Goal: Communication & Community: Connect with others

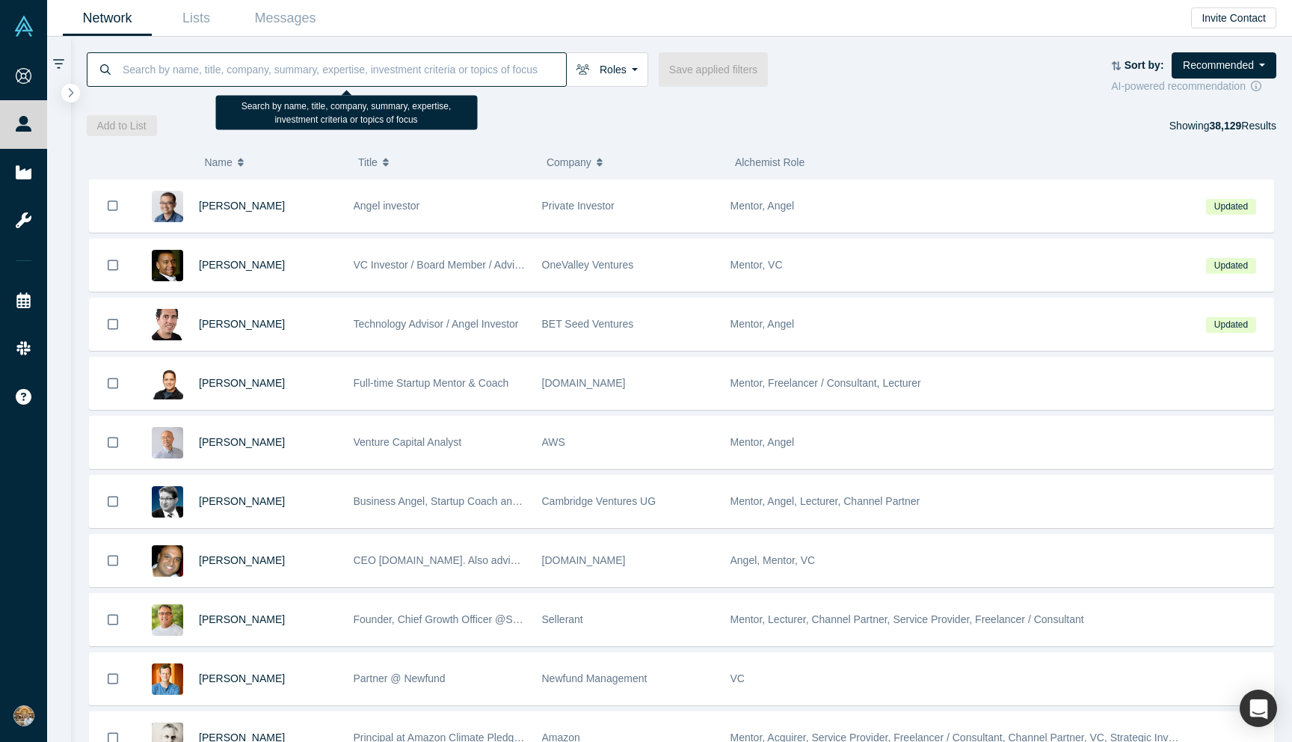
click at [212, 52] on input at bounding box center [343, 69] width 445 height 35
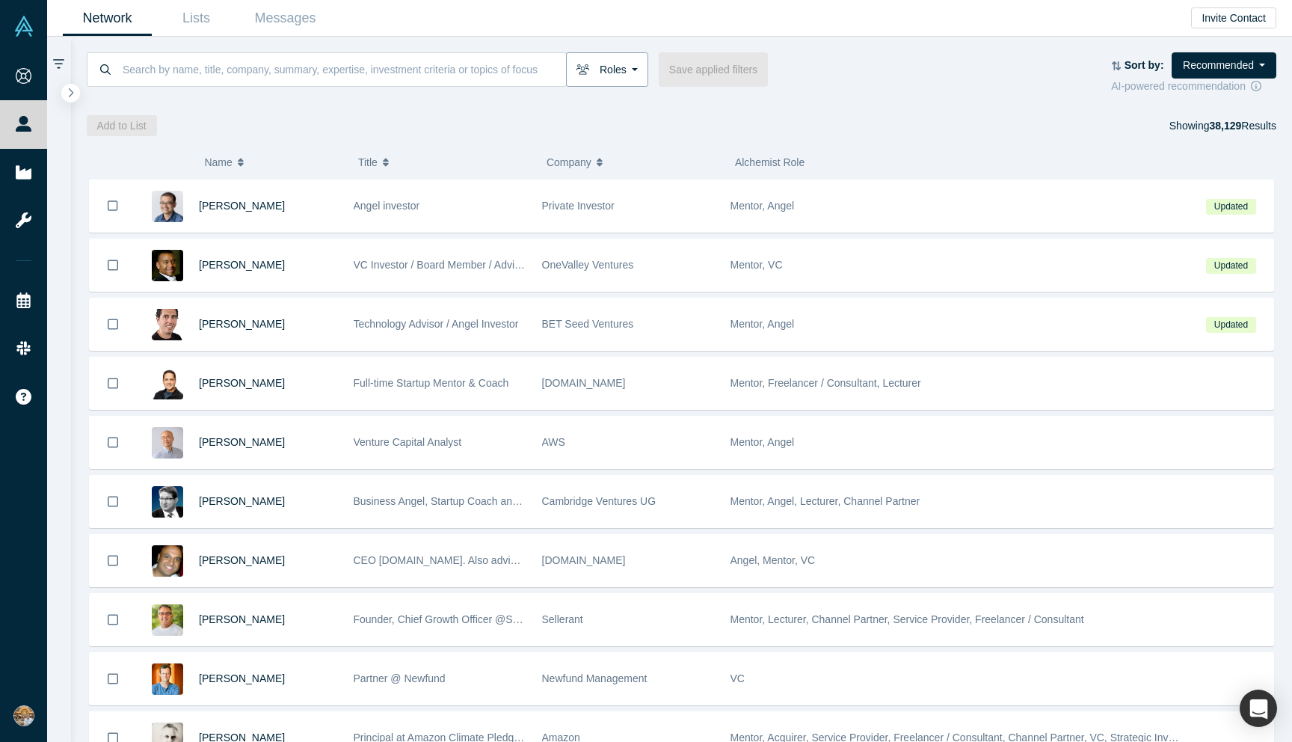
click at [591, 61] on button "Roles" at bounding box center [607, 69] width 82 height 34
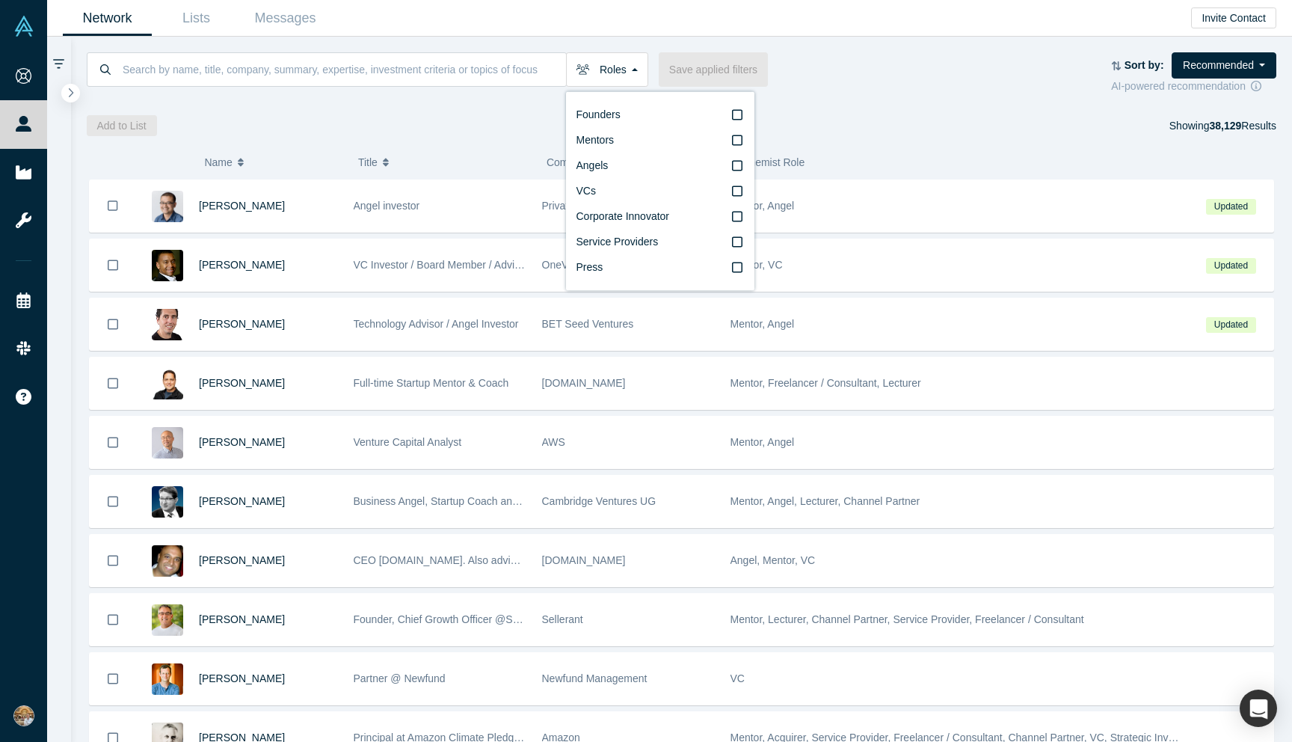
click at [518, 133] on div "Add to List Showing 38,129 Results" at bounding box center [682, 125] width 1191 height 21
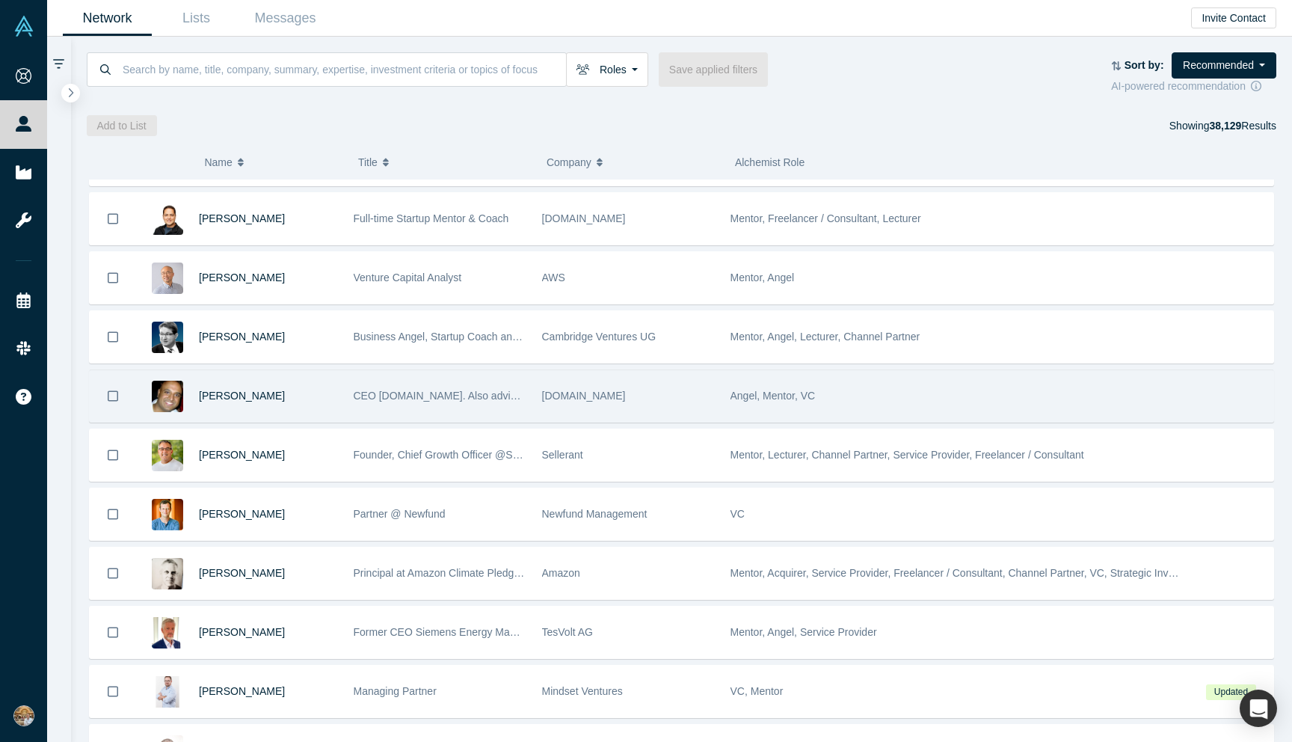
scroll to position [644, 0]
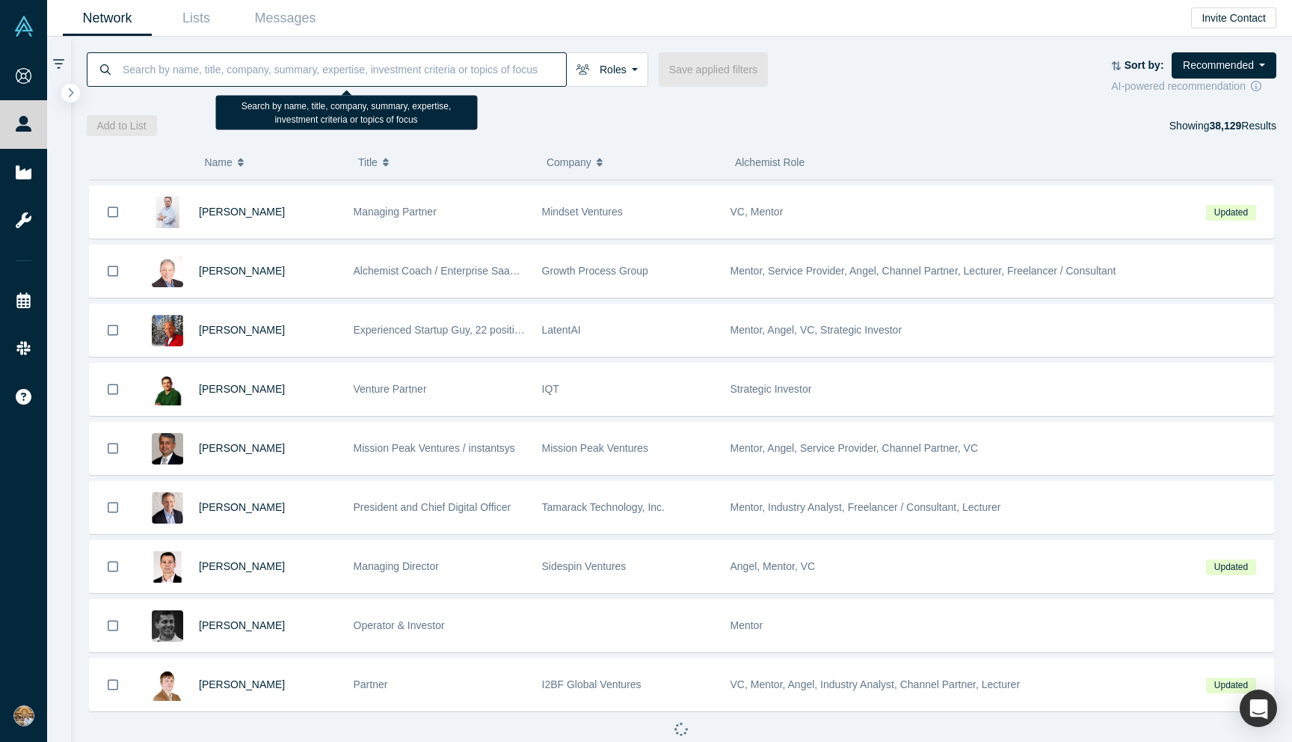
click at [312, 55] on input at bounding box center [343, 69] width 445 height 35
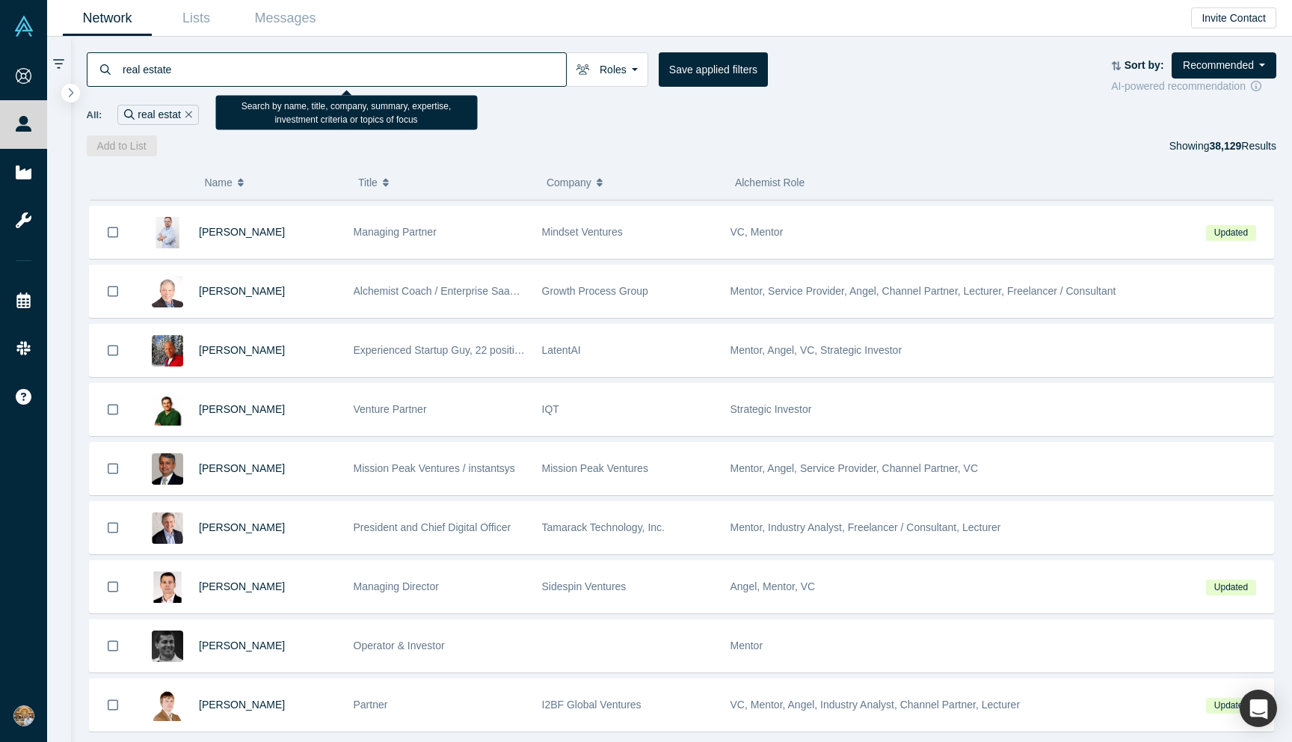
type input "real estate"
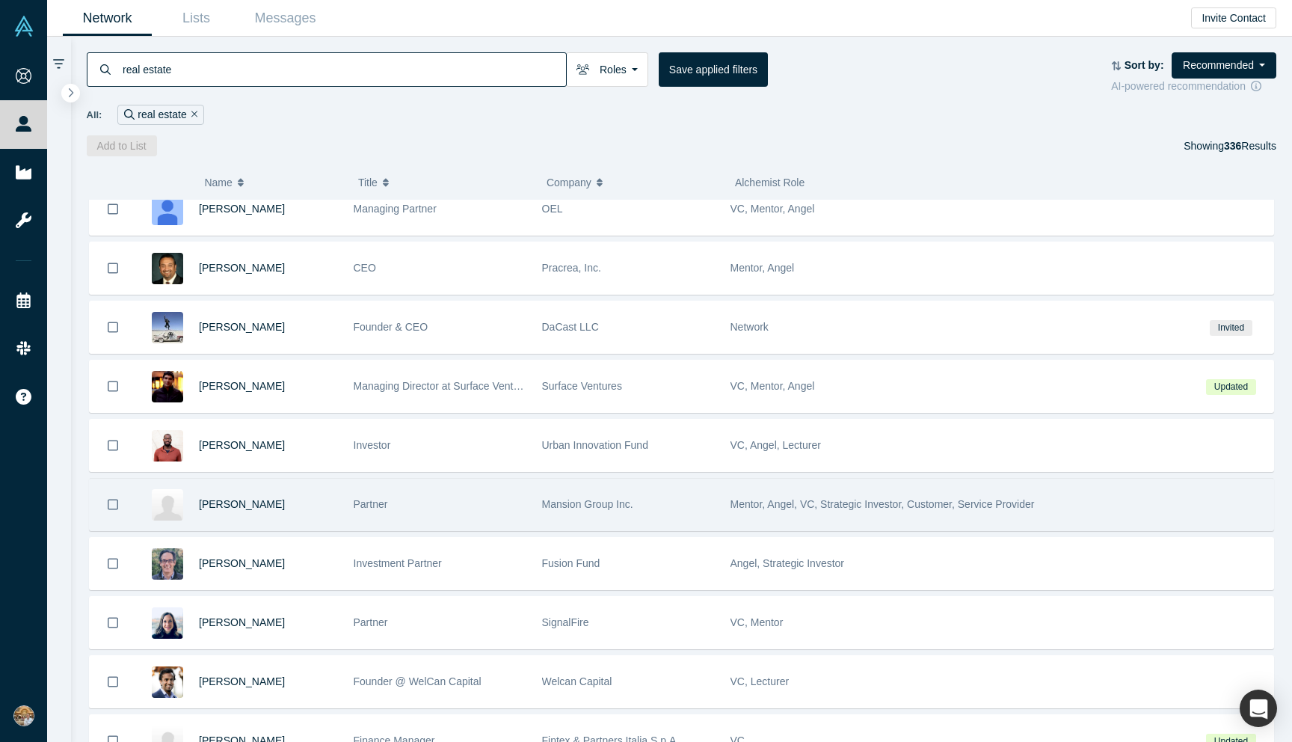
scroll to position [194, 0]
click at [801, 500] on span "Mentor, Angel, VC, Strategic Investor, Customer, Service Provider" at bounding box center [883, 505] width 304 height 12
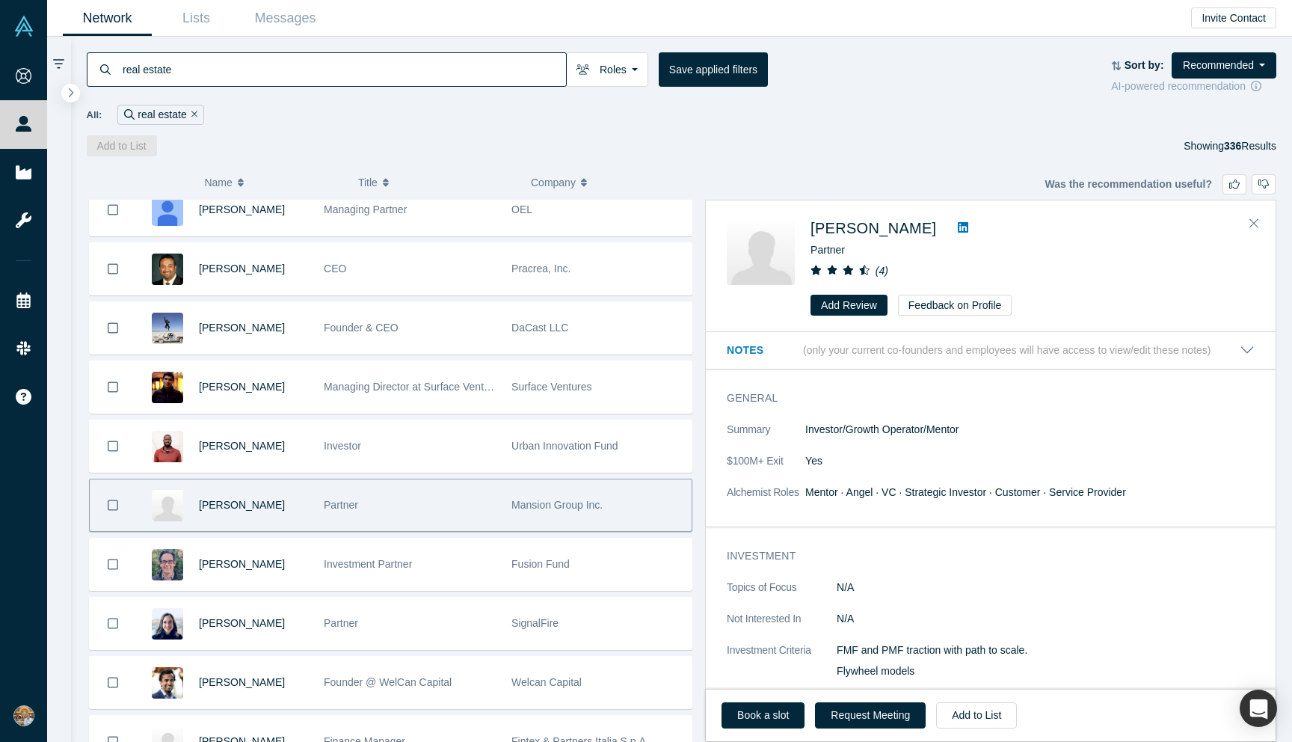
click at [958, 226] on icon at bounding box center [963, 227] width 10 height 10
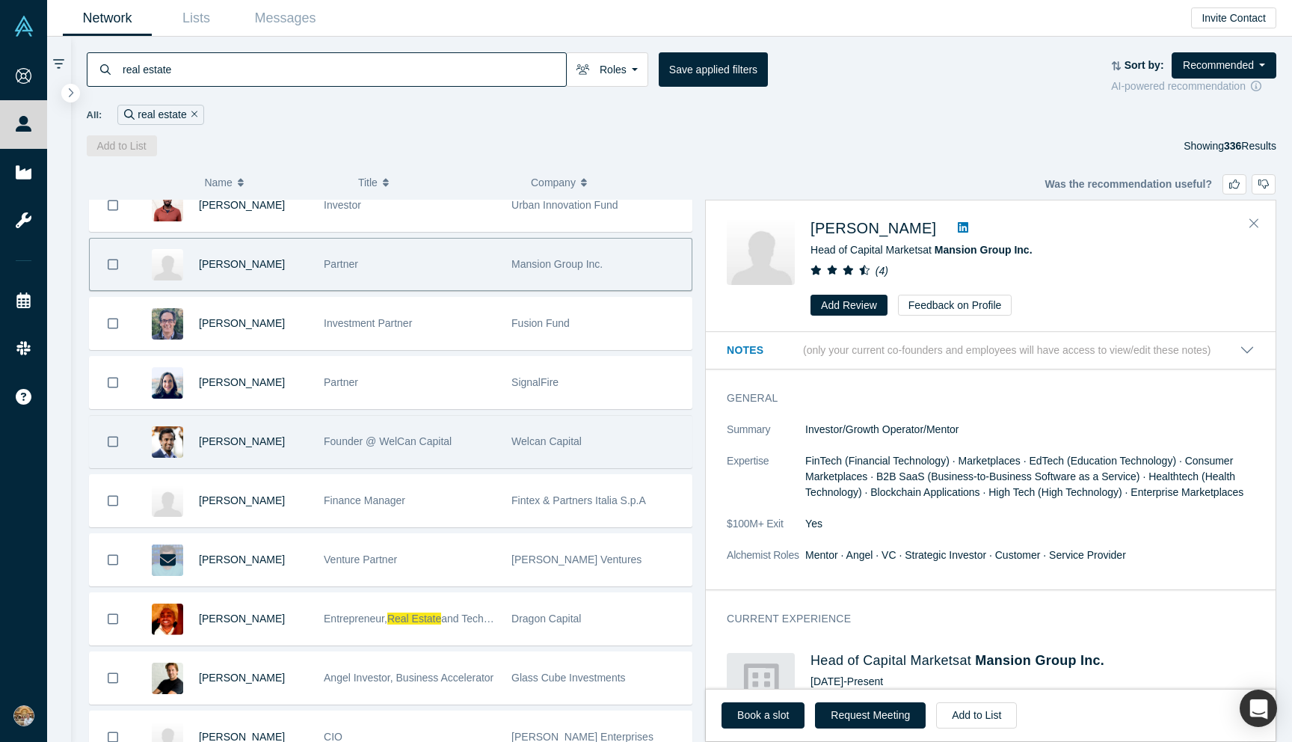
scroll to position [437, 0]
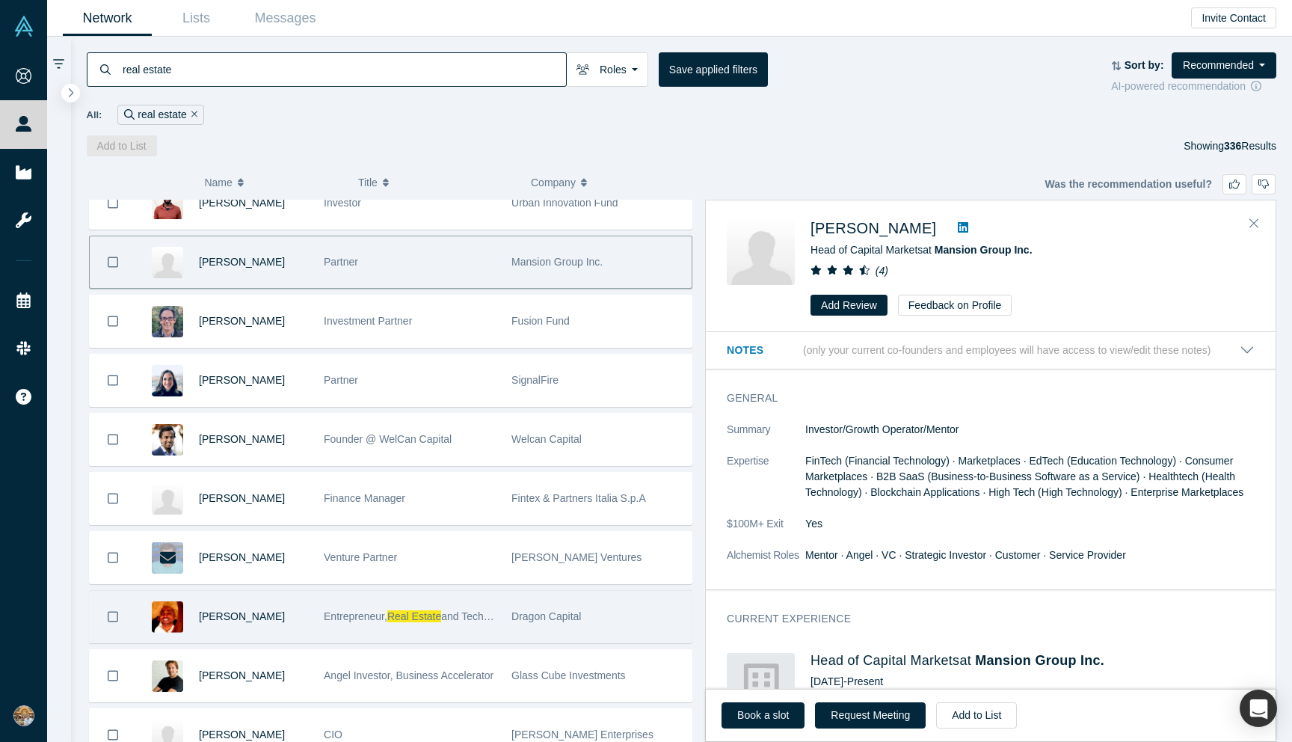
click at [271, 610] on div "Victor Alston" at bounding box center [253, 617] width 109 height 52
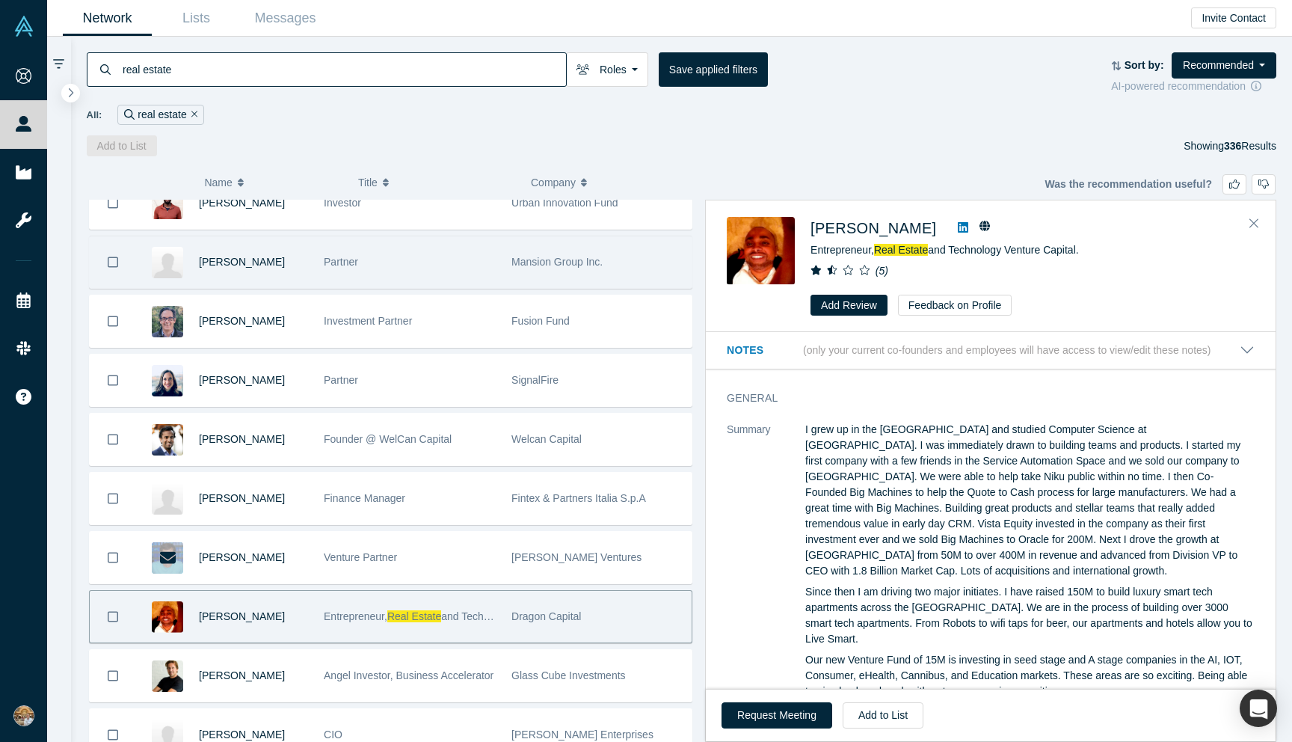
click at [878, 271] on icon "( 5 )" at bounding box center [882, 271] width 13 height 12
click at [901, 361] on div "Notes (only your current co-founders and employees will have access to view/edi…" at bounding box center [991, 350] width 570 height 37
click at [958, 227] on icon at bounding box center [963, 227] width 10 height 12
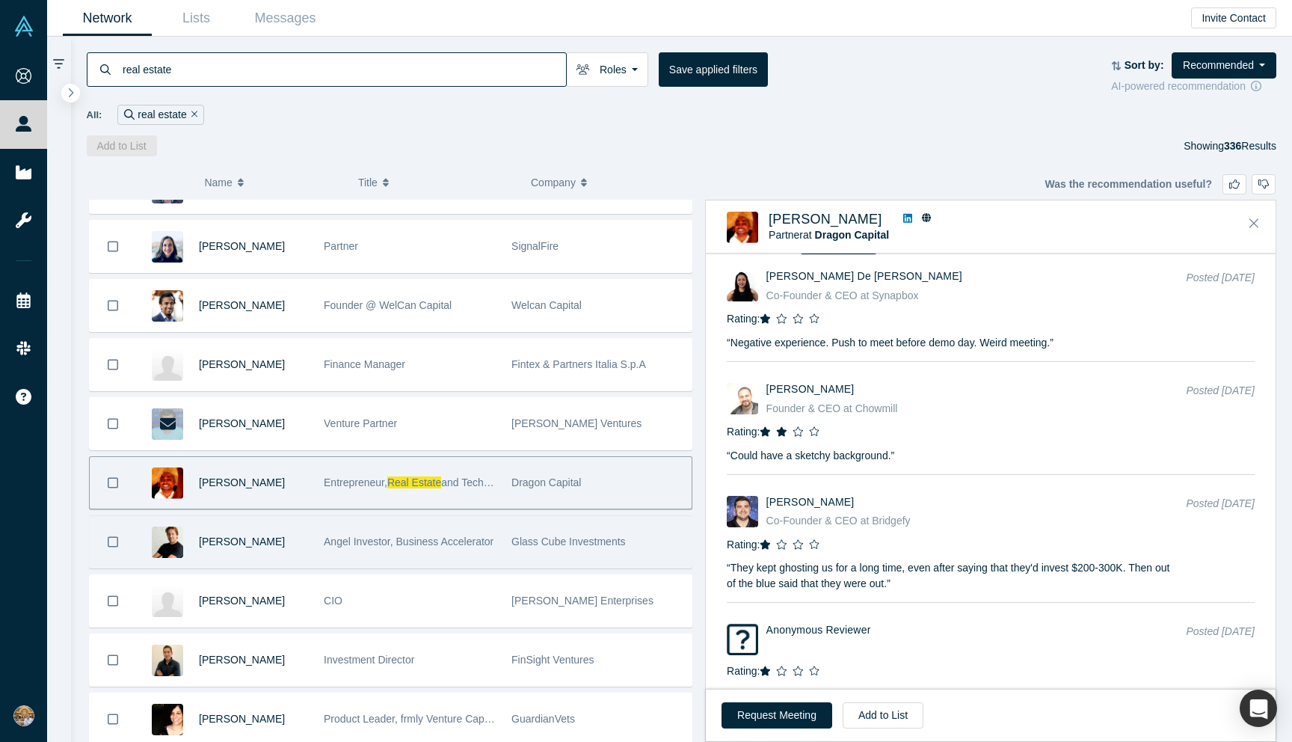
scroll to position [583, 0]
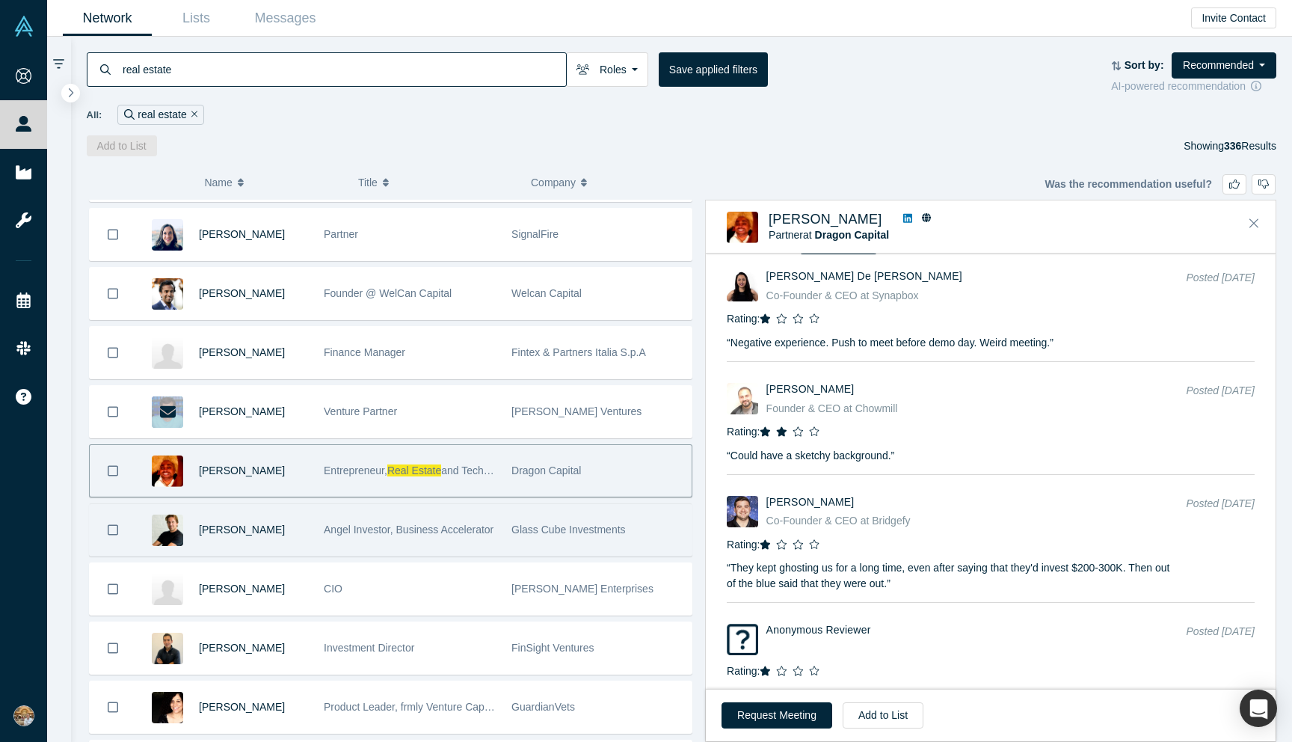
click at [468, 539] on div "Angel Investor, Business Accelerator" at bounding box center [410, 530] width 172 height 52
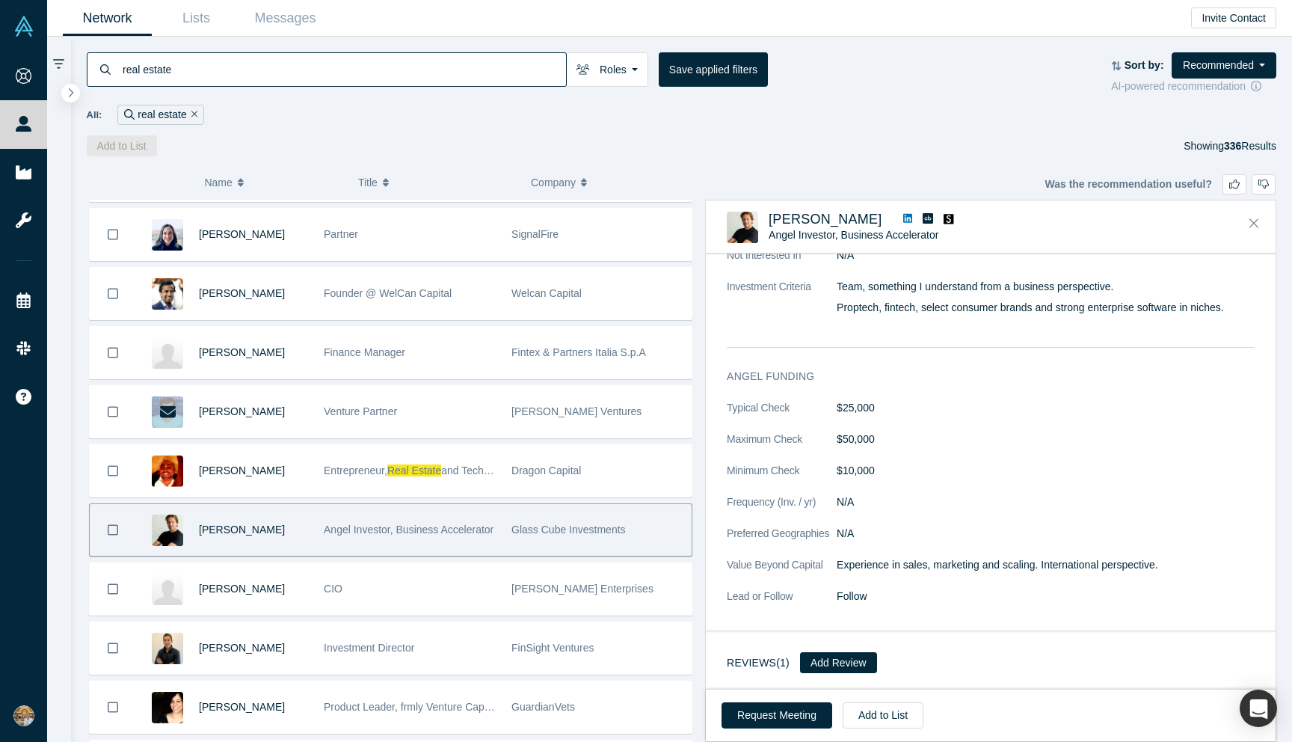
scroll to position [348, 0]
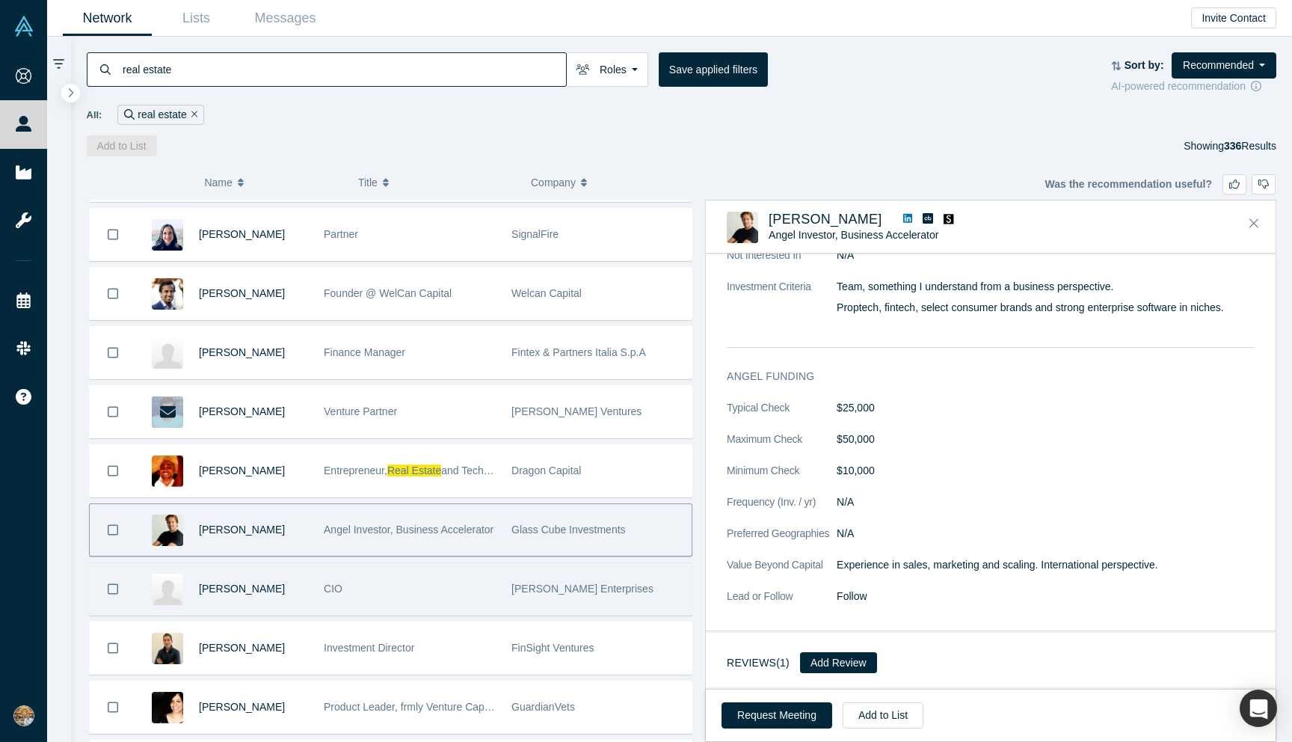
click at [602, 580] on div "Cahn Enterprises" at bounding box center [598, 589] width 172 height 52
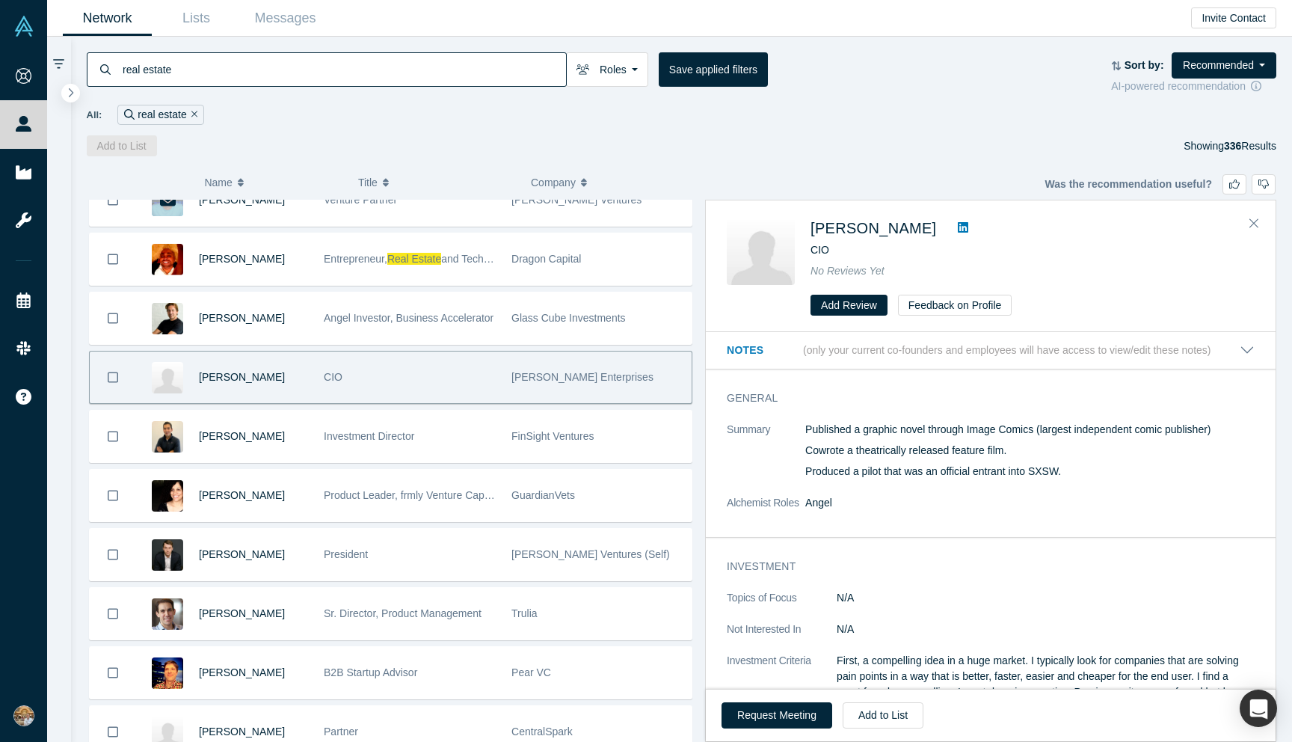
scroll to position [806, 0]
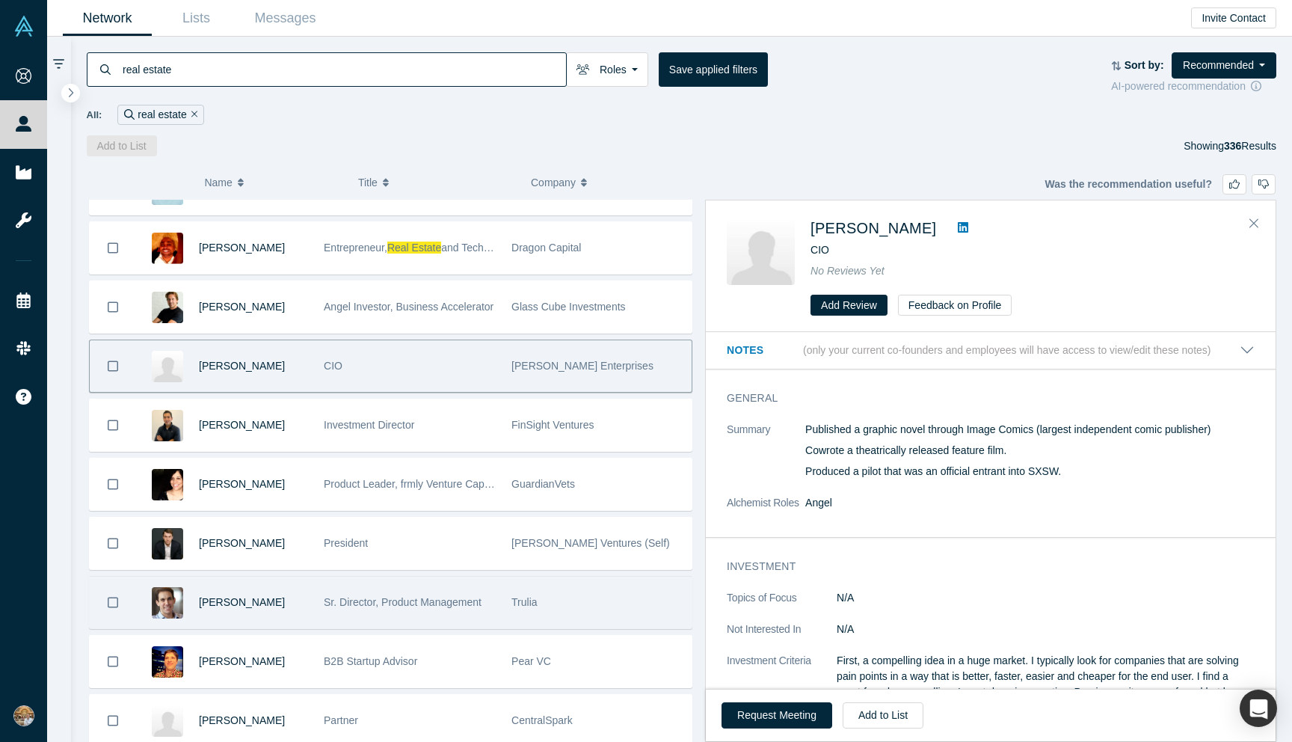
click at [590, 616] on div "Trulia" at bounding box center [598, 603] width 172 height 52
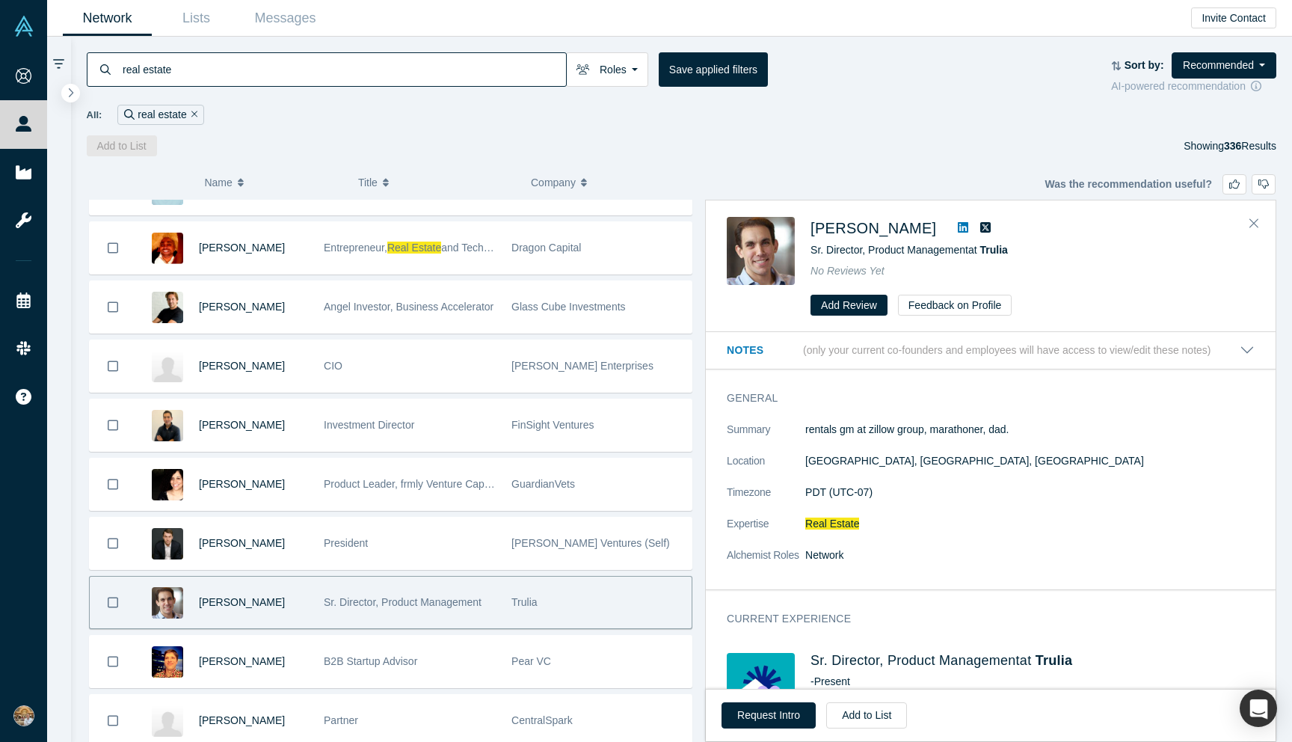
click at [958, 223] on icon at bounding box center [963, 227] width 10 height 10
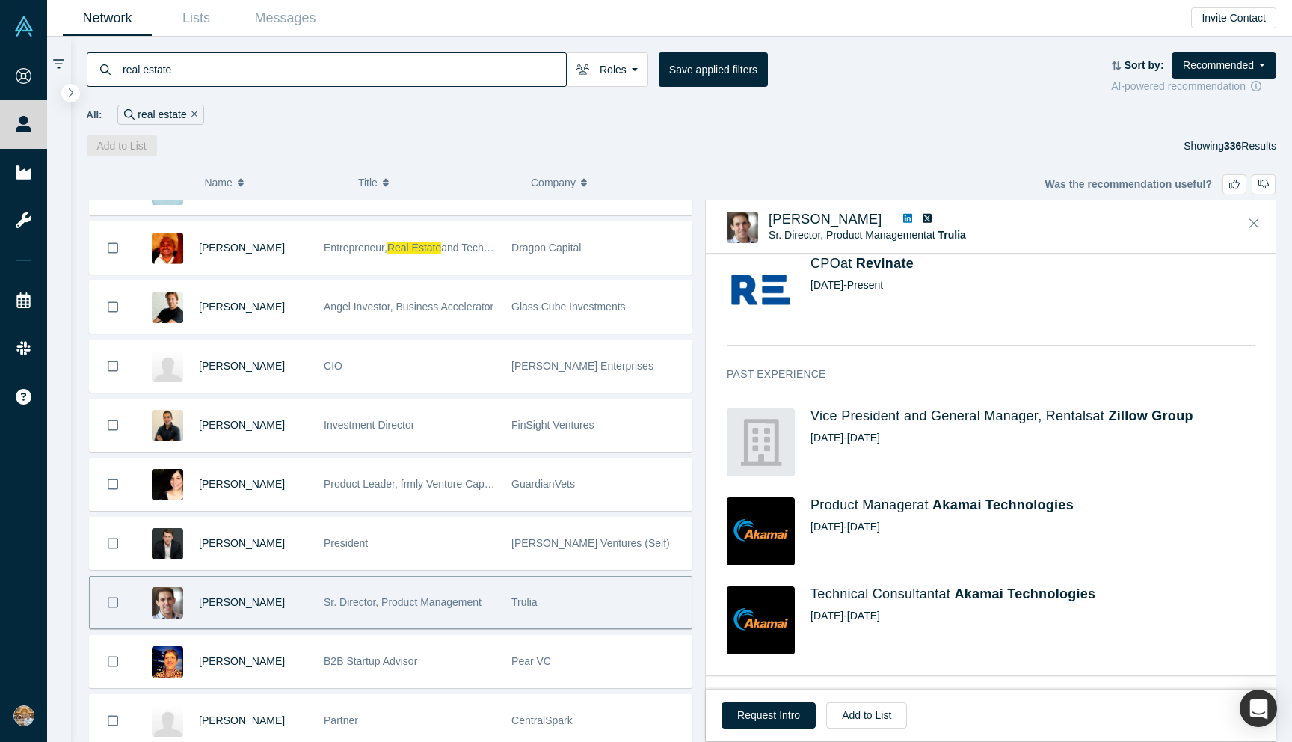
scroll to position [411, 0]
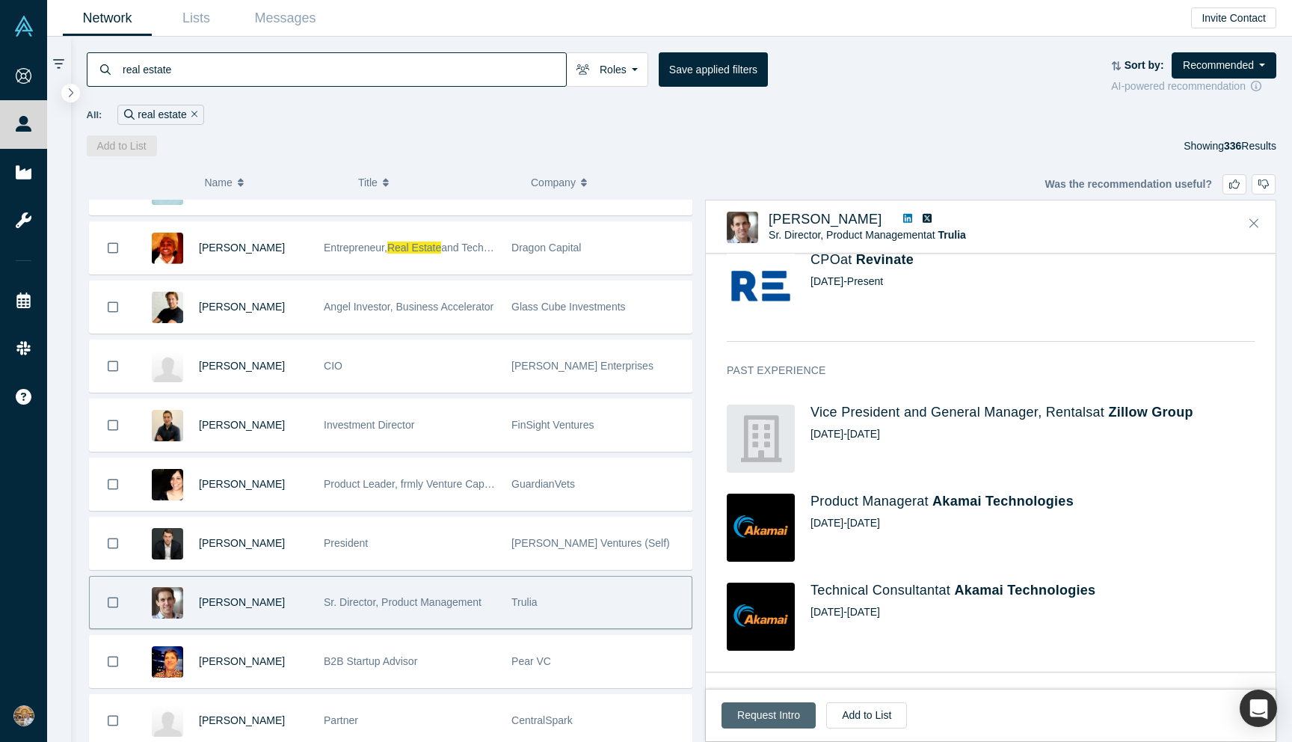
click at [790, 717] on button "Request Intro" at bounding box center [769, 715] width 94 height 26
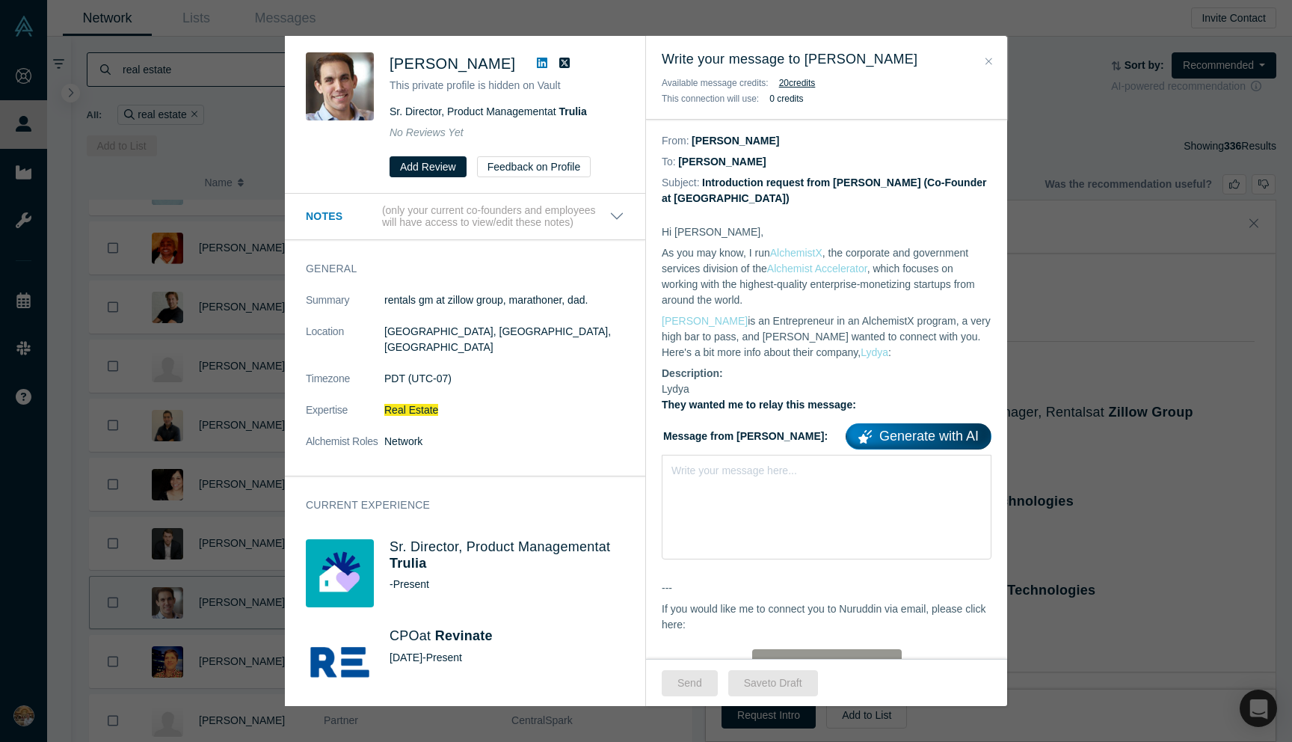
click at [916, 442] on link "Generate with AI" at bounding box center [919, 436] width 146 height 26
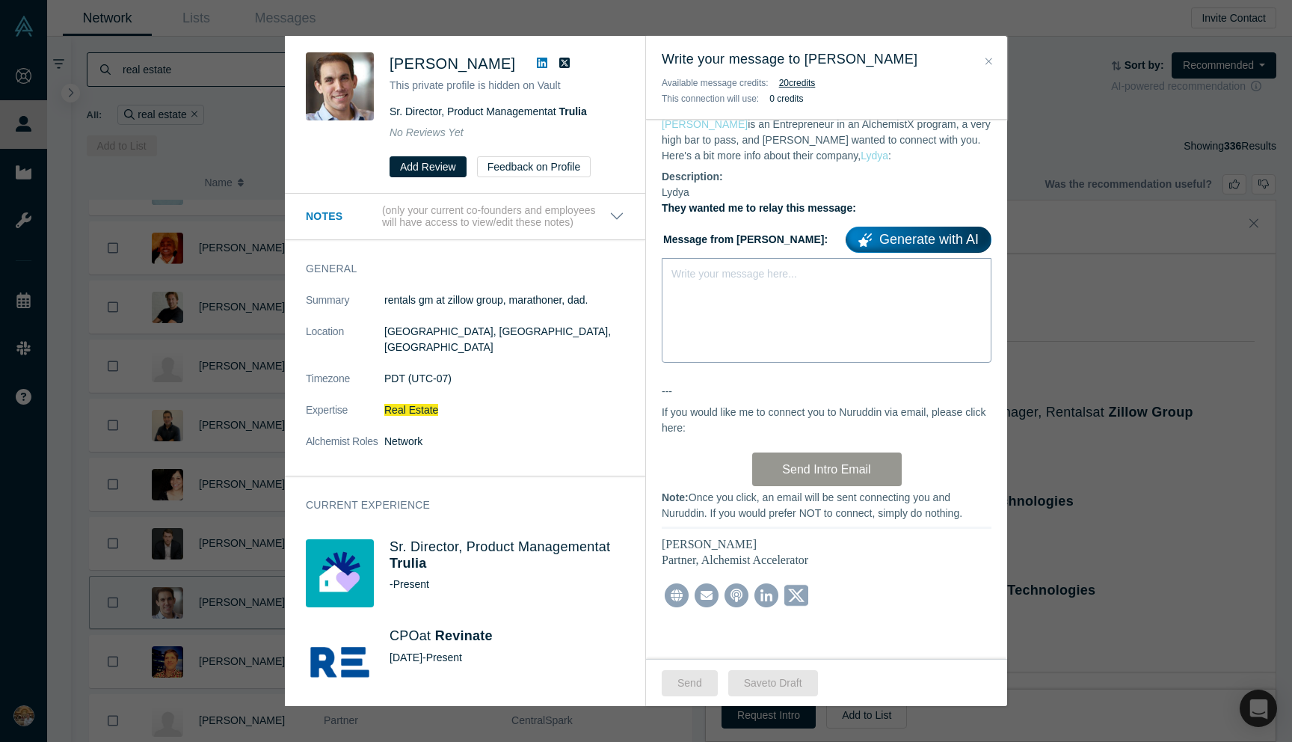
scroll to position [0, 0]
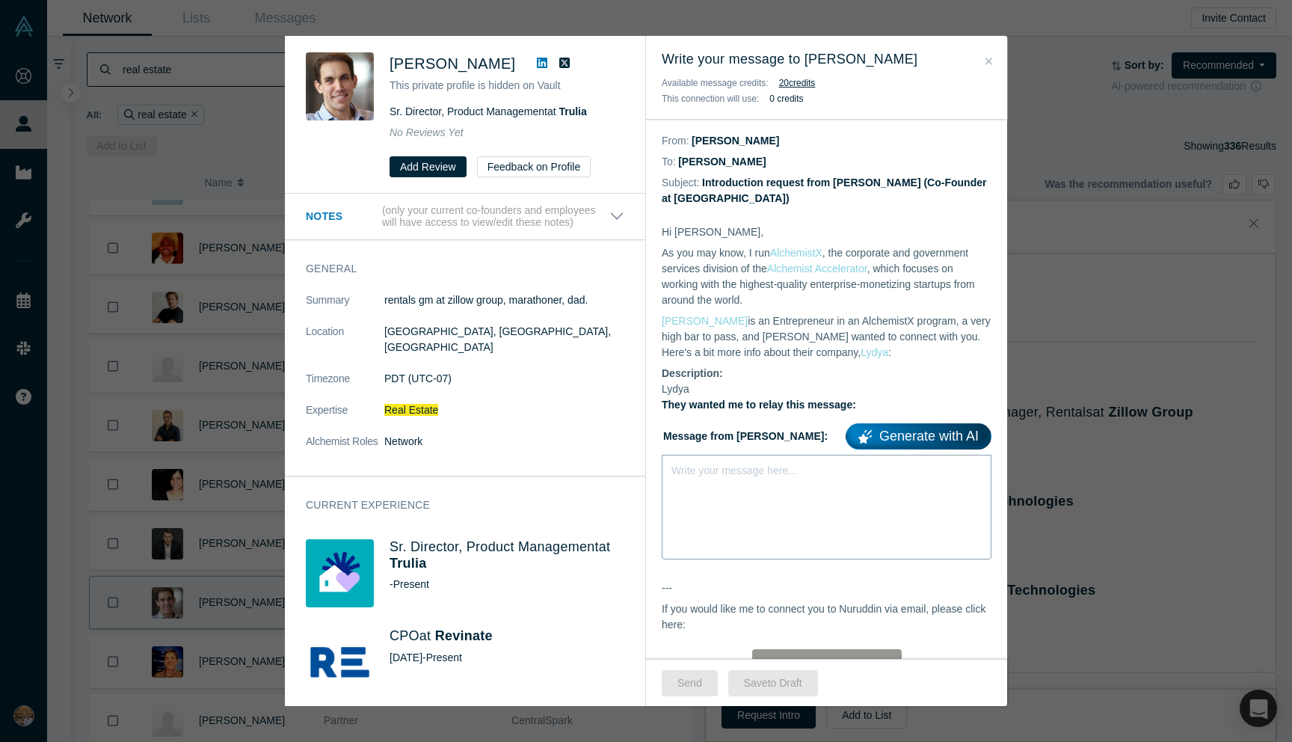
click at [794, 500] on div "Write your message here..." at bounding box center [827, 507] width 330 height 105
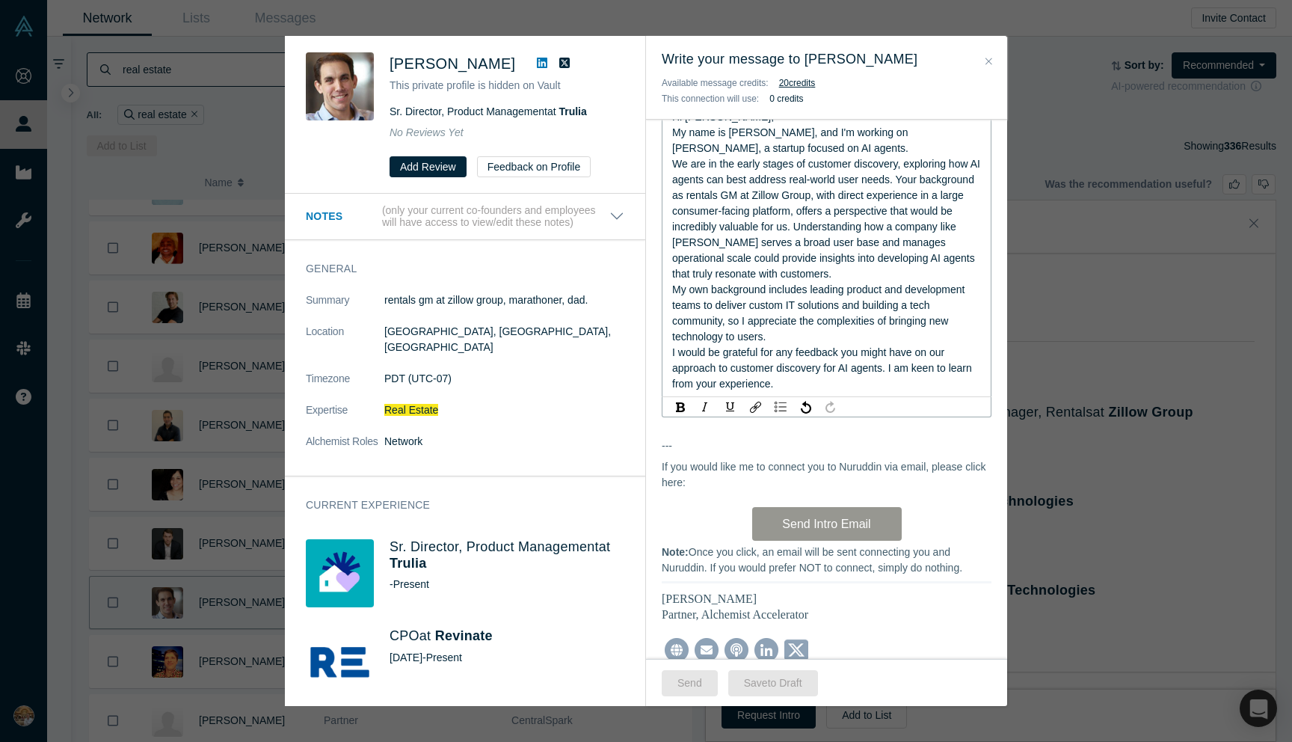
scroll to position [355, 0]
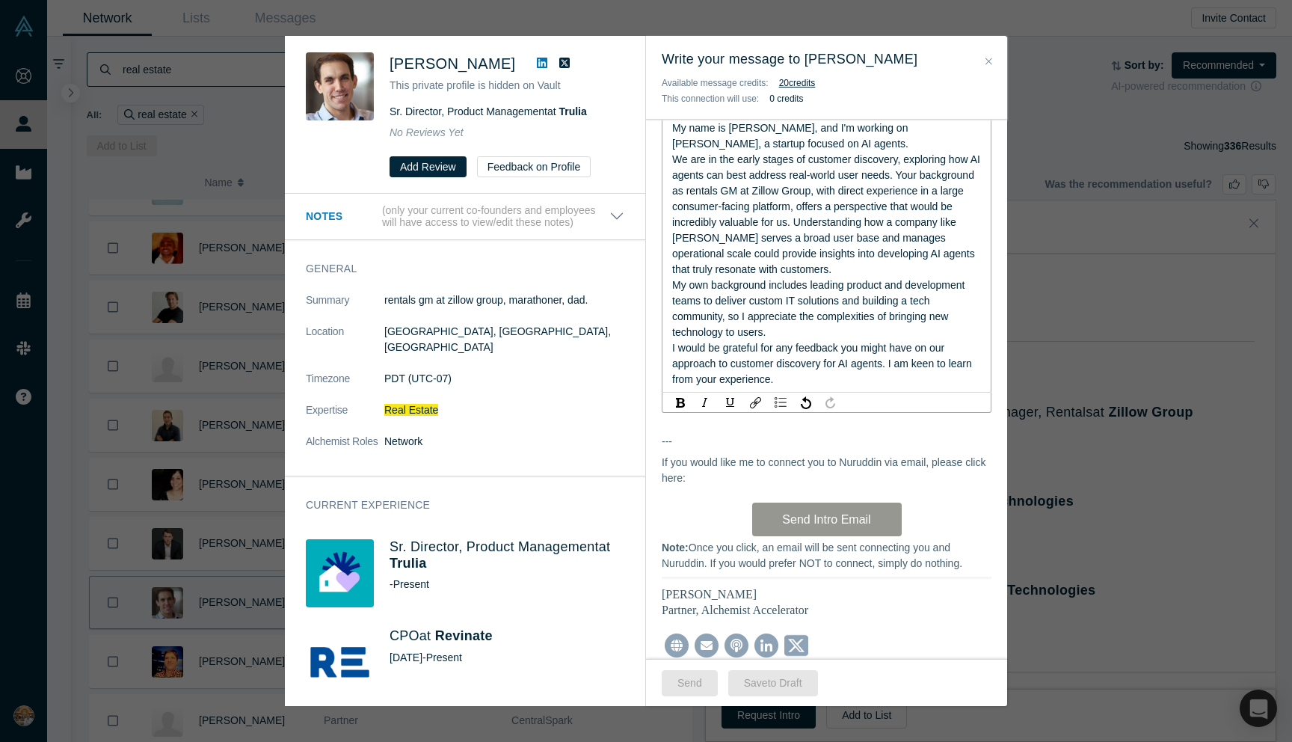
click at [807, 493] on div "Hi Dan, As you may know, I run AlchemistX , the corporate and government servic…" at bounding box center [826, 281] width 361 height 856
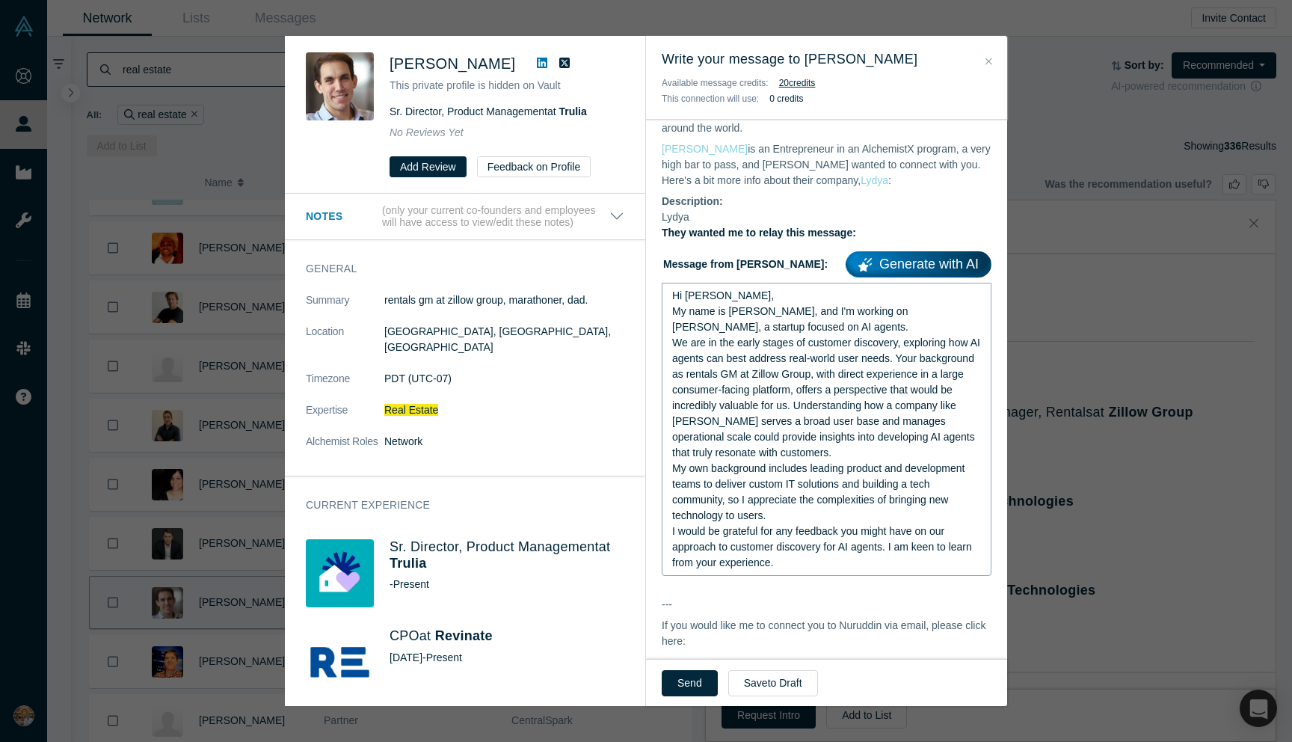
scroll to position [174, 0]
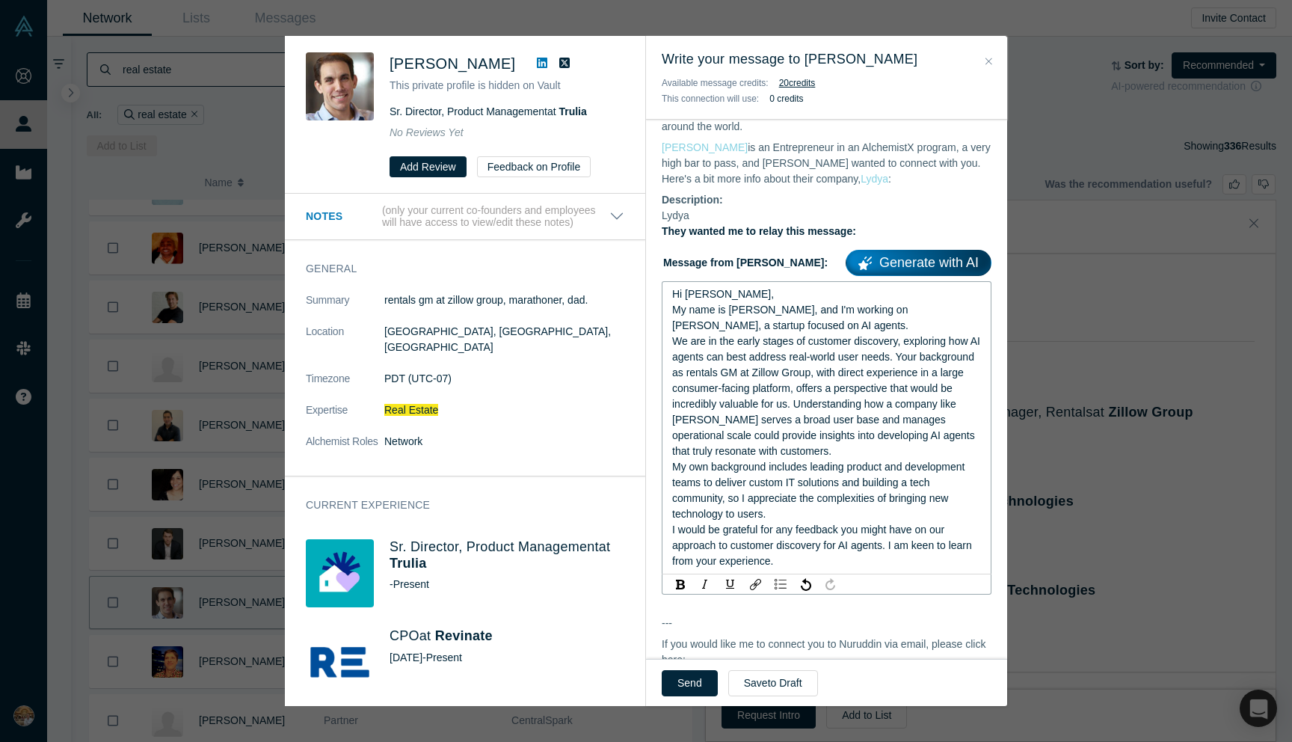
click at [841, 450] on div "We are in the early stages of customer discovery, exploring how AI agents can b…" at bounding box center [827, 397] width 310 height 126
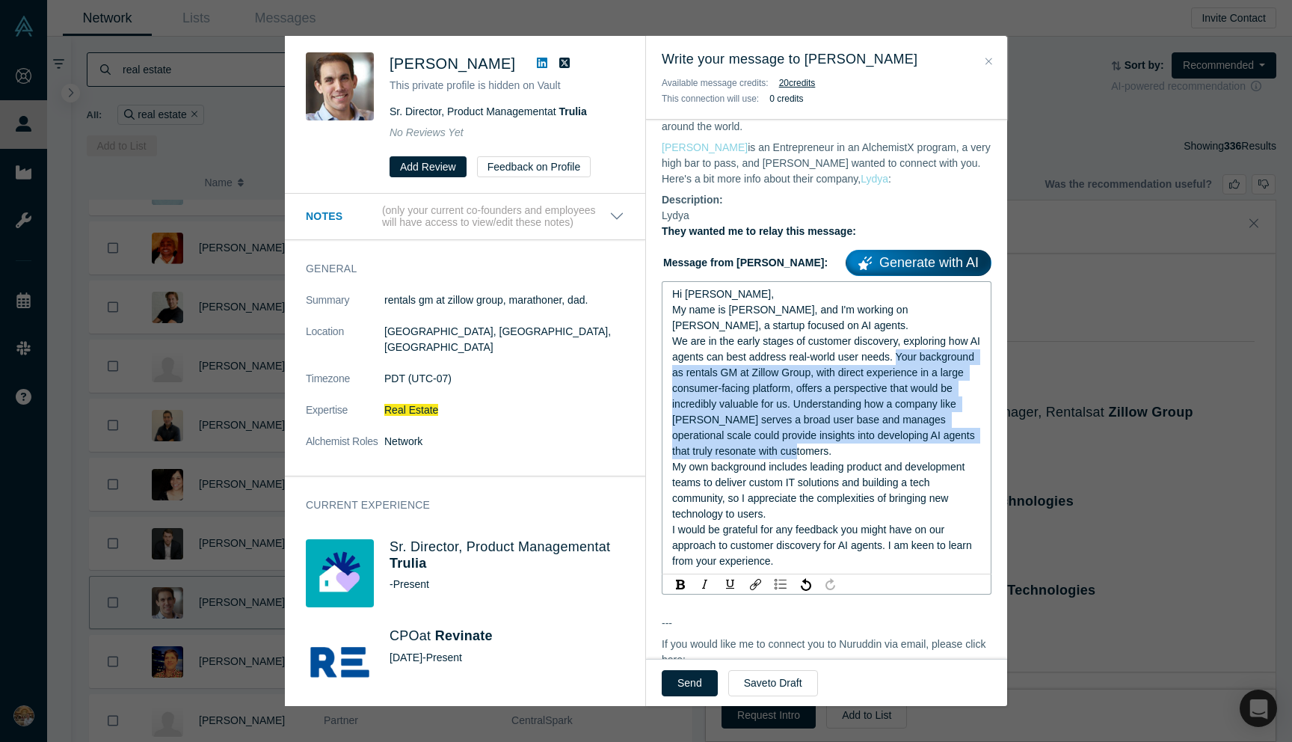
drag, startPoint x: 841, startPoint y: 447, endPoint x: 909, endPoint y: 355, distance: 113.8
click at [909, 355] on div "We are in the early stages of customer discovery, exploring how AI agents can b…" at bounding box center [827, 397] width 310 height 126
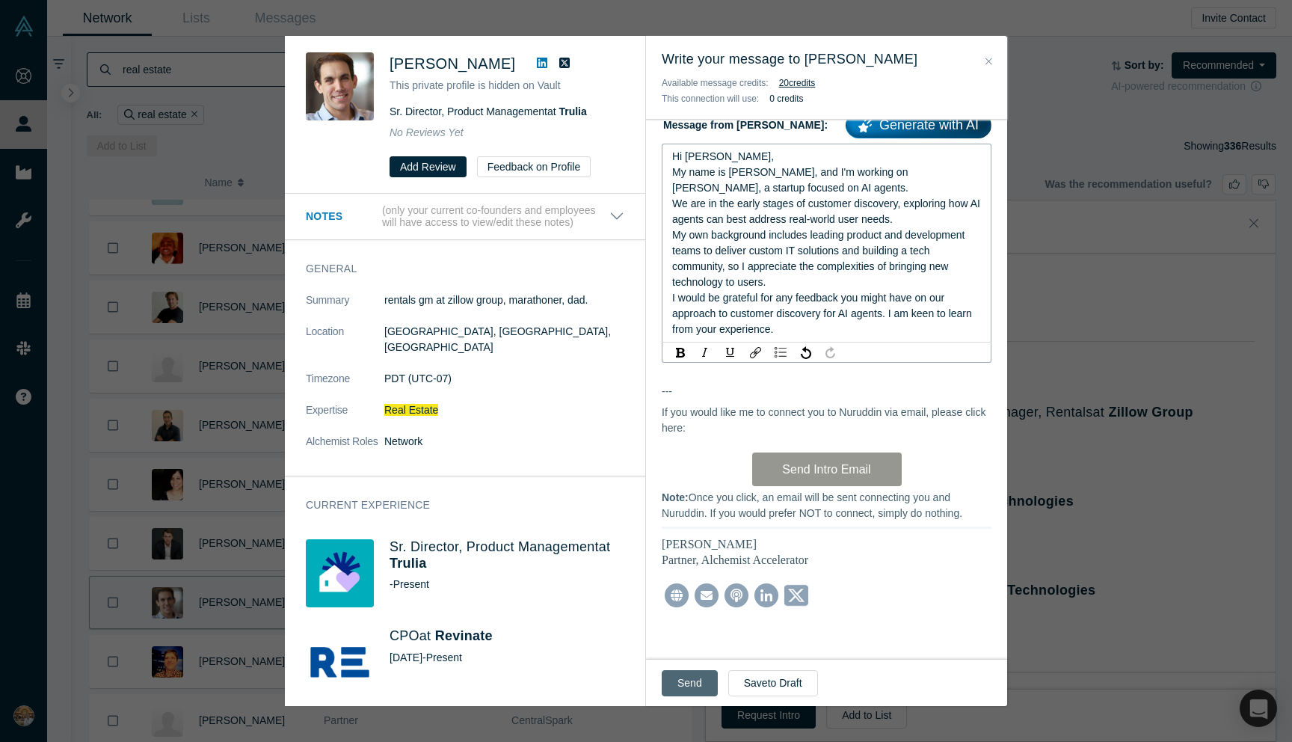
scroll to position [291, 0]
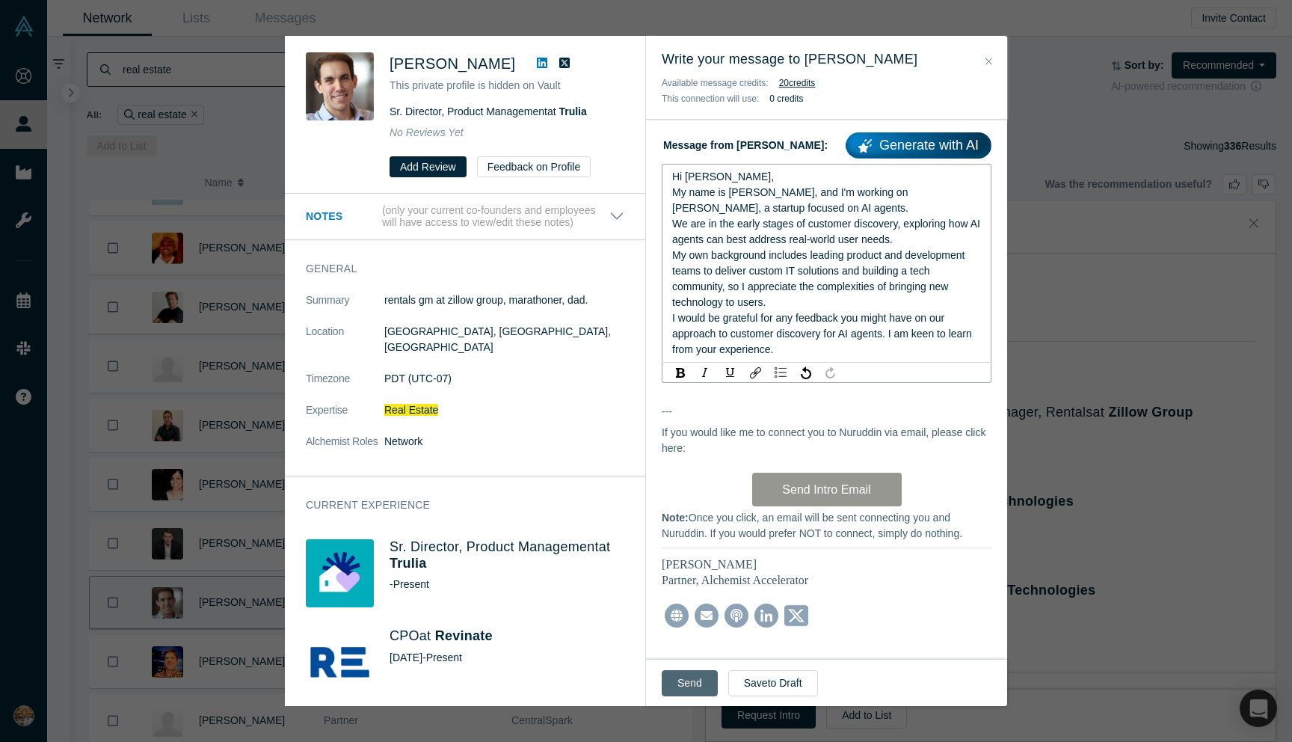
click at [699, 684] on button "Send" at bounding box center [690, 683] width 56 height 26
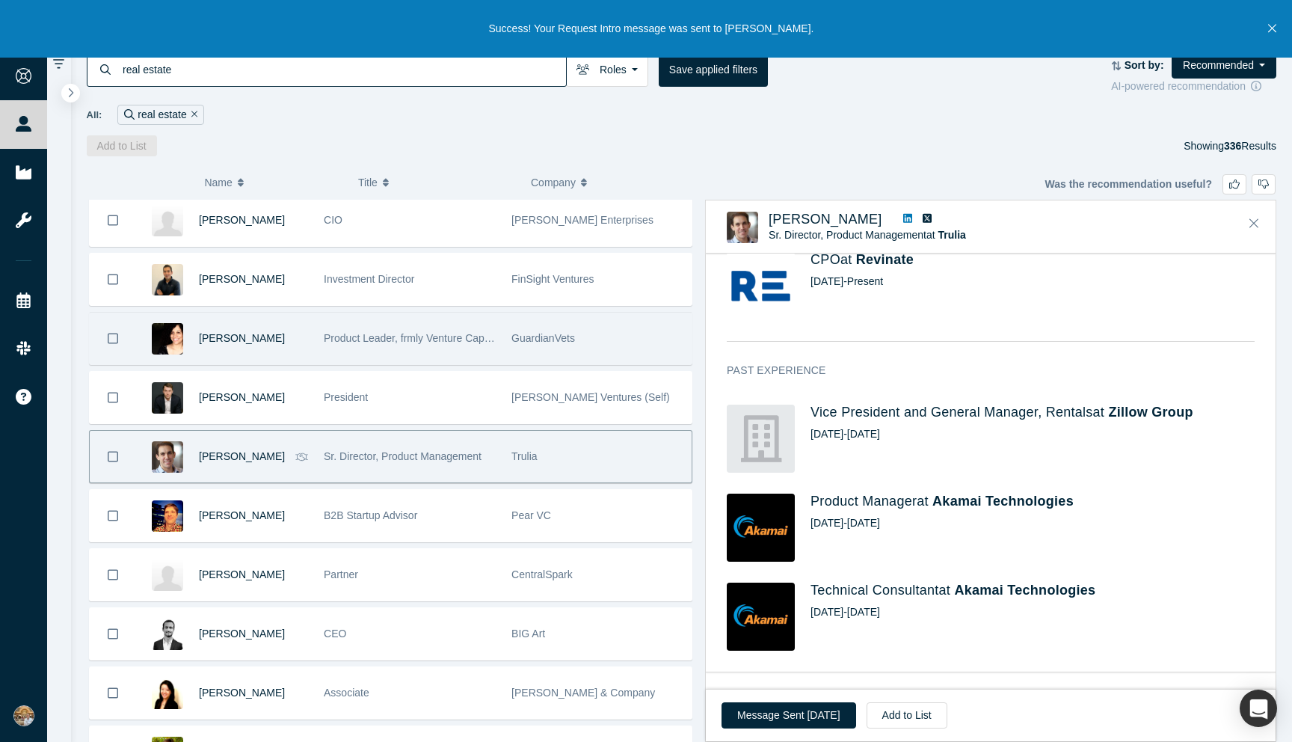
scroll to position [960, 0]
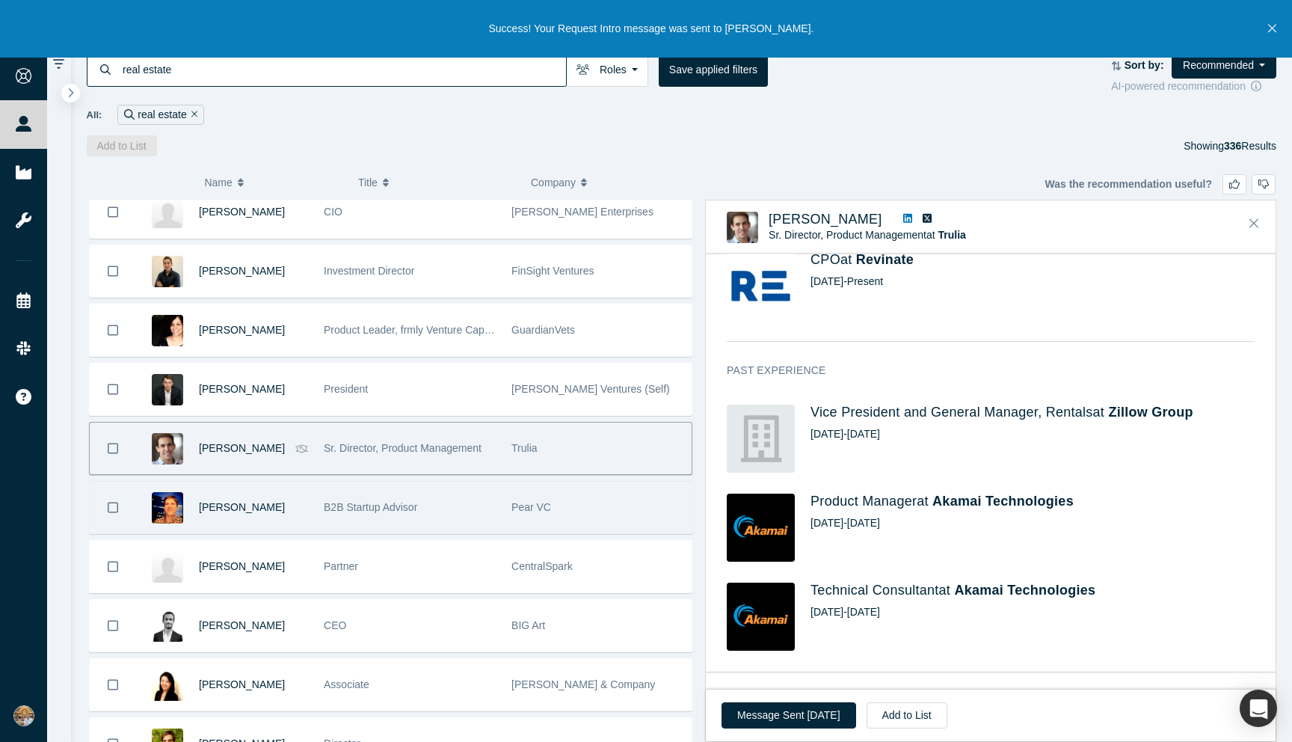
click at [455, 517] on div "B2B Startup Advisor" at bounding box center [410, 508] width 172 height 52
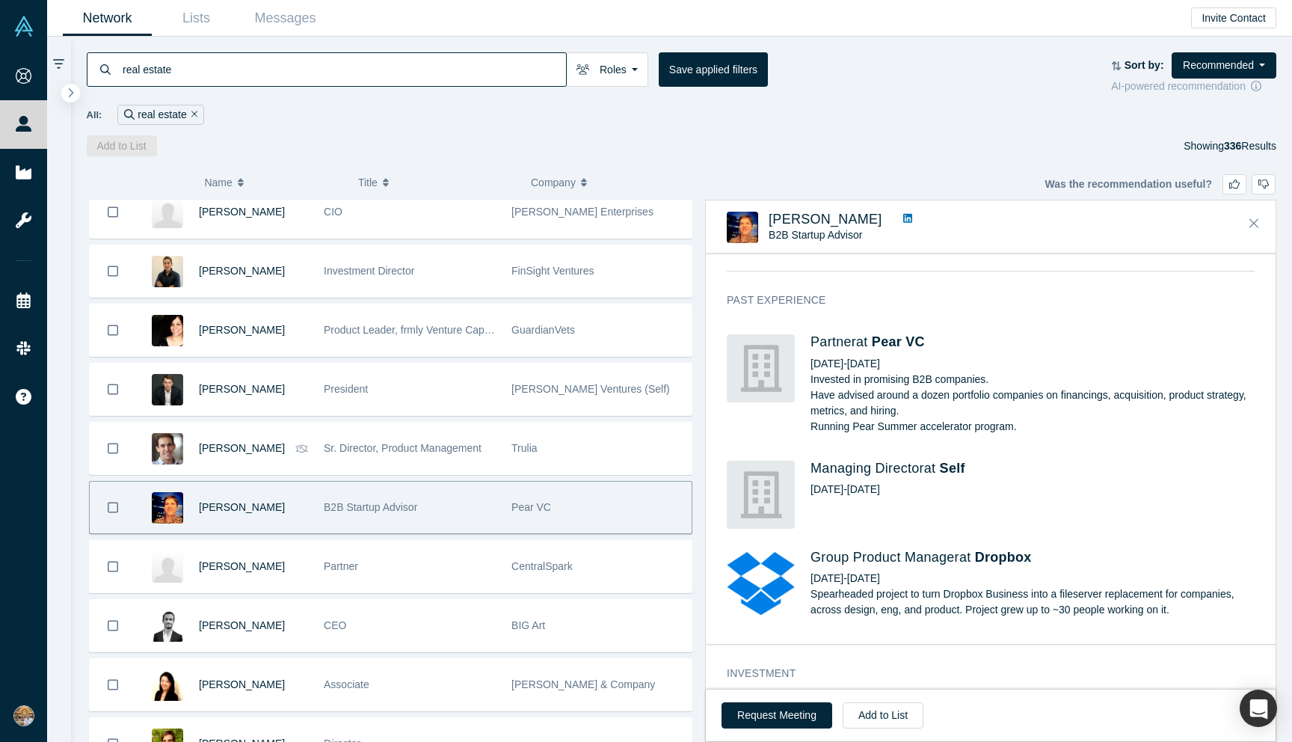
scroll to position [607, 0]
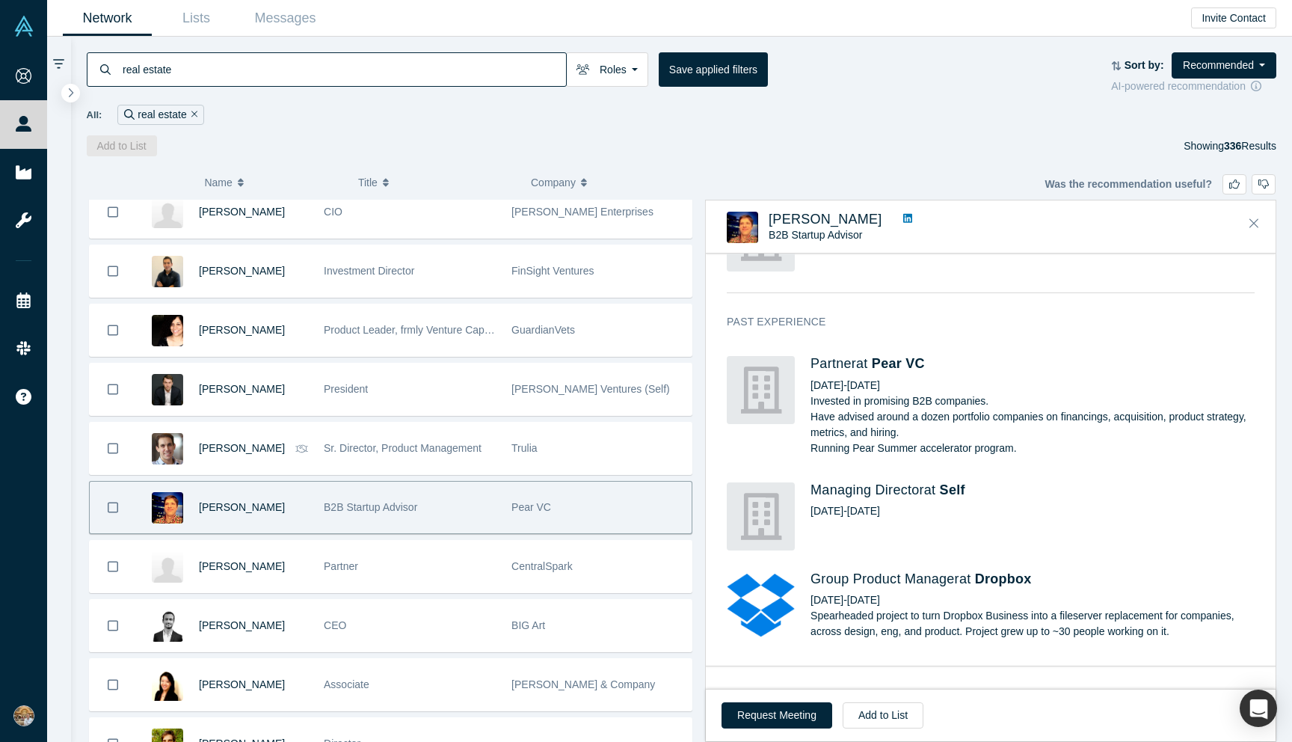
click at [903, 218] on icon at bounding box center [907, 218] width 9 height 9
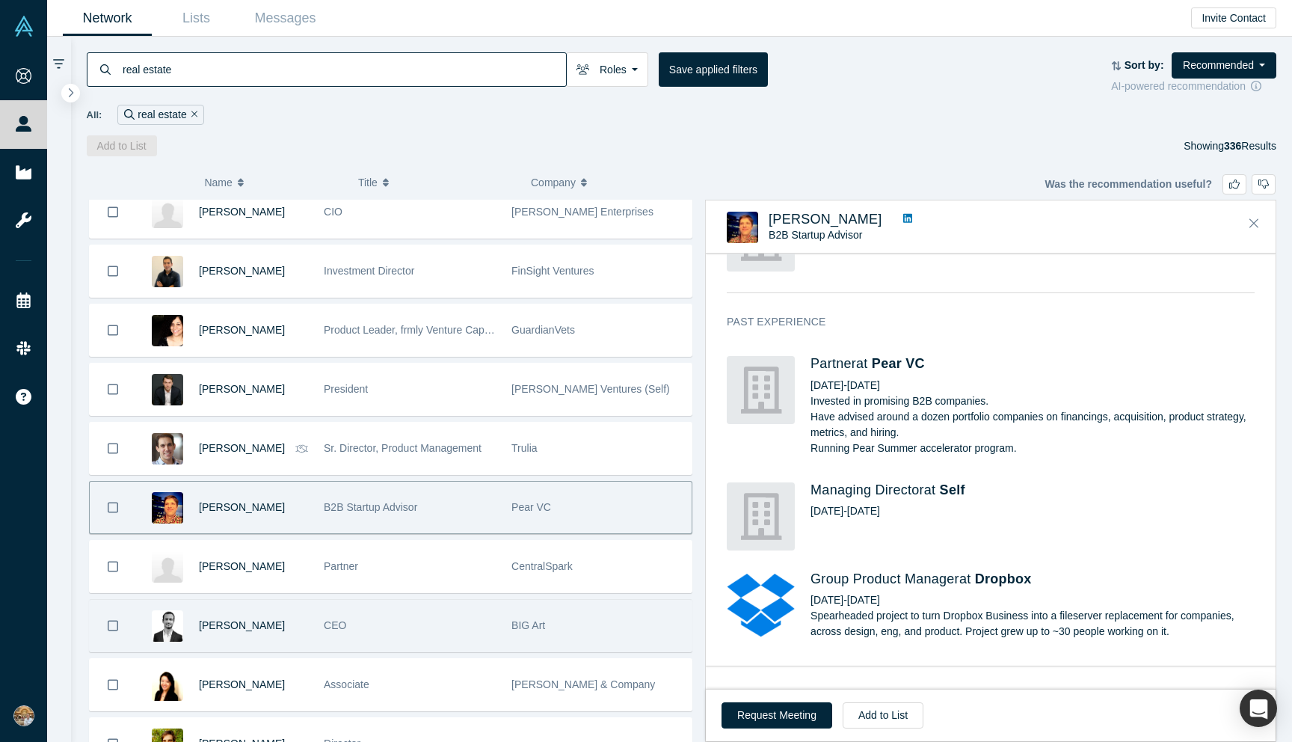
click at [509, 617] on div "BIG Art" at bounding box center [598, 626] width 188 height 52
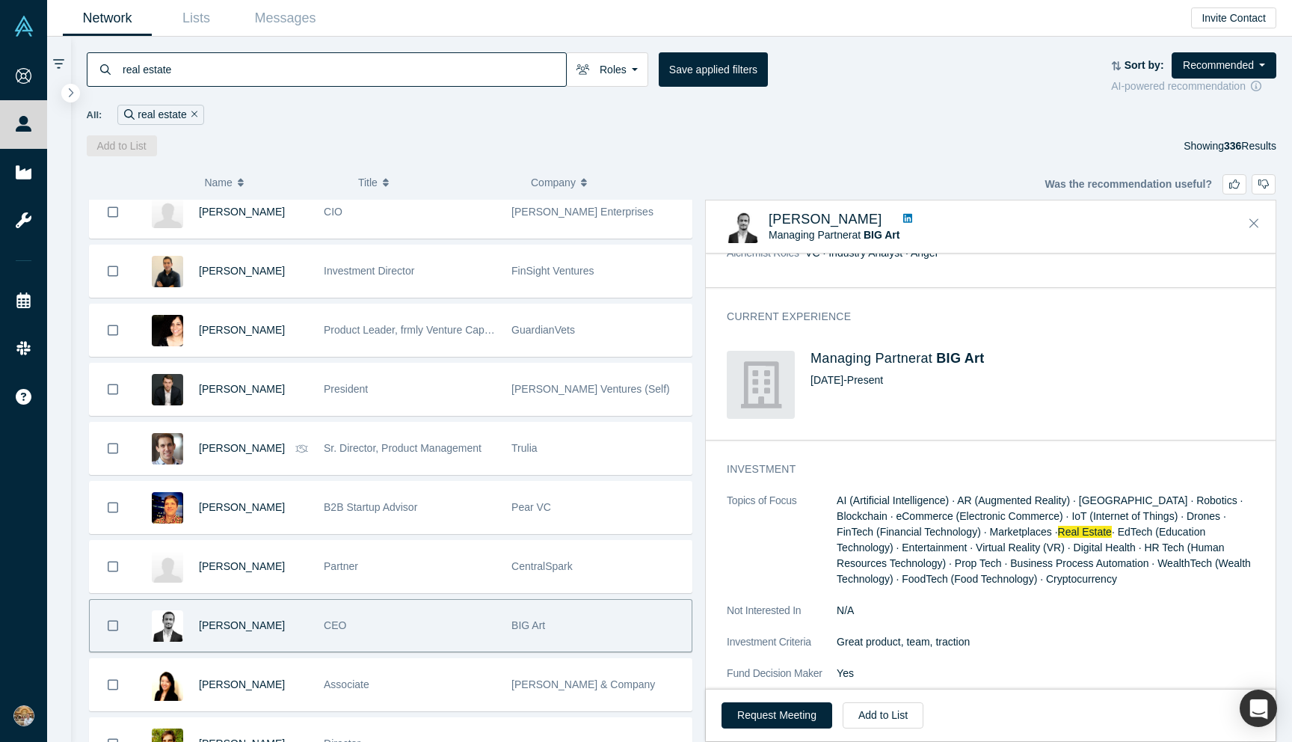
scroll to position [0, 0]
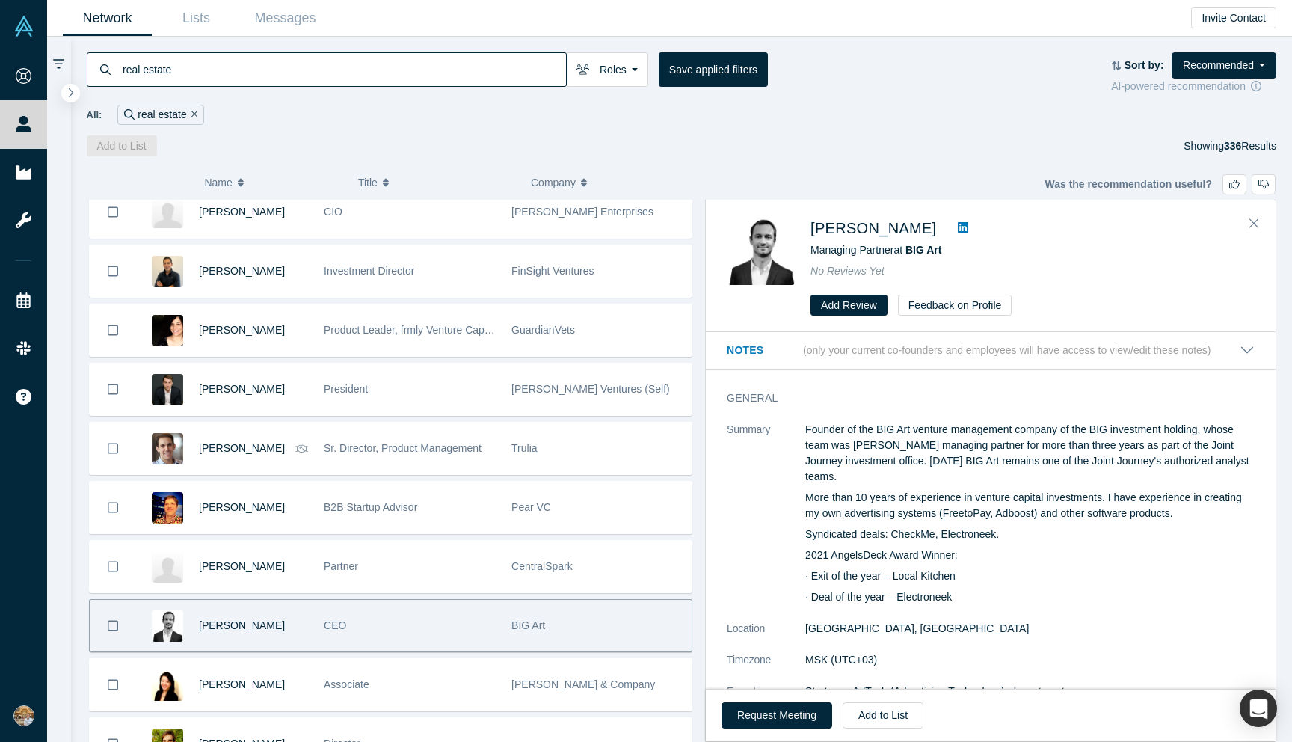
click at [958, 228] on icon at bounding box center [963, 227] width 10 height 10
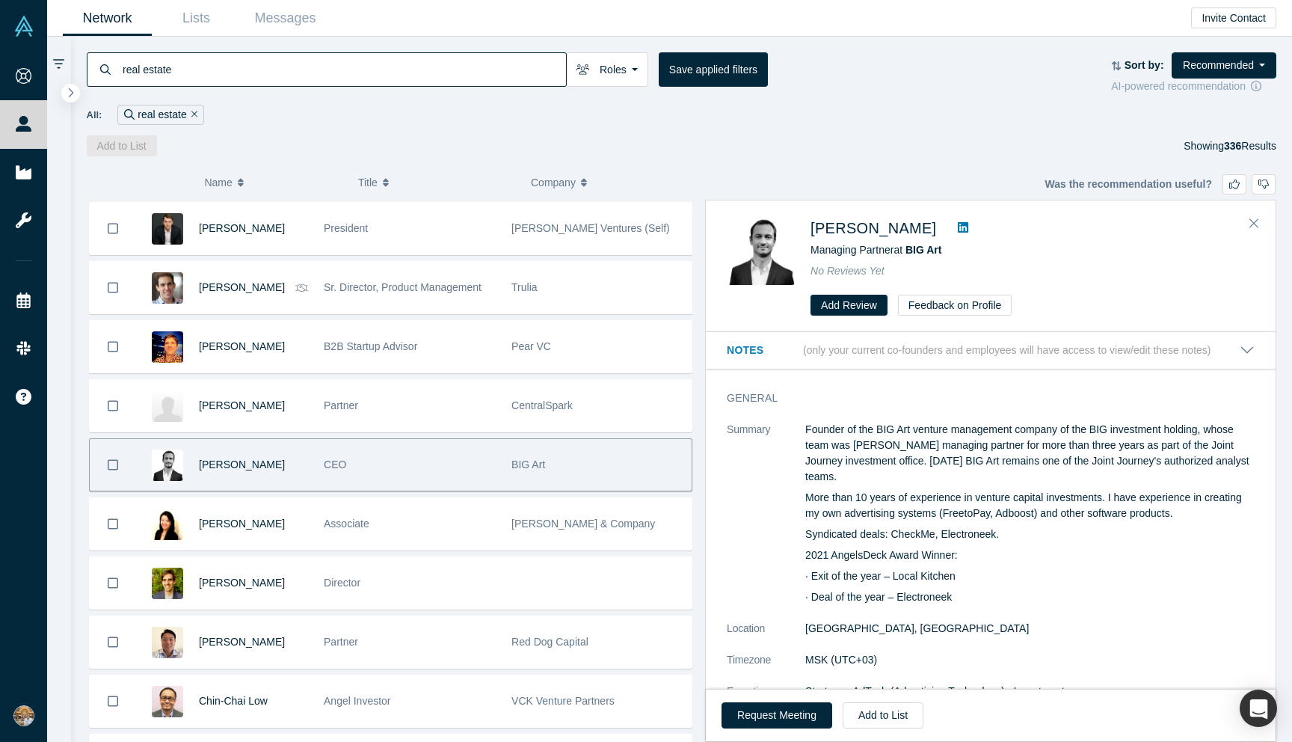
scroll to position [1135, 0]
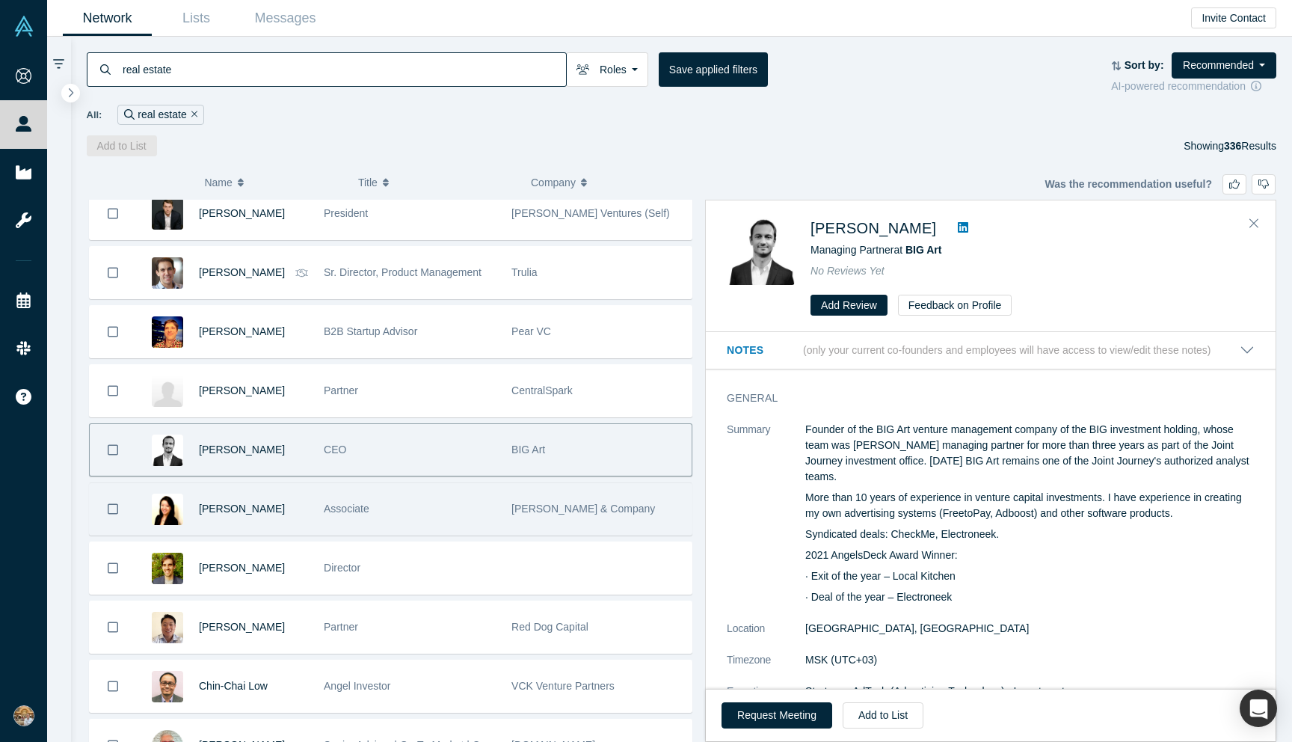
click at [483, 521] on div "Associate" at bounding box center [410, 509] width 172 height 52
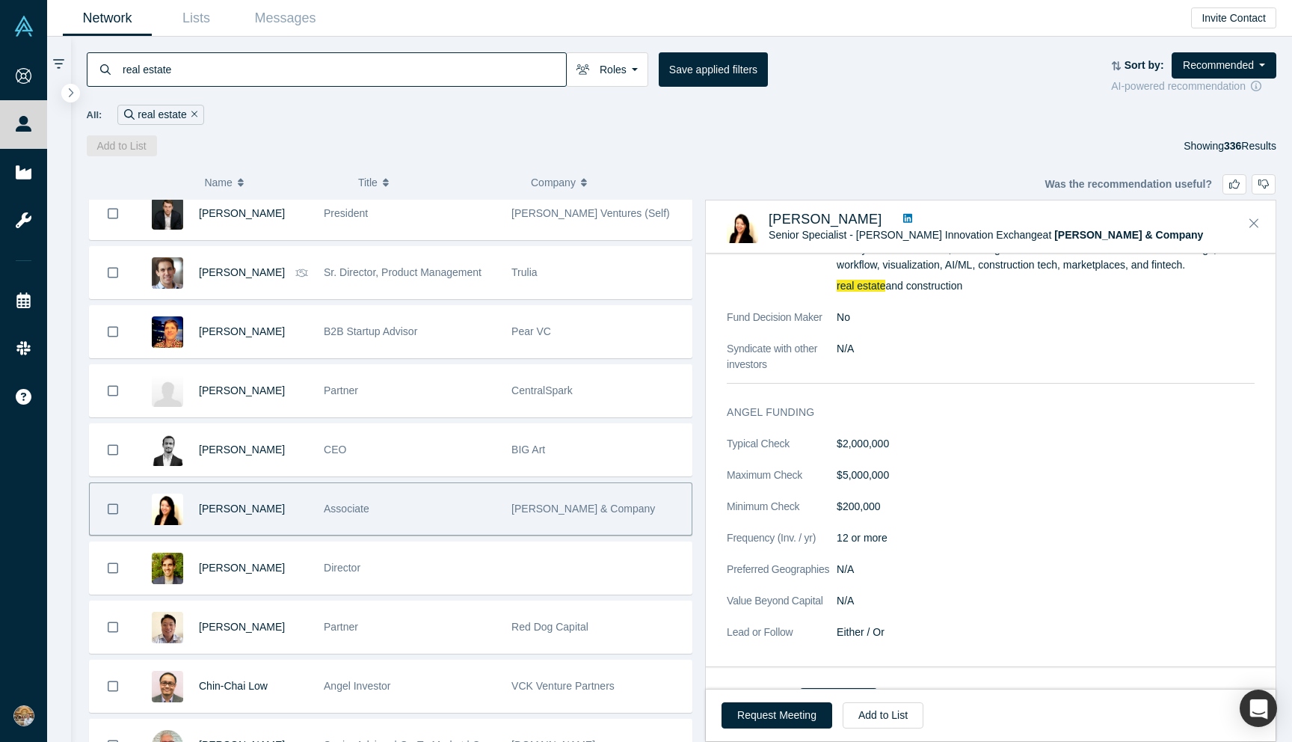
scroll to position [1068, 0]
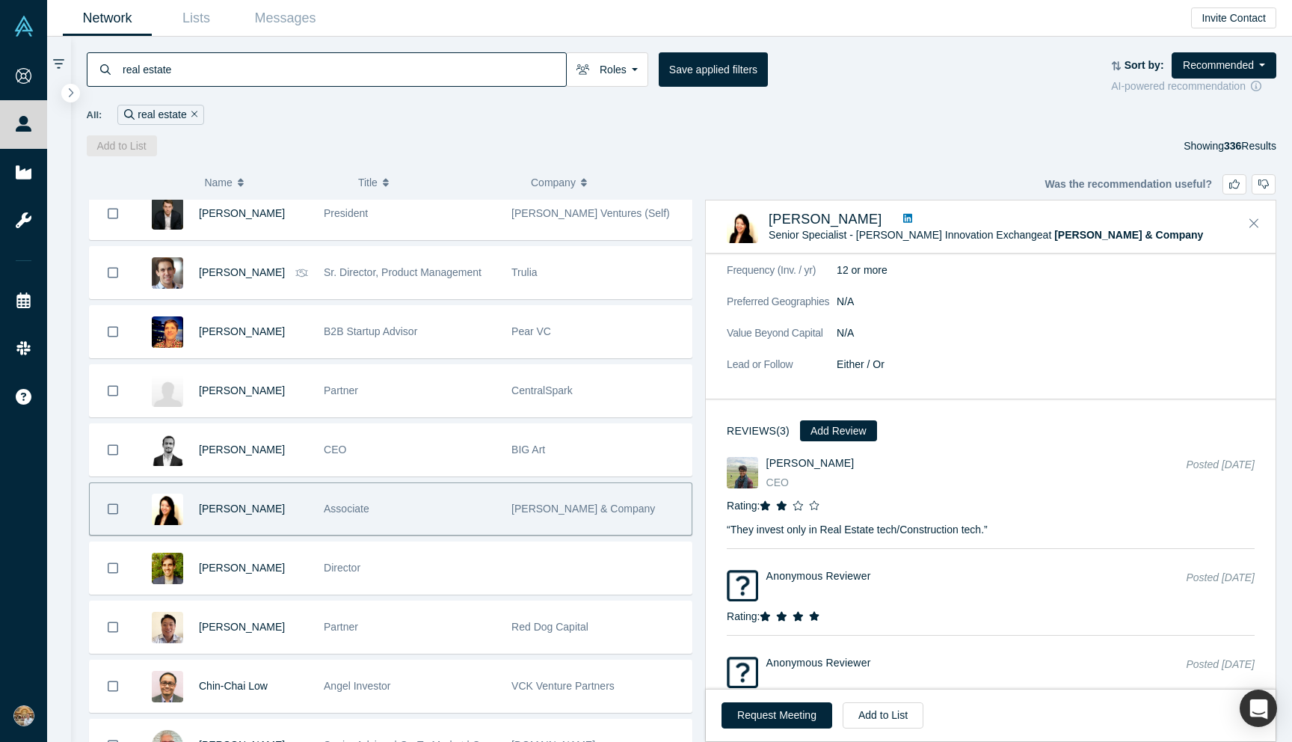
click at [912, 488] on div "Apekshit Solanki CEO" at bounding box center [968, 474] width 402 height 34
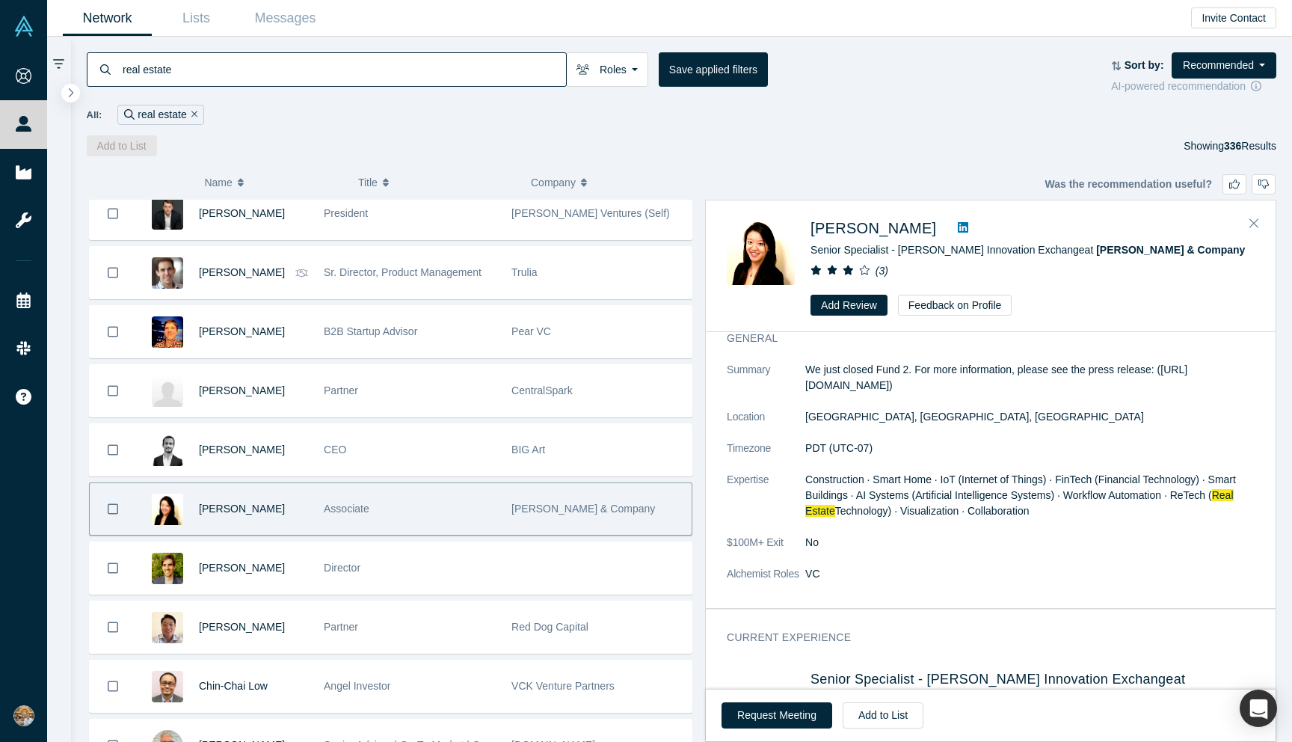
scroll to position [0, 0]
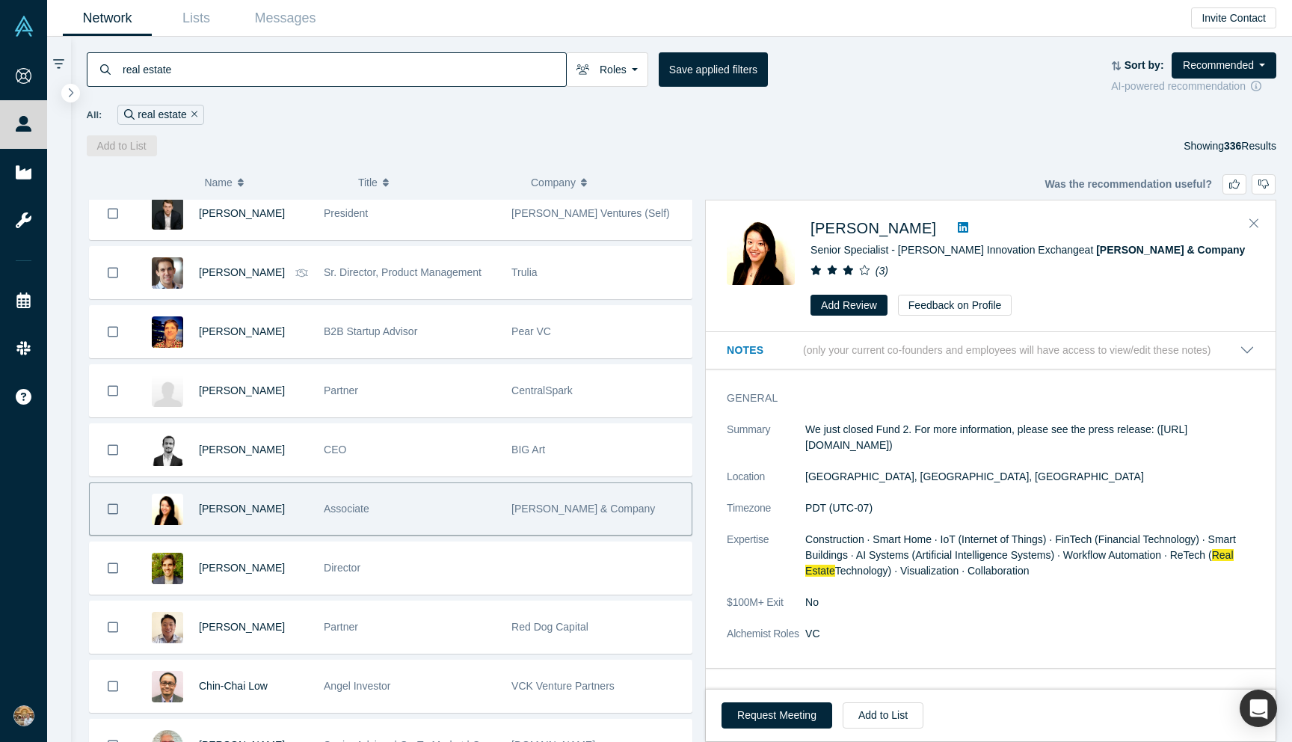
click at [958, 226] on icon at bounding box center [963, 227] width 10 height 10
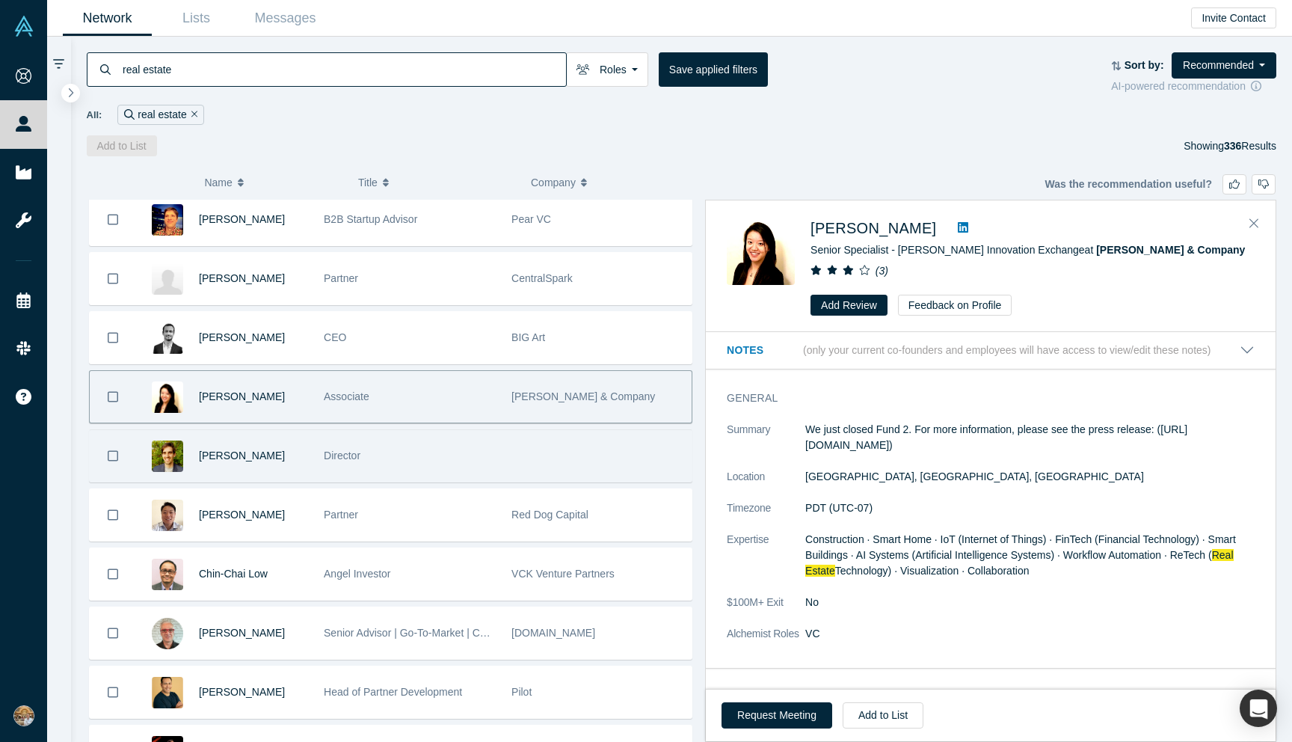
scroll to position [1248, 0]
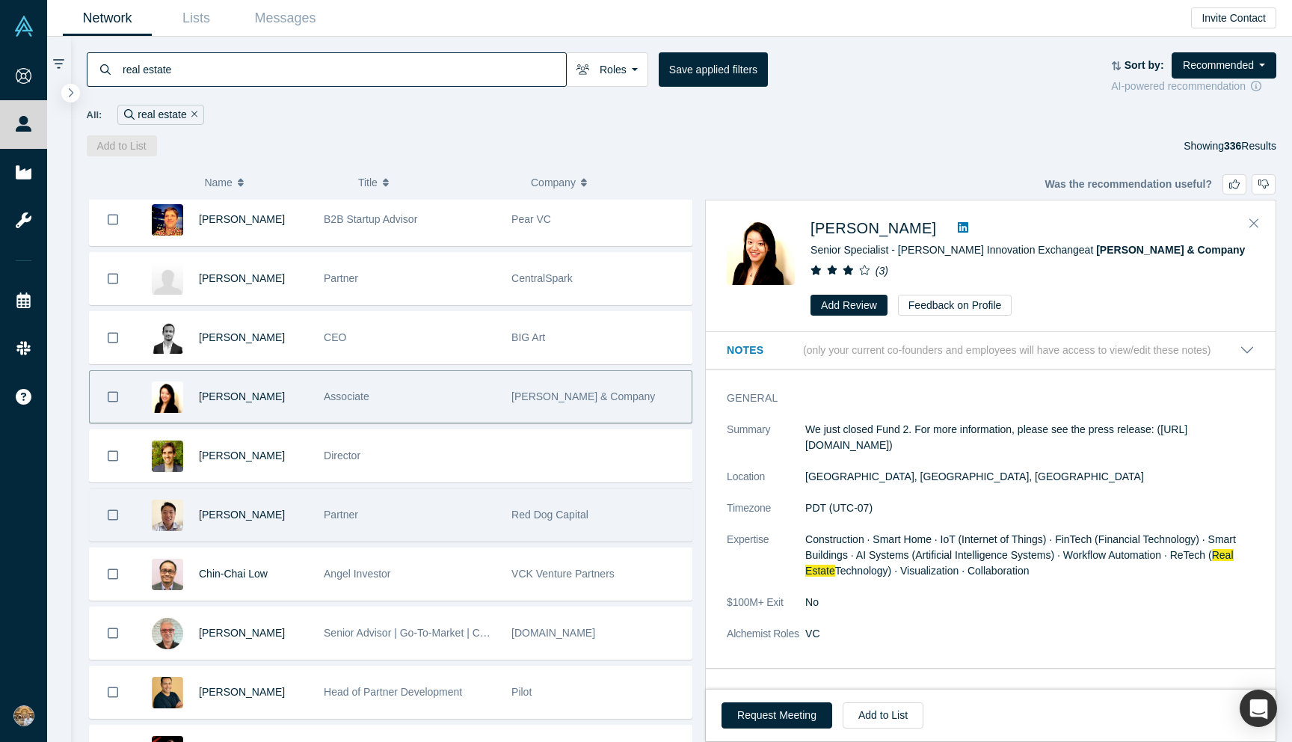
click at [385, 521] on div "Partner" at bounding box center [410, 515] width 172 height 52
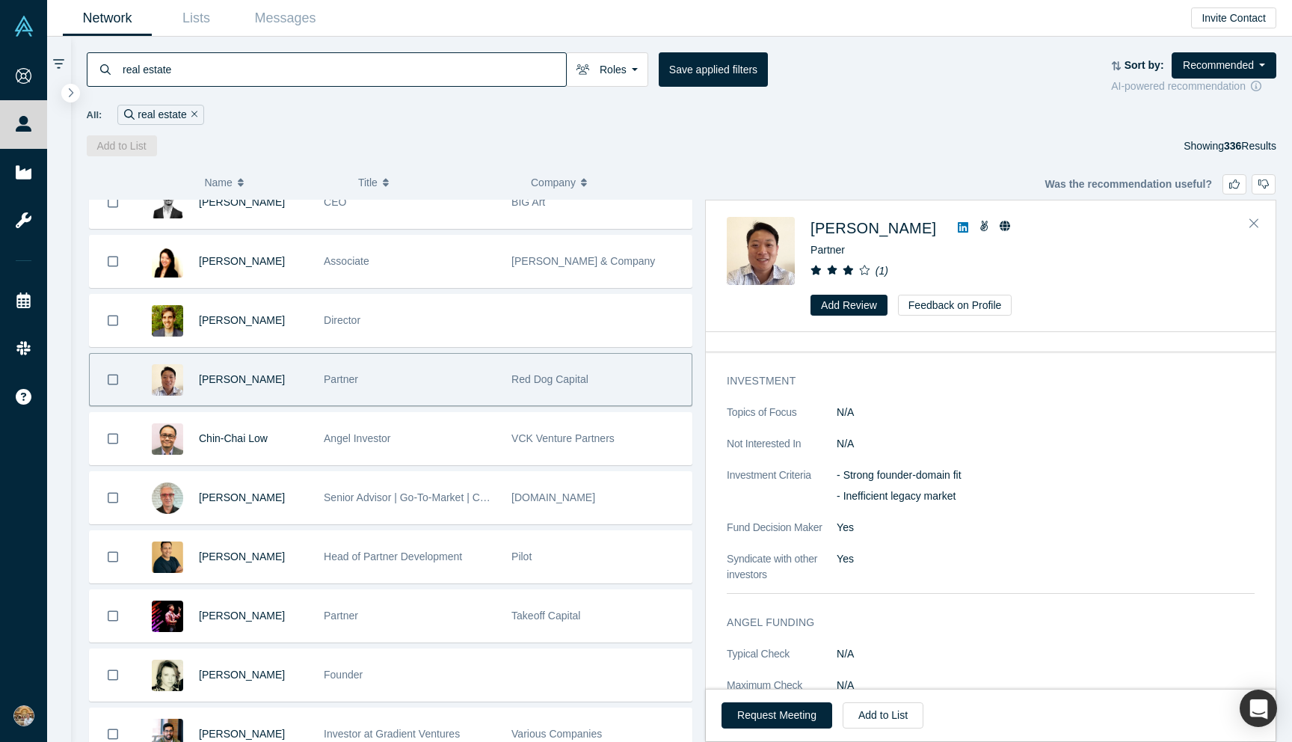
scroll to position [0, 0]
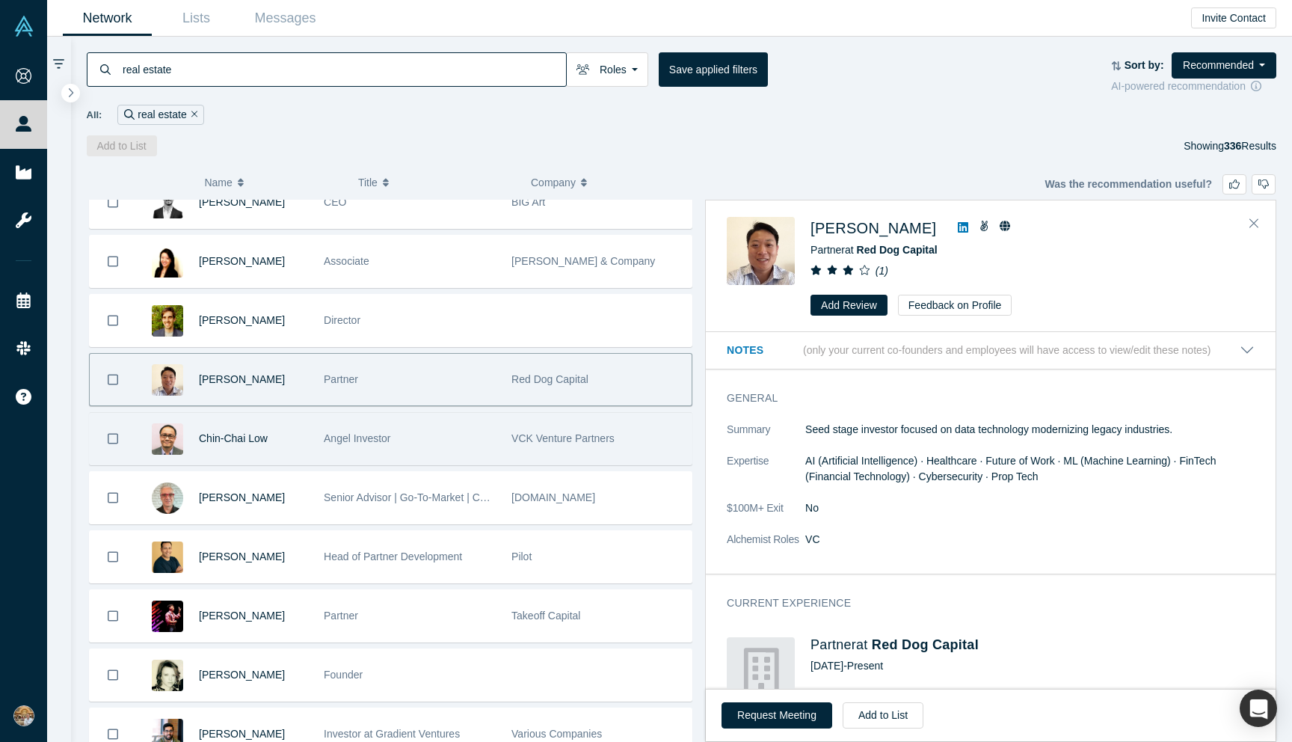
click at [433, 429] on div "Angel Investor" at bounding box center [410, 439] width 172 height 52
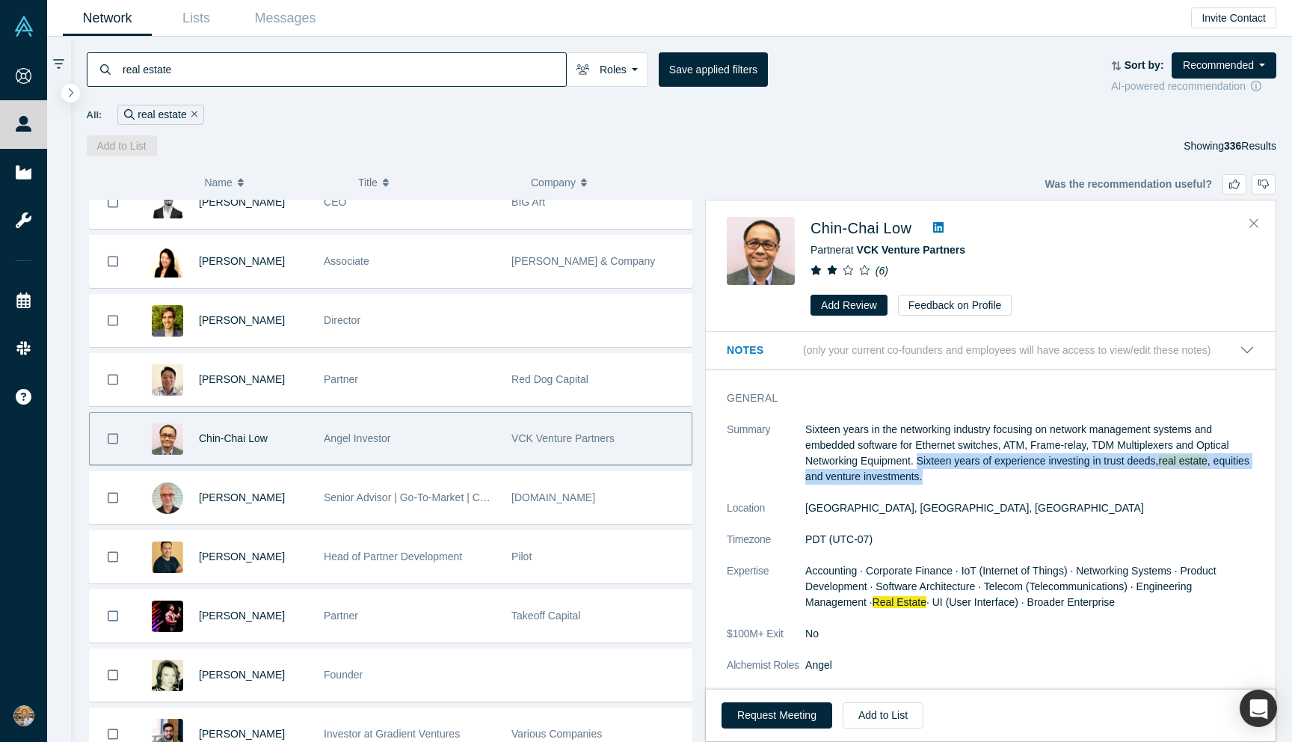
drag, startPoint x: 918, startPoint y: 461, endPoint x: 1047, endPoint y: 478, distance: 129.8
click at [1047, 478] on p "Sixteen years in the networking industry focusing on network management systems…" at bounding box center [1031, 453] width 450 height 63
drag, startPoint x: 868, startPoint y: 445, endPoint x: 911, endPoint y: 451, distance: 43.8
click at [884, 447] on p "Sixteen years in the networking industry focusing on network management systems…" at bounding box center [1031, 453] width 450 height 63
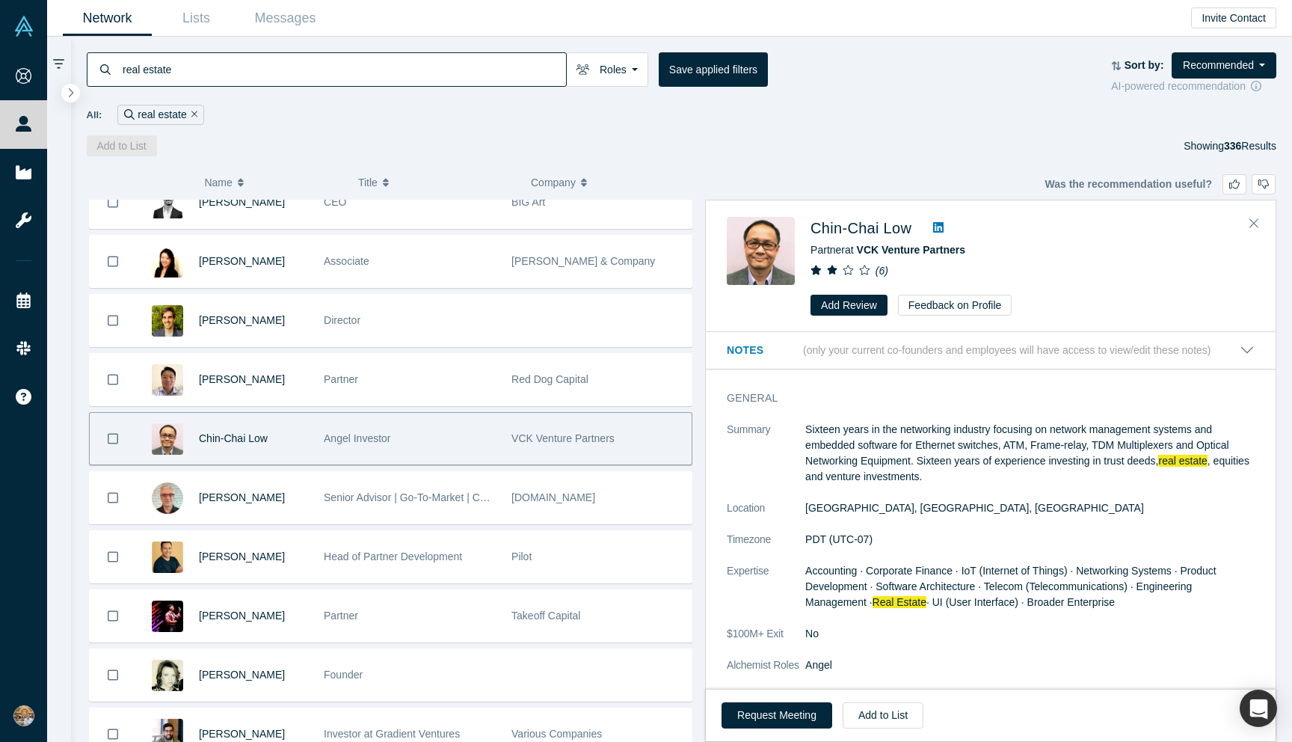
click at [946, 472] on p "Sixteen years in the networking industry focusing on network management systems…" at bounding box center [1031, 453] width 450 height 63
click at [942, 227] on icon at bounding box center [938, 227] width 10 height 12
click at [764, 698] on div "Request Meeting Add to List" at bounding box center [991, 715] width 570 height 52
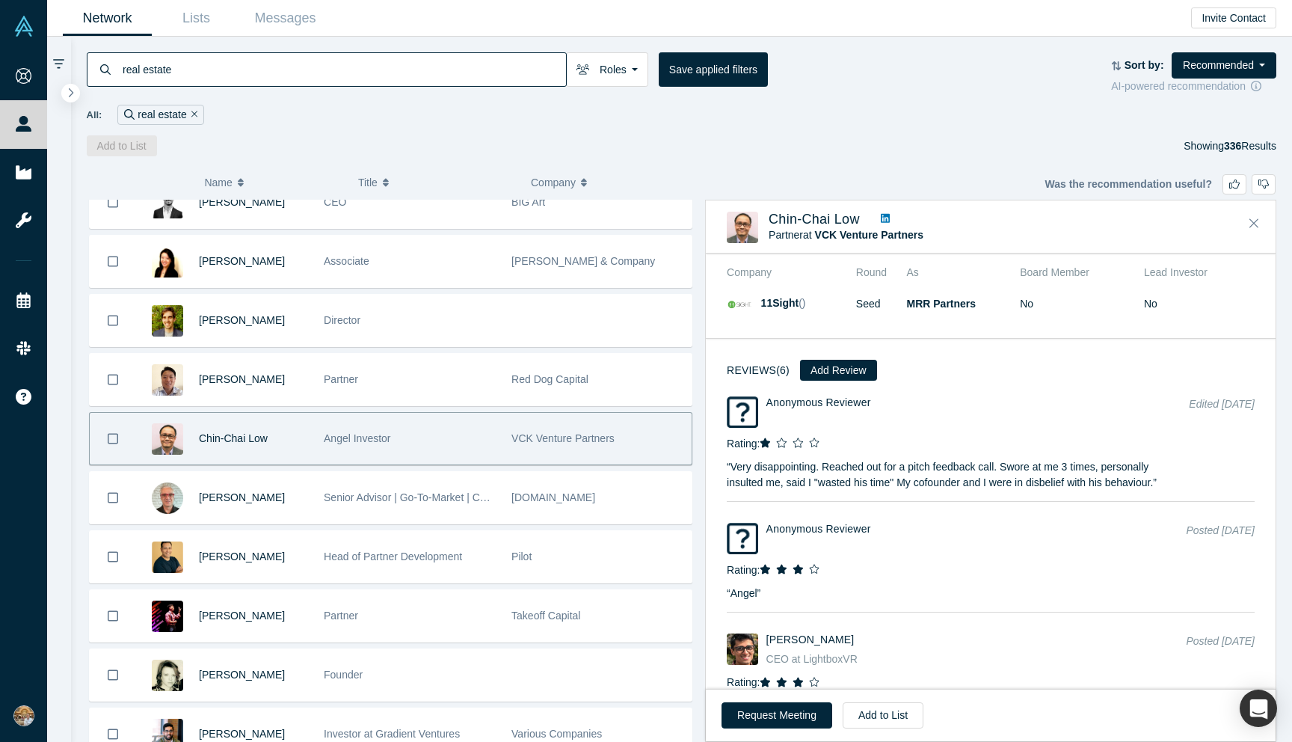
scroll to position [1340, 0]
click at [827, 477] on p "“ Very disappointing. Reached out for a pitch feedback call. Swore at me 3 time…" at bounding box center [952, 470] width 450 height 40
click at [775, 717] on button "Request Meeting" at bounding box center [777, 715] width 111 height 26
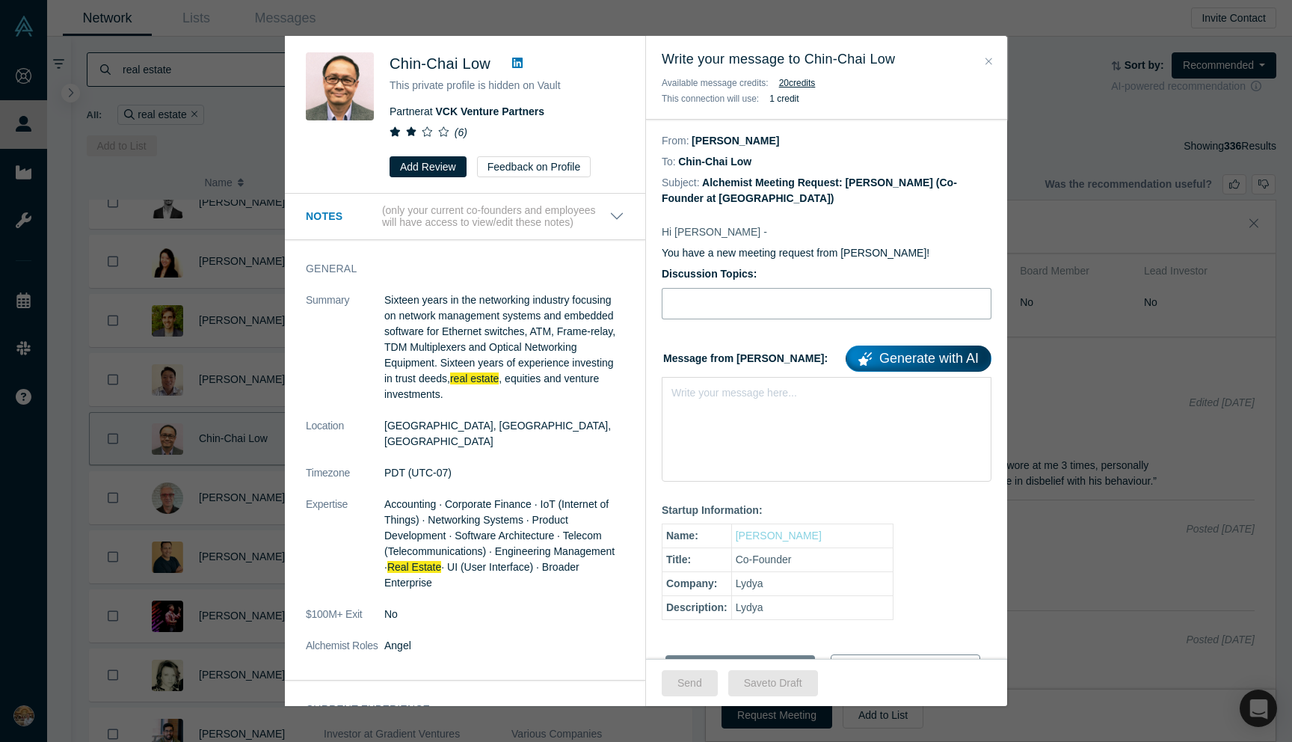
click at [741, 305] on input "Discussion Topics:" at bounding box center [827, 303] width 330 height 31
type input "Real estate"
type input "H"
click at [743, 448] on div "Write your message here..." at bounding box center [827, 429] width 330 height 105
click at [912, 369] on link "Generate with AI" at bounding box center [919, 359] width 146 height 26
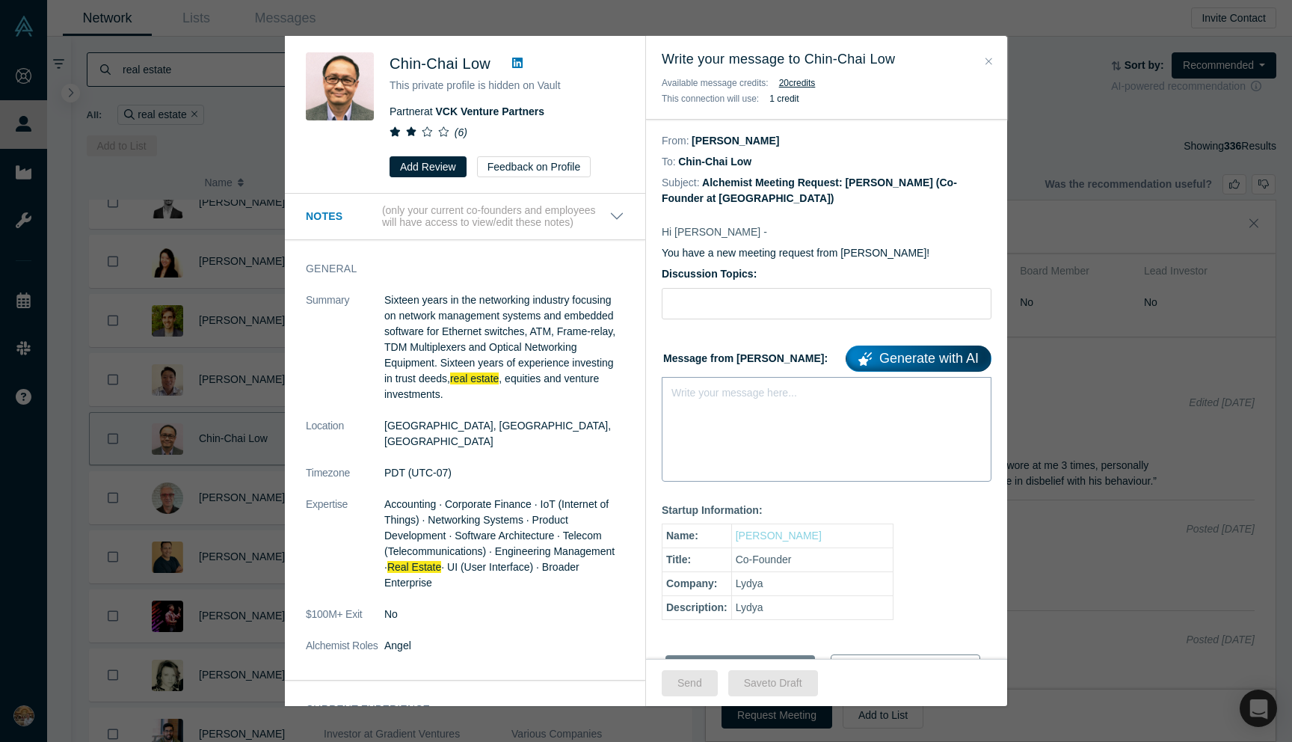
click at [679, 444] on div "Write your message here..." at bounding box center [827, 429] width 330 height 105
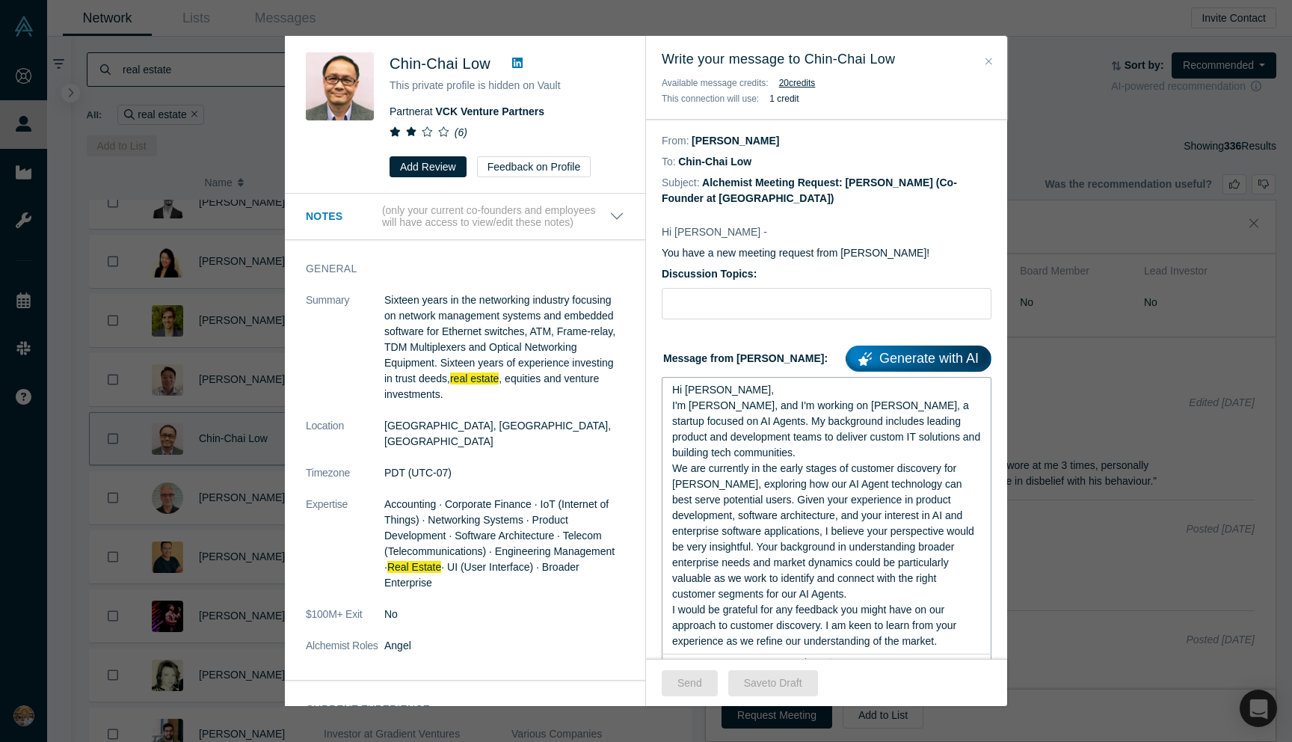
click at [817, 451] on div "I'm Nuruddin Iminokhunov, and I'm working on Lydya, a startup focused on AI Age…" at bounding box center [827, 429] width 310 height 63
click at [769, 422] on span "I'm Nuruddin Iminokhunov, and I'm working on Lydya, a startup focused on AI Age…" at bounding box center [827, 428] width 311 height 59
click at [784, 500] on span "We are currently in the early stages of customer discovery for Lydya, exploring…" at bounding box center [824, 531] width 305 height 138
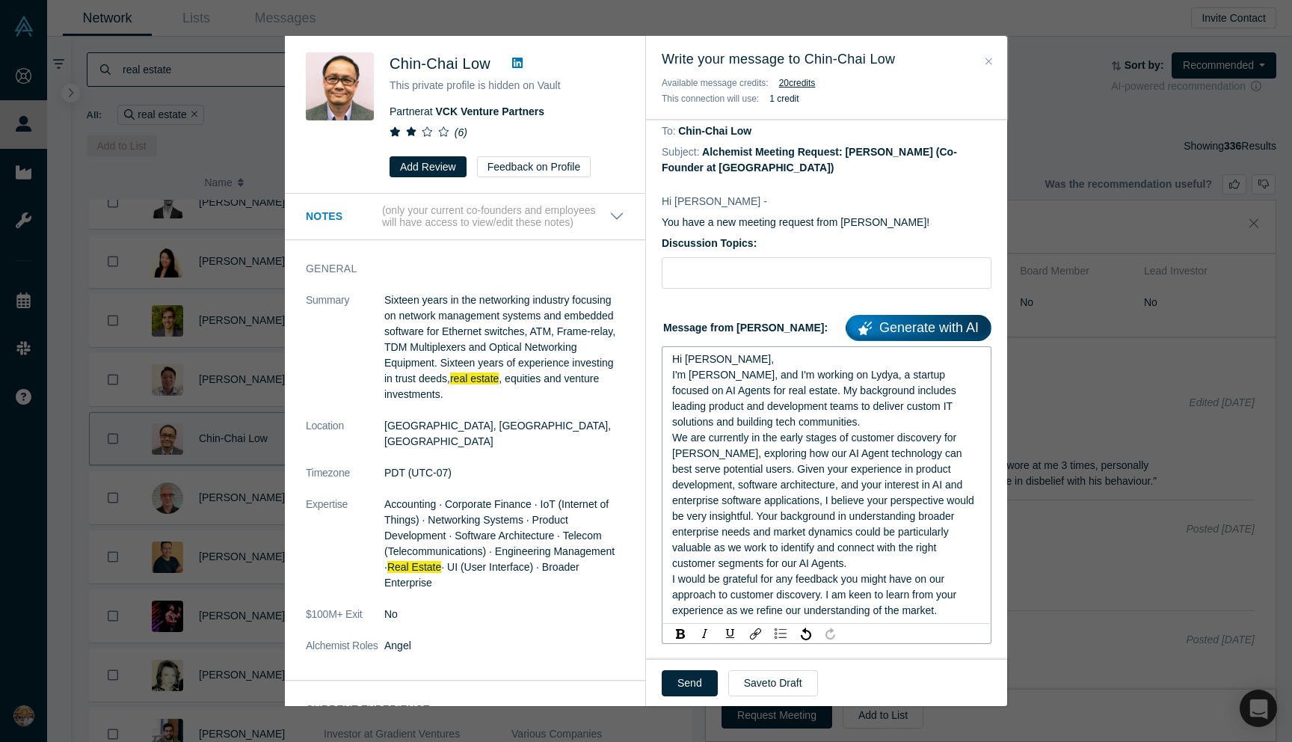
scroll to position [37, 0]
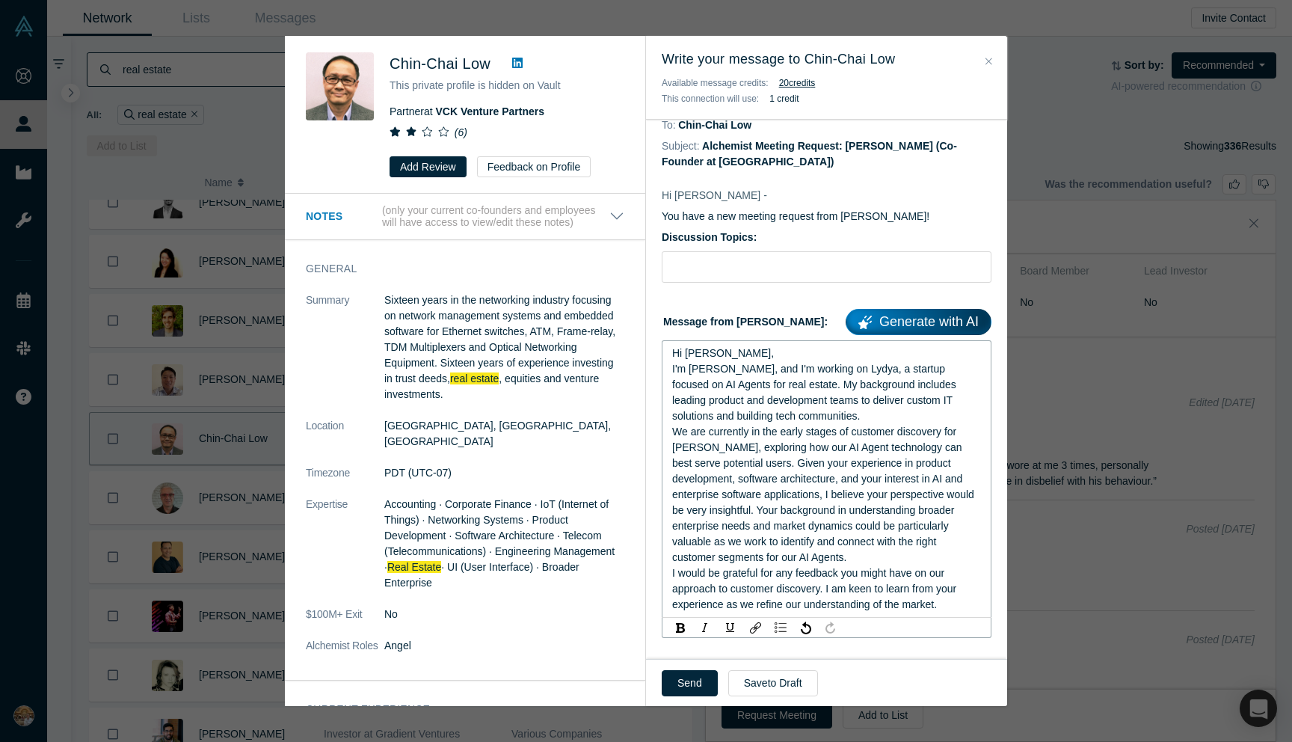
click at [737, 478] on span "We are currently in the early stages of customer discovery for Lydya, exploring…" at bounding box center [824, 495] width 305 height 138
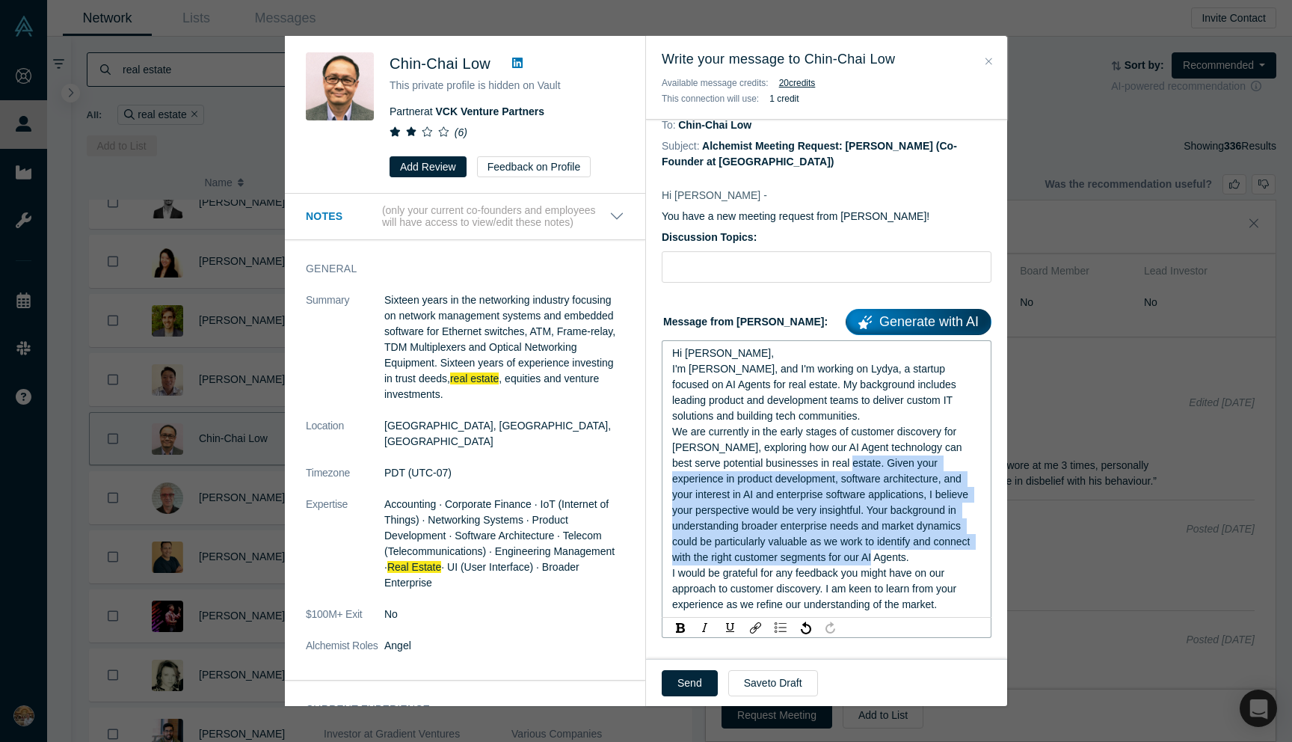
drag, startPoint x: 838, startPoint y: 478, endPoint x: 877, endPoint y: 574, distance: 103.3
click at [877, 565] on div "We are currently in the early stages of customer discovery for Lydya, exploring…" at bounding box center [827, 494] width 310 height 141
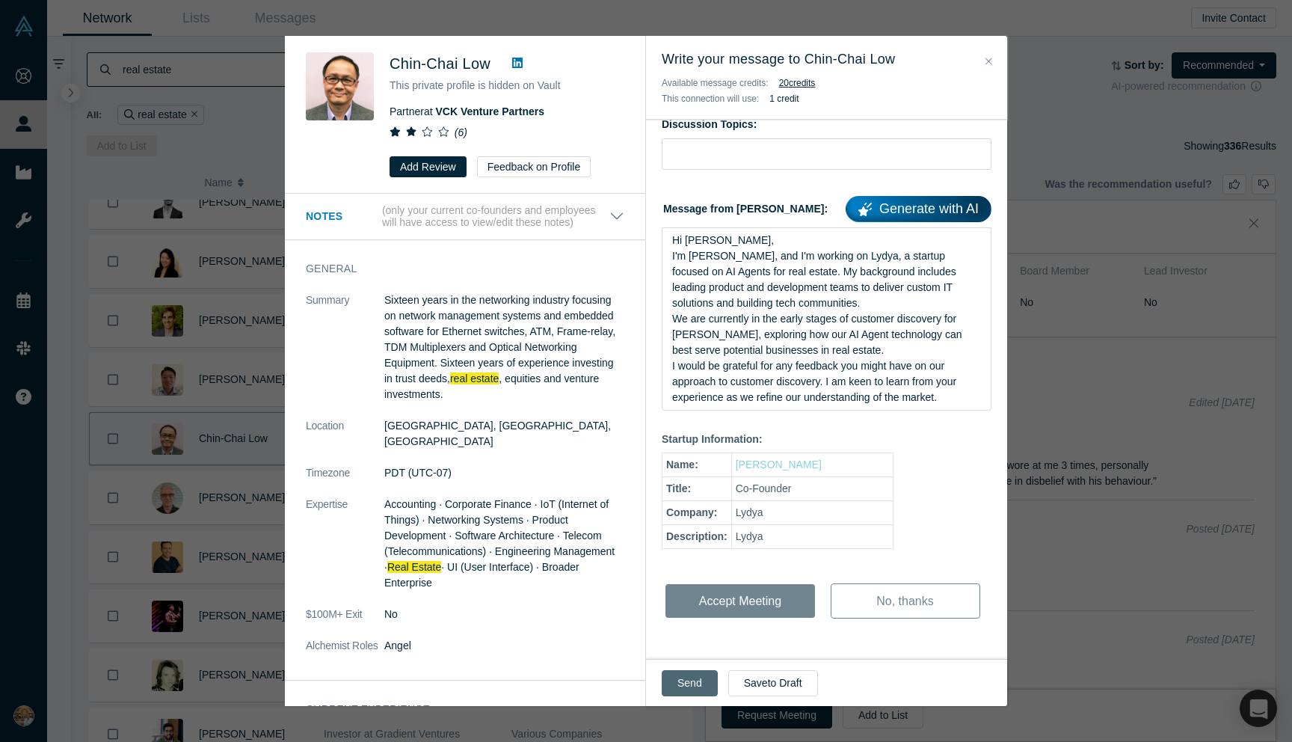
scroll to position [181, 0]
click at [697, 678] on button "Send" at bounding box center [690, 683] width 56 height 26
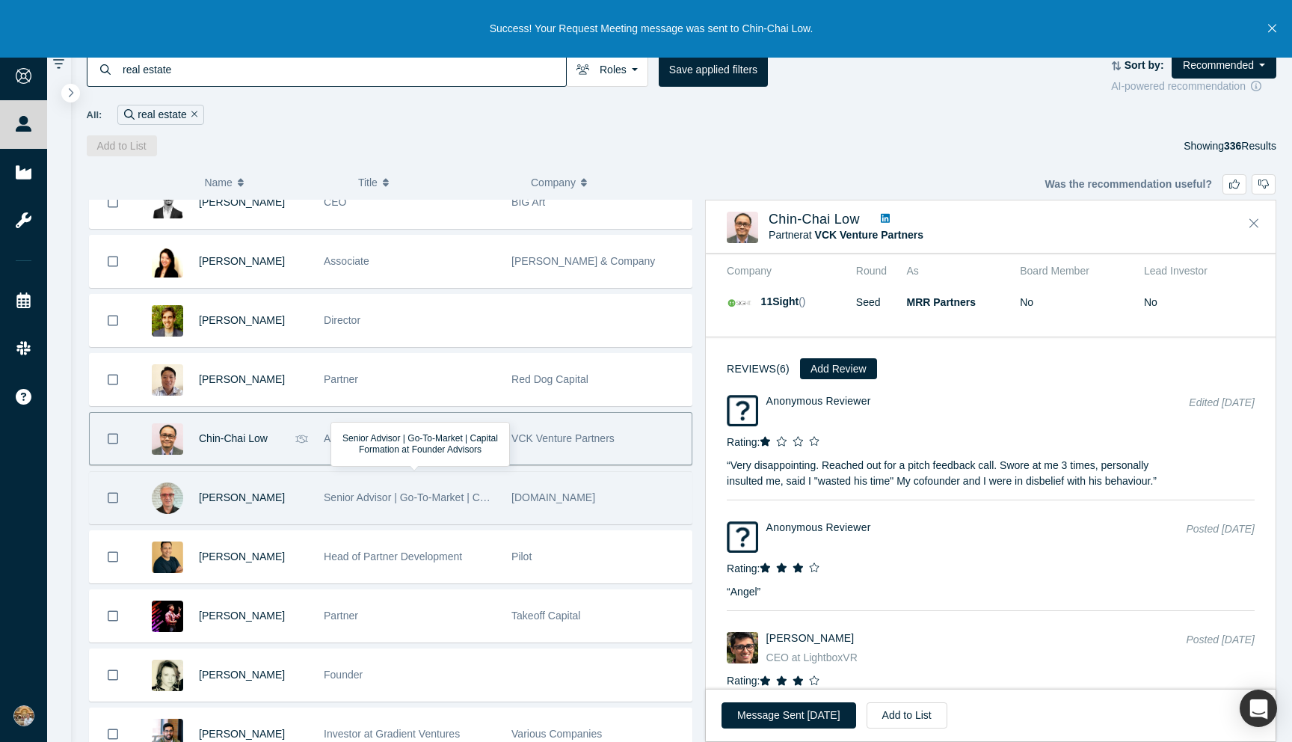
click at [333, 506] on div "Senior Advisor | Go-To-Market | Capital Formation at Founder Advisors" at bounding box center [410, 498] width 172 height 52
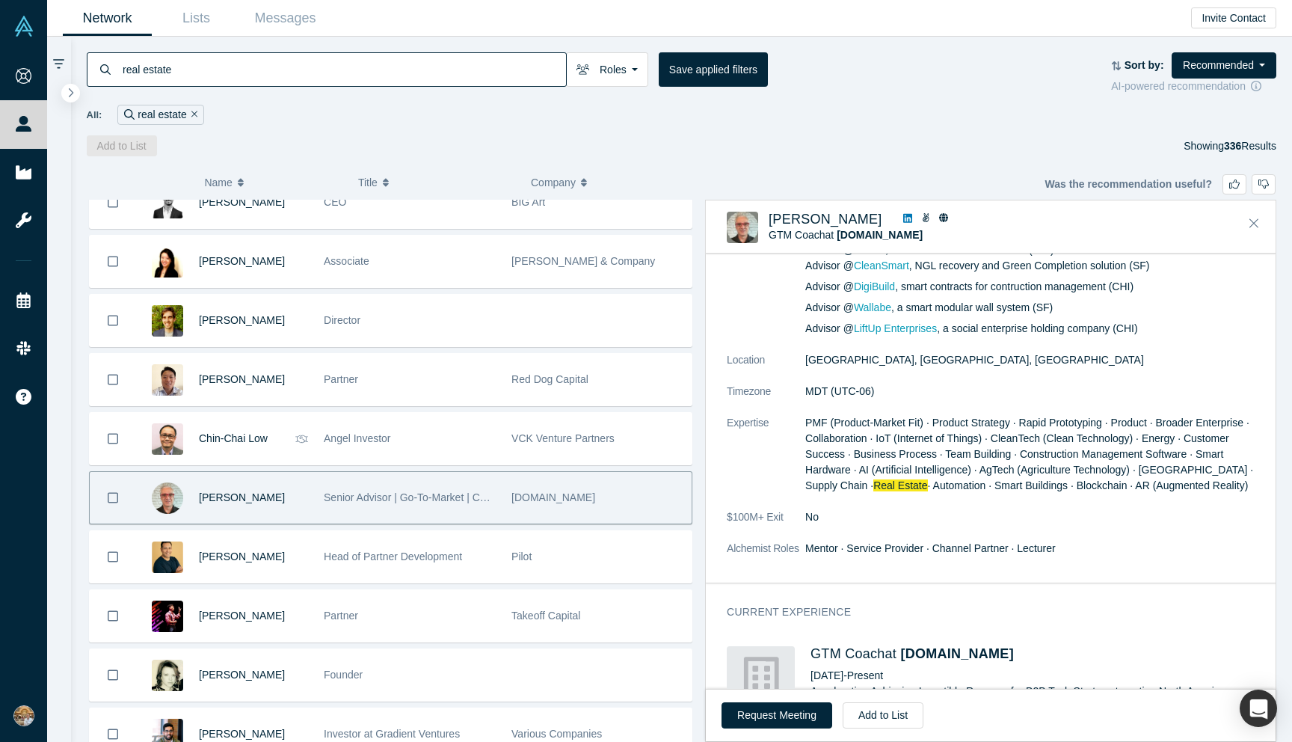
scroll to position [0, 0]
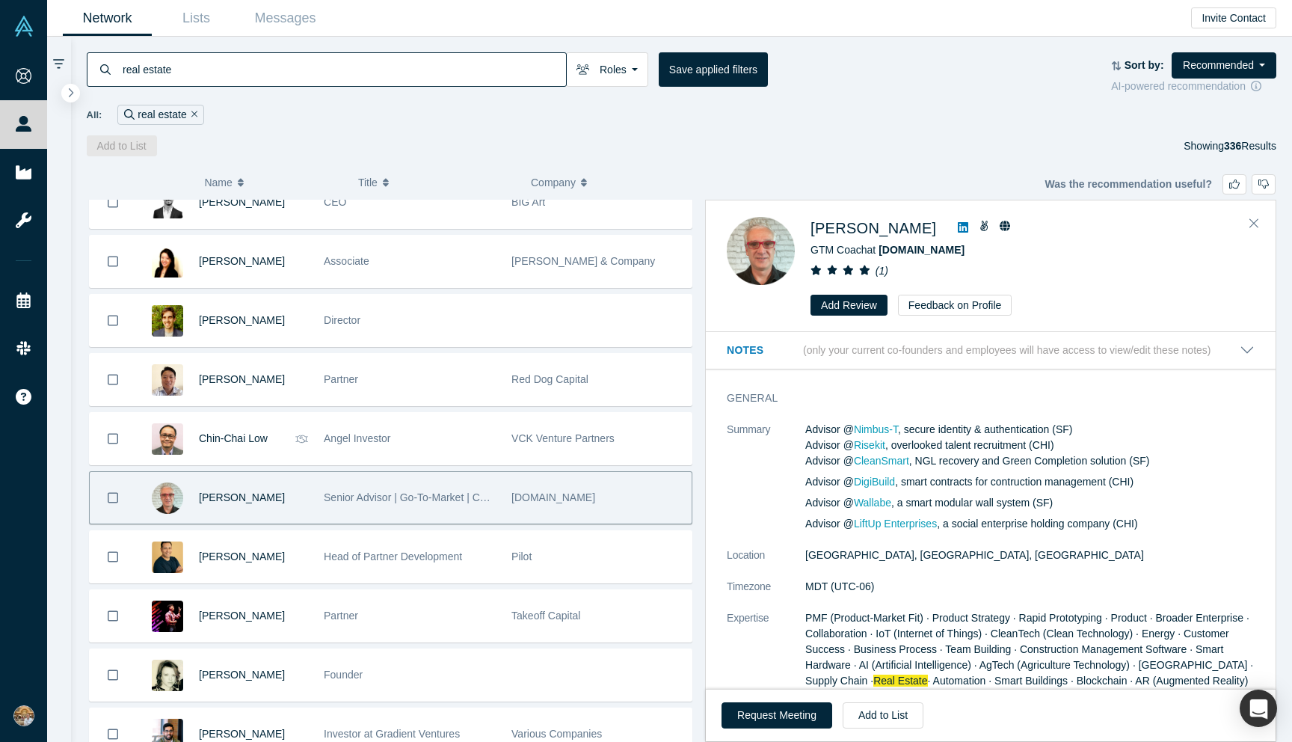
click at [958, 223] on icon at bounding box center [963, 227] width 10 height 10
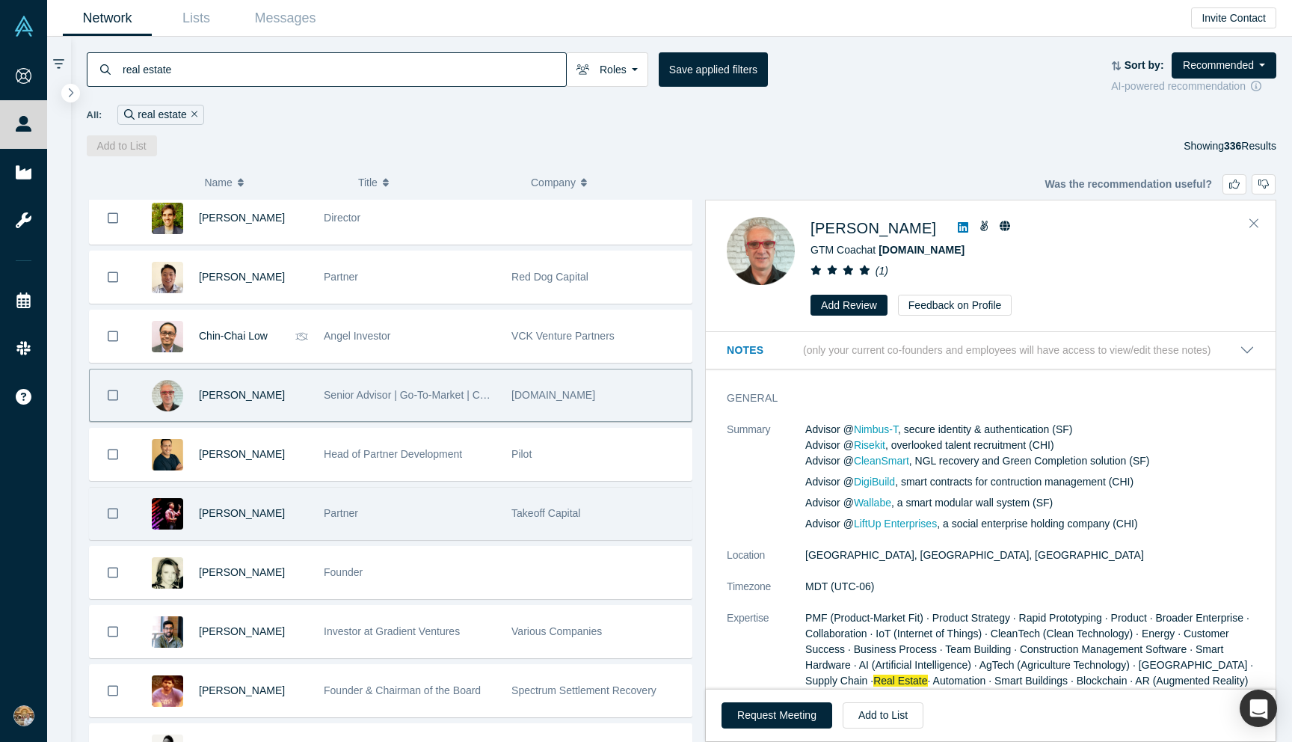
scroll to position [1483, 0]
click at [491, 513] on div "Partner" at bounding box center [410, 516] width 172 height 52
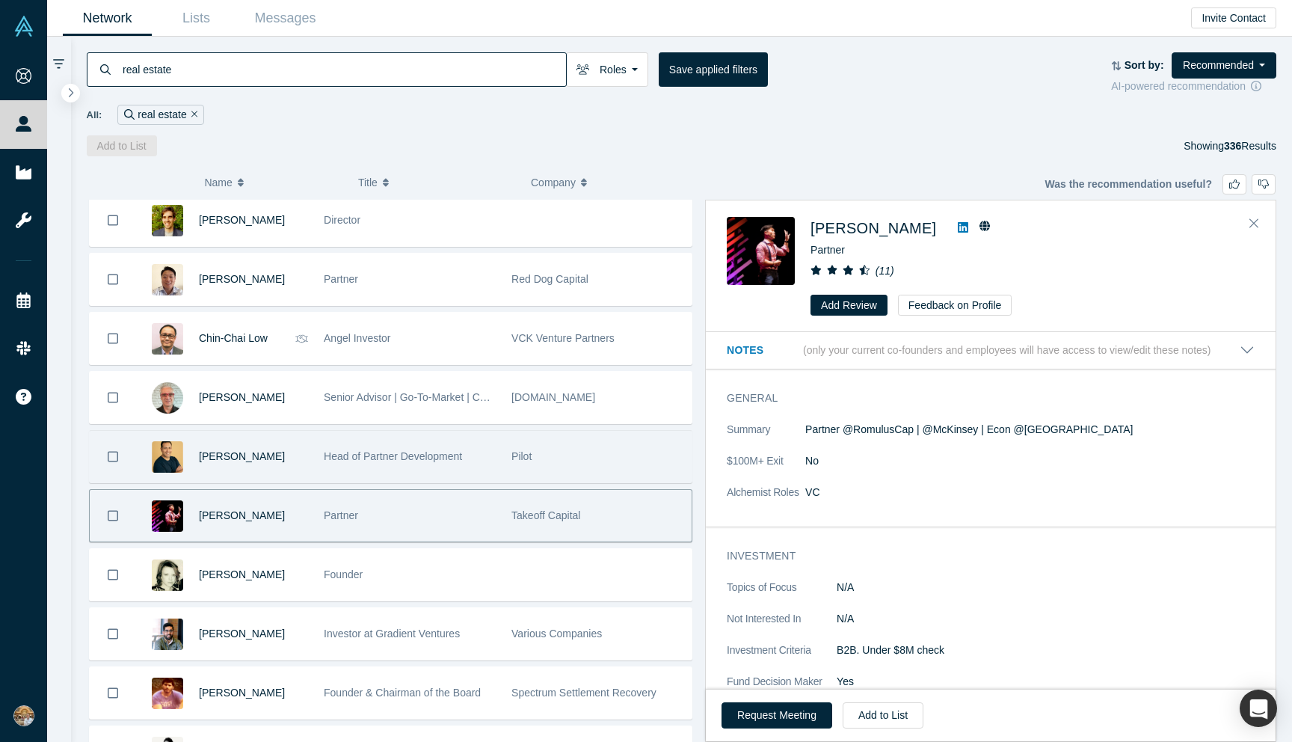
click at [491, 434] on div "Head of Partner Development" at bounding box center [410, 457] width 172 height 52
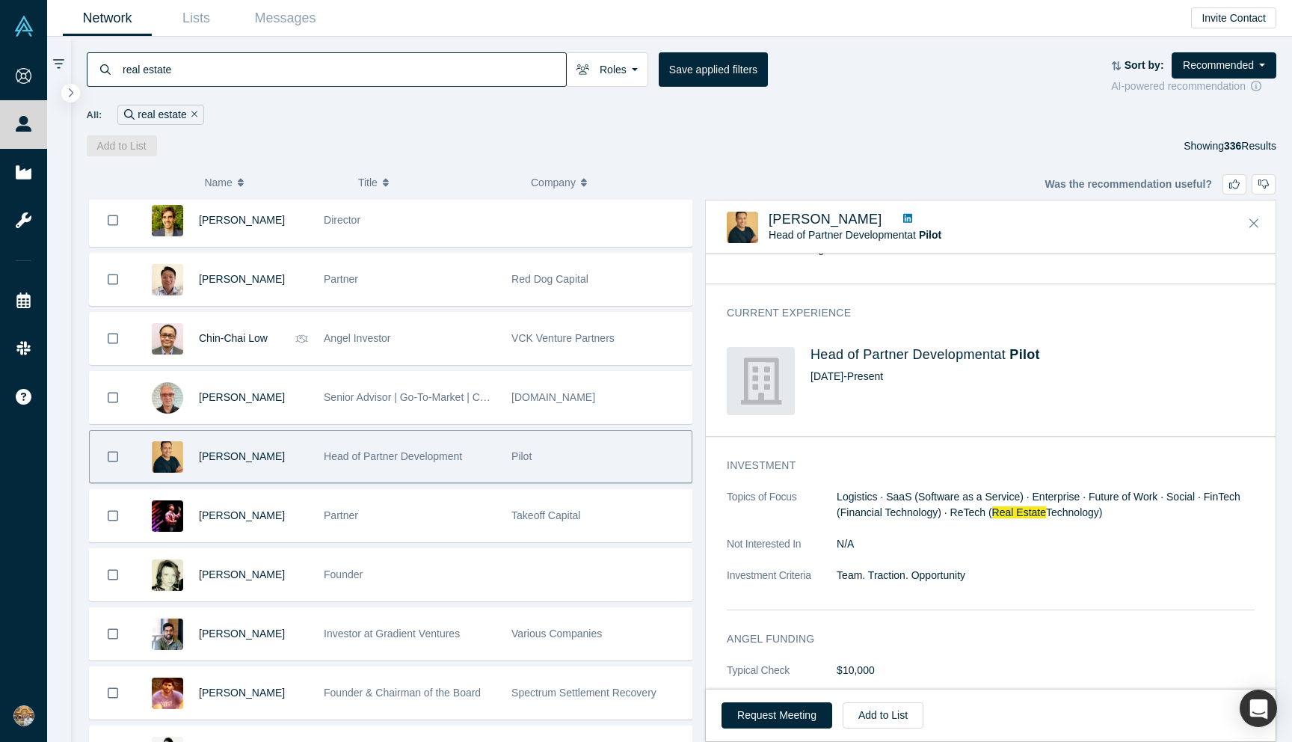
scroll to position [558, 0]
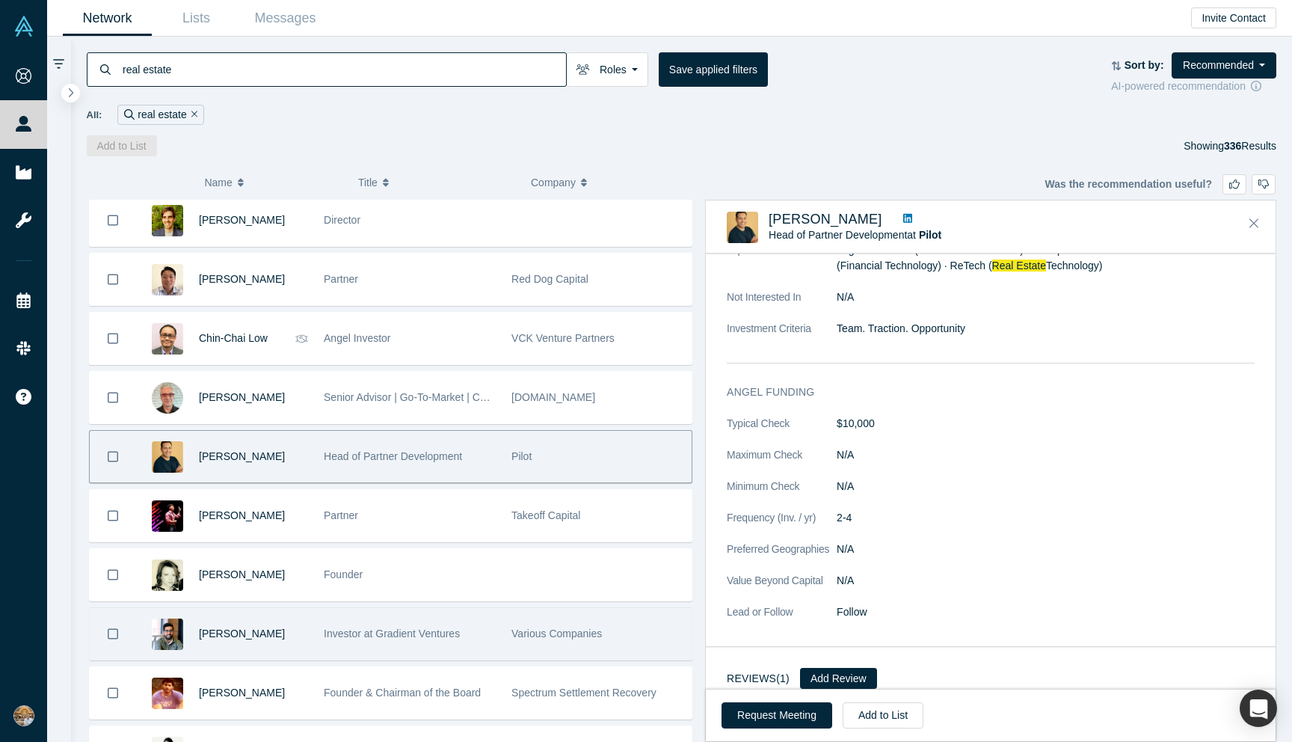
click at [392, 646] on div "Investor at Gradient Ventures" at bounding box center [410, 634] width 172 height 52
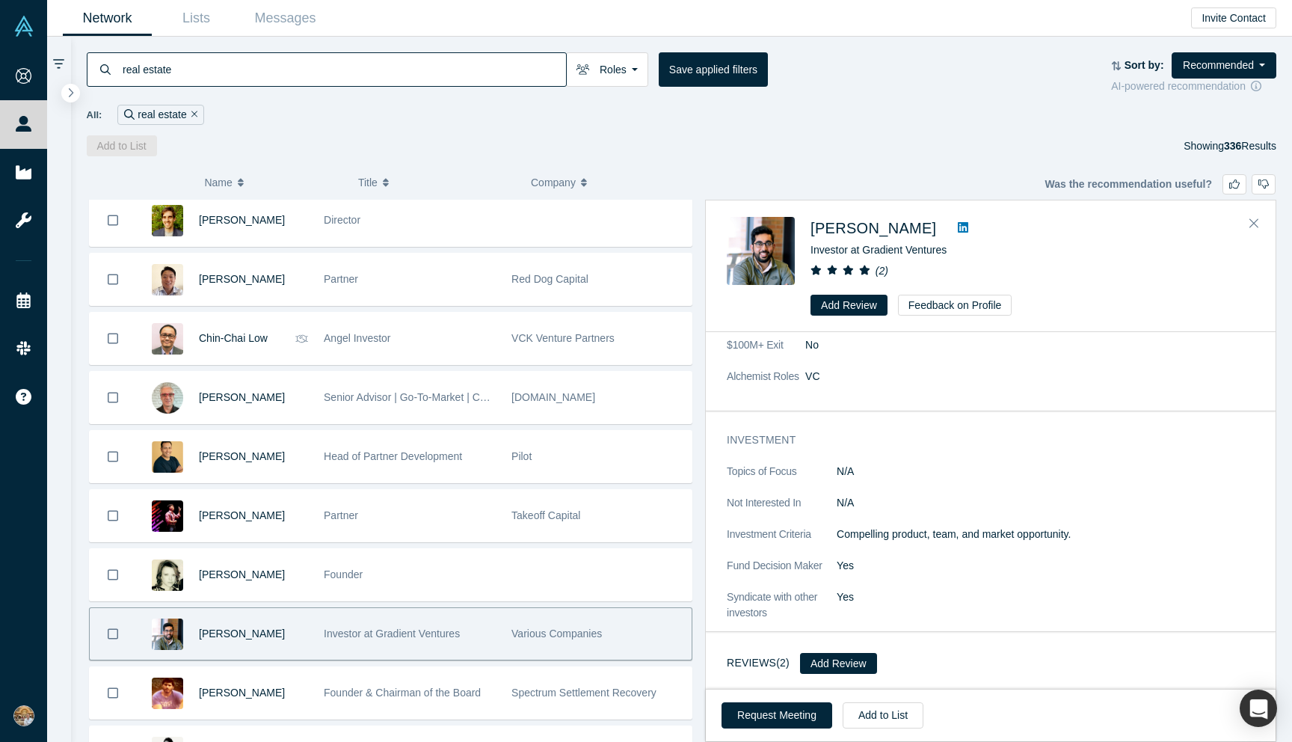
scroll to position [0, 0]
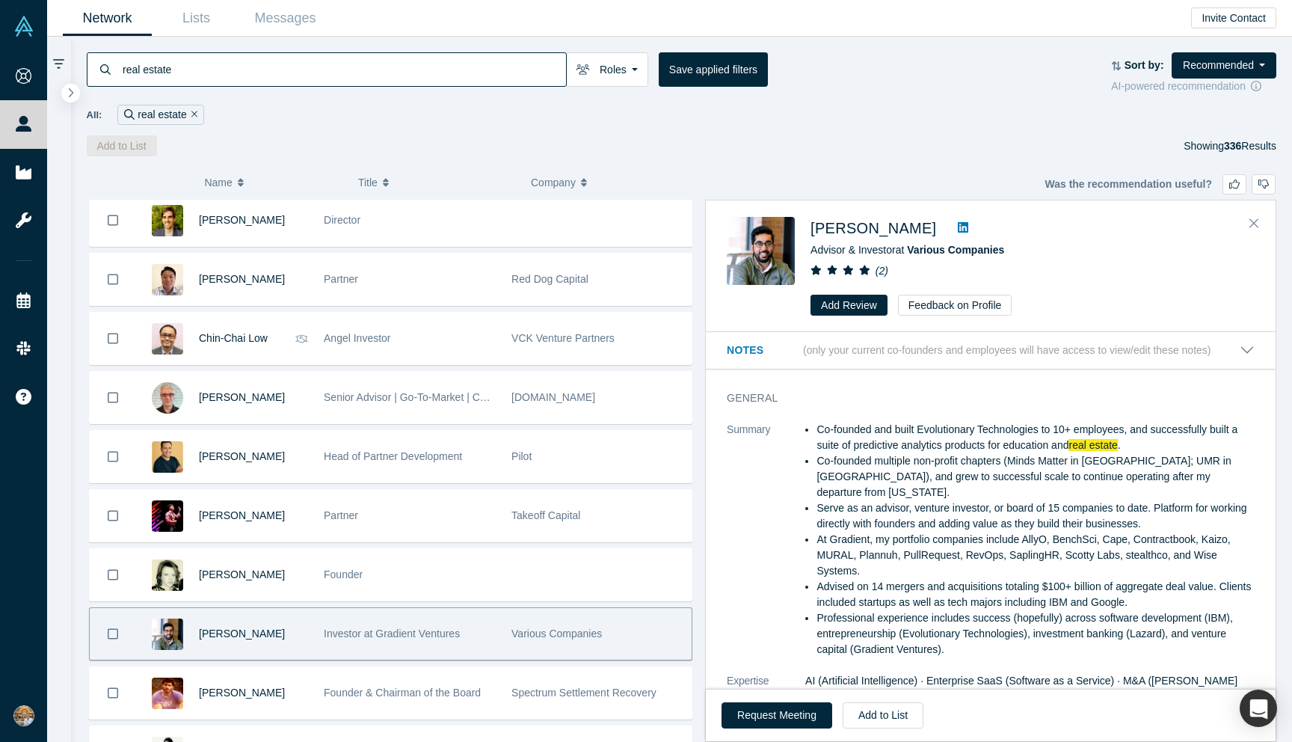
click at [934, 218] on div "Asif Moosani" at bounding box center [1033, 228] width 444 height 22
click at [958, 221] on icon at bounding box center [963, 227] width 10 height 12
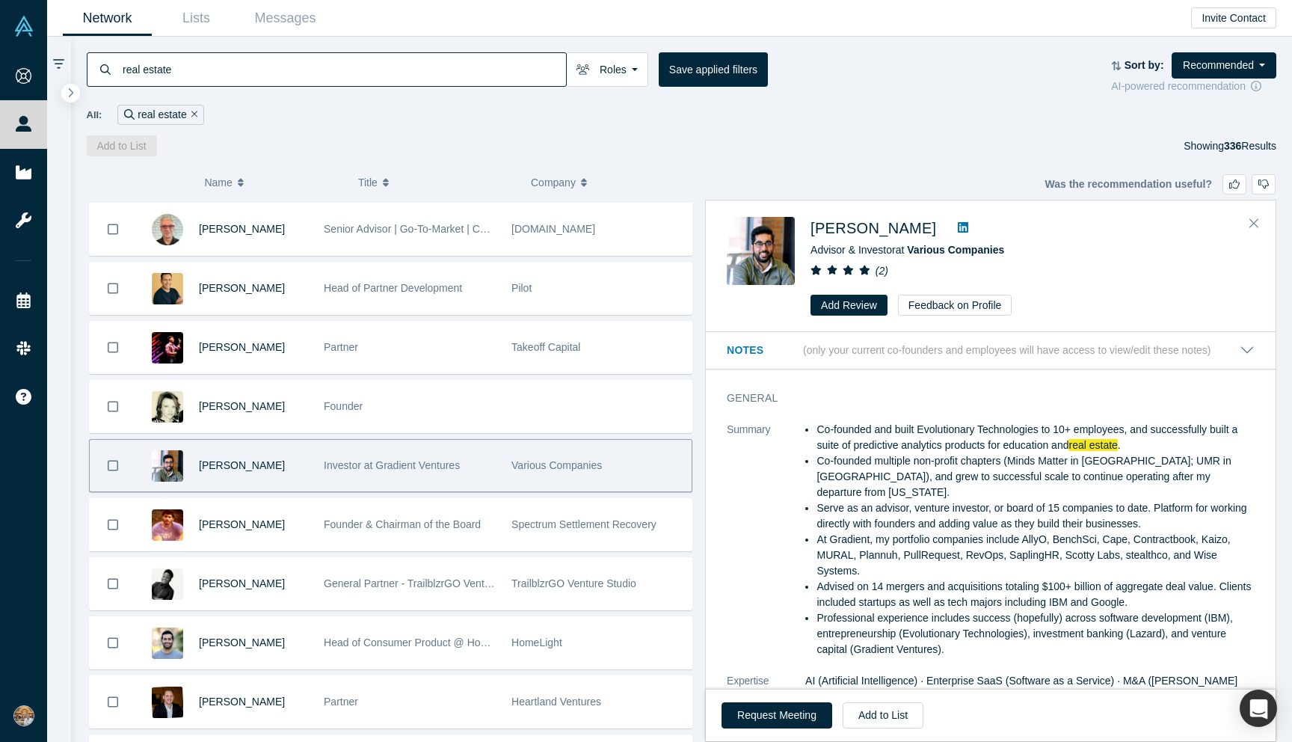
scroll to position [1653, 0]
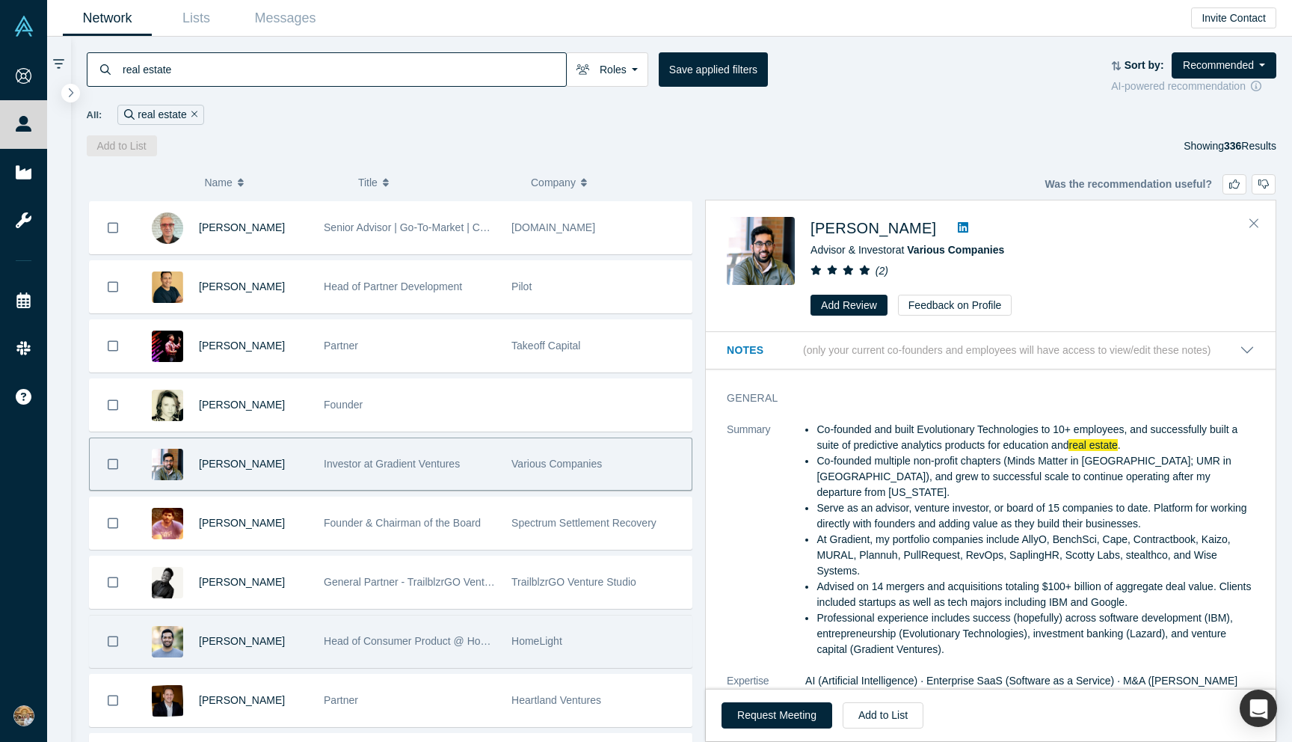
click at [366, 626] on div "Head of Consumer Product @ HomeLight" at bounding box center [410, 642] width 172 height 52
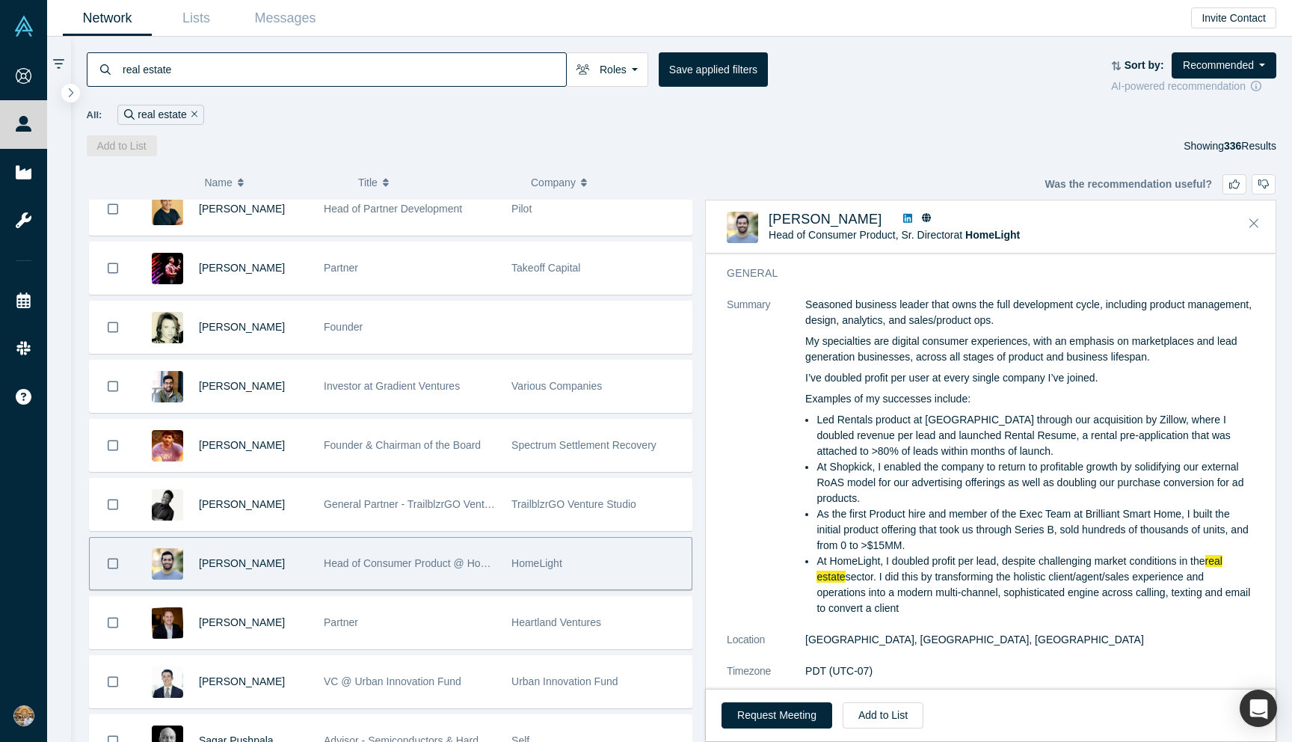
scroll to position [0, 0]
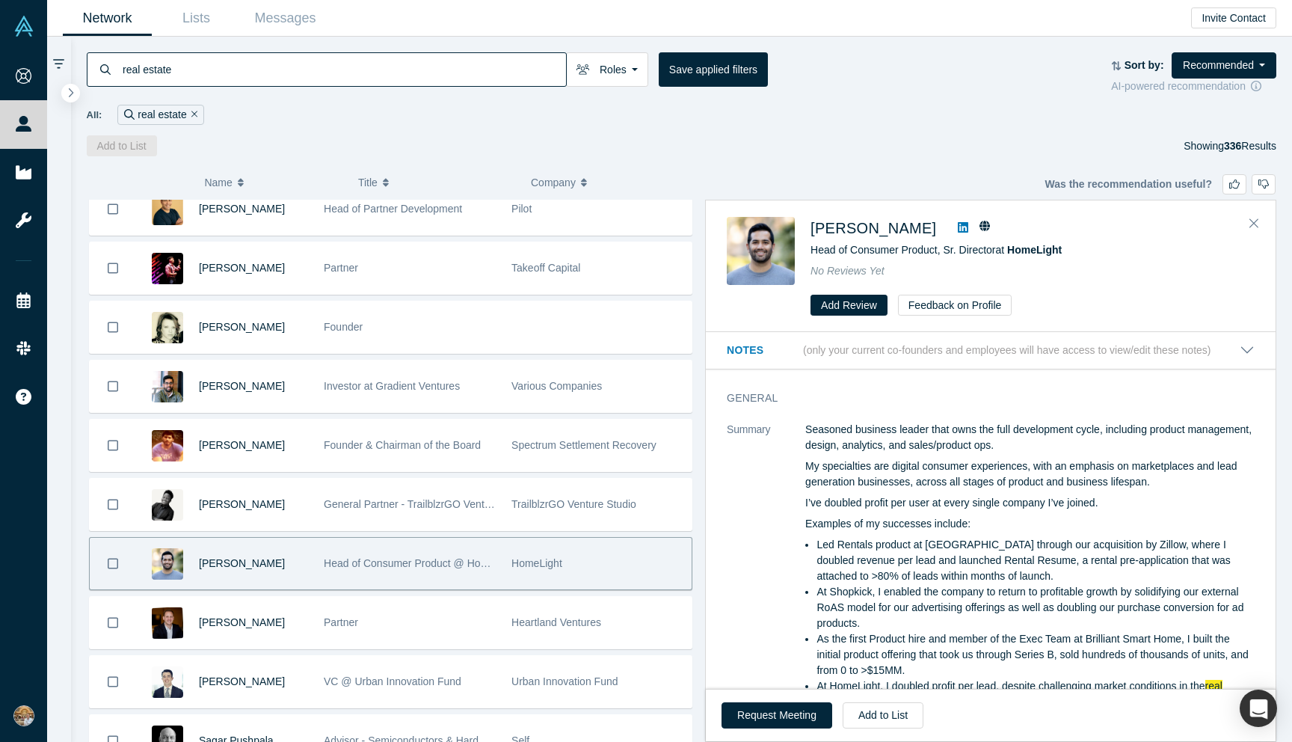
click at [958, 225] on icon at bounding box center [963, 227] width 10 height 12
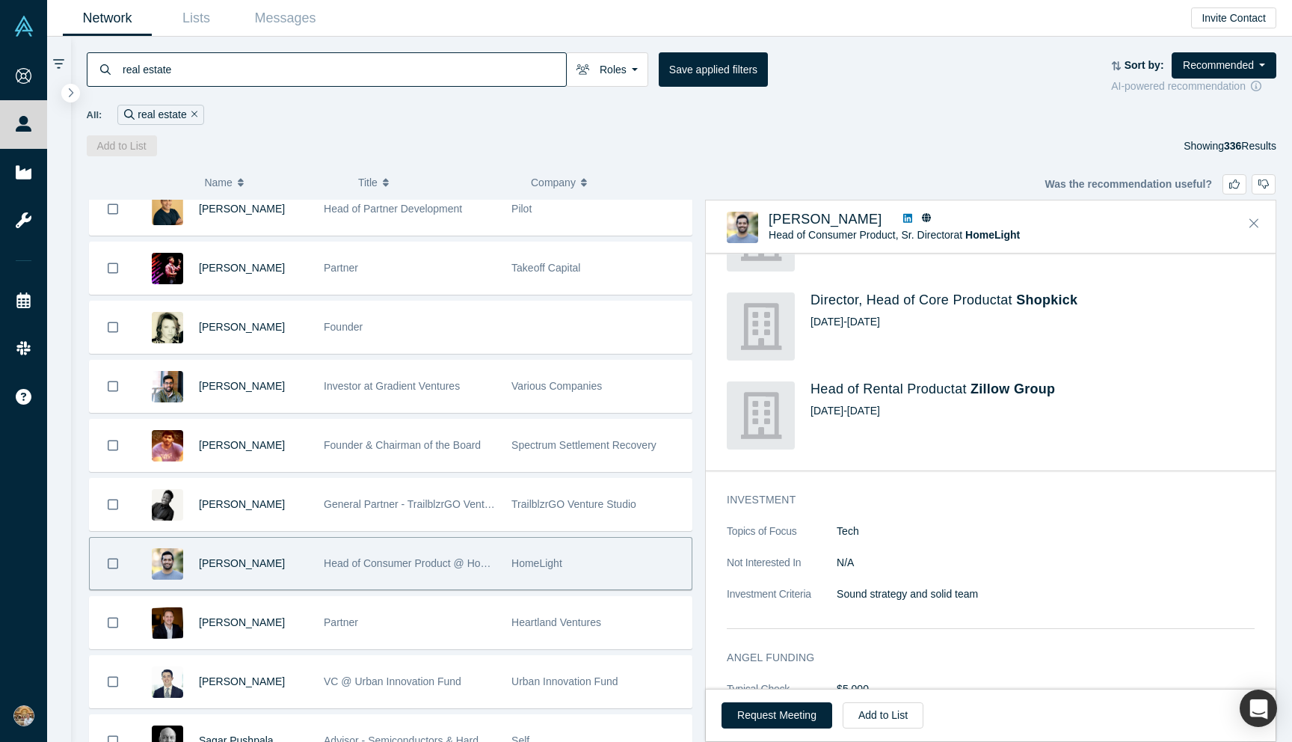
scroll to position [1156, 0]
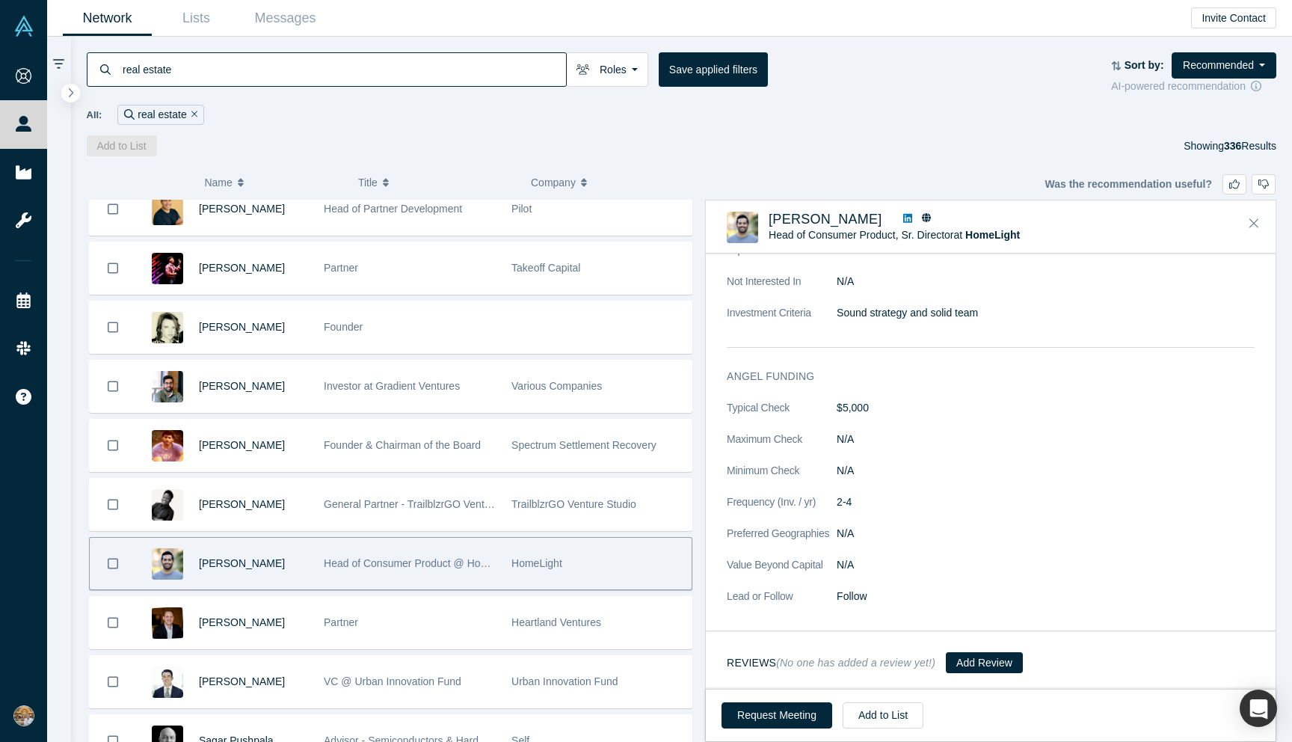
click at [758, 693] on div "Request Meeting Add to List" at bounding box center [991, 715] width 570 height 52
click at [758, 709] on button "Request Meeting" at bounding box center [777, 715] width 111 height 26
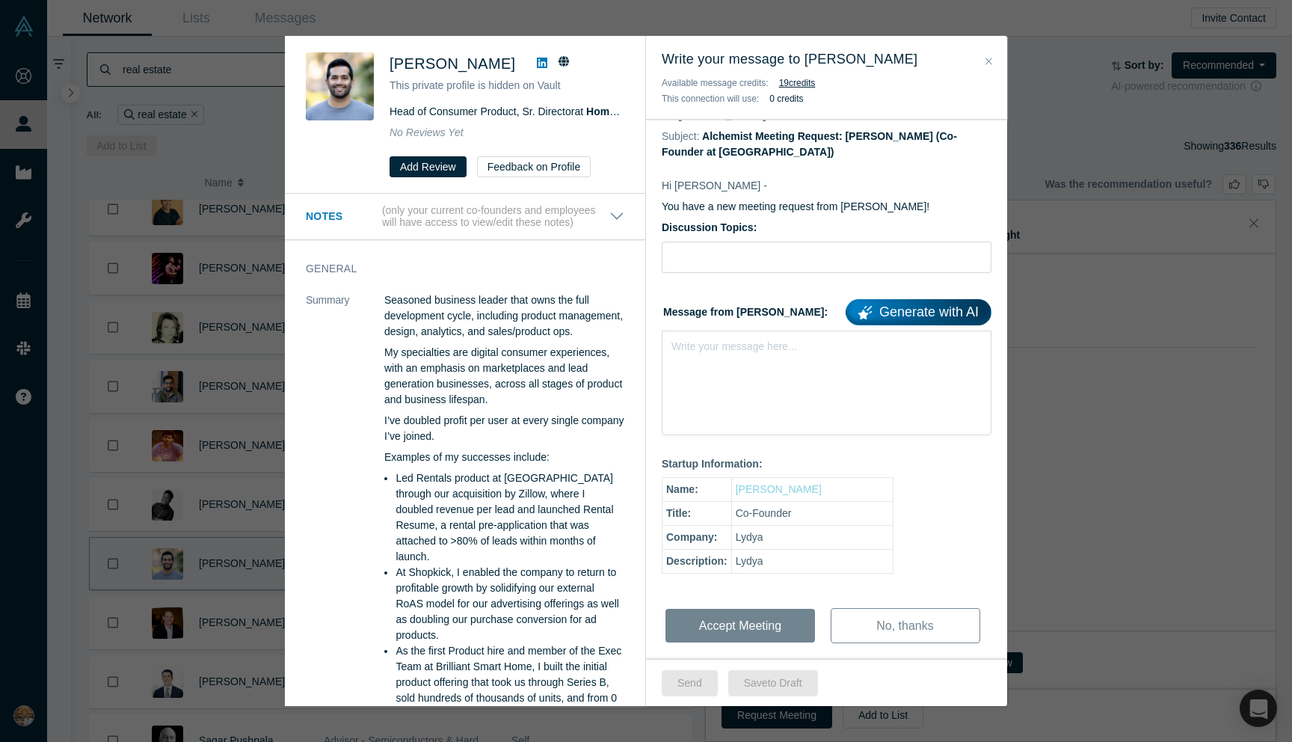
scroll to position [47, 0]
click at [714, 362] on div "Write your message here..." at bounding box center [827, 382] width 330 height 105
click at [916, 307] on link "Generate with AI" at bounding box center [919, 311] width 146 height 26
click at [705, 358] on div "Write your message here..." at bounding box center [827, 382] width 330 height 105
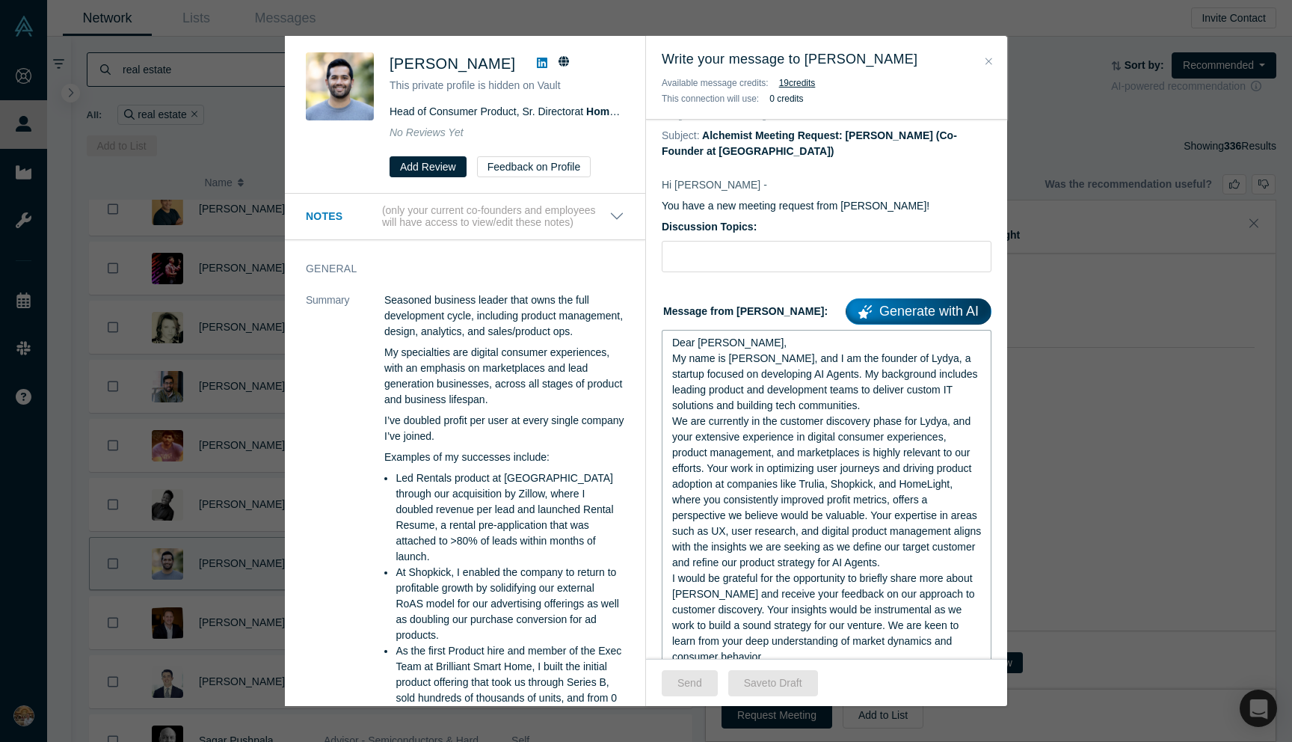
scroll to position [0, 0]
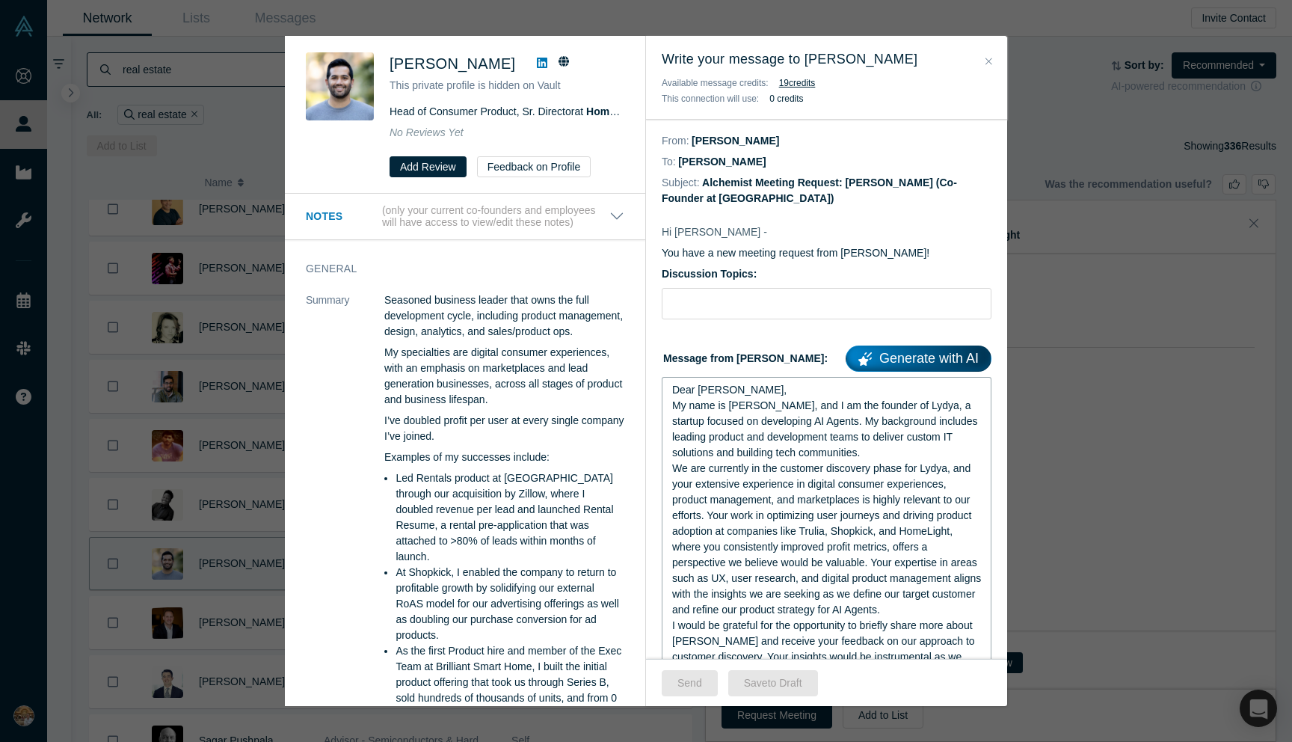
click at [767, 396] on div "Dear Gaurav," at bounding box center [827, 390] width 310 height 16
click at [741, 420] on span "My name is Nuruddin Iminokhunov, and I am the founder of Lydya, a startup focus…" at bounding box center [826, 428] width 309 height 59
click at [790, 420] on span "My name is Nuru Iminokhunov, and I am the founder of Lydya, a startup focused o…" at bounding box center [826, 428] width 309 height 59
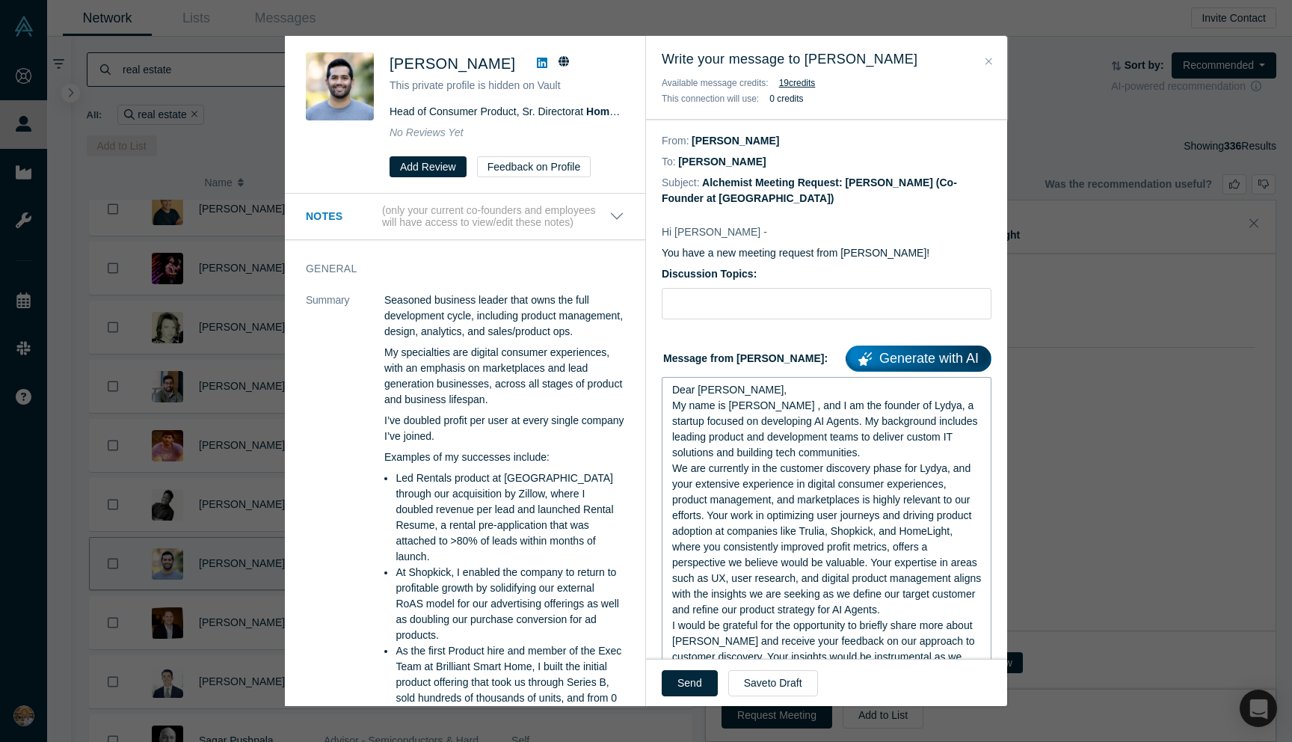
click at [809, 421] on span "My name is Nuru , and I am the founder of Lydya, a startup focused on developin…" at bounding box center [826, 428] width 309 height 59
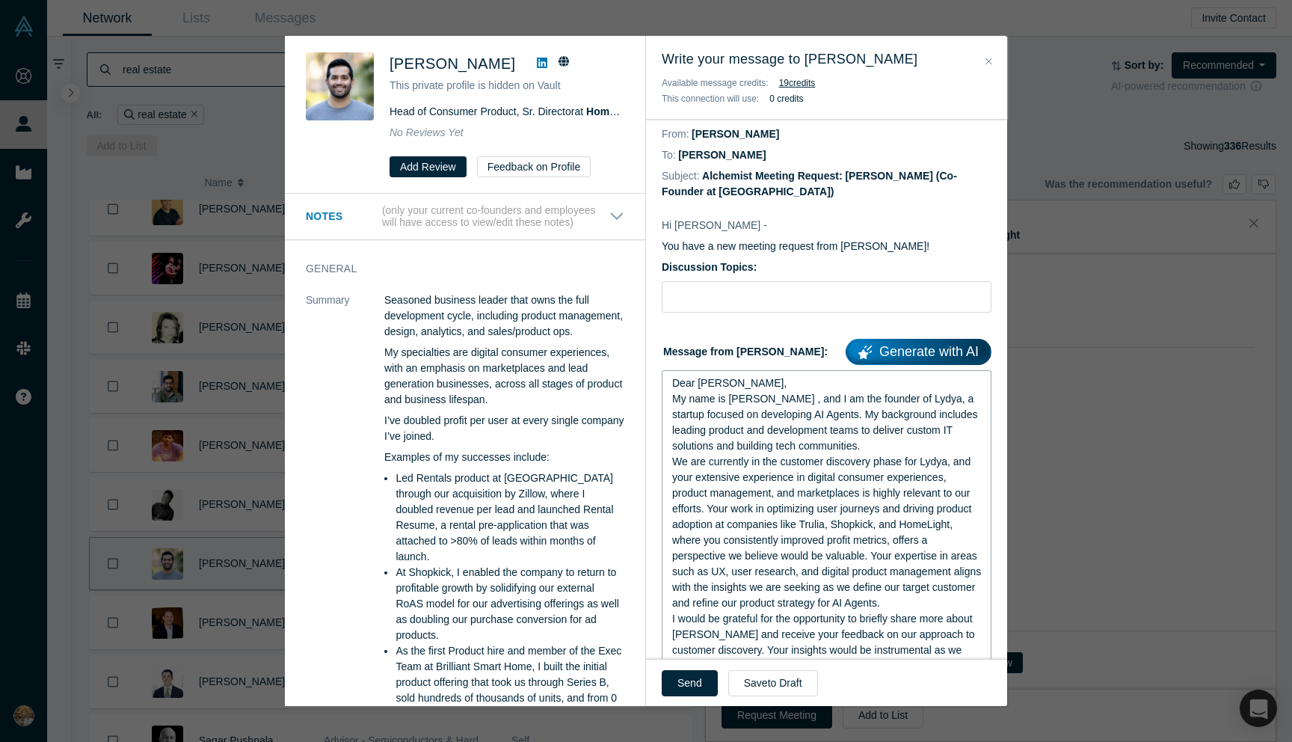
click at [890, 454] on div "My name is Nuru , and I am the founder of Lydya, a startup focused on developin…" at bounding box center [827, 422] width 310 height 63
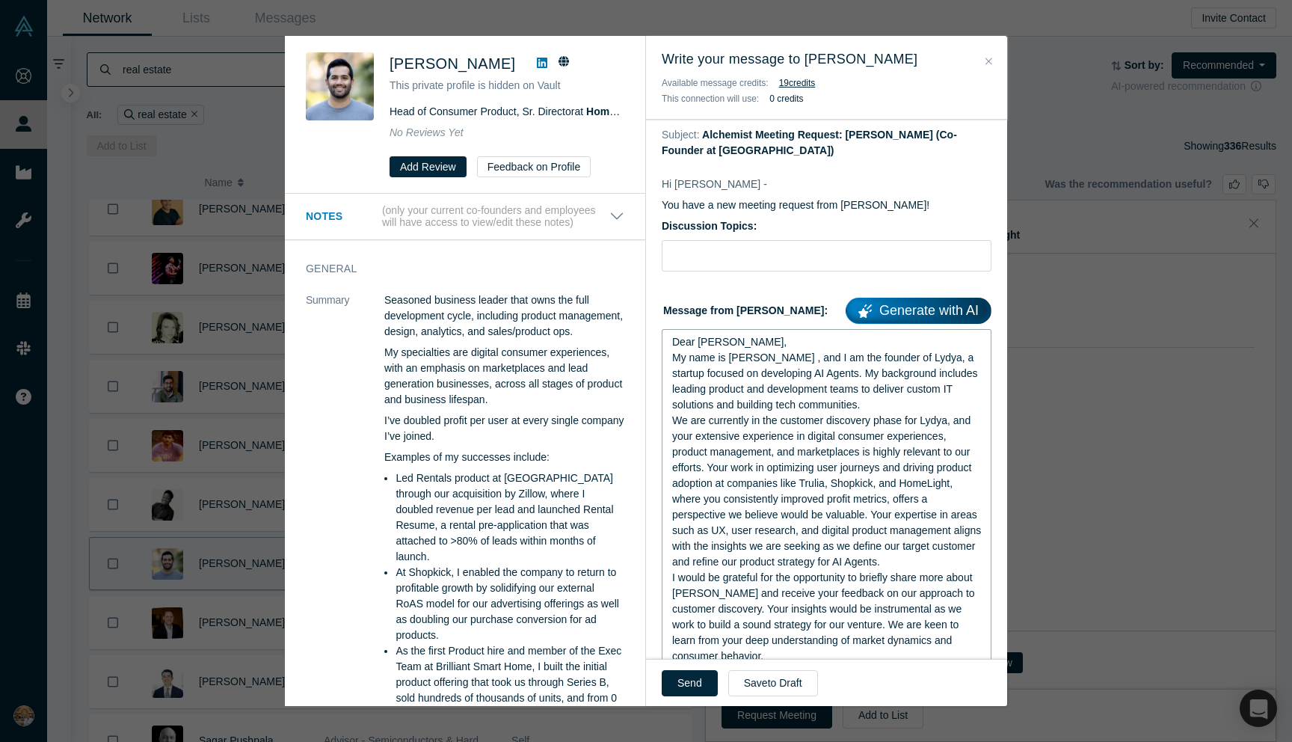
scroll to position [52, 0]
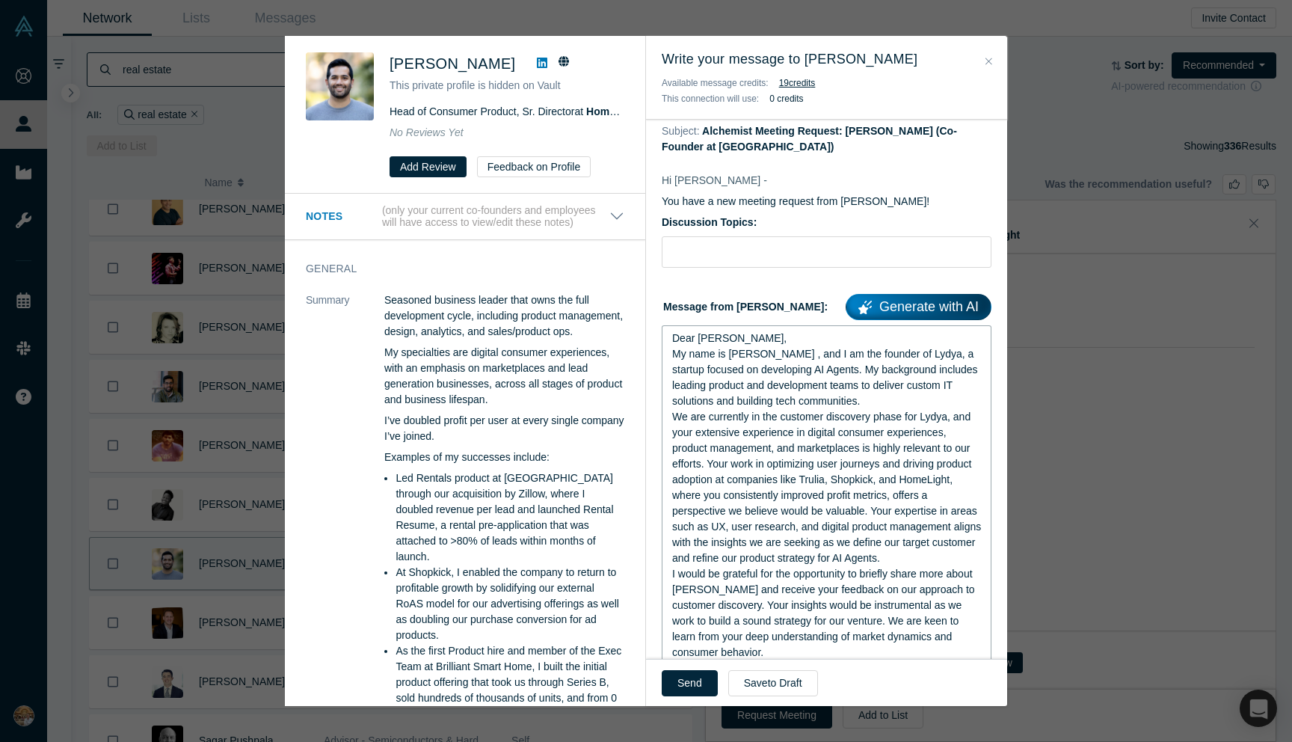
click at [711, 499] on span "We are currently in the customer discovery phase for Lydya, and your extensive …" at bounding box center [828, 487] width 312 height 153
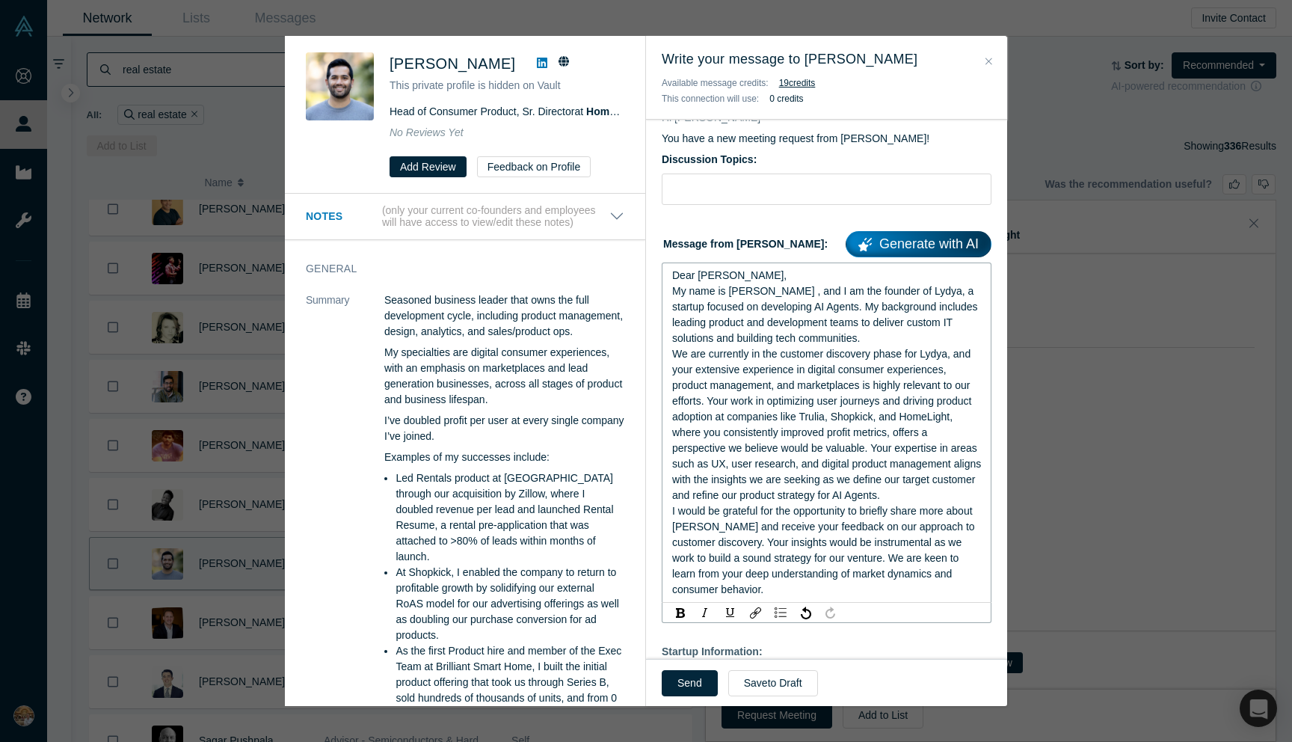
scroll to position [115, 0]
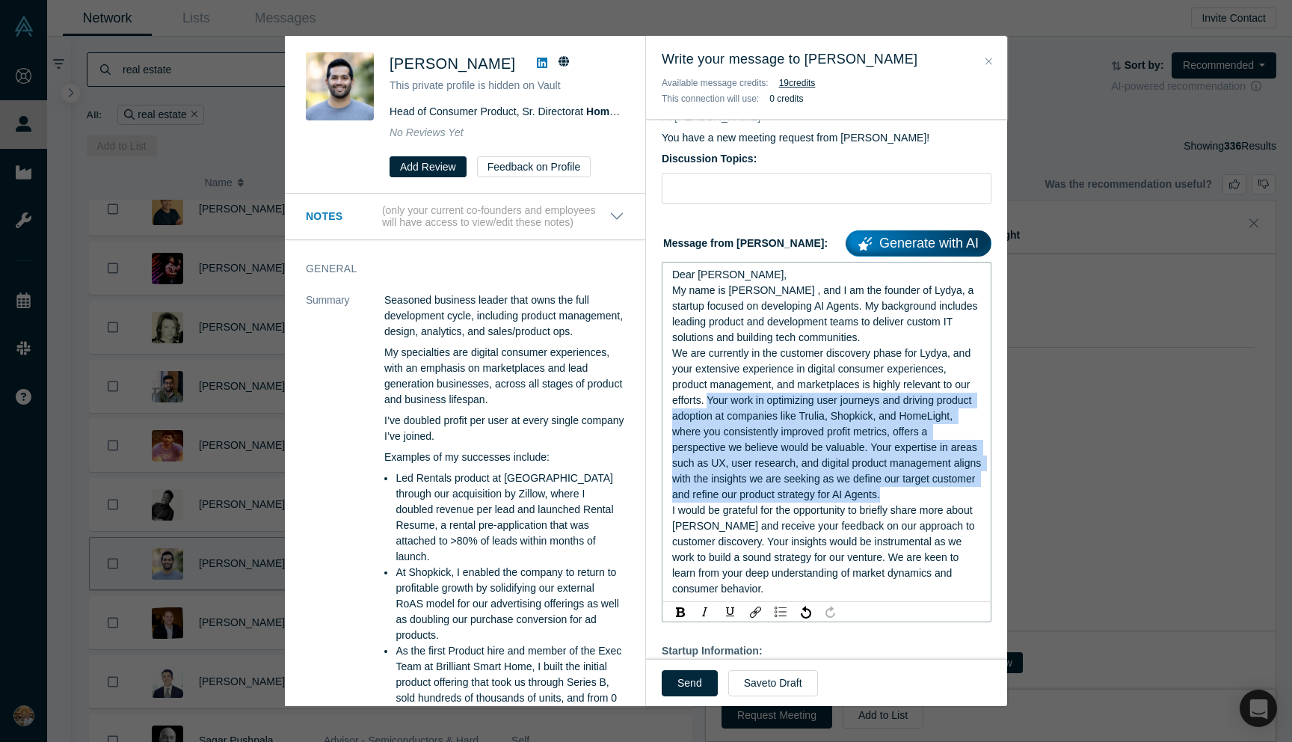
click at [944, 503] on div "We are currently in the customer discovery phase for Lydya, and your extensive …" at bounding box center [827, 424] width 310 height 157
click at [722, 571] on span "I would be grateful for the opportunity to briefly share more about Lydya and r…" at bounding box center [825, 549] width 306 height 90
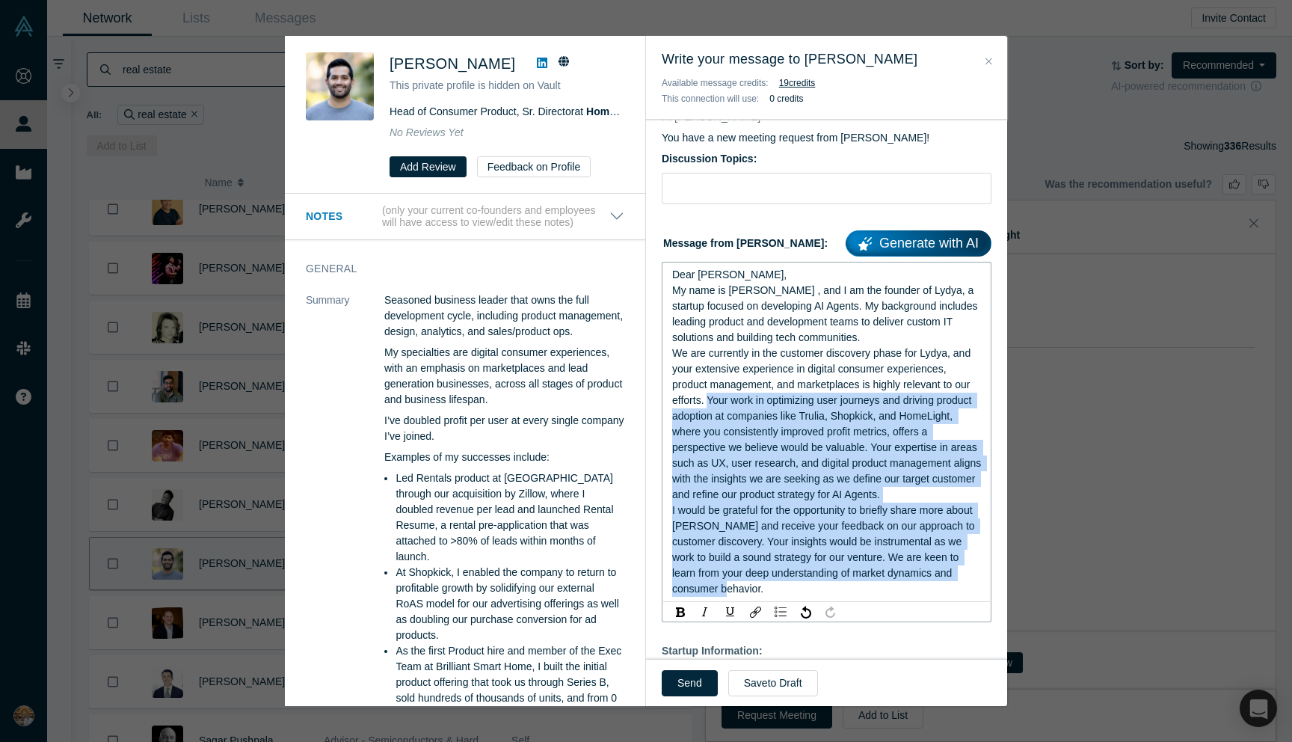
click at [728, 597] on div "I would be grateful for the opportunity to briefly share more about Lydya and r…" at bounding box center [827, 550] width 310 height 94
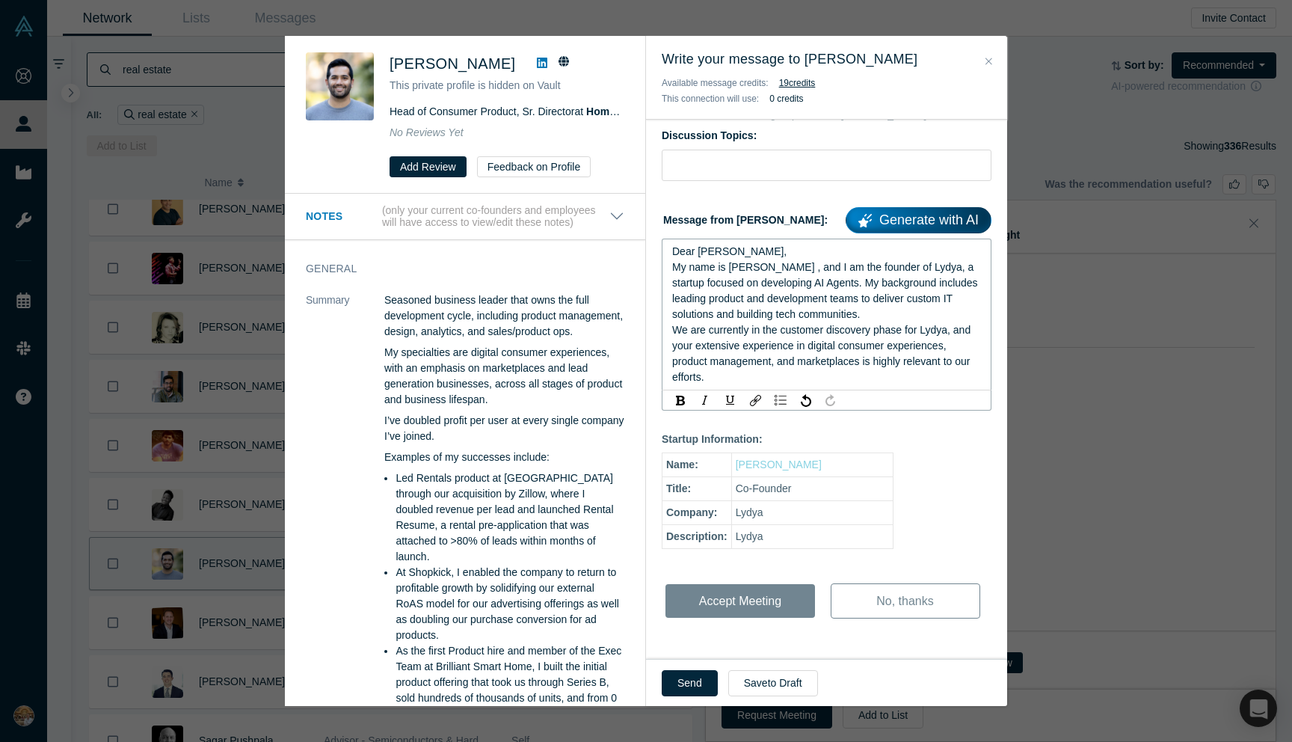
scroll to position [201, 0]
drag, startPoint x: 812, startPoint y: 312, endPoint x: 891, endPoint y: 345, distance: 85.1
click at [891, 345] on div "We are currently in the customer discovery phase for Lydya, and your extensive …" at bounding box center [827, 353] width 310 height 63
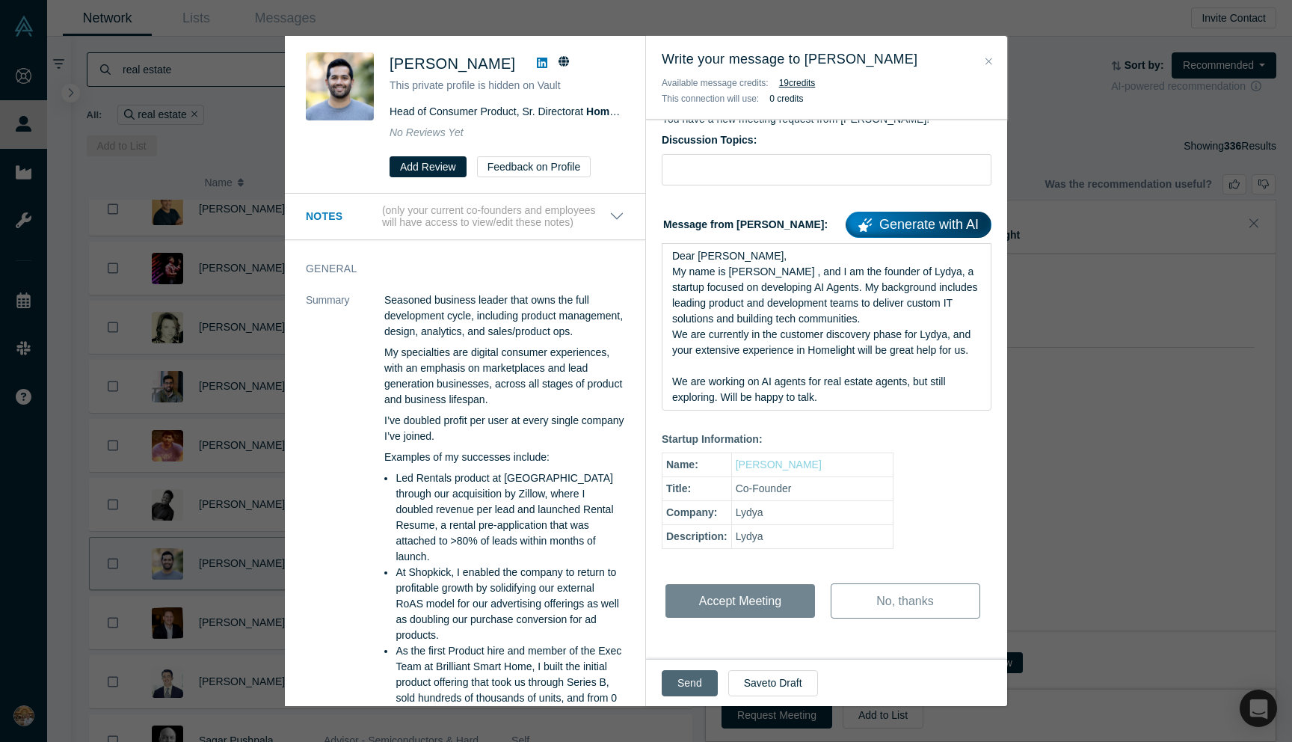
scroll to position [197, 0]
click at [690, 687] on button "Send" at bounding box center [690, 683] width 56 height 26
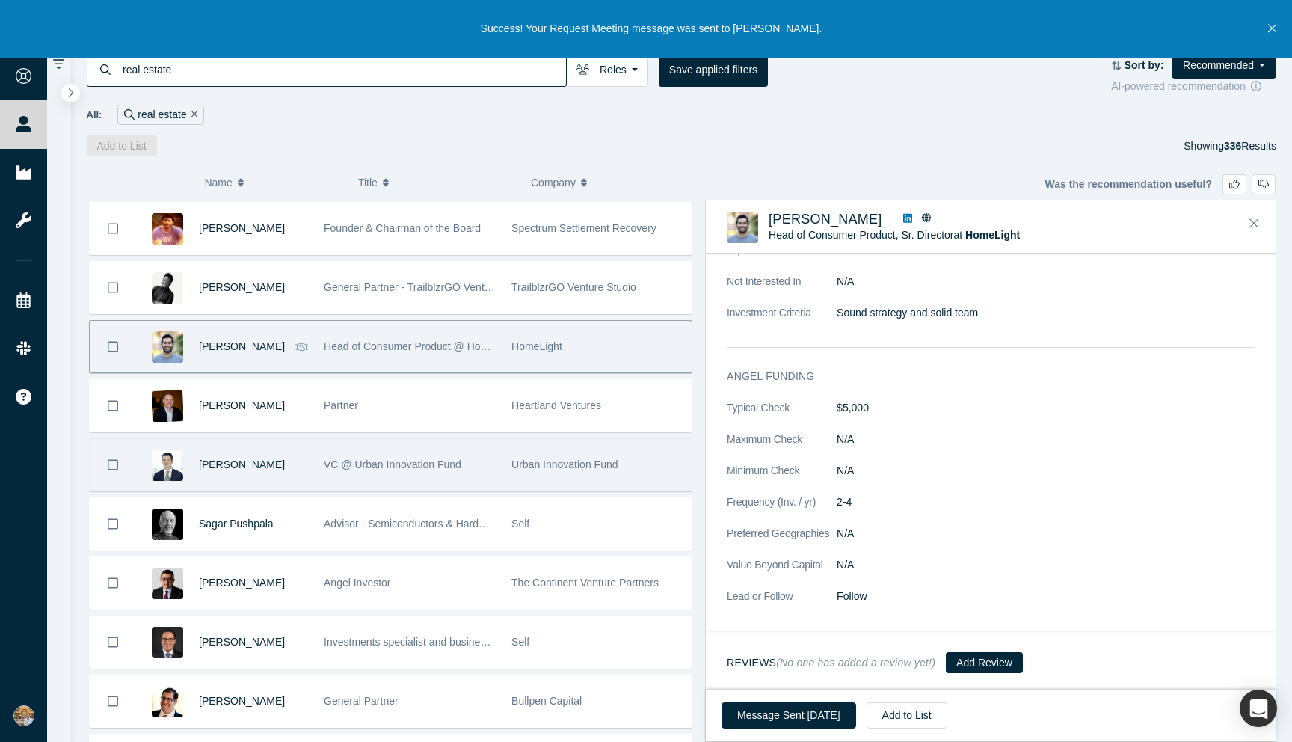
scroll to position [1950, 0]
click at [291, 473] on div "Andrew Felbinger" at bounding box center [253, 463] width 109 height 52
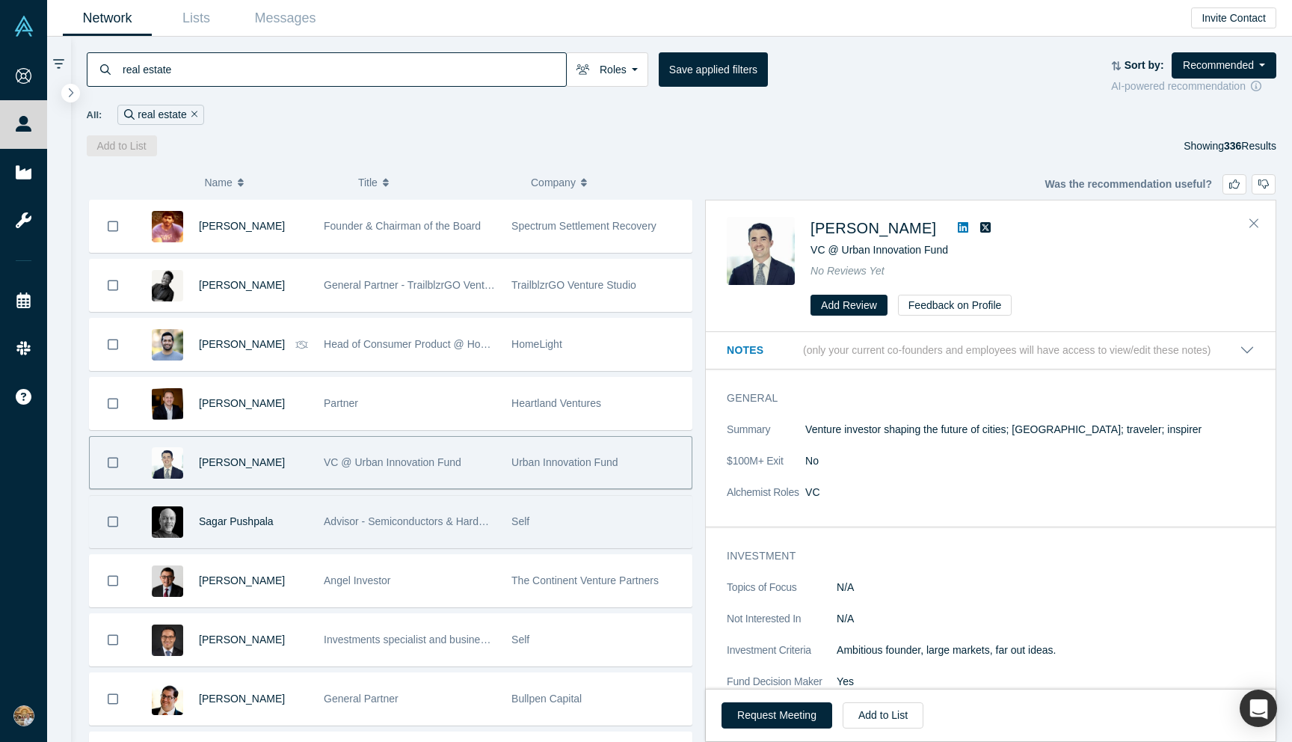
click at [289, 545] on div "Sagar Pushpala" at bounding box center [253, 522] width 109 height 52
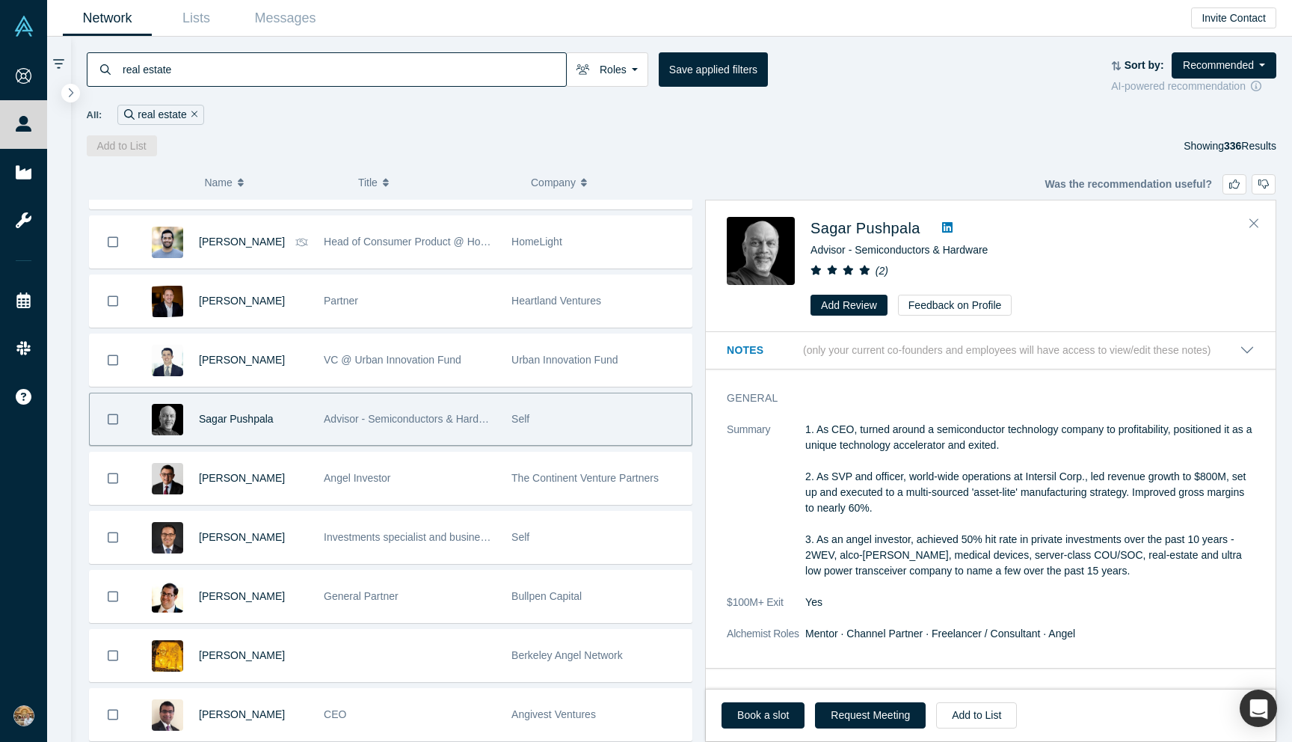
scroll to position [2055, 0]
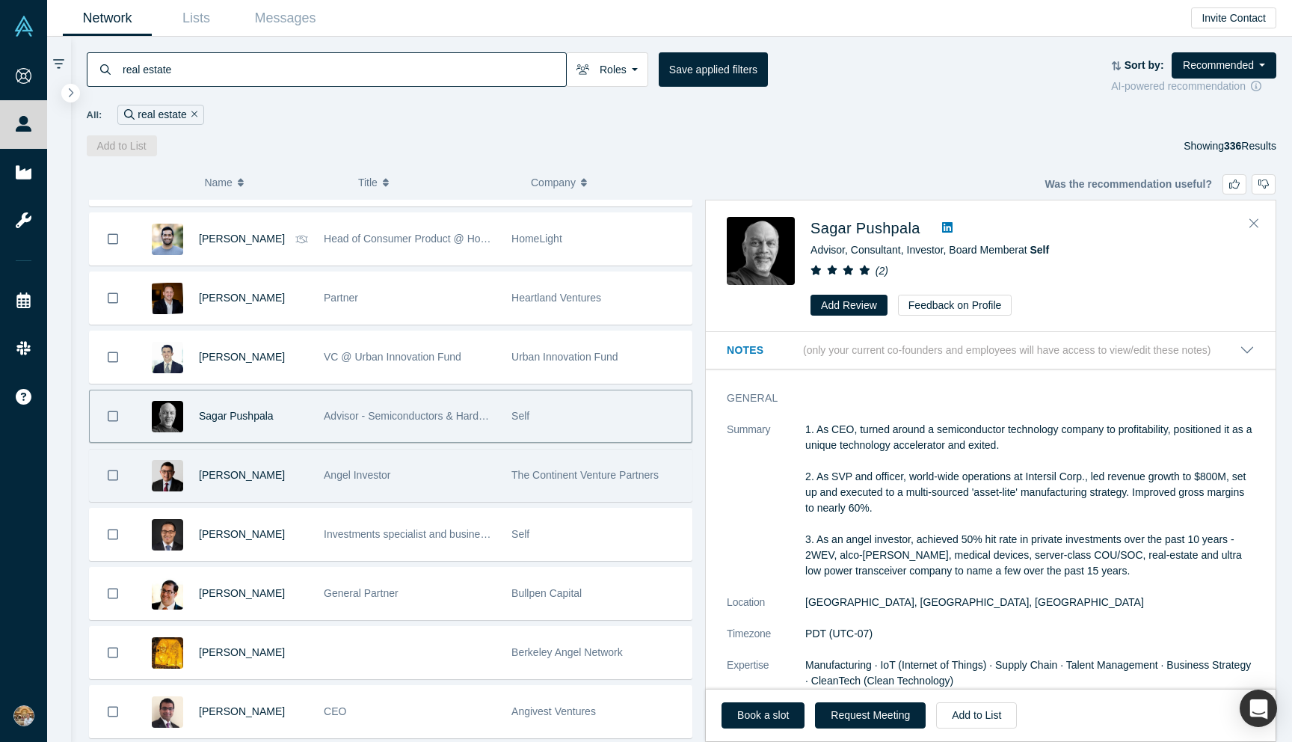
click at [313, 452] on div "Salim Suleman" at bounding box center [226, 476] width 180 height 52
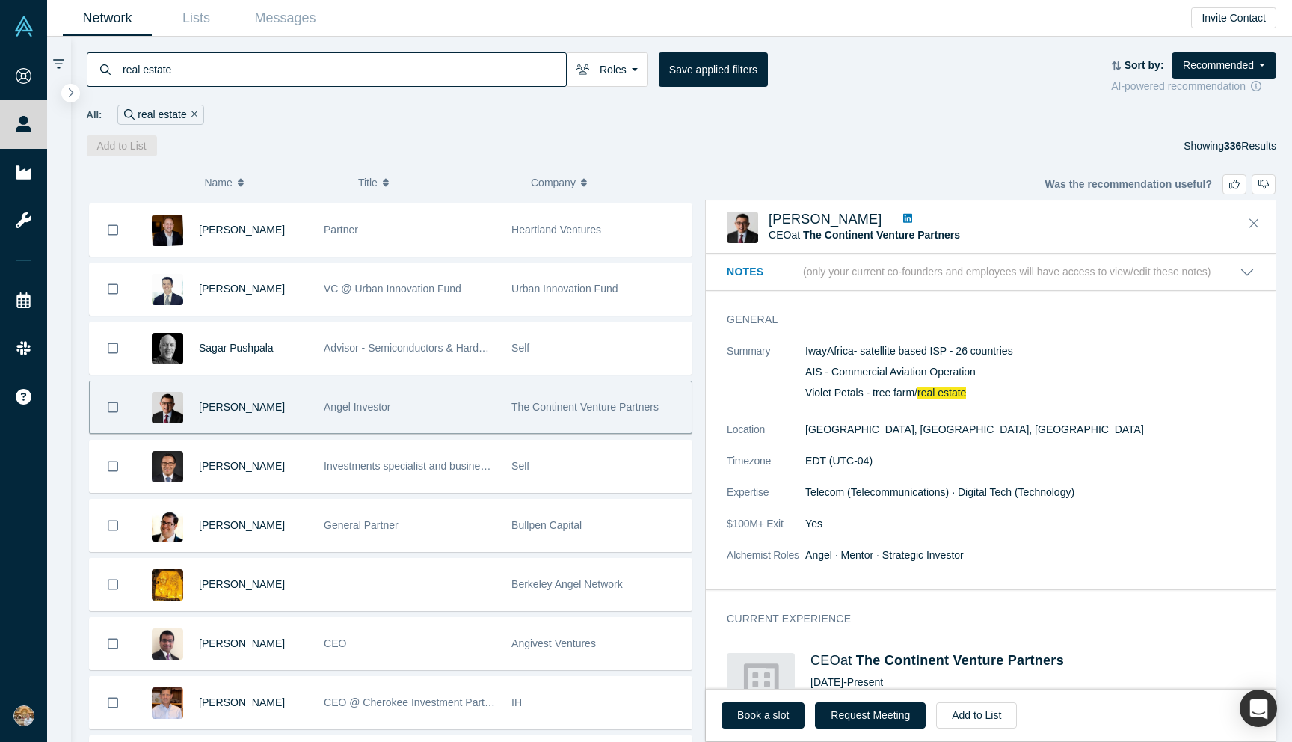
scroll to position [708, 0]
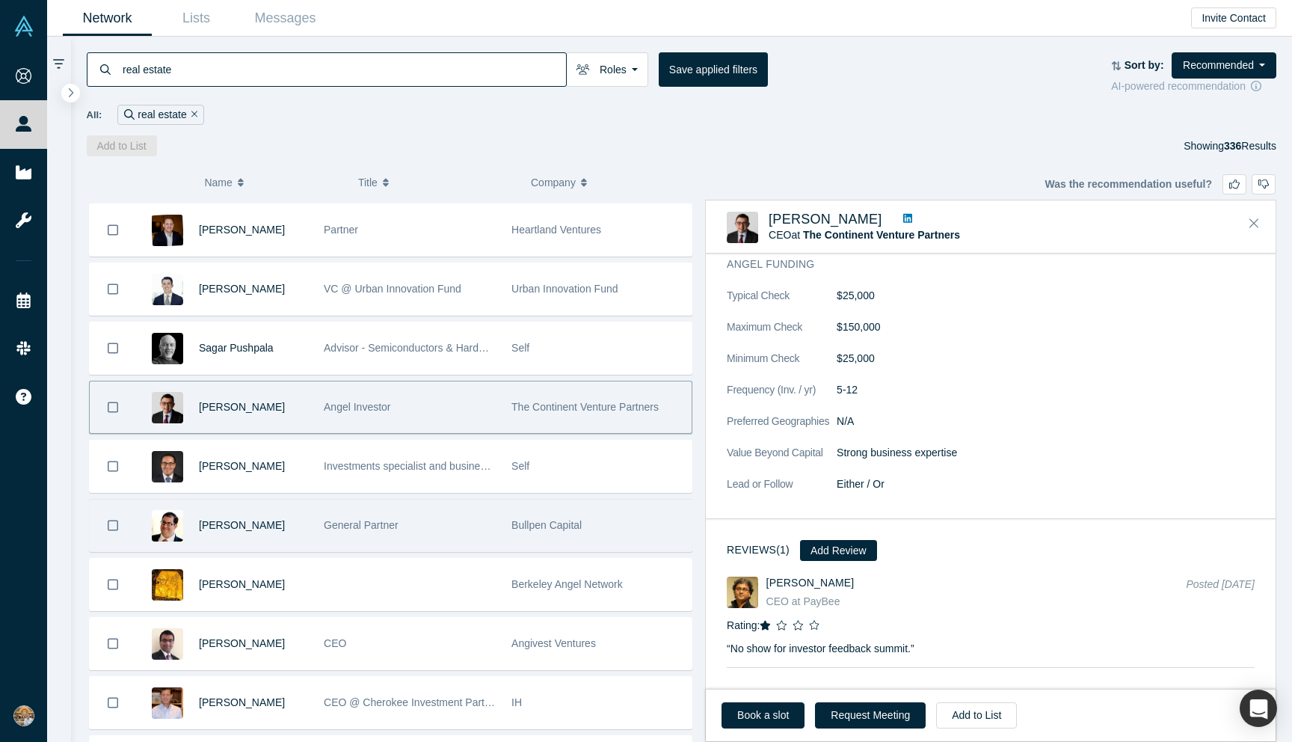
click at [319, 537] on div "General Partner" at bounding box center [410, 526] width 188 height 52
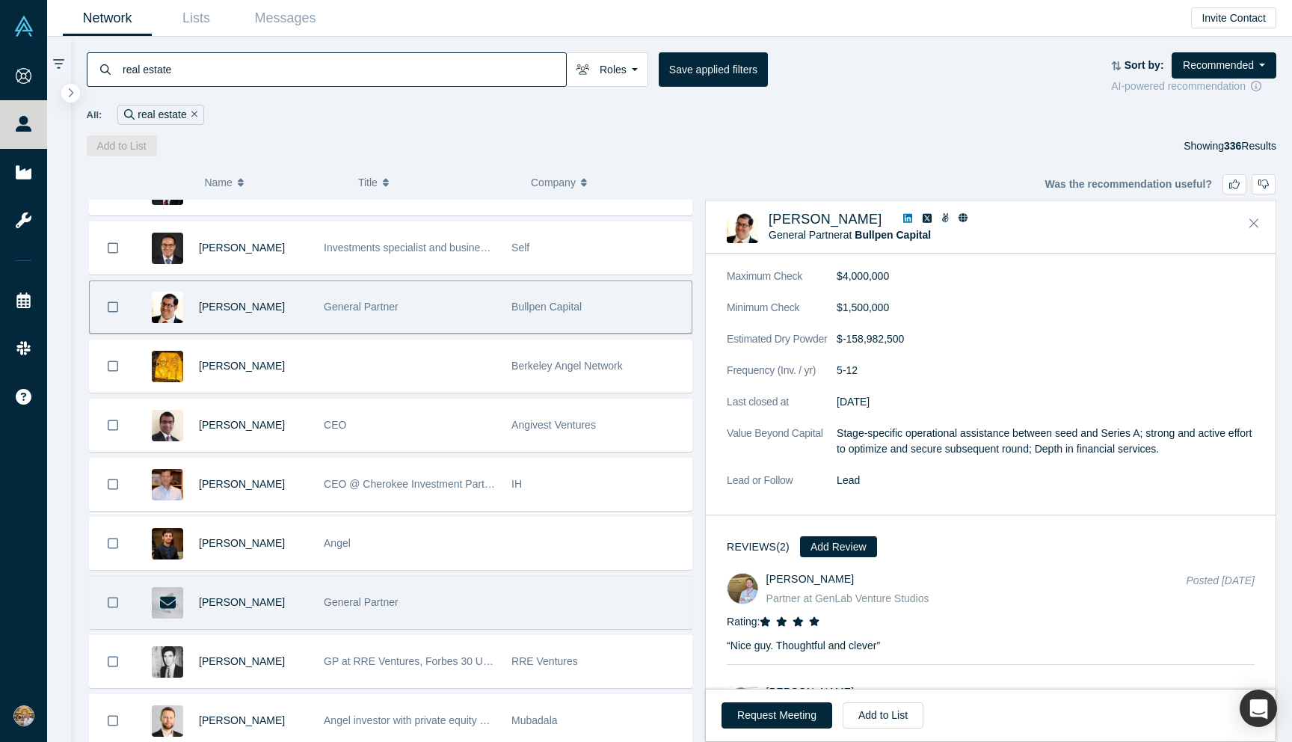
scroll to position [2626, 0]
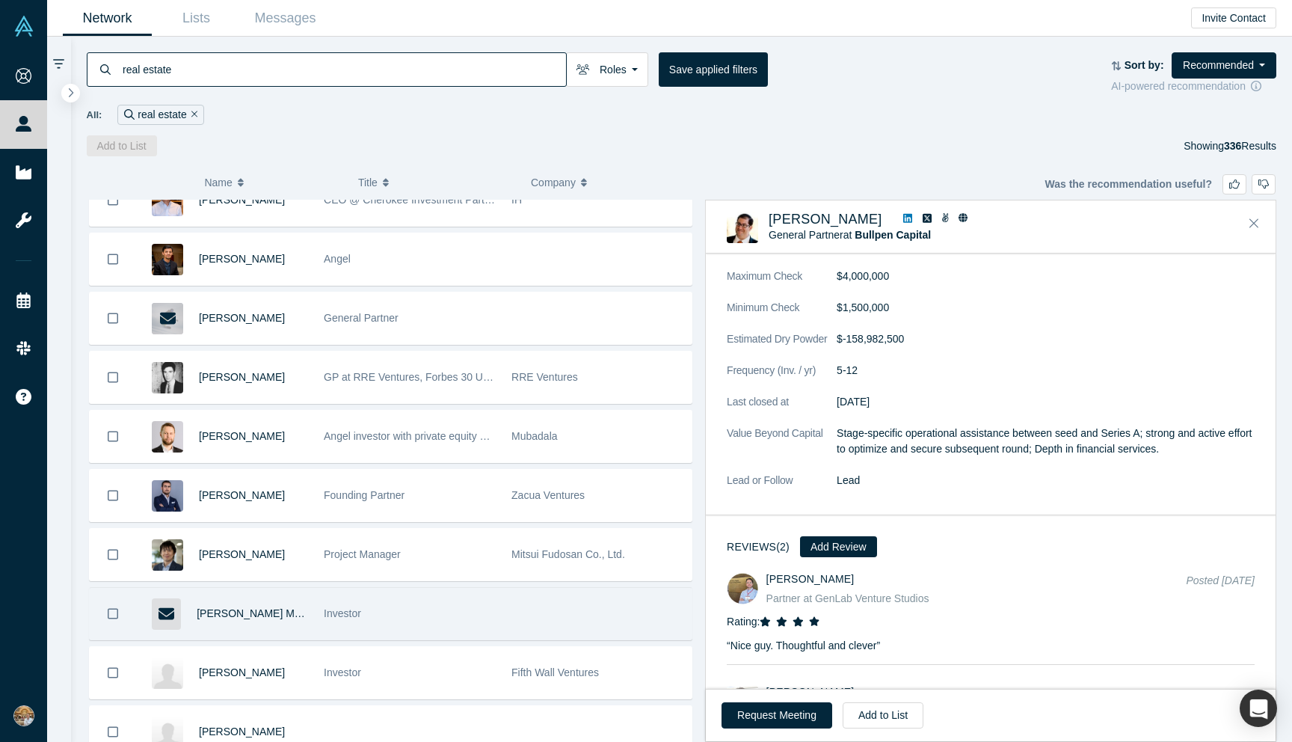
click at [422, 600] on div "Investor" at bounding box center [410, 614] width 172 height 52
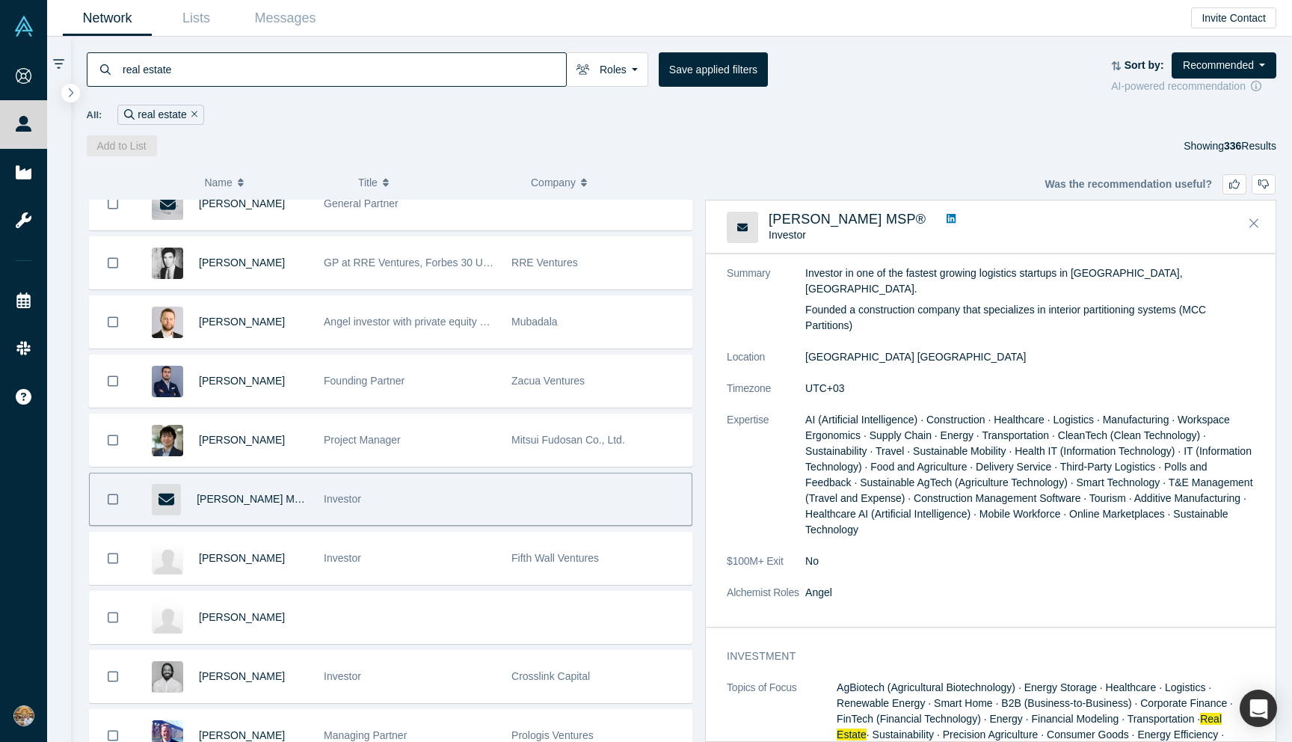
scroll to position [2750, 0]
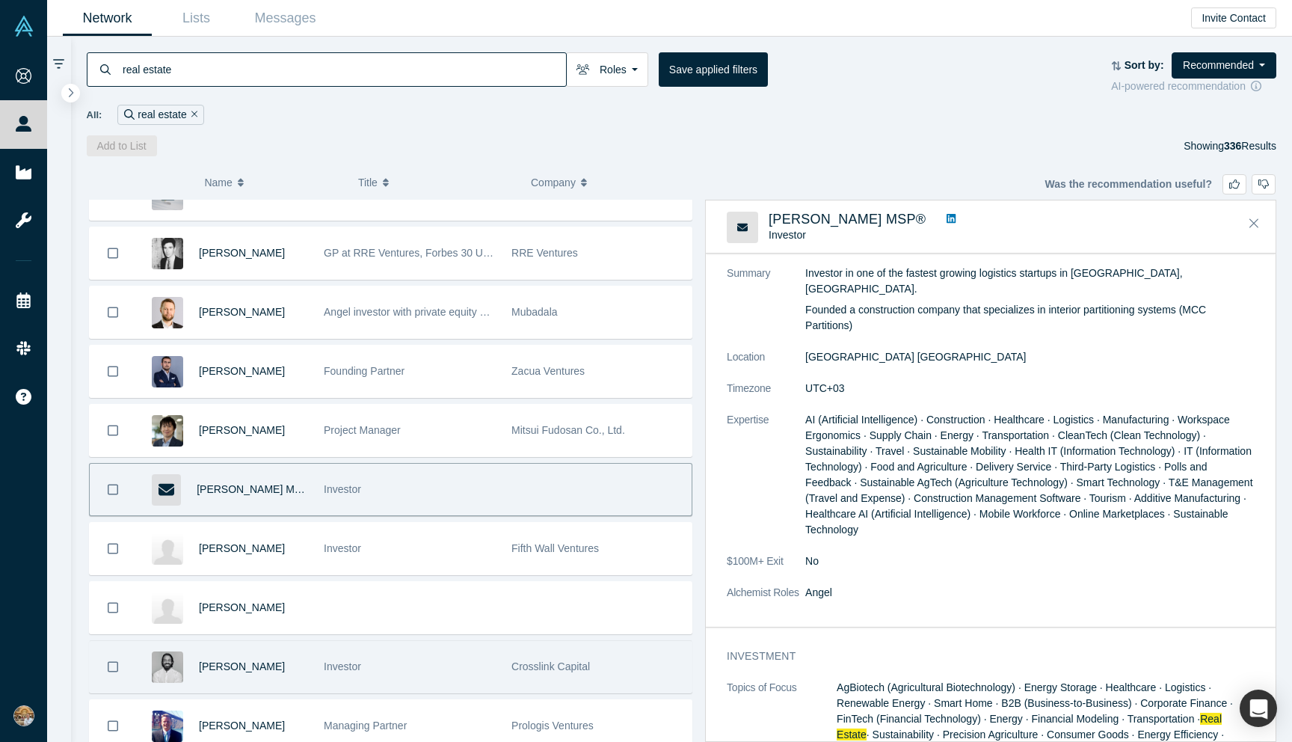
click at [335, 654] on div "Investor" at bounding box center [410, 667] width 172 height 52
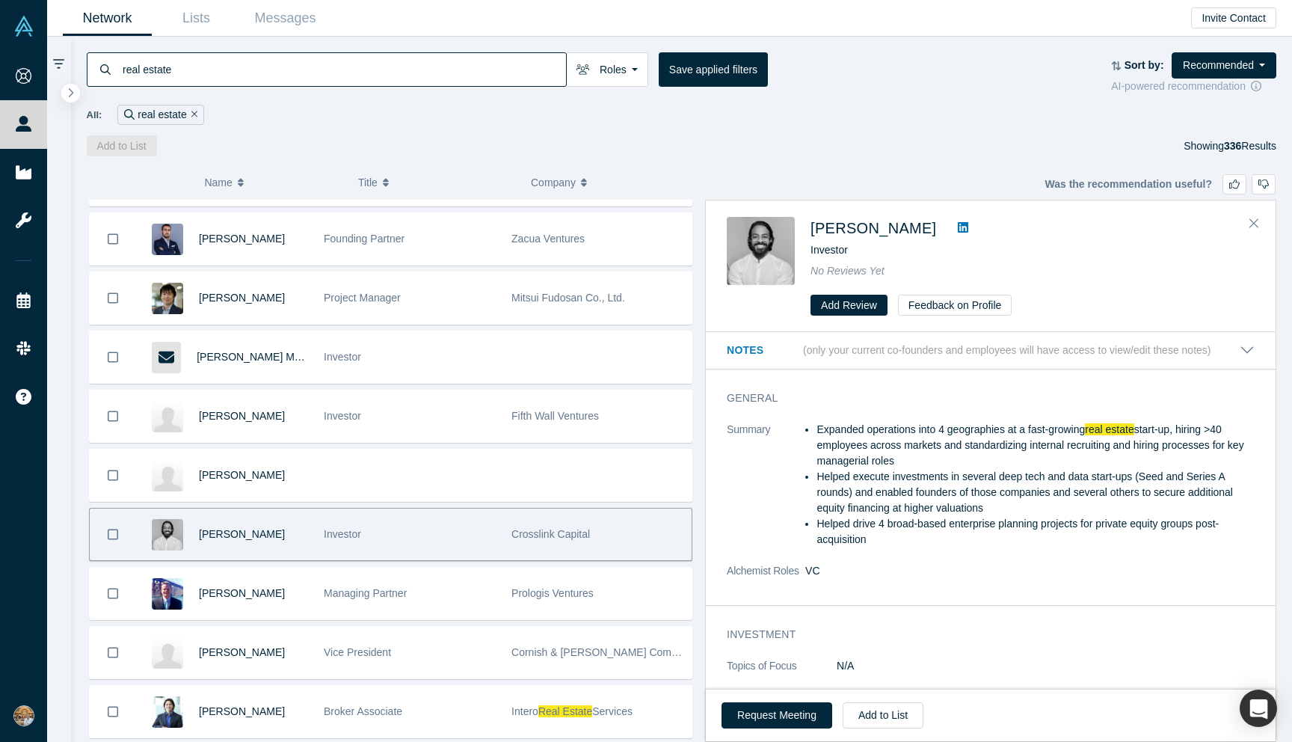
scroll to position [2927, 0]
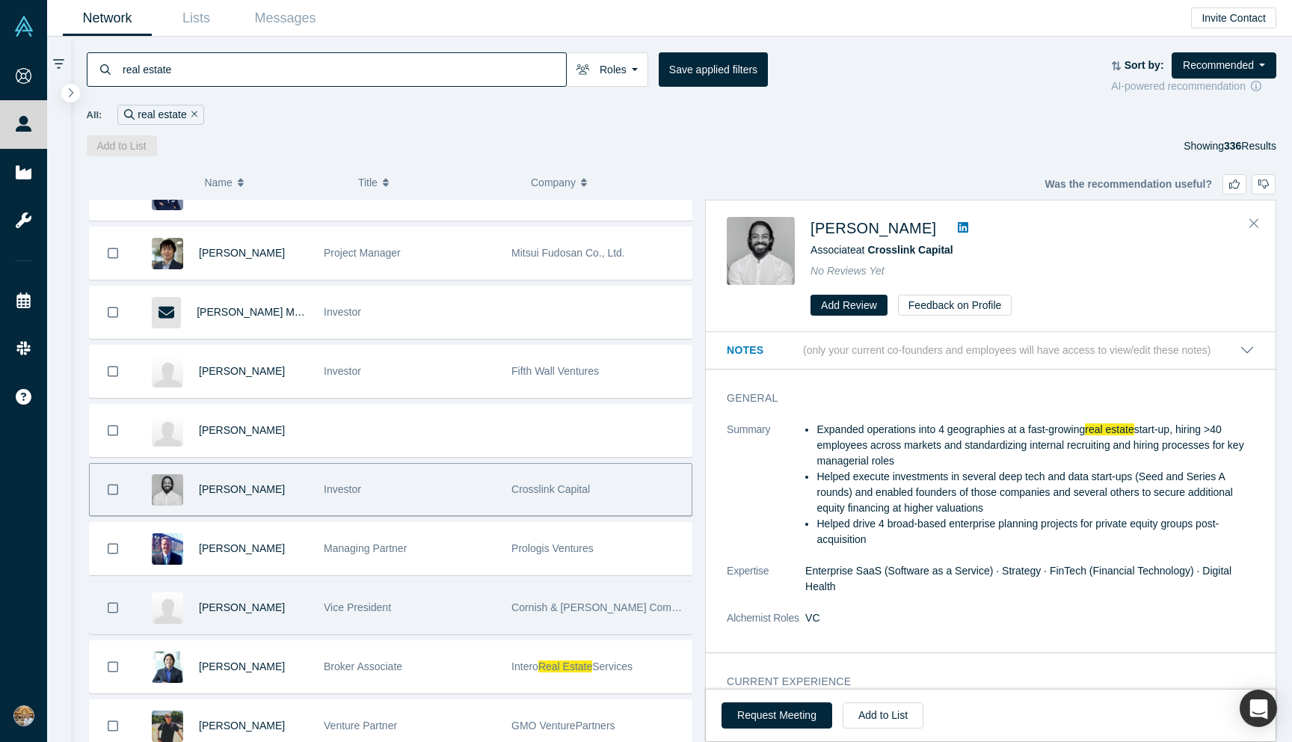
click at [335, 616] on div "Vice President" at bounding box center [410, 608] width 172 height 52
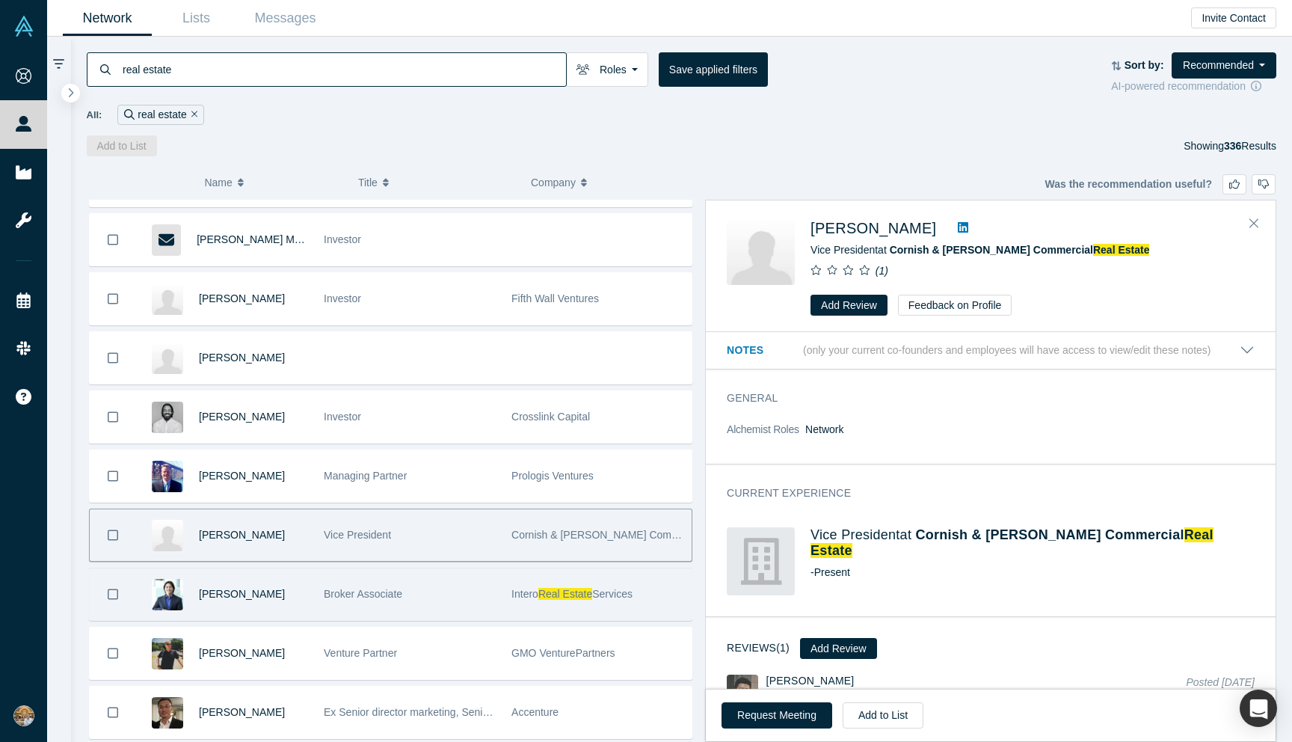
scroll to position [3001, 0]
click at [347, 588] on span "Broker Associate" at bounding box center [363, 593] width 79 height 12
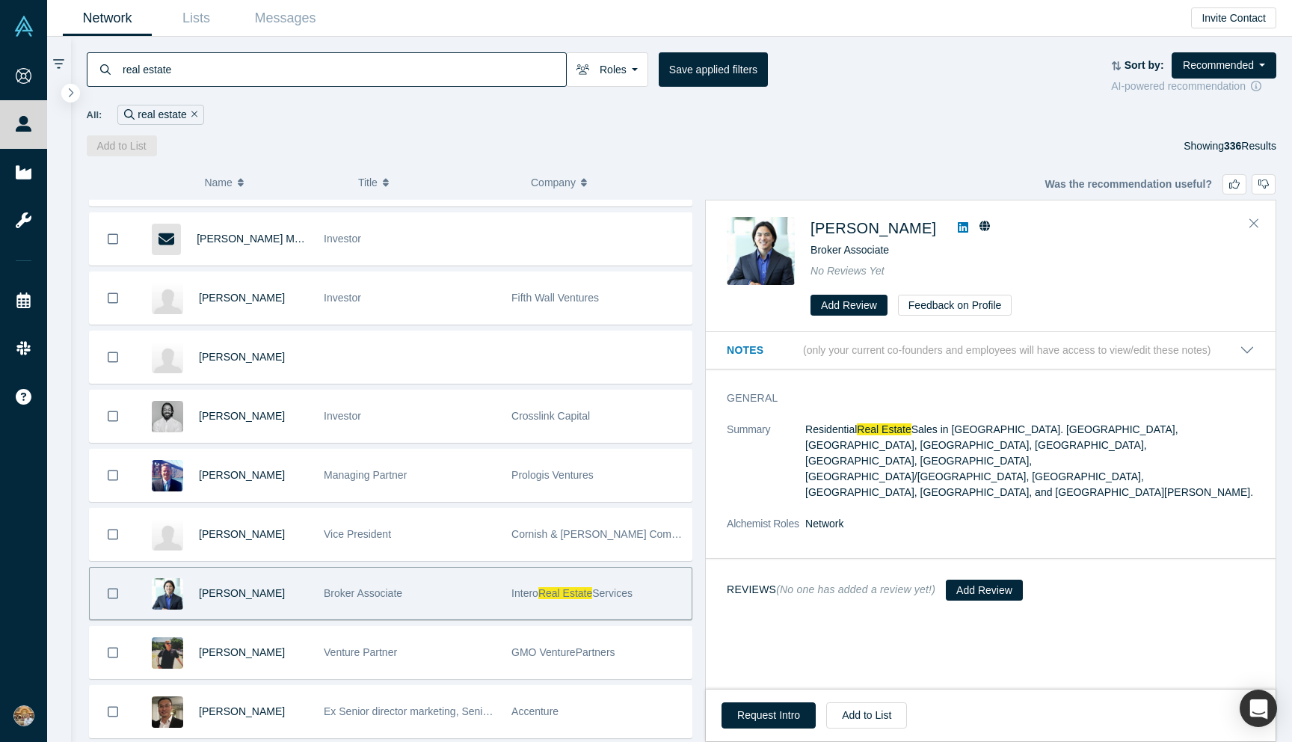
click at [958, 226] on icon at bounding box center [963, 227] width 10 height 10
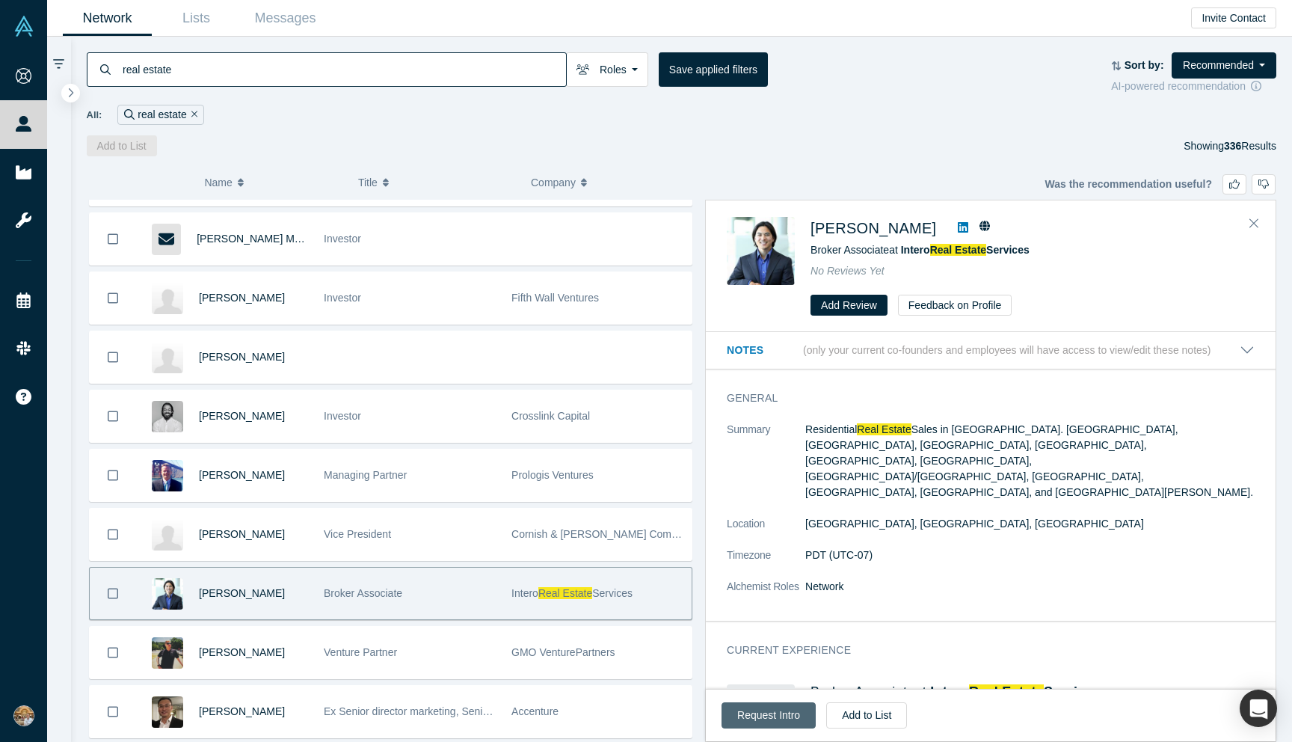
click at [779, 723] on button "Request Intro" at bounding box center [769, 715] width 94 height 26
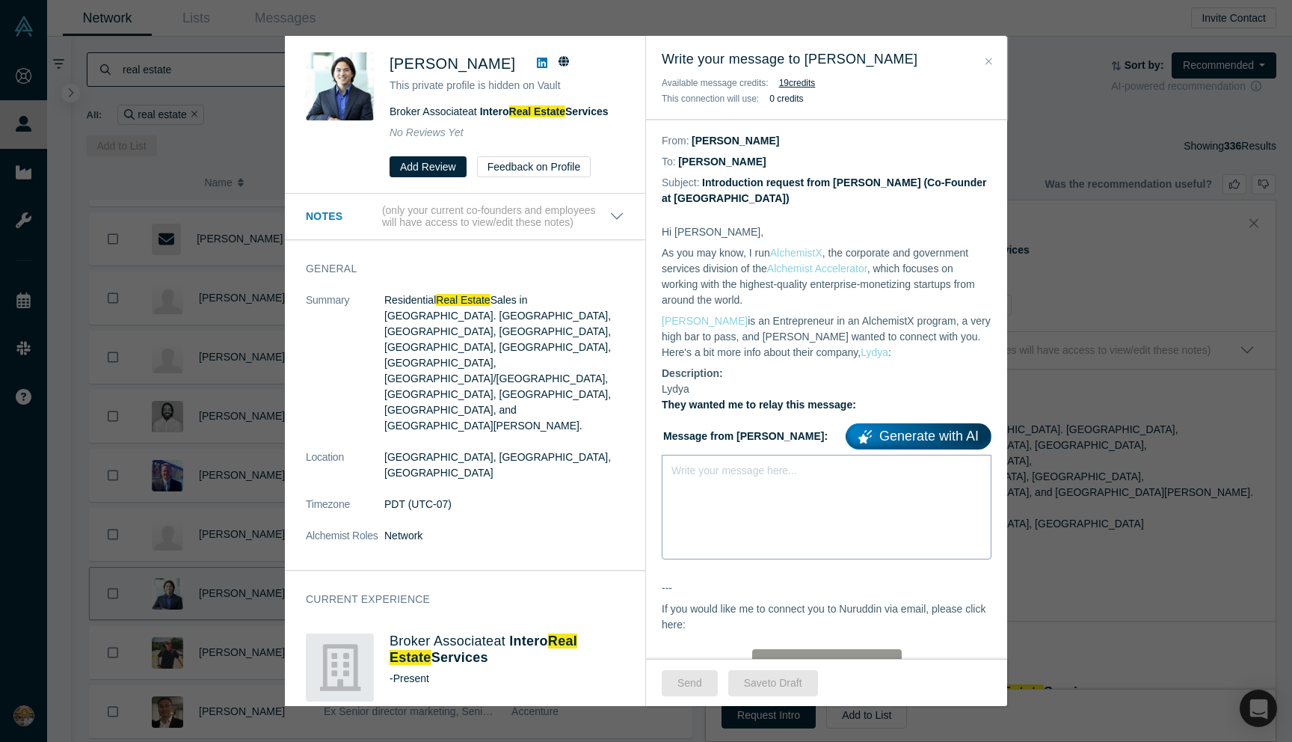
click at [811, 488] on div "Write your message here..." at bounding box center [827, 507] width 330 height 105
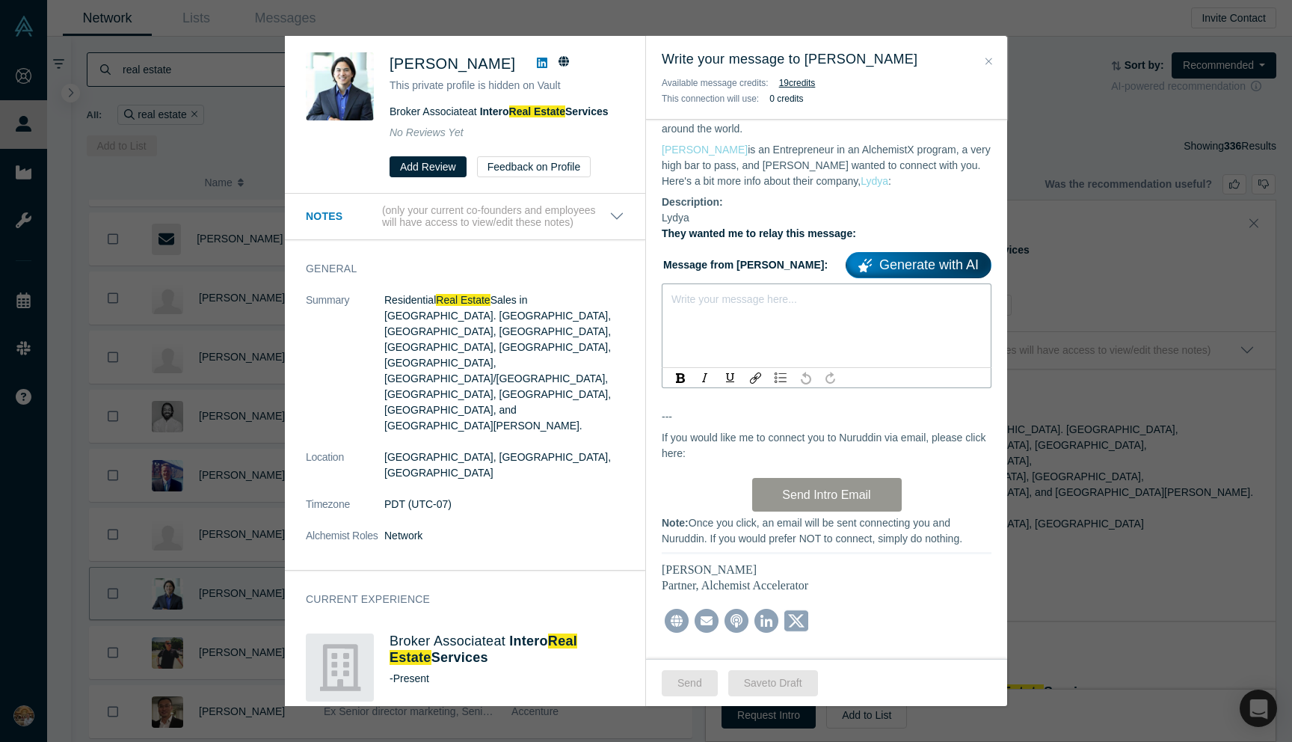
scroll to position [197, 0]
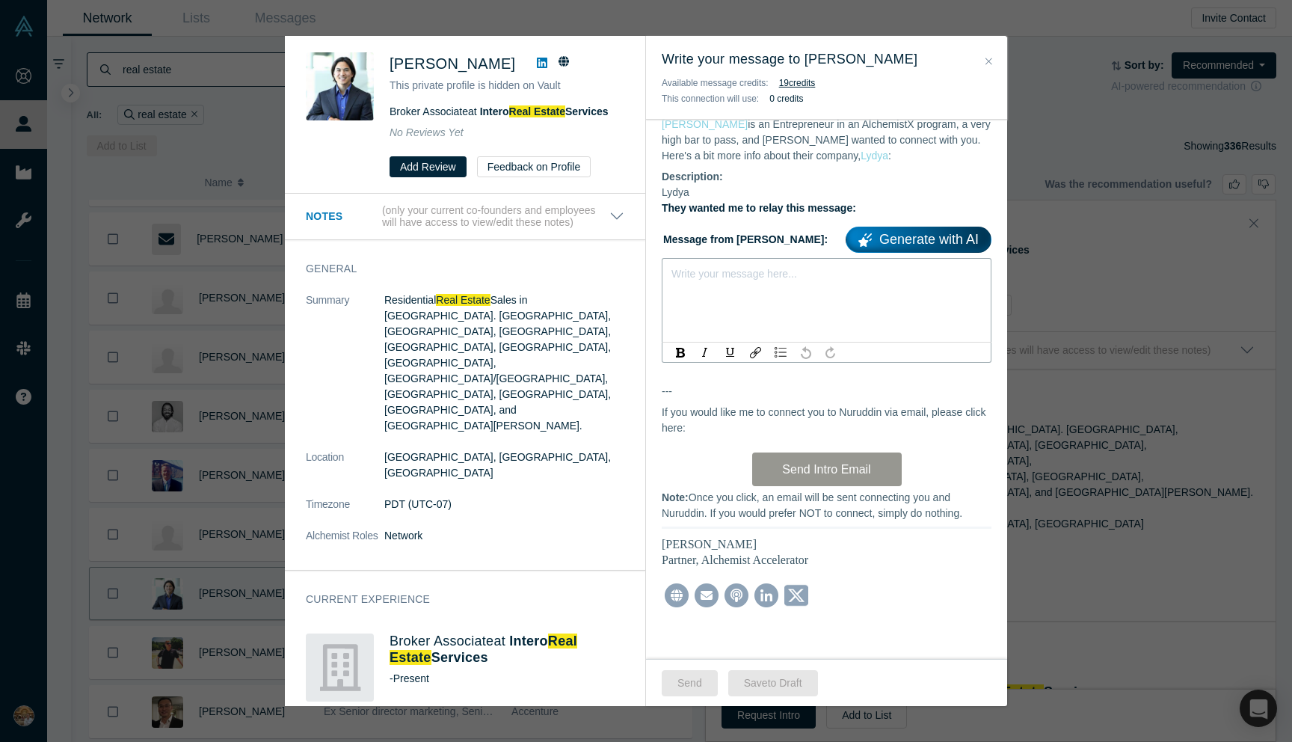
click at [912, 247] on link "Generate with AI" at bounding box center [919, 240] width 146 height 26
click at [725, 224] on label "Message from Nuruddin: Generate with AI" at bounding box center [827, 236] width 330 height 31
click at [725, 296] on div "Write your message here..." at bounding box center [827, 310] width 330 height 105
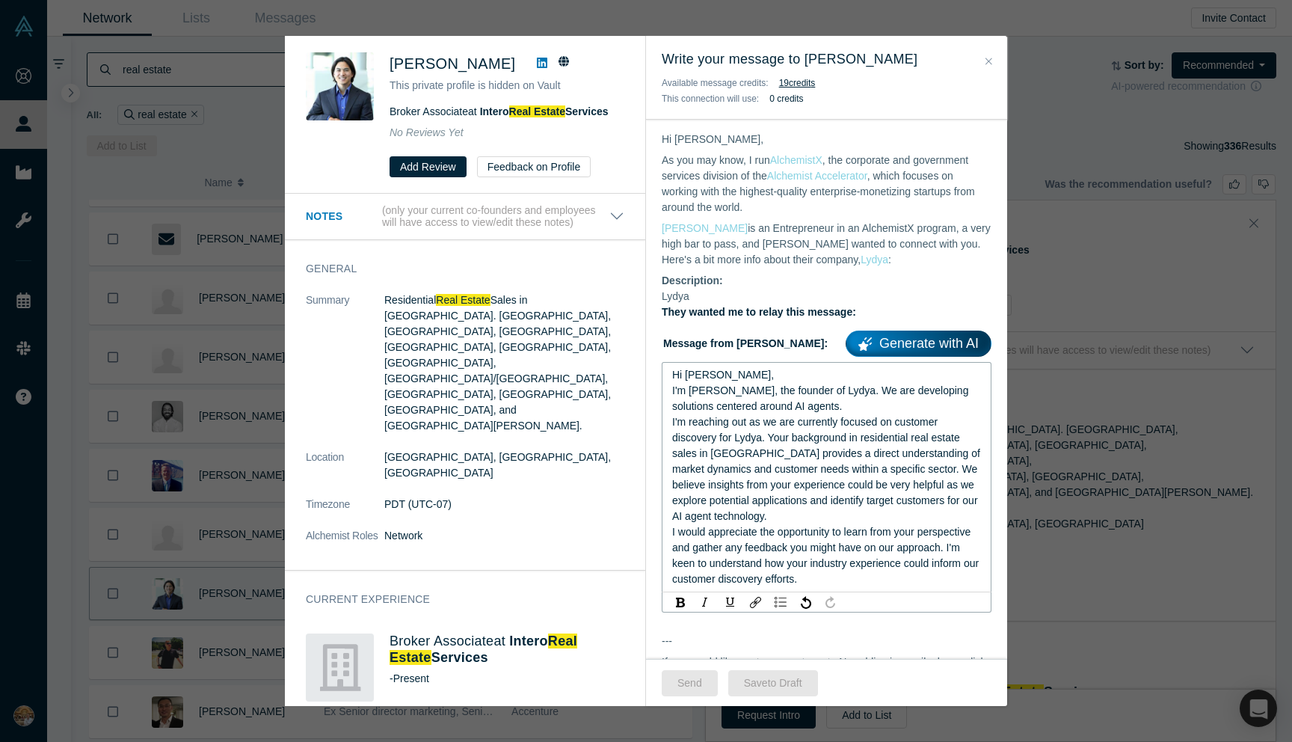
scroll to position [91, 0]
click at [815, 387] on span "I'm [PERSON_NAME], the founder of Lydya. We are developing solutions centered a…" at bounding box center [821, 400] width 299 height 28
click at [857, 391] on span "I'm Nuruddin Iminokhunov, co-founder of Lydya. We are developing solutions cent…" at bounding box center [820, 400] width 296 height 28
click at [892, 405] on span "I'm Nuruddin Iminokhunov, co-founder at Lydya. We are developing solutions cent…" at bounding box center [825, 400] width 307 height 28
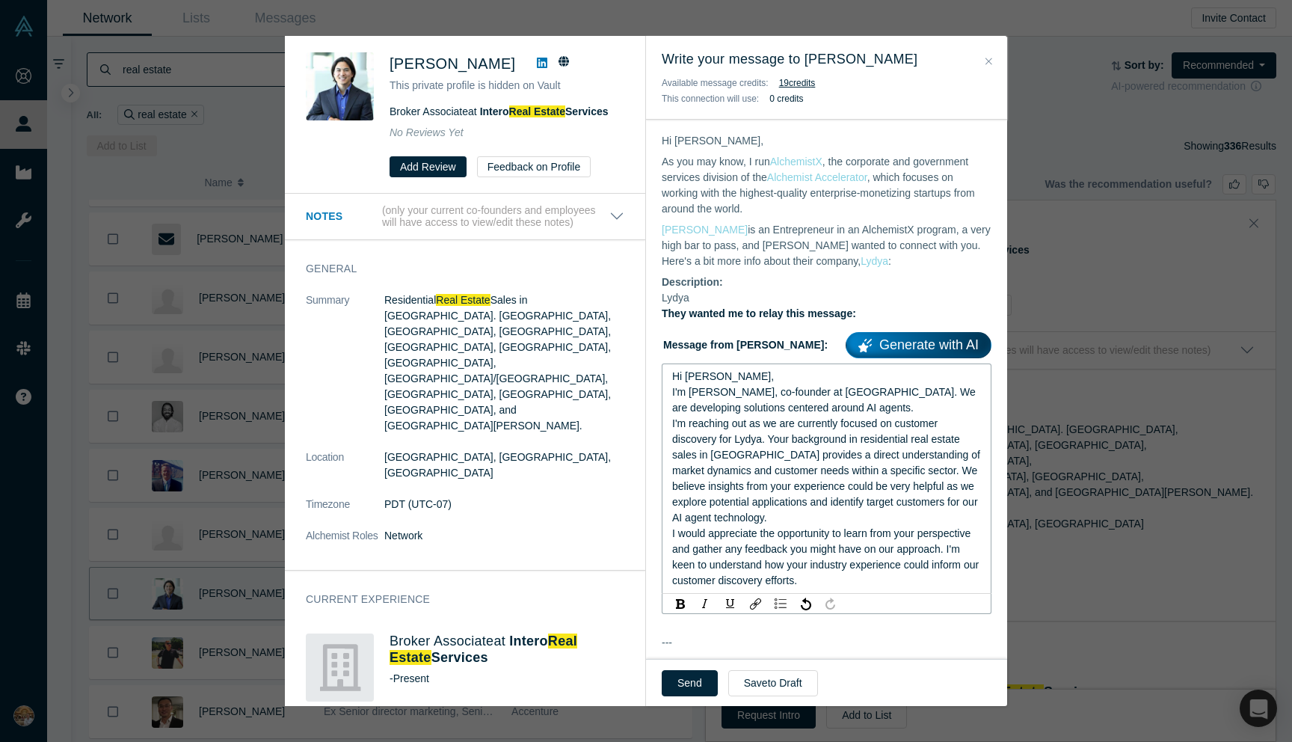
click at [892, 405] on span "I'm Nuruddin Iminokhunov, co-founder at Lydya. We are developing solutions cent…" at bounding box center [825, 400] width 307 height 28
click at [894, 405] on span "I'm Nuruddin Iminokhunov, co-founder at Lydya. We are developing solutions cent…" at bounding box center [825, 400] width 307 height 28
click at [779, 439] on span "I'm reaching out as we are currently focused on customer discovery for Lydya. Y…" at bounding box center [827, 470] width 311 height 106
click at [930, 475] on span "I'm reaching out as we are currently focused on customer discovery for Lydya. Y…" at bounding box center [827, 470] width 311 height 106
click at [829, 517] on div "I'm reaching out as we are currently focused on customer discovery for Lydya. Y…" at bounding box center [827, 471] width 310 height 110
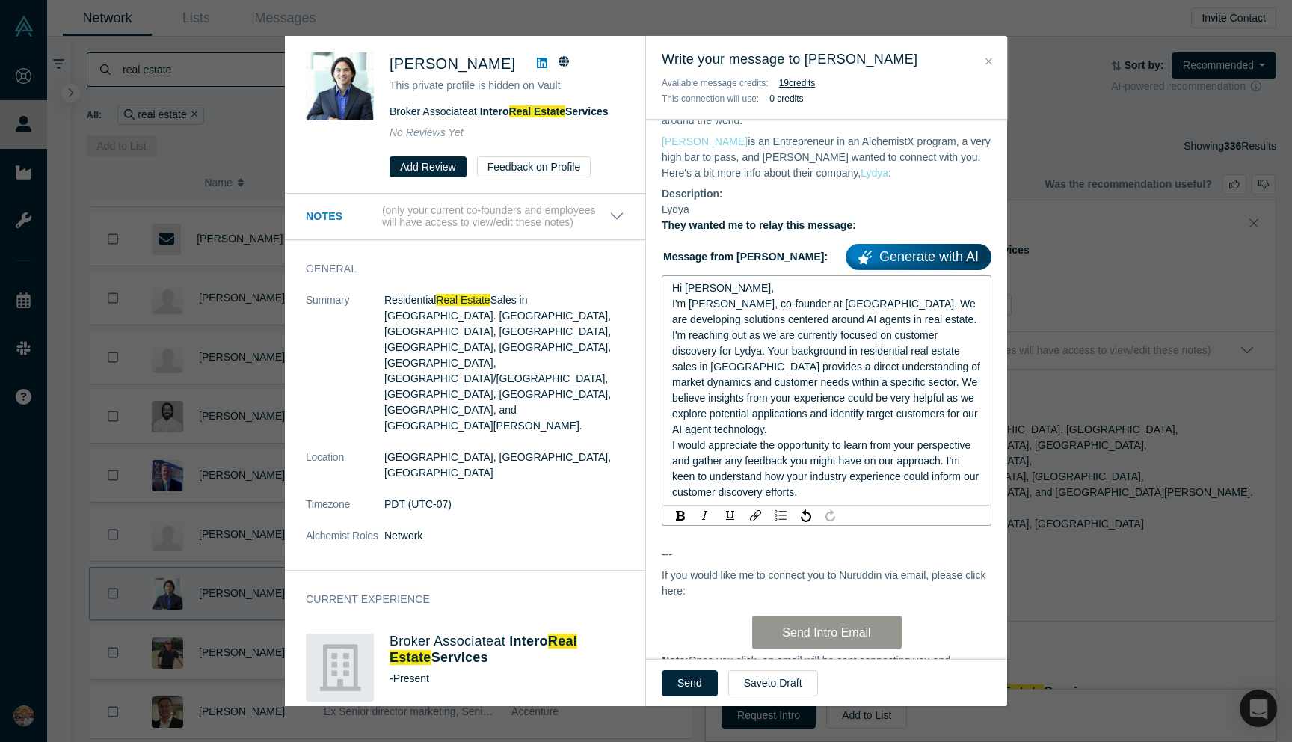
scroll to position [185, 0]
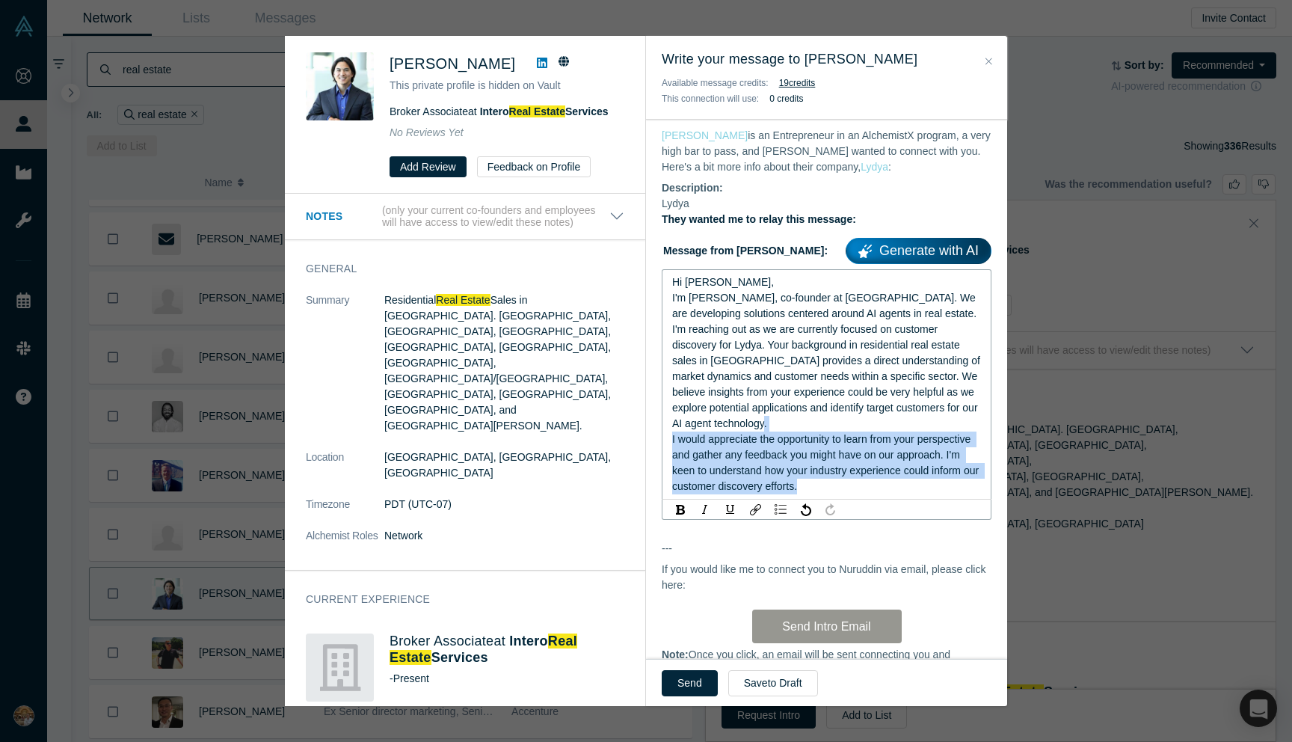
click at [826, 494] on div "I would appreciate the opportunity to learn from your perspective and gather an…" at bounding box center [827, 463] width 310 height 63
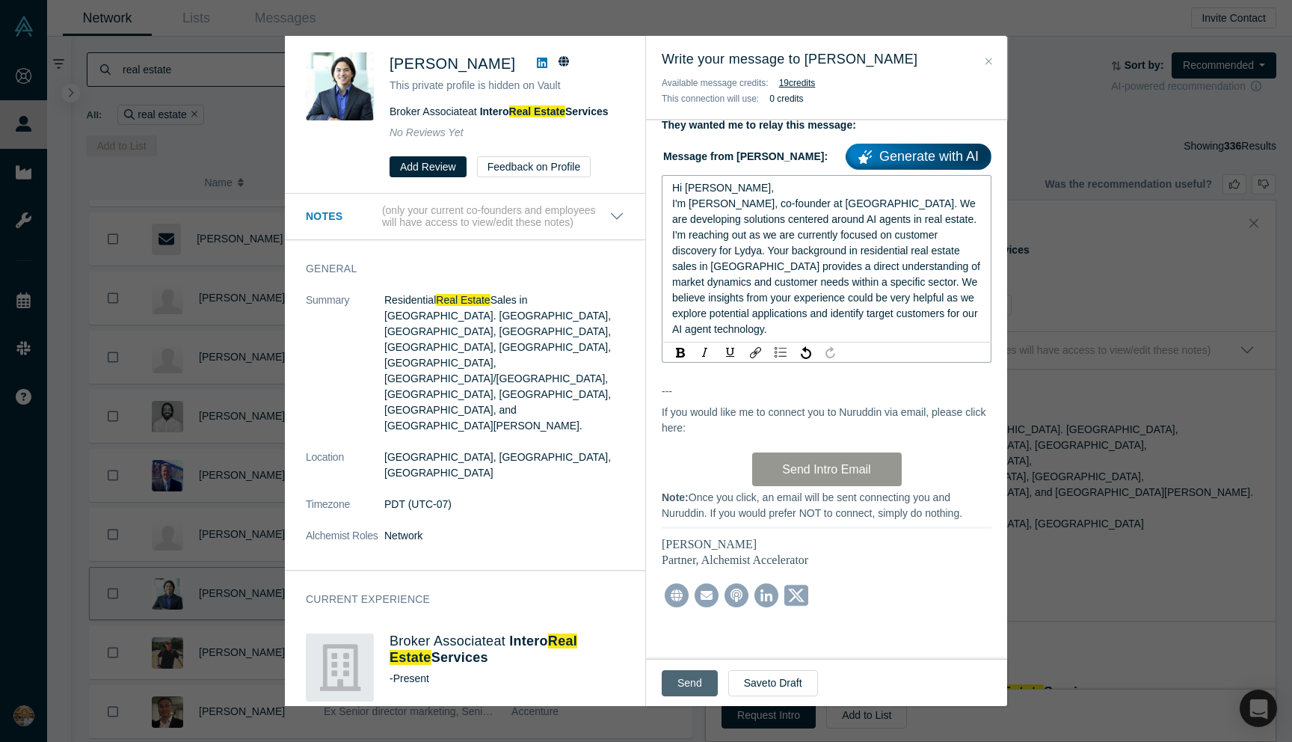
scroll to position [275, 0]
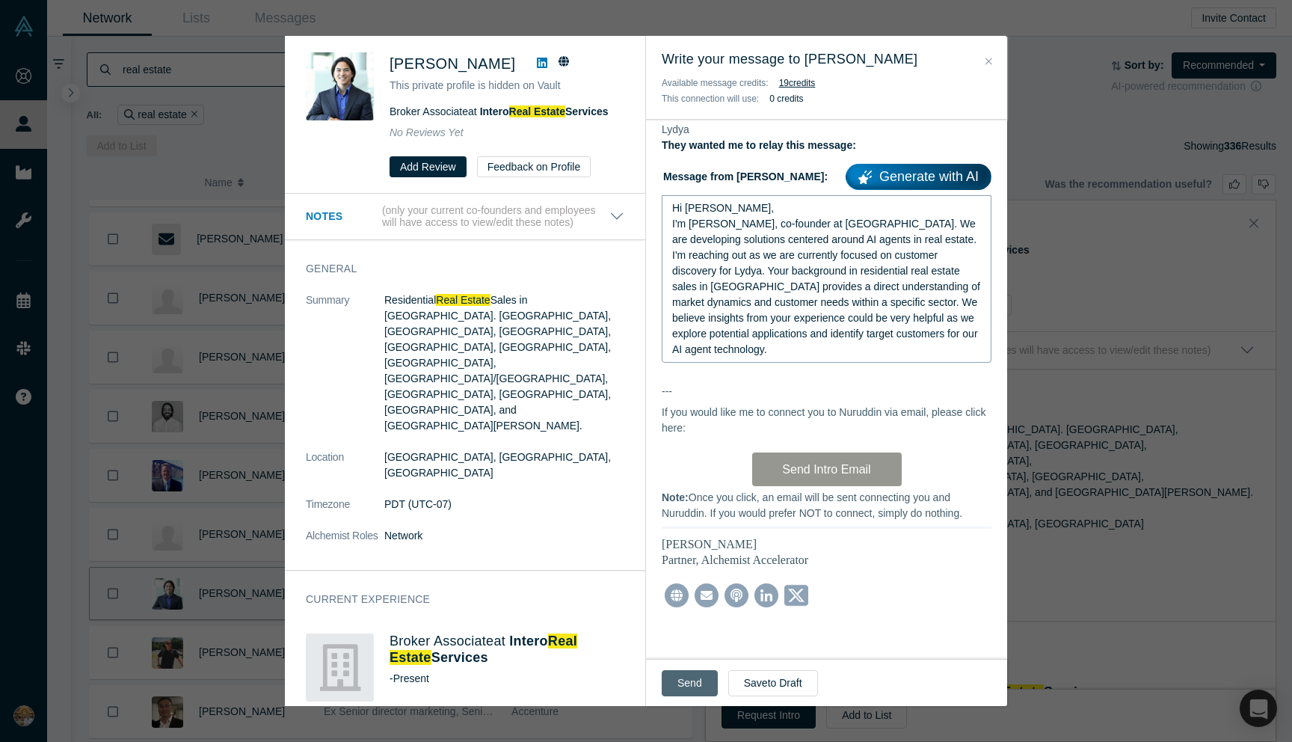
click at [676, 671] on button "Send" at bounding box center [690, 683] width 56 height 26
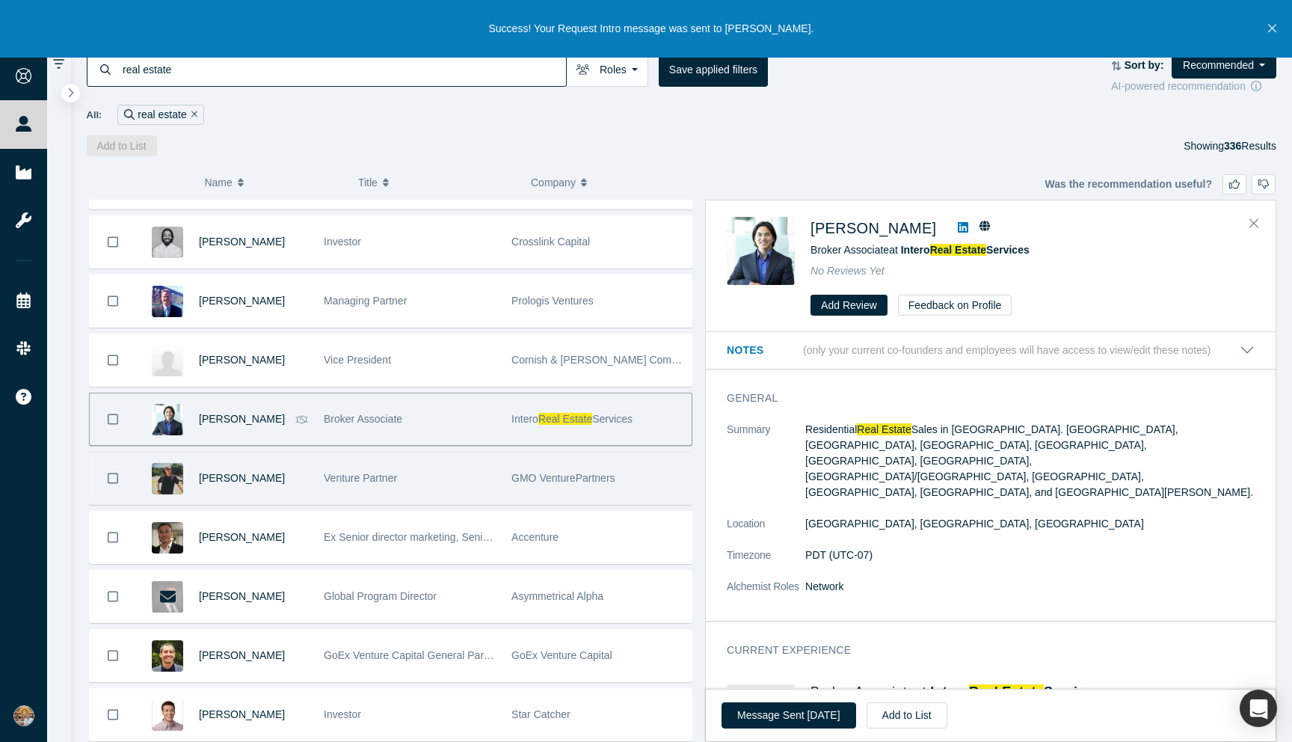
scroll to position [3182, 0]
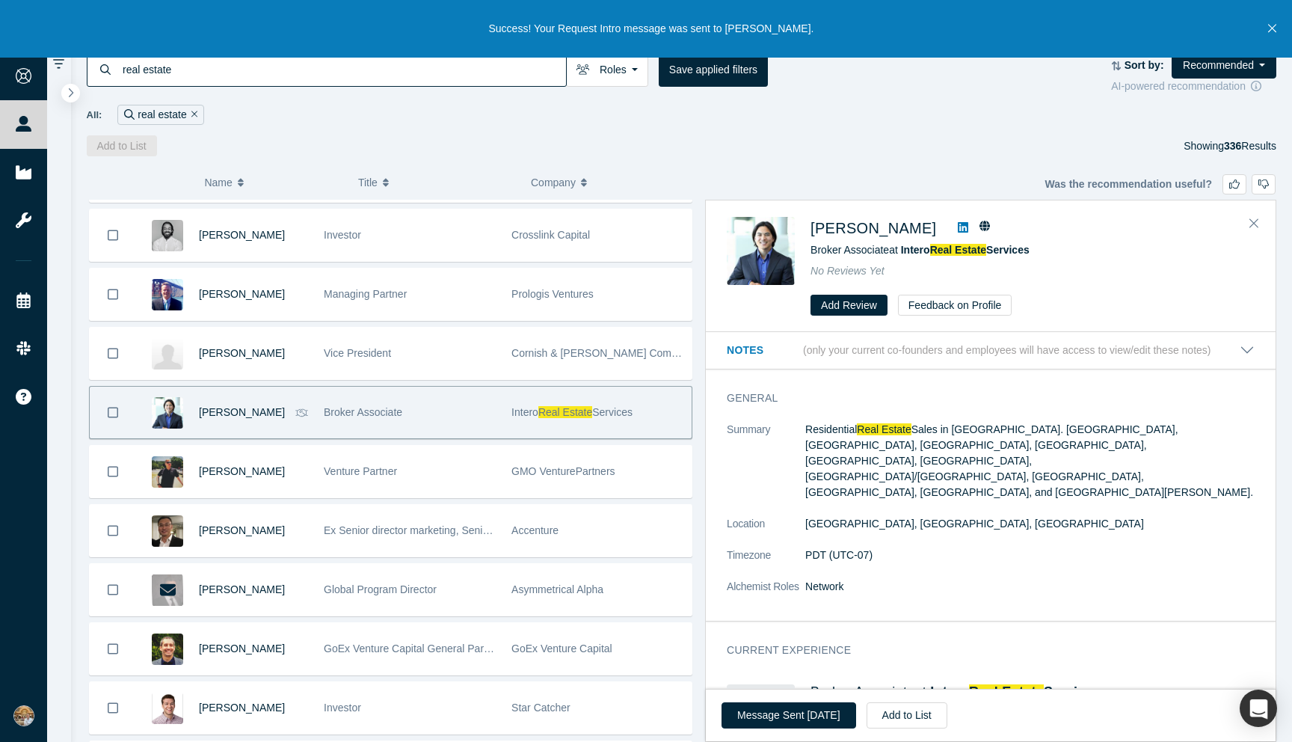
click at [437, 435] on div "Broker Associate" at bounding box center [410, 413] width 172 height 52
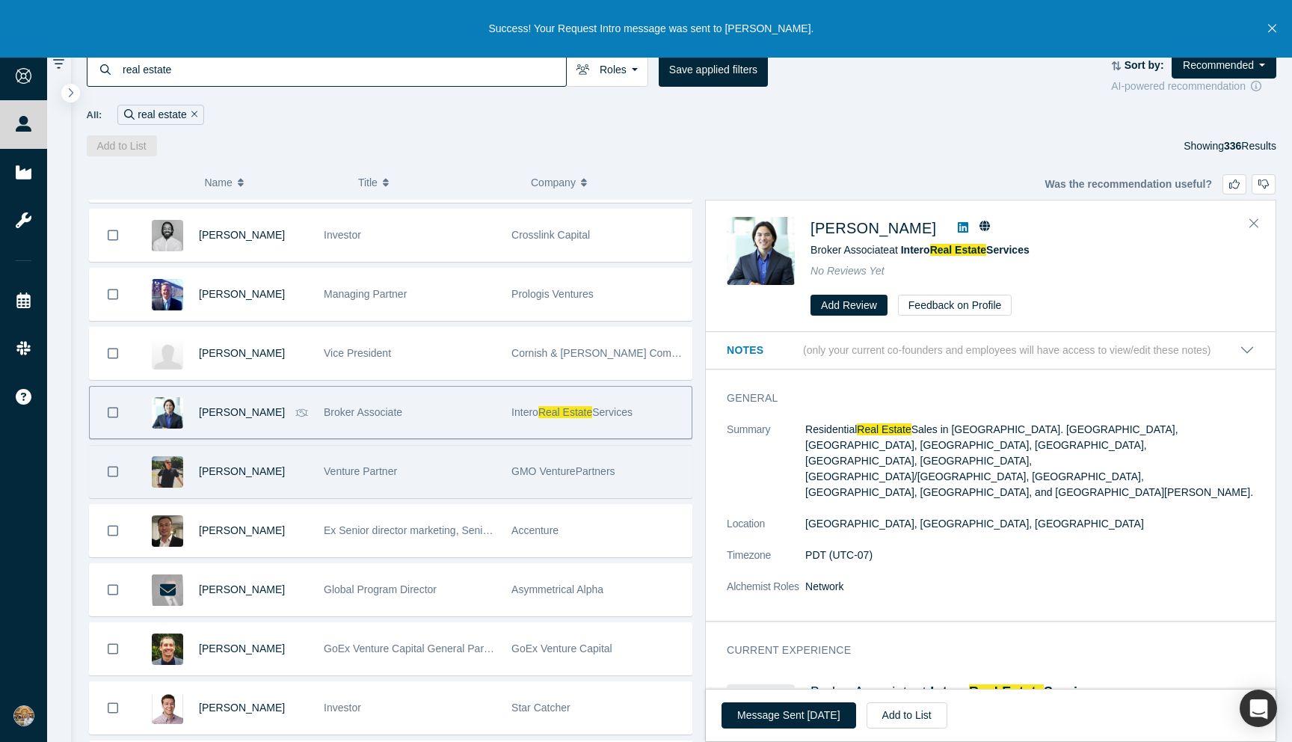
click at [426, 481] on div "Venture Partner" at bounding box center [410, 472] width 172 height 52
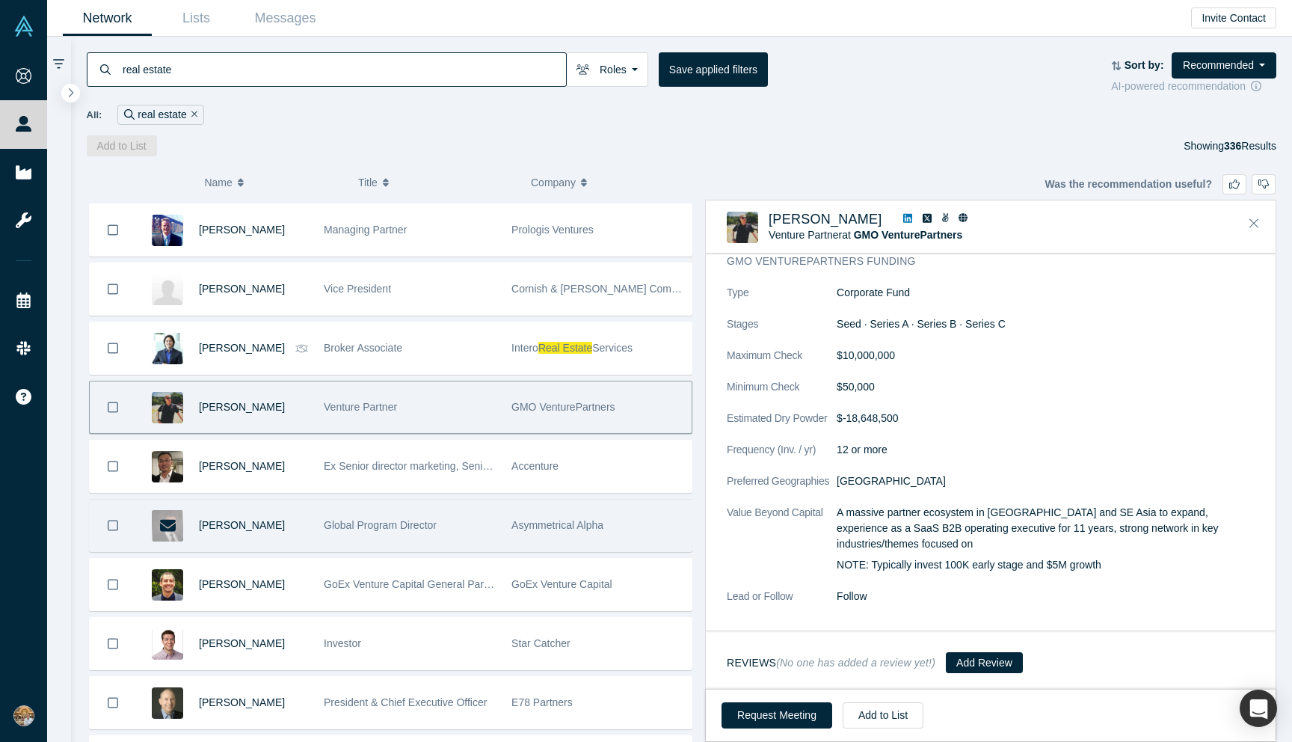
scroll to position [3253, 0]
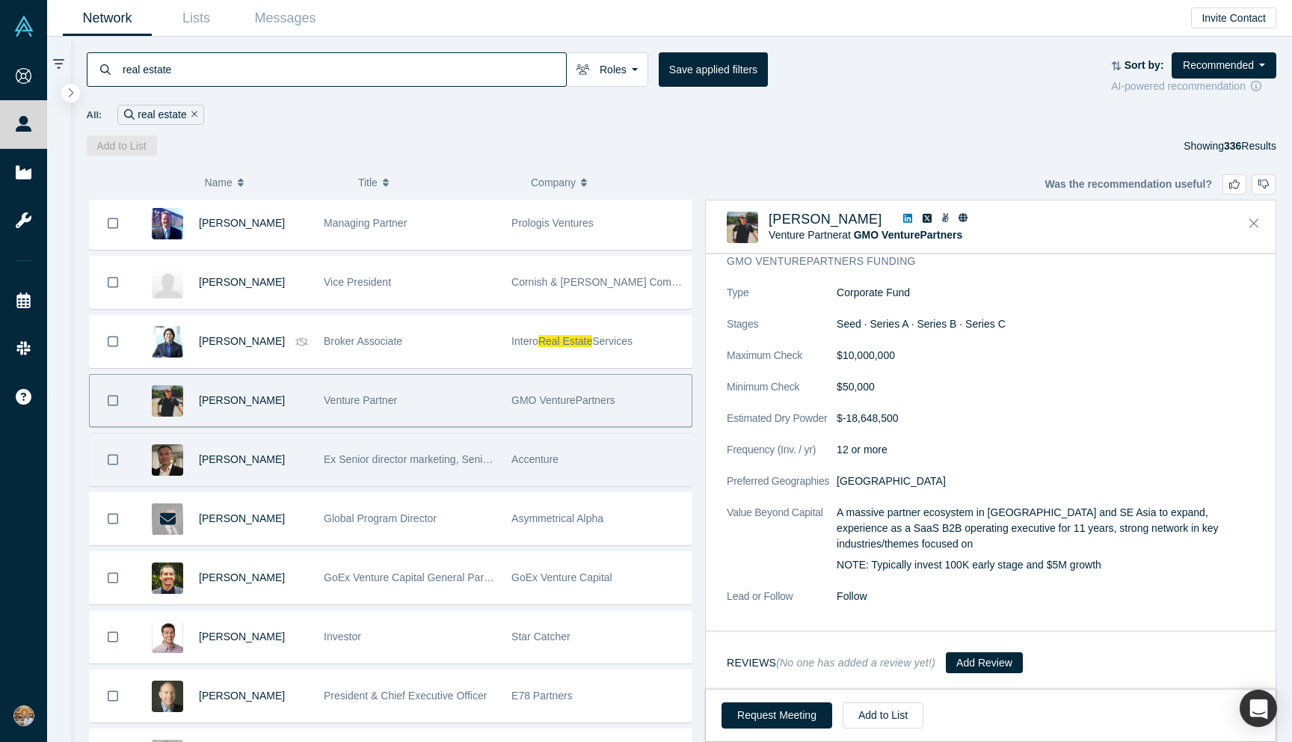
click at [303, 474] on div "Henry Fan" at bounding box center [253, 460] width 109 height 52
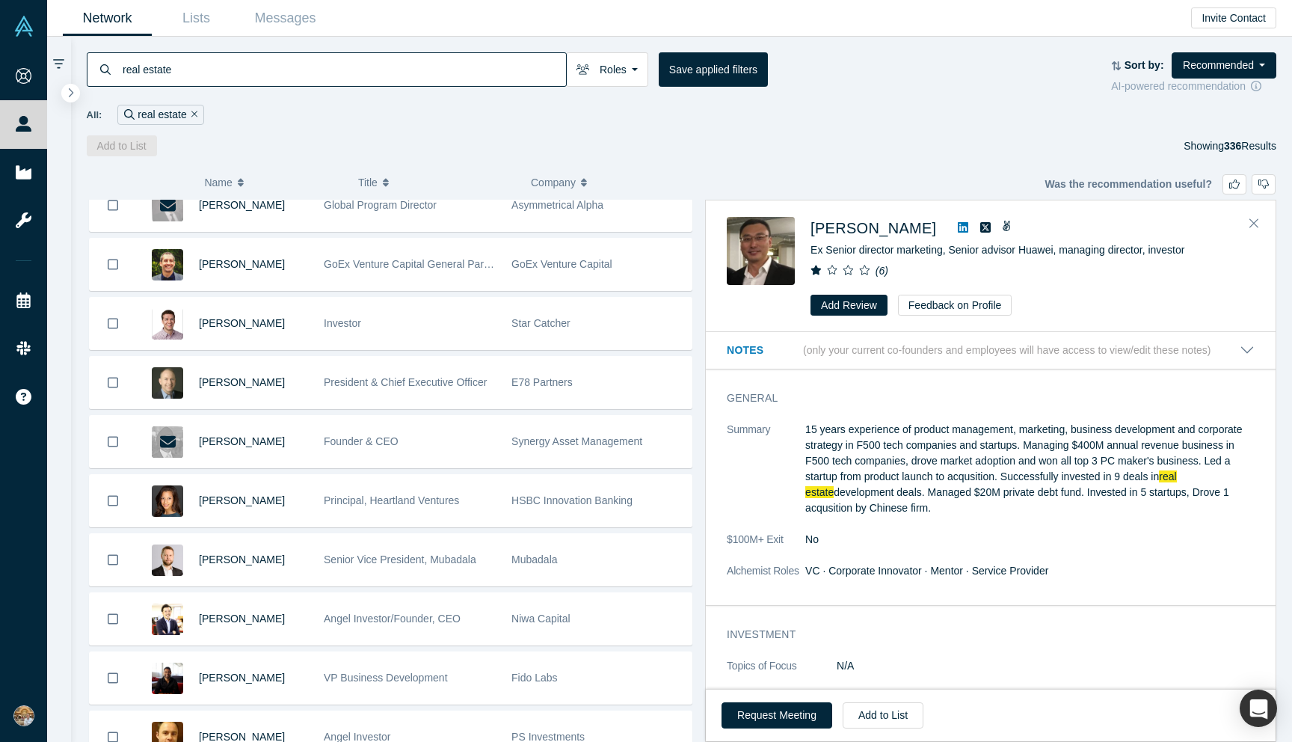
scroll to position [3601, 0]
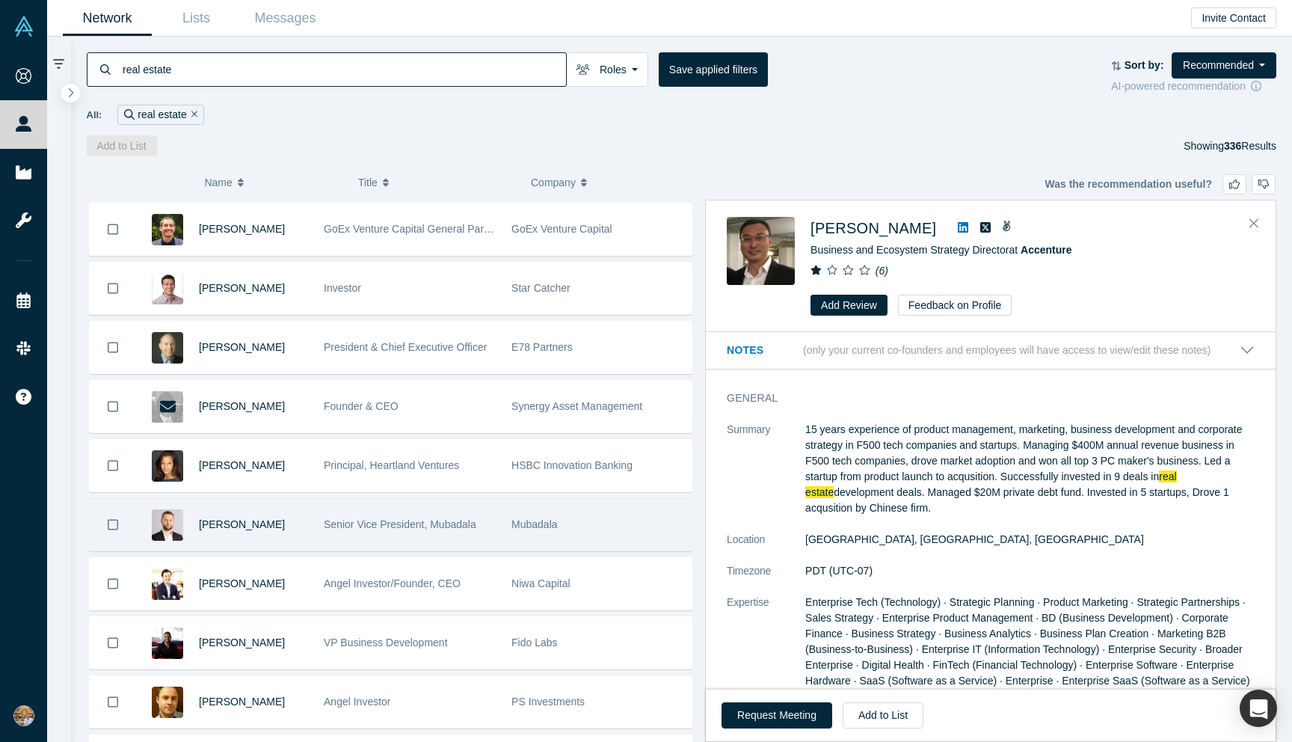
click at [295, 529] on div "Artem Kvas" at bounding box center [253, 525] width 109 height 52
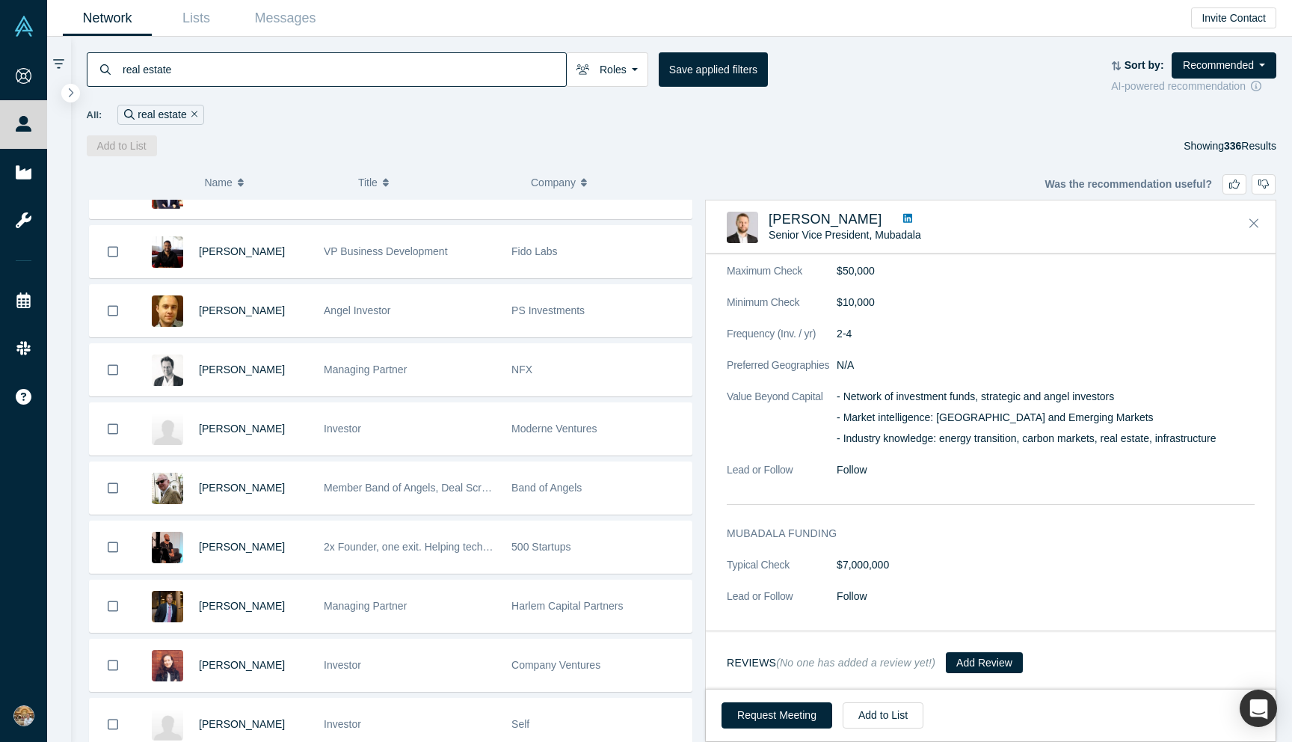
scroll to position [810, 0]
click at [898, 215] on link at bounding box center [907, 220] width 19 height 16
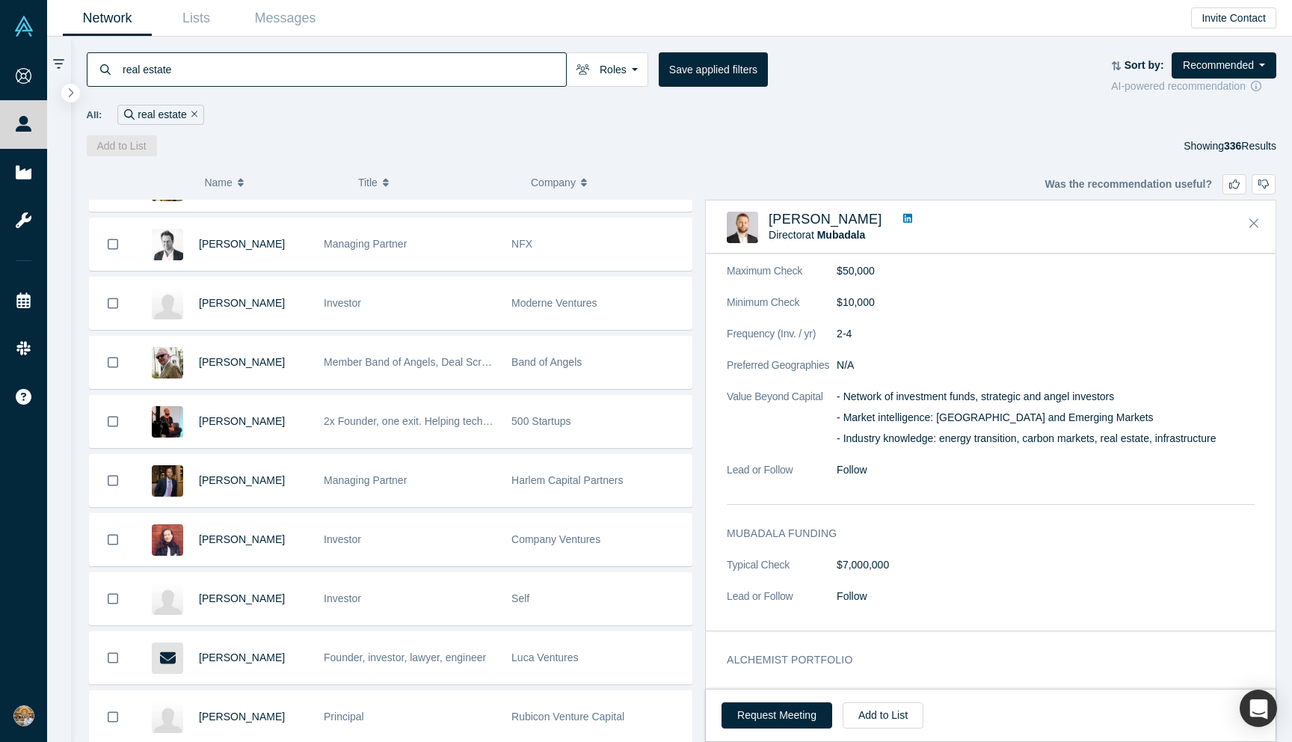
scroll to position [4215, 0]
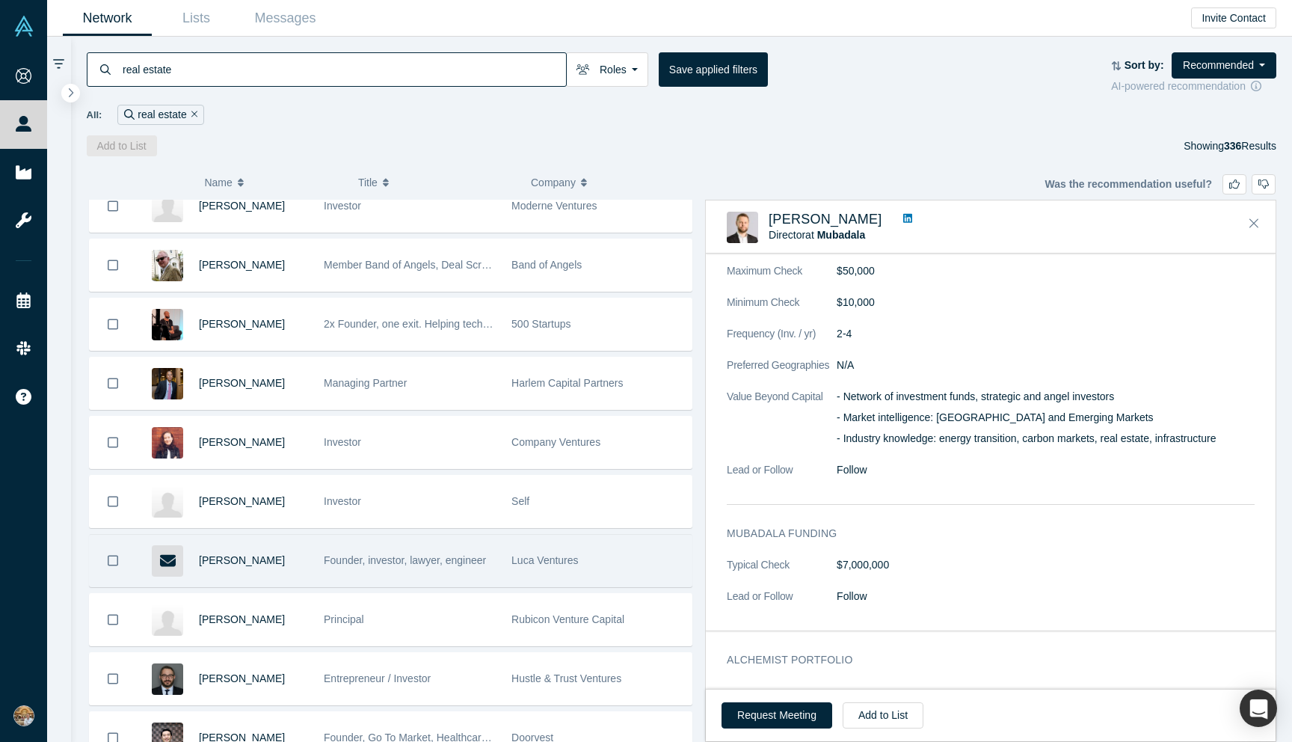
click at [492, 573] on div "Founder, investor, lawyer, engineer" at bounding box center [410, 561] width 172 height 52
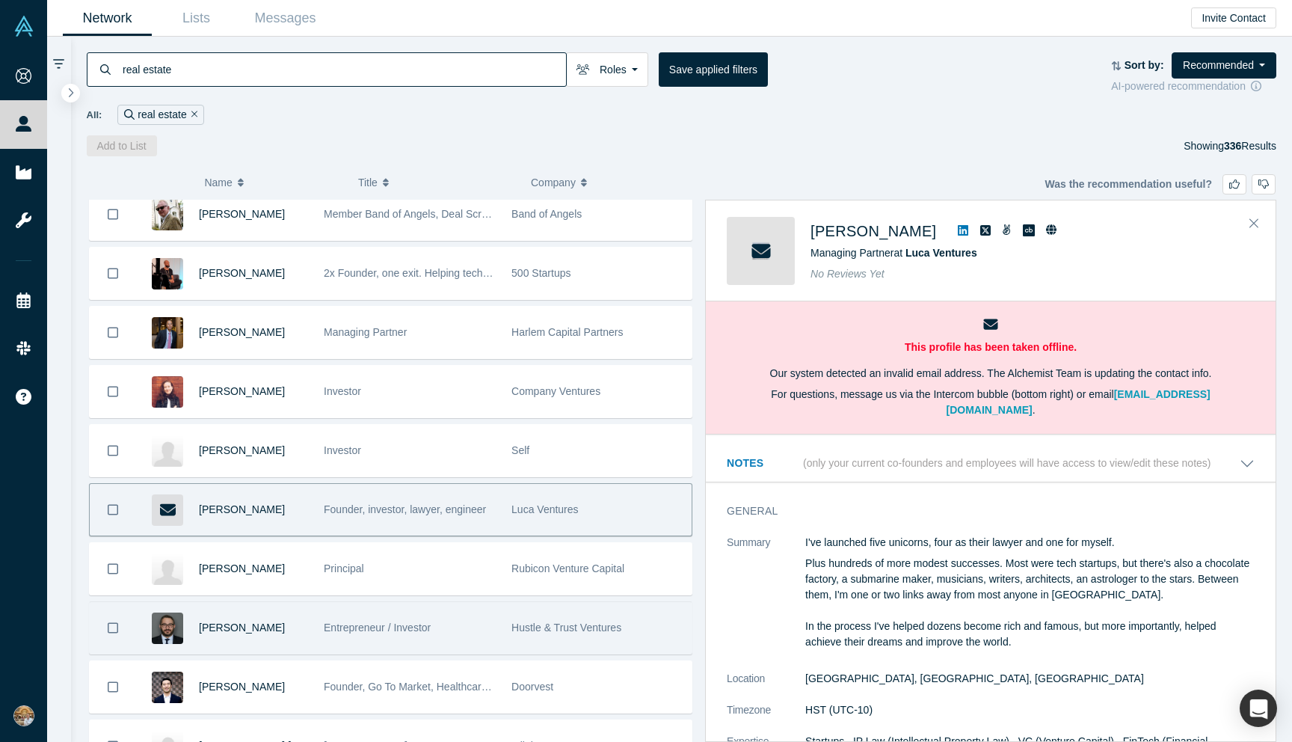
scroll to position [4268, 0]
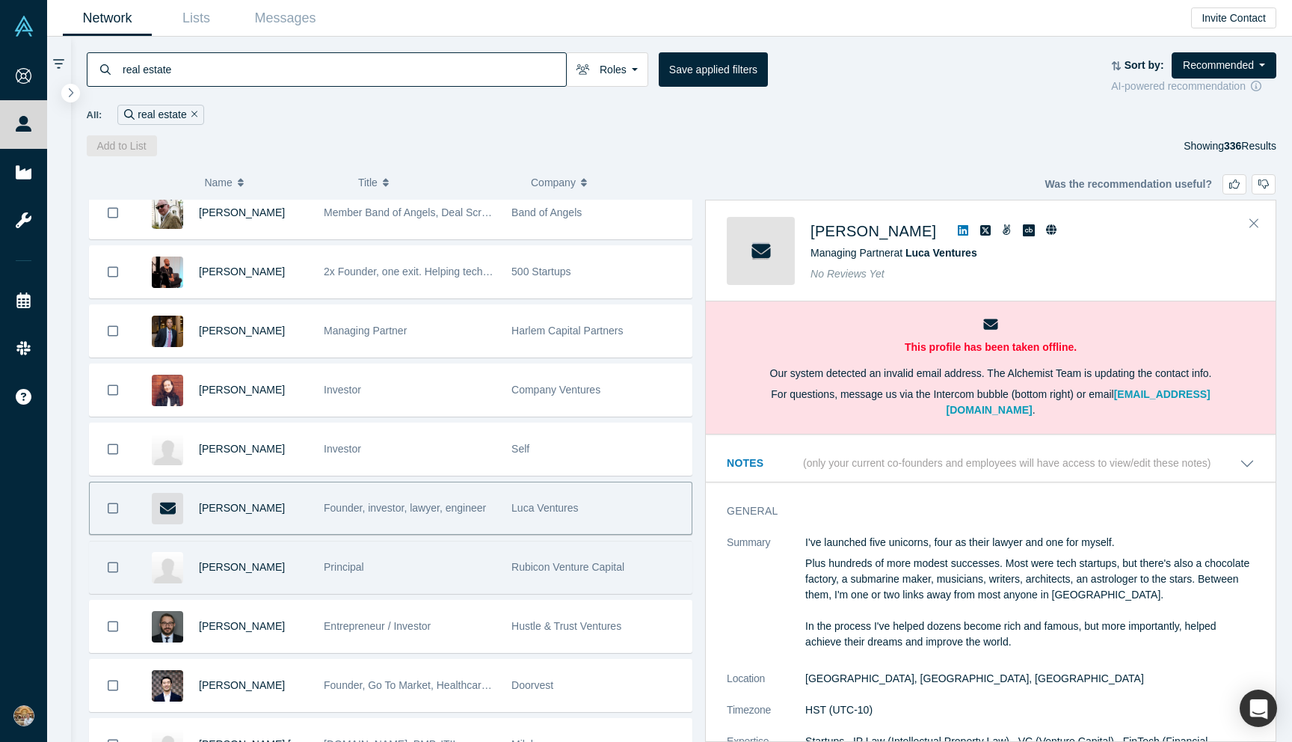
click at [451, 592] on div "Principal" at bounding box center [410, 567] width 172 height 52
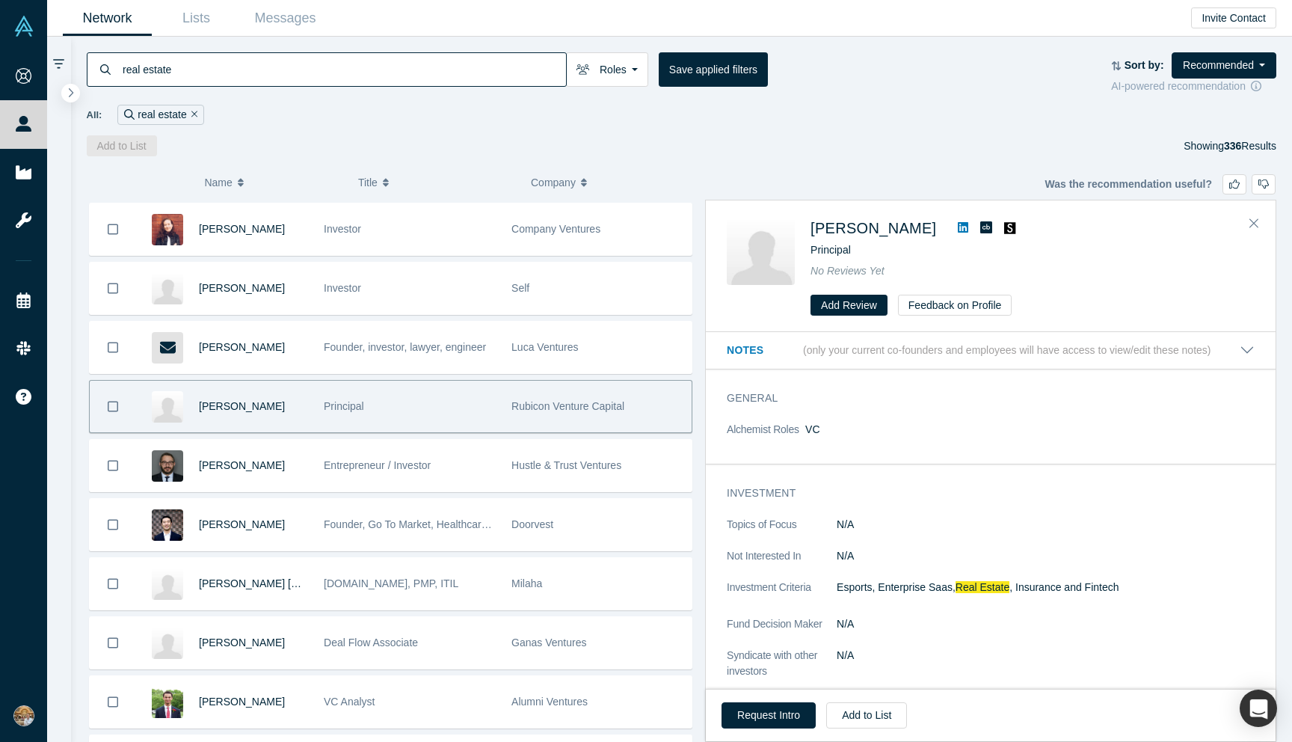
scroll to position [4454, 0]
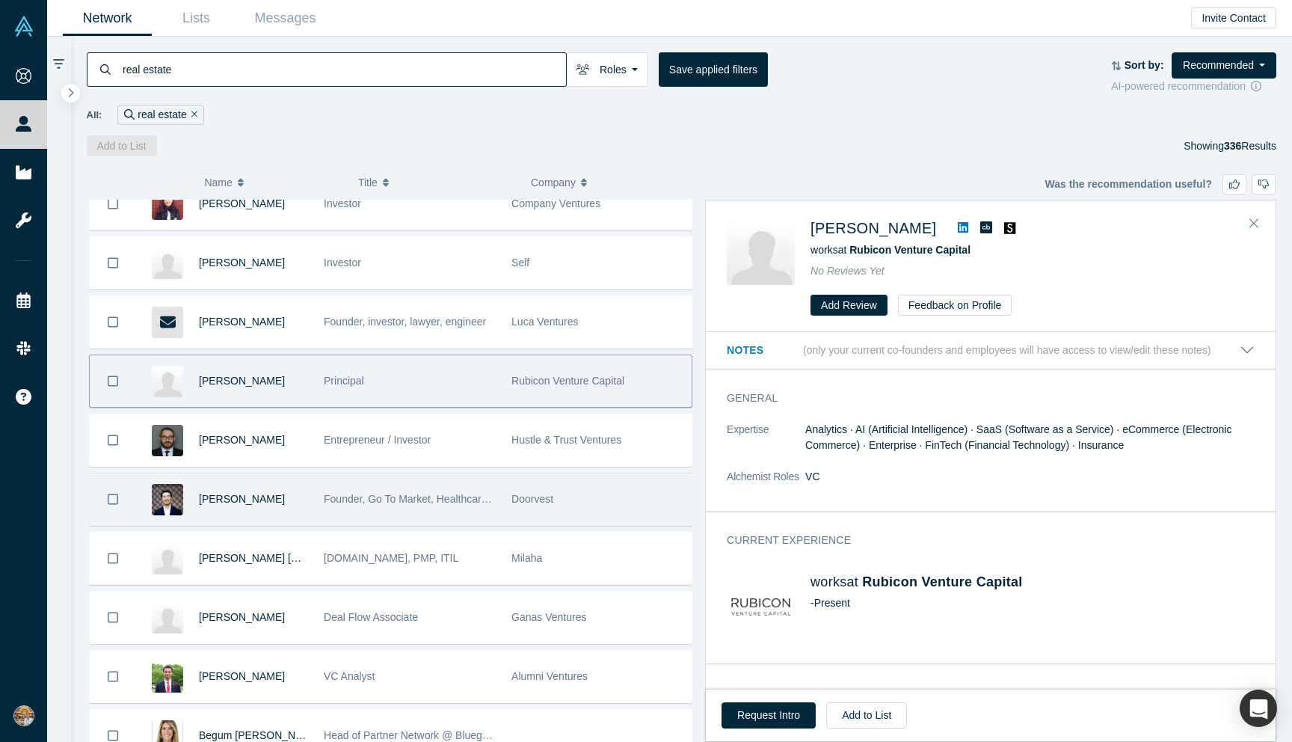
click at [444, 508] on div "Founder, Go To Market, Healthcare, Life Science, Fintech, Real Estate" at bounding box center [410, 499] width 172 height 52
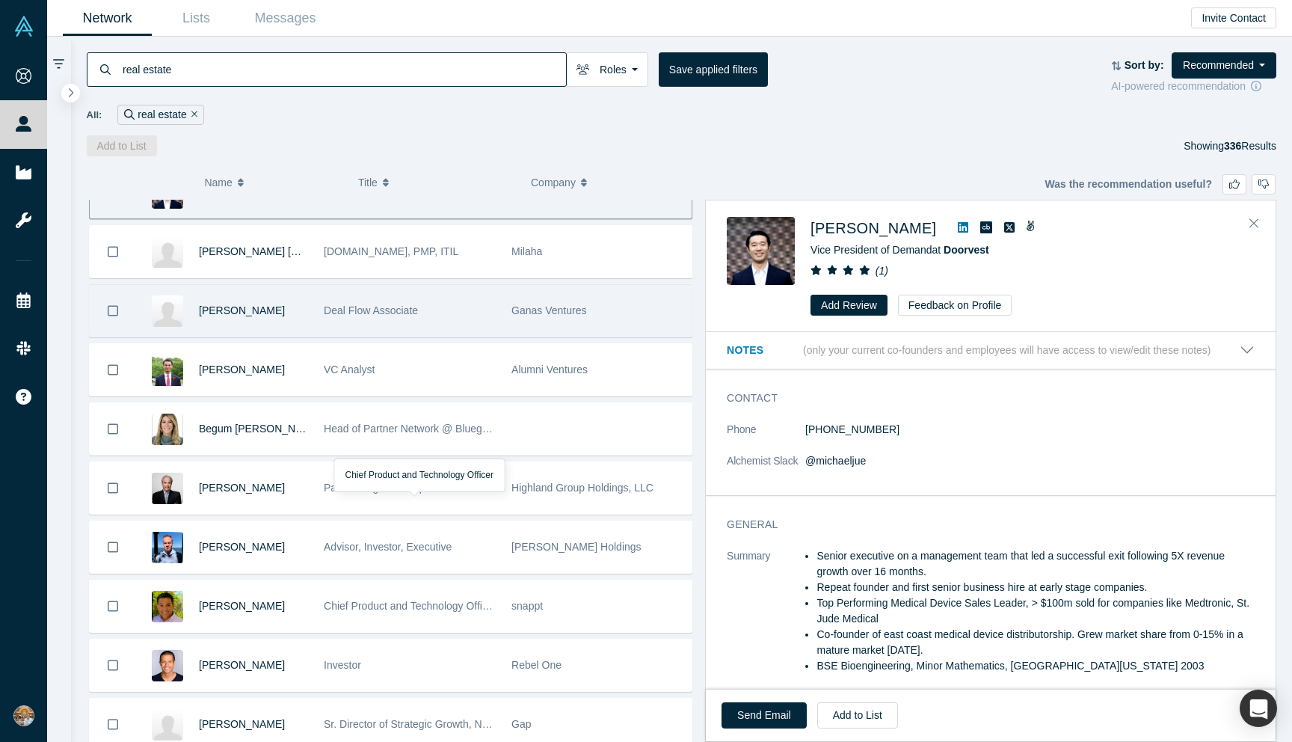
scroll to position [5086, 0]
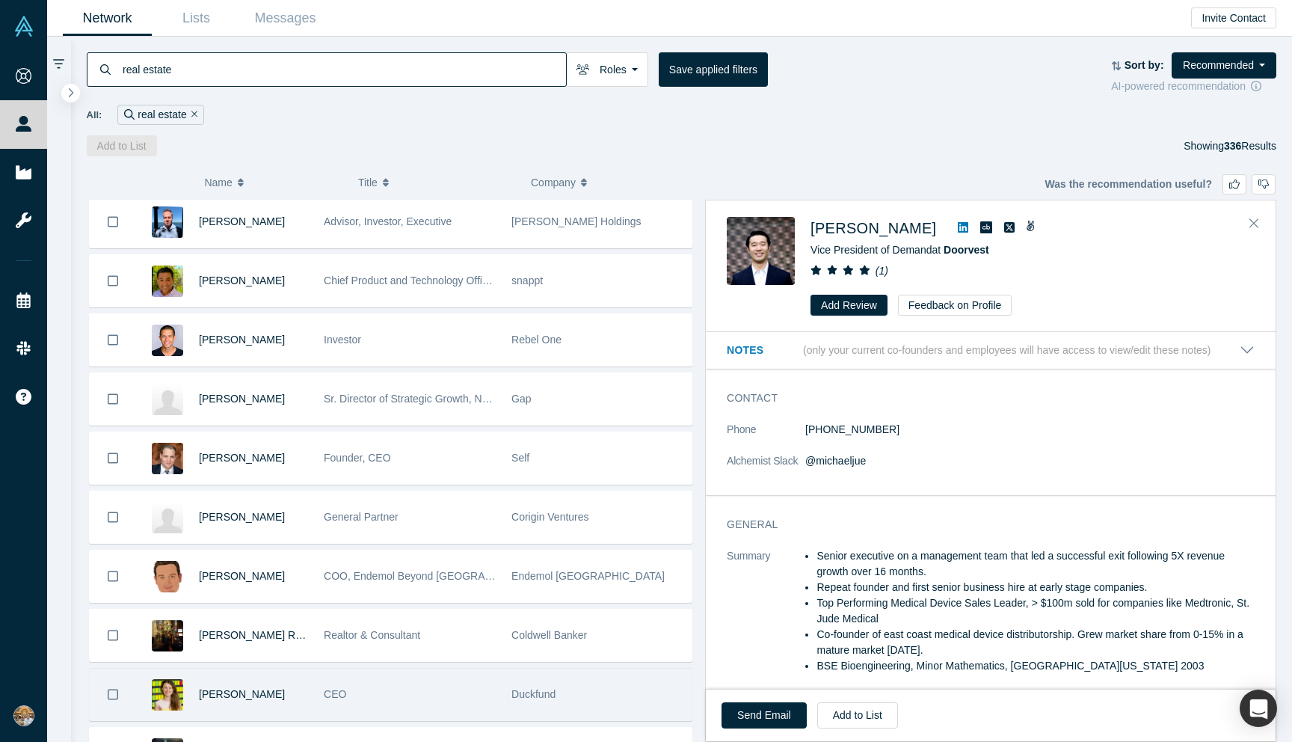
click at [348, 675] on div "CEO" at bounding box center [410, 695] width 172 height 52
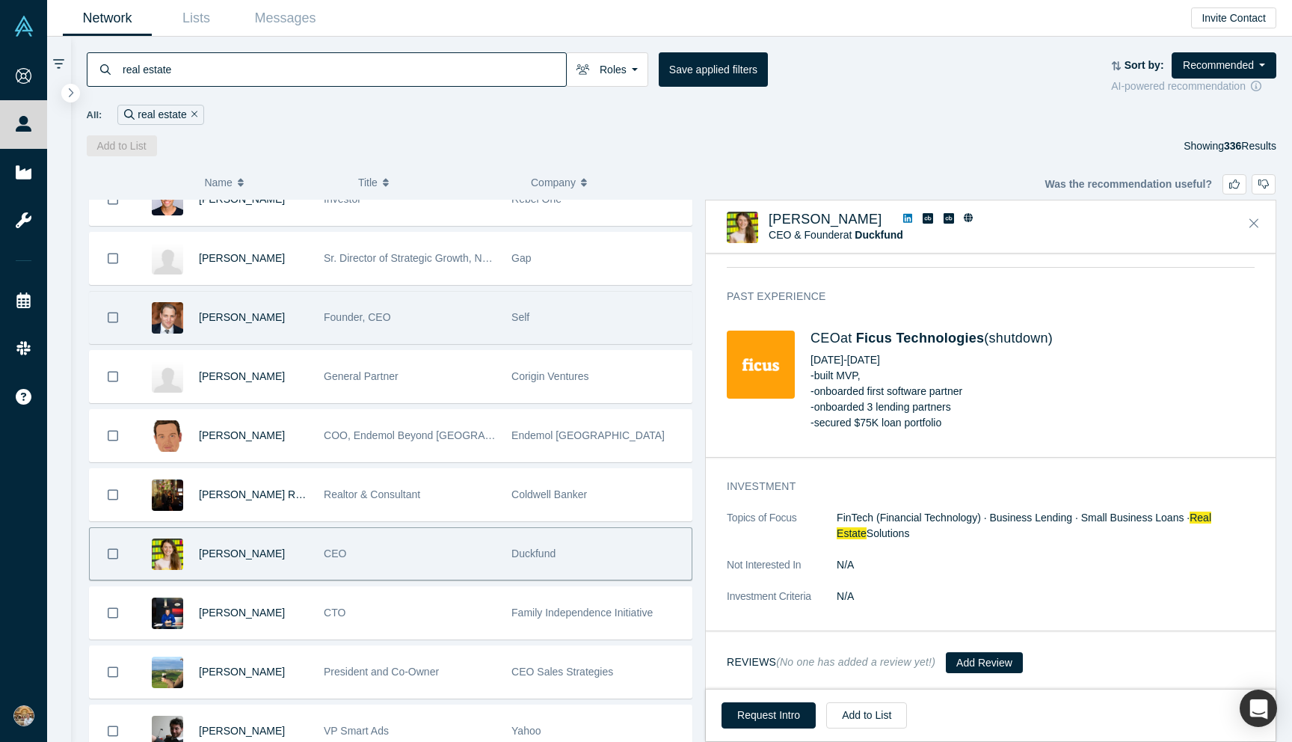
scroll to position [5241, 0]
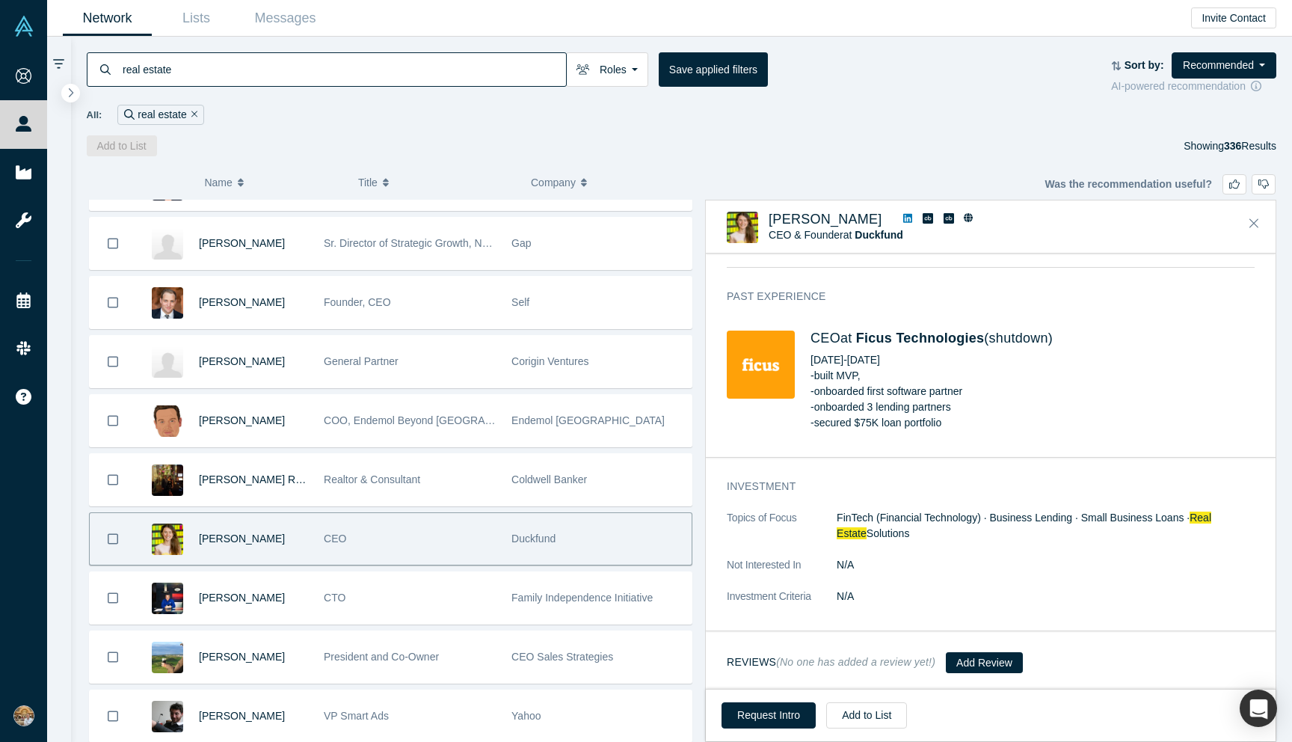
click at [903, 220] on icon at bounding box center [907, 218] width 9 height 10
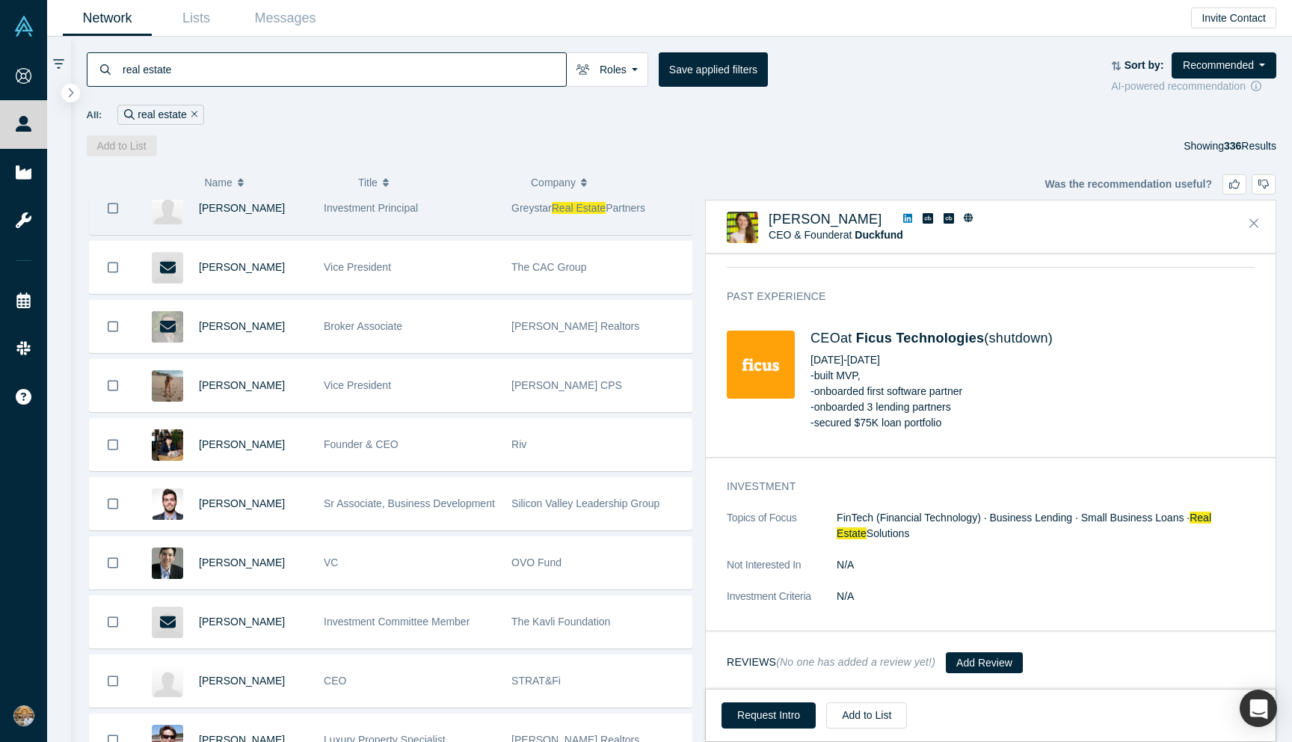
scroll to position [5813, 0]
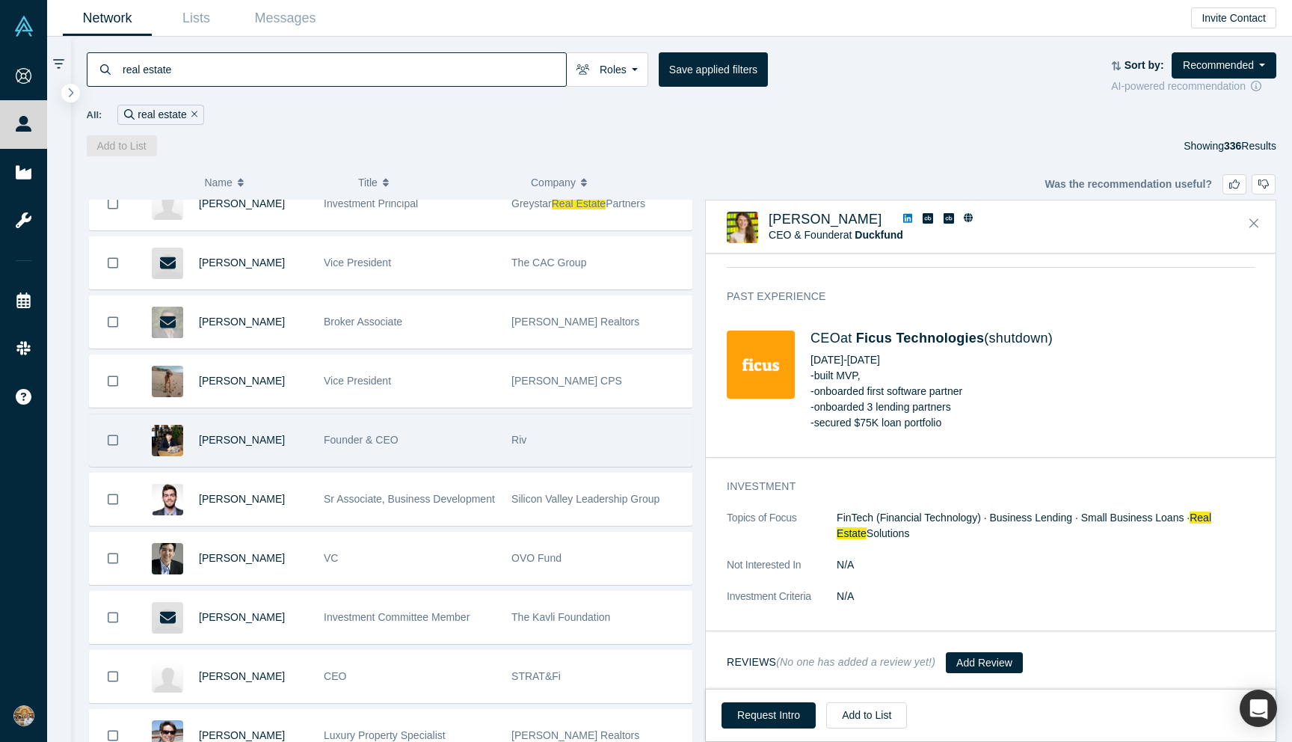
click at [286, 459] on div "Ikkei Uemura" at bounding box center [253, 440] width 109 height 52
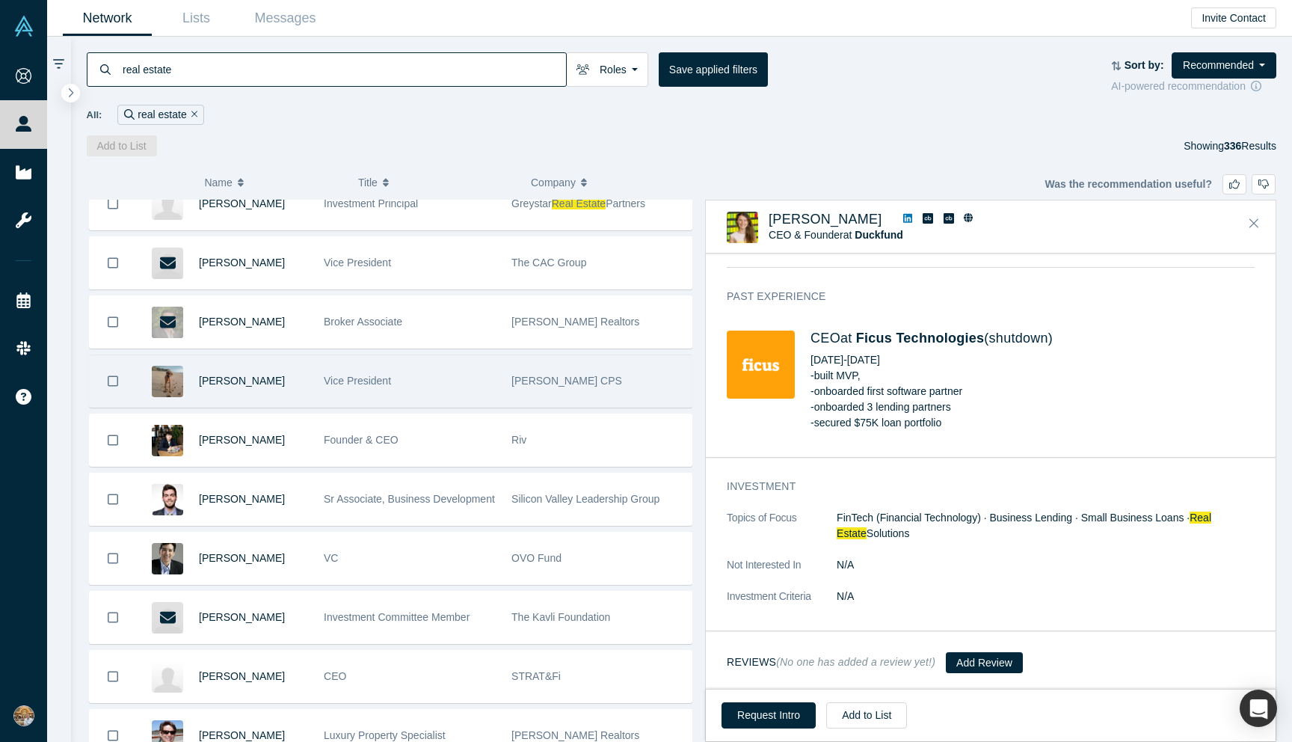
scroll to position [0, 0]
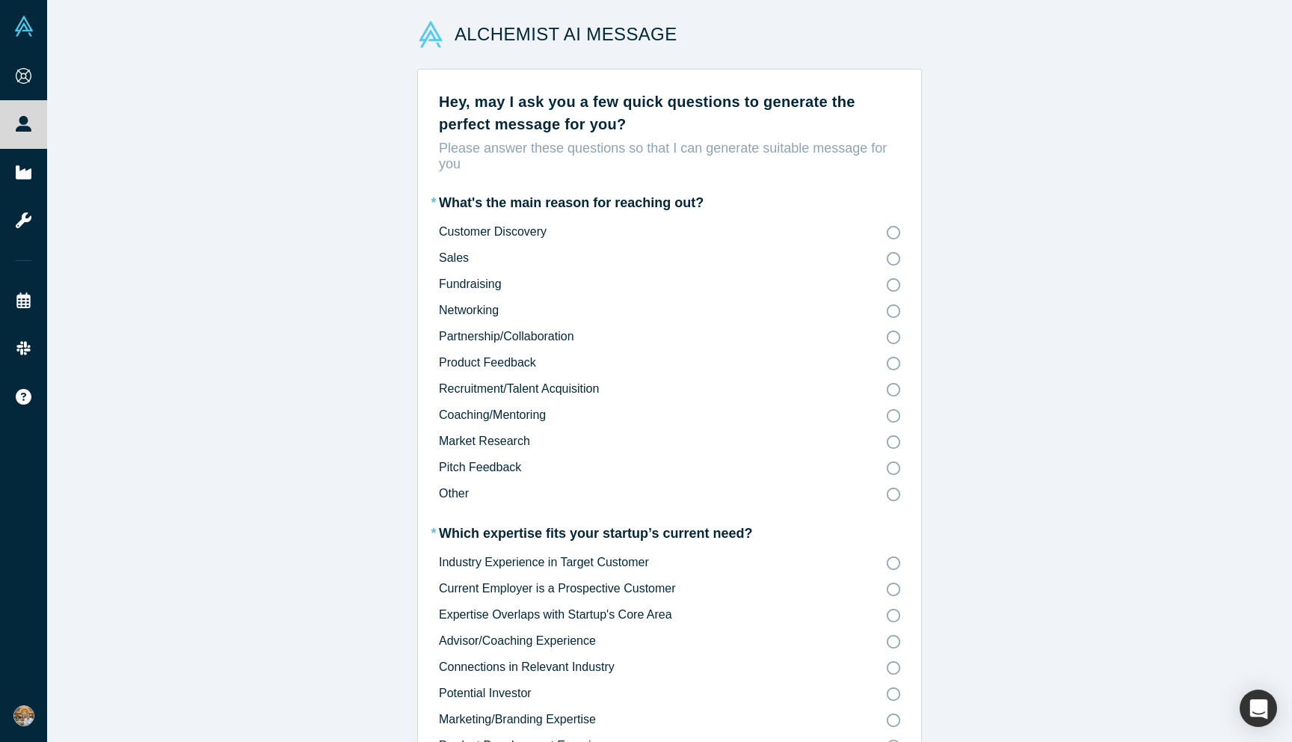
click at [868, 209] on div "* What's the main reason for reaching out? Customer Discovery Sales Fundraising…" at bounding box center [669, 358] width 461 height 331
click at [869, 226] on label "Customer Discovery" at bounding box center [669, 232] width 461 height 17
click at [0, 0] on input "Customer Discovery" at bounding box center [0, 0] width 0 height 0
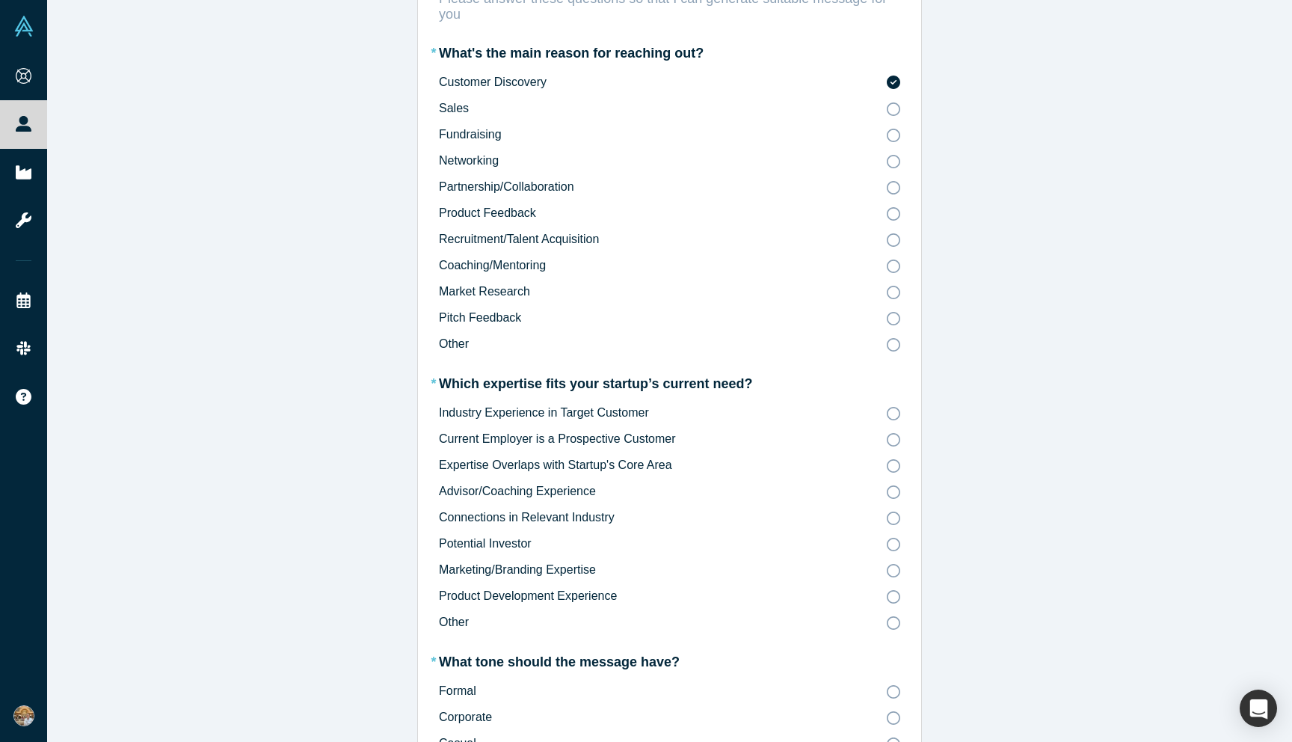
scroll to position [152, 0]
click at [662, 414] on label "Industry Experience in Target Customer" at bounding box center [669, 410] width 461 height 17
click at [0, 0] on input "Industry Experience in Target Customer" at bounding box center [0, 0] width 0 height 0
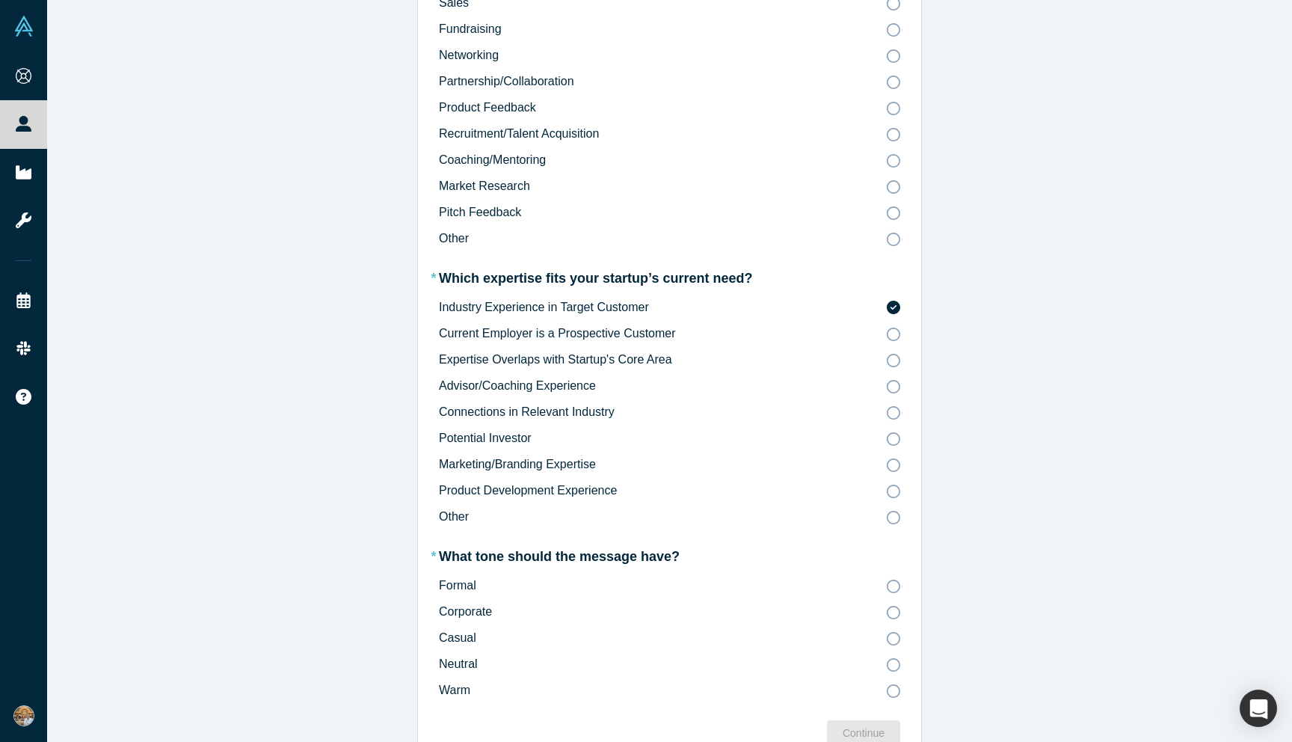
scroll to position [289, 0]
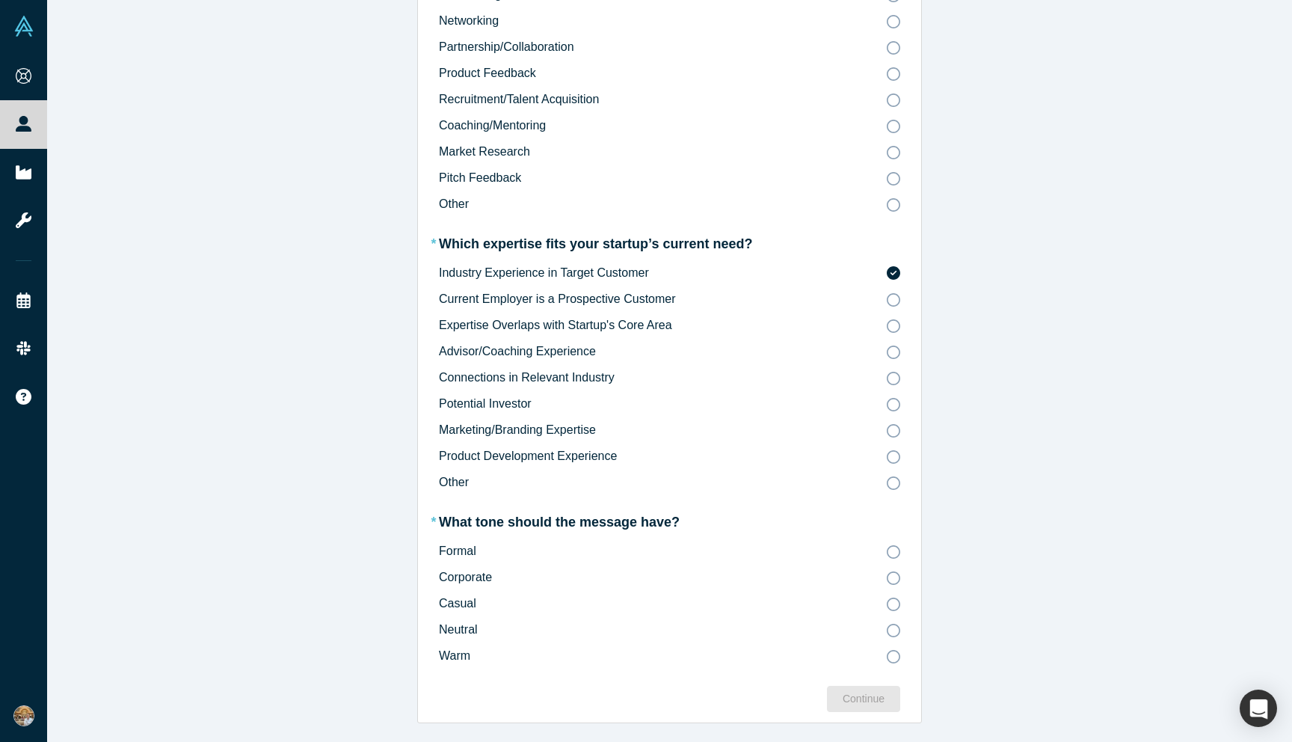
click at [595, 592] on div "Formal Corporate Casual Neutral Warm" at bounding box center [669, 604] width 461 height 122
click at [595, 600] on label "Casual" at bounding box center [669, 603] width 461 height 17
click at [0, 0] on input "Casual" at bounding box center [0, 0] width 0 height 0
click at [865, 696] on div "Continue" at bounding box center [864, 699] width 42 height 16
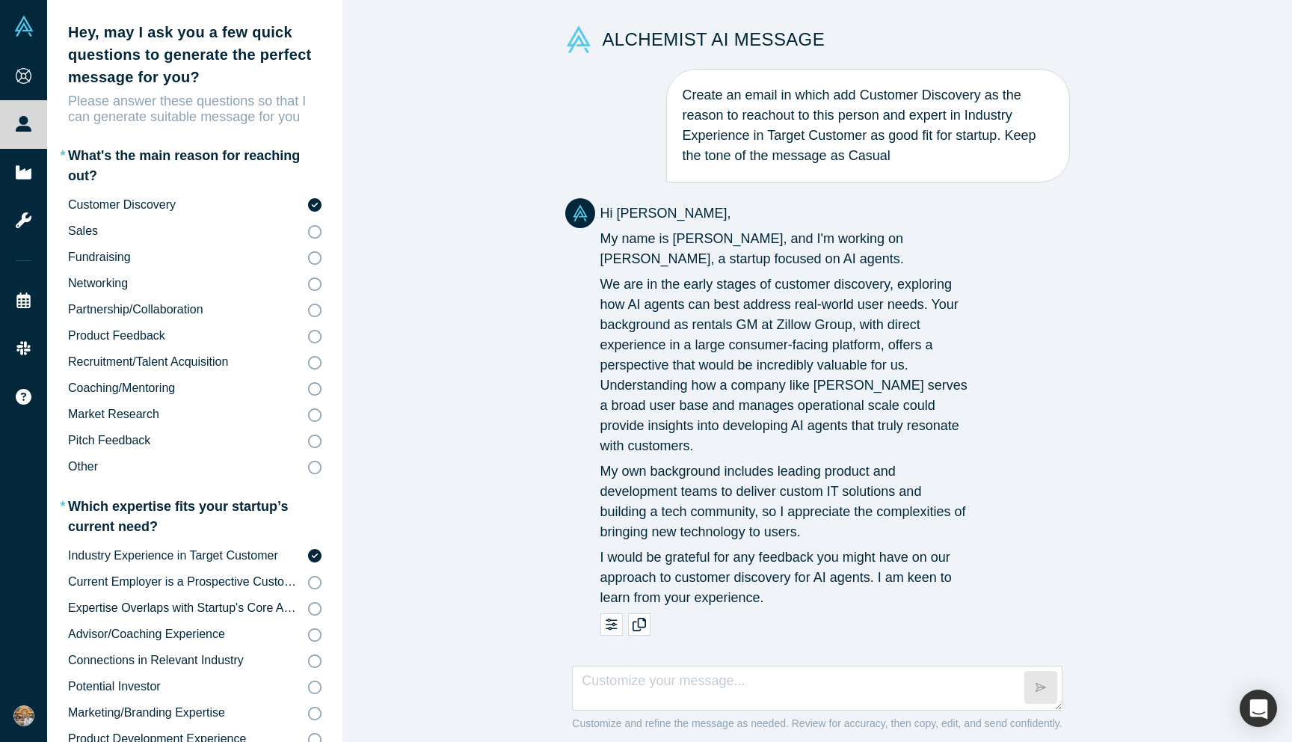
scroll to position [0, 0]
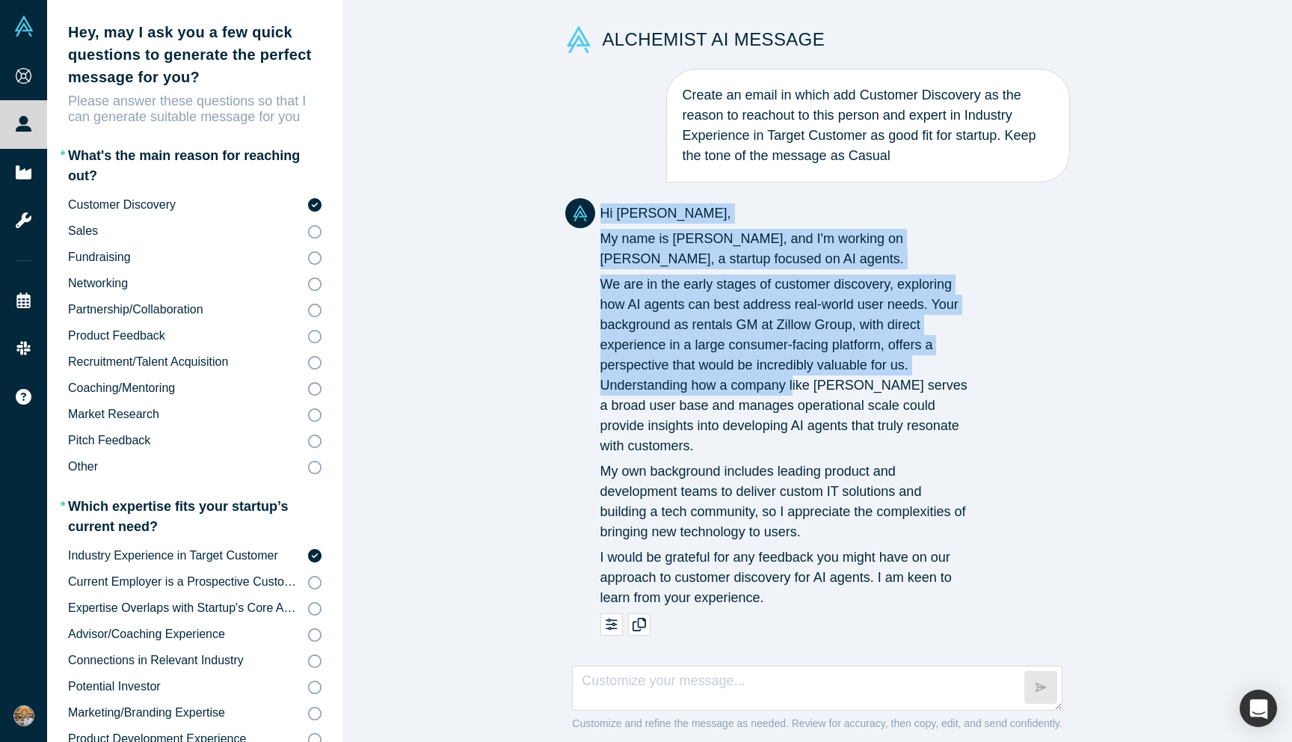
drag, startPoint x: 598, startPoint y: 219, endPoint x: 795, endPoint y: 390, distance: 261.4
click at [795, 390] on div "Hi Dan, My name is Nuruddin Iminokhunov, and I'm working on Lydya, a startup fo…" at bounding box center [767, 405] width 404 height 415
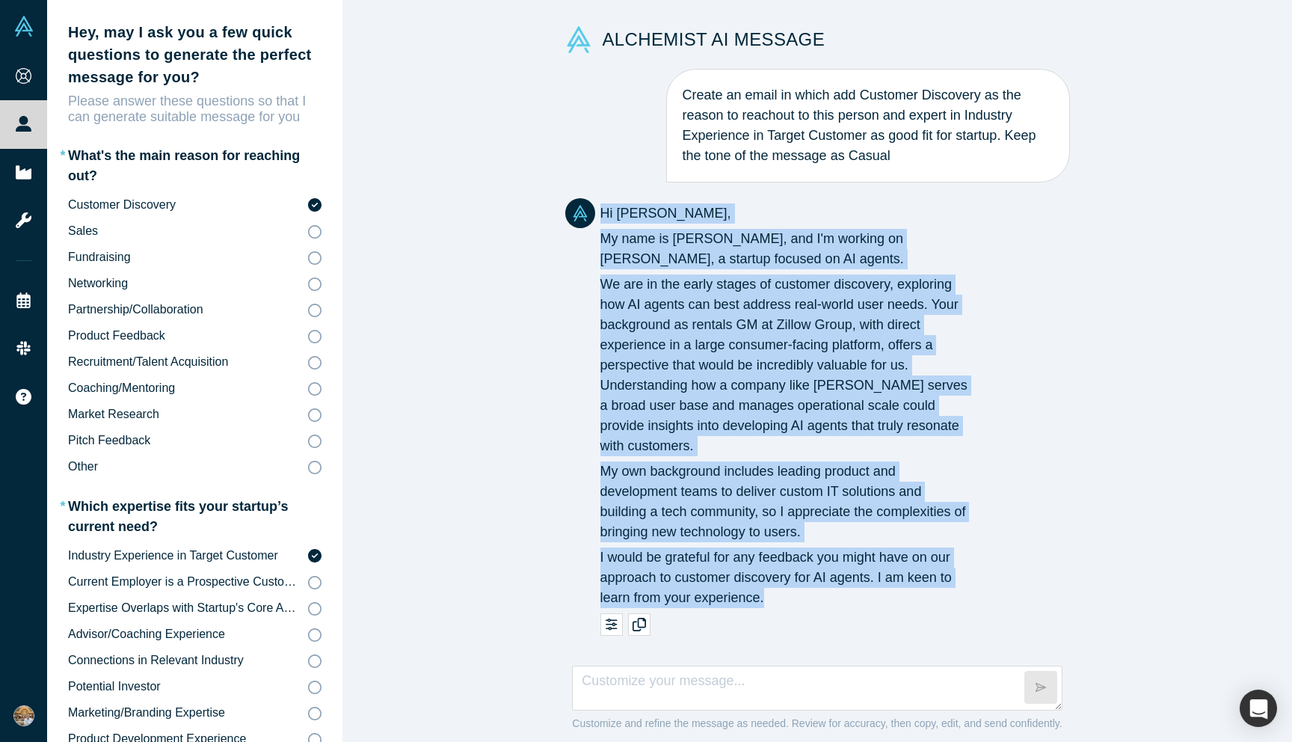
drag, startPoint x: 824, startPoint y: 613, endPoint x: 601, endPoint y: 221, distance: 450.9
click at [601, 221] on p "Hi Dan, My name is Nuruddin Iminokhunov, and I'm working on Lydya, a startup fo…" at bounding box center [785, 408] width 369 height 410
copy div "Hi Dan, My name is Nuruddin Iminokhunov, and I'm working on Lydya, a startup fo…"
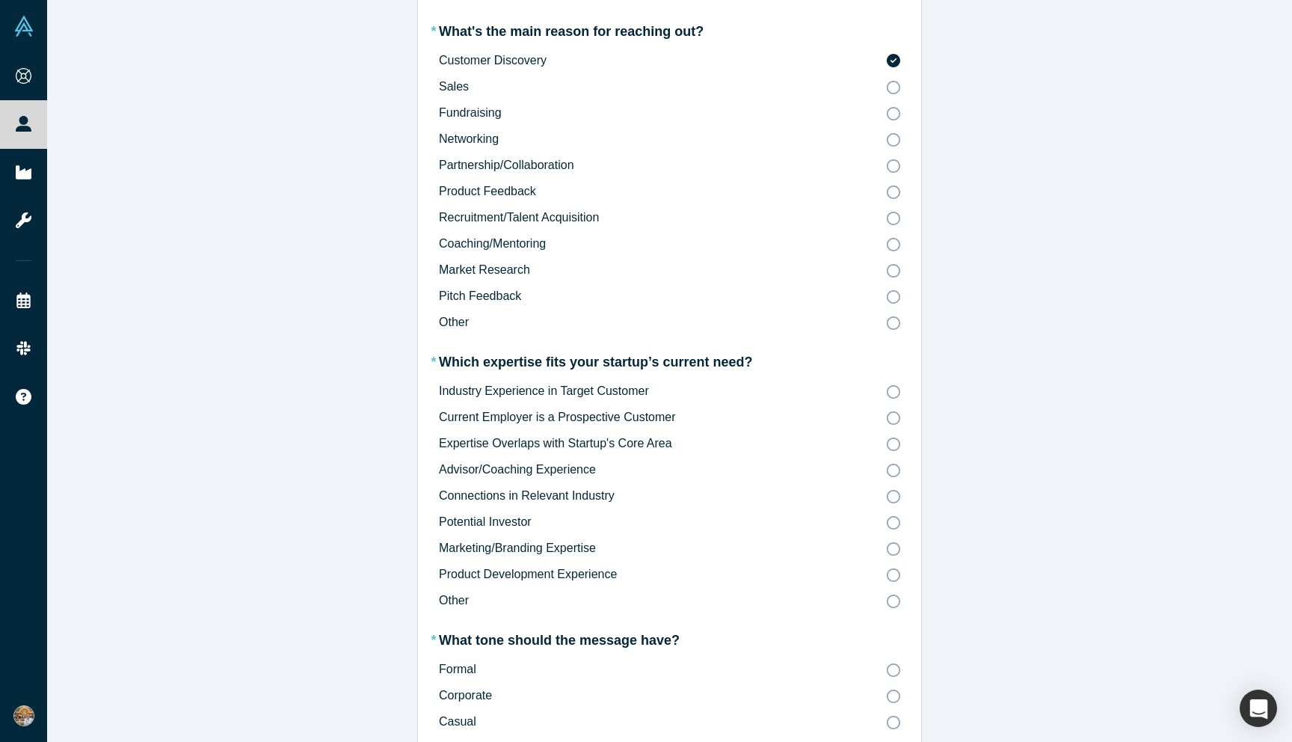
scroll to position [173, 0]
click at [519, 524] on span "Potential Investor" at bounding box center [485, 520] width 93 height 13
click at [0, 0] on input "Potential Investor" at bounding box center [0, 0] width 0 height 0
click at [535, 515] on label "Potential Investor" at bounding box center [669, 520] width 461 height 17
click at [0, 0] on input "Potential Investor" at bounding box center [0, 0] width 0 height 0
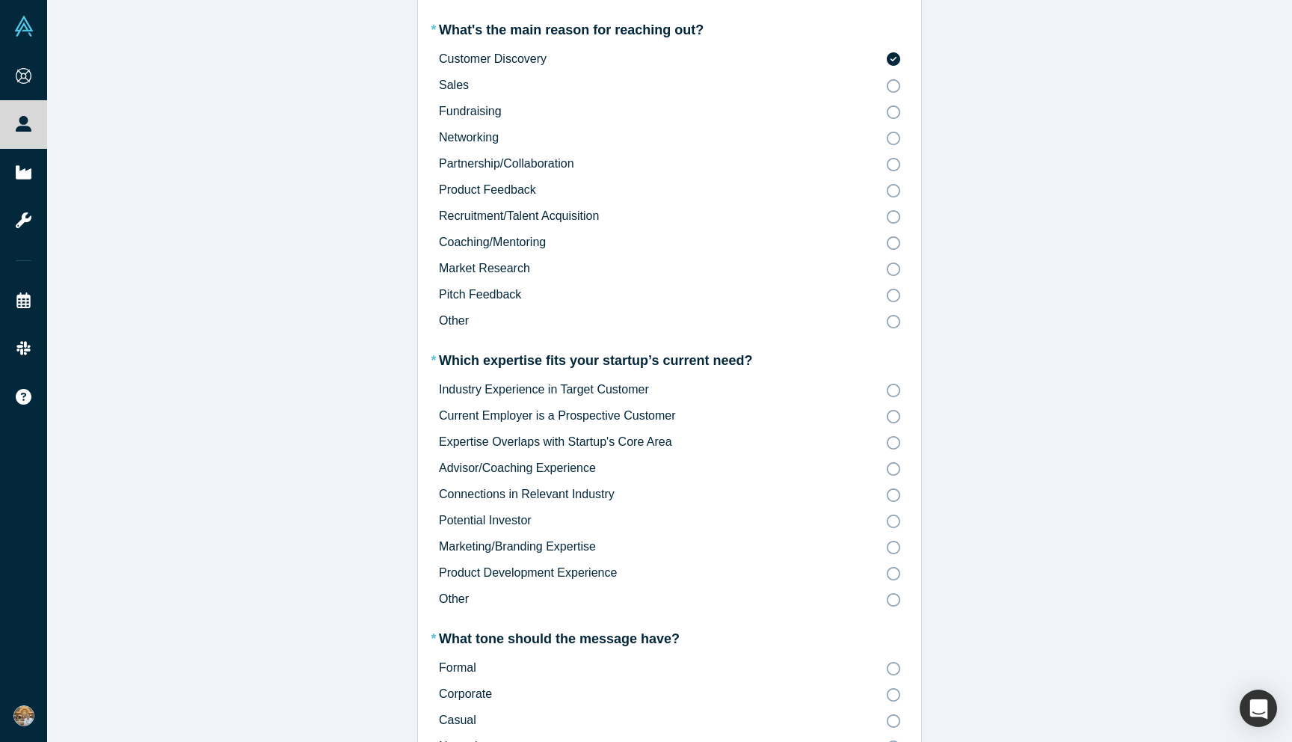
click at [539, 497] on span "Connections in Relevant Industry" at bounding box center [527, 494] width 176 height 13
click at [0, 0] on input "Connections in Relevant Industry" at bounding box center [0, 0] width 0 height 0
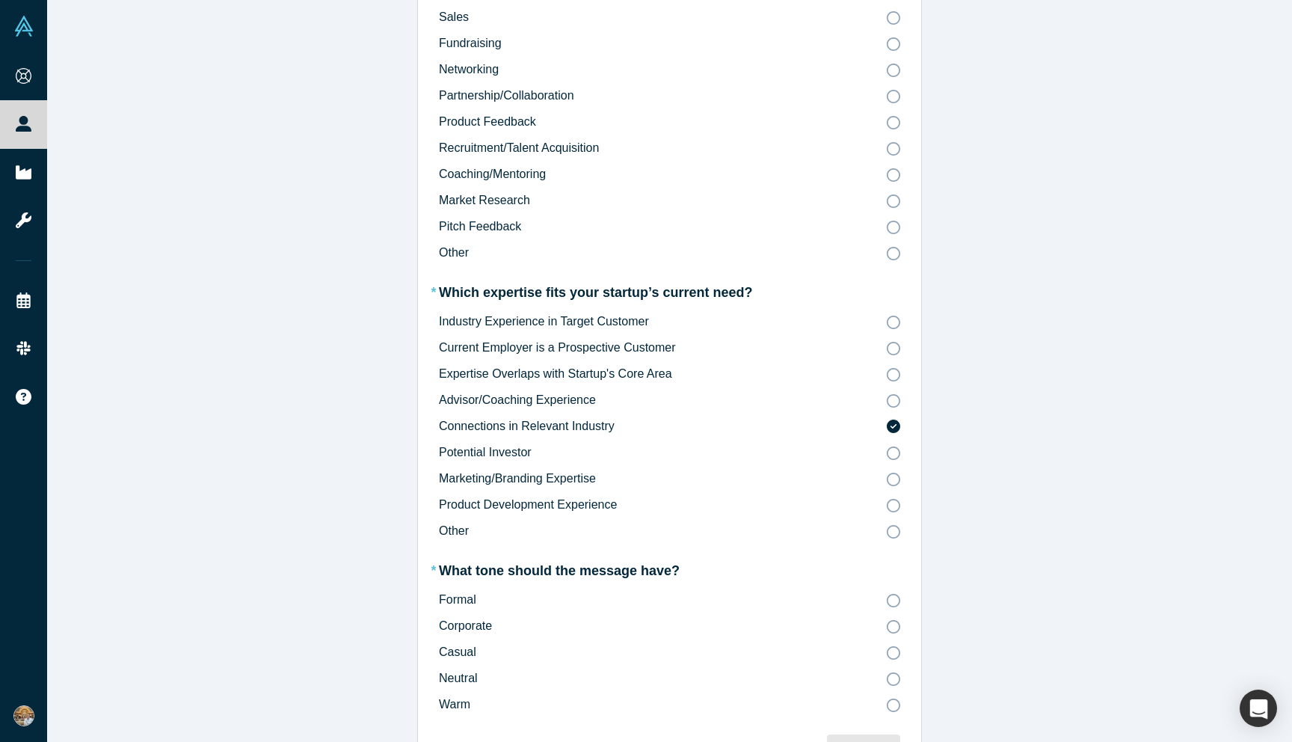
scroll to position [292, 0]
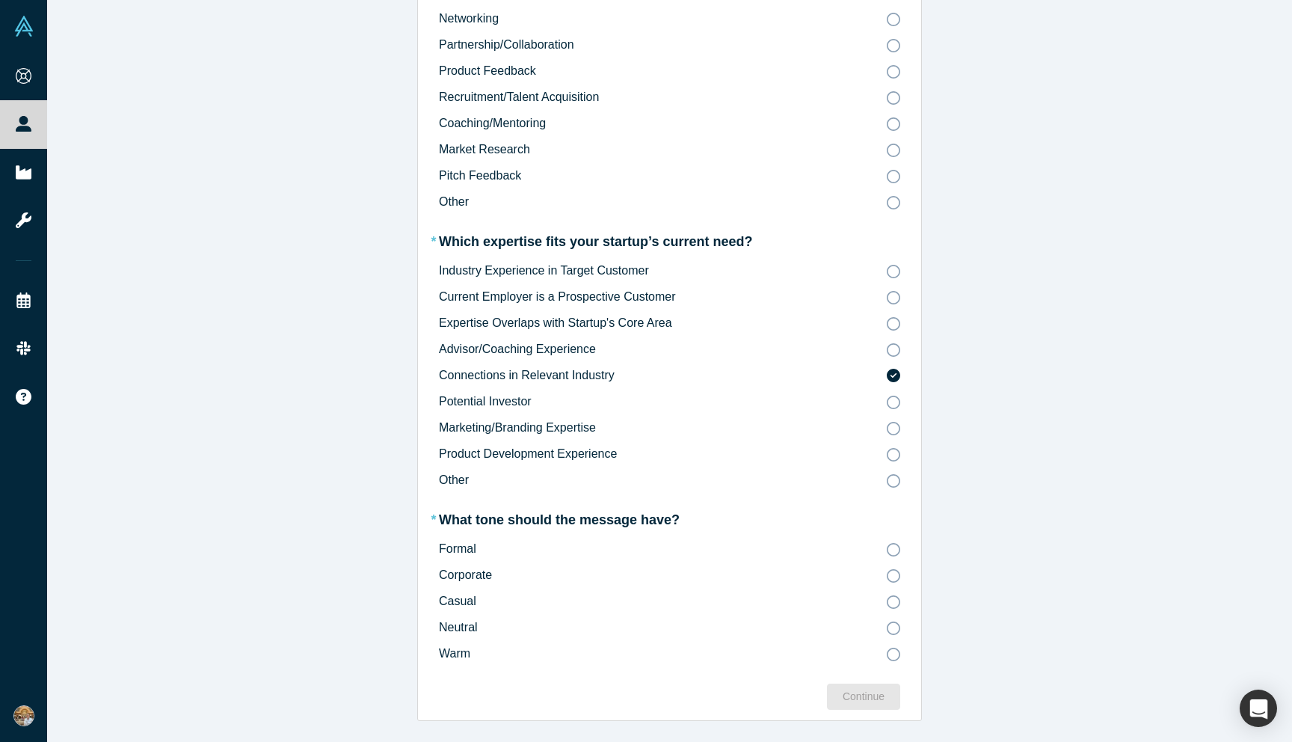
click at [494, 587] on div "Formal Corporate Casual Neutral Warm" at bounding box center [669, 602] width 461 height 122
click at [473, 581] on span "Corporate" at bounding box center [465, 574] width 53 height 13
click at [0, 0] on input "Corporate" at bounding box center [0, 0] width 0 height 0
click at [470, 592] on div "Casual" at bounding box center [457, 601] width 37 height 18
click at [0, 0] on input "Casual" at bounding box center [0, 0] width 0 height 0
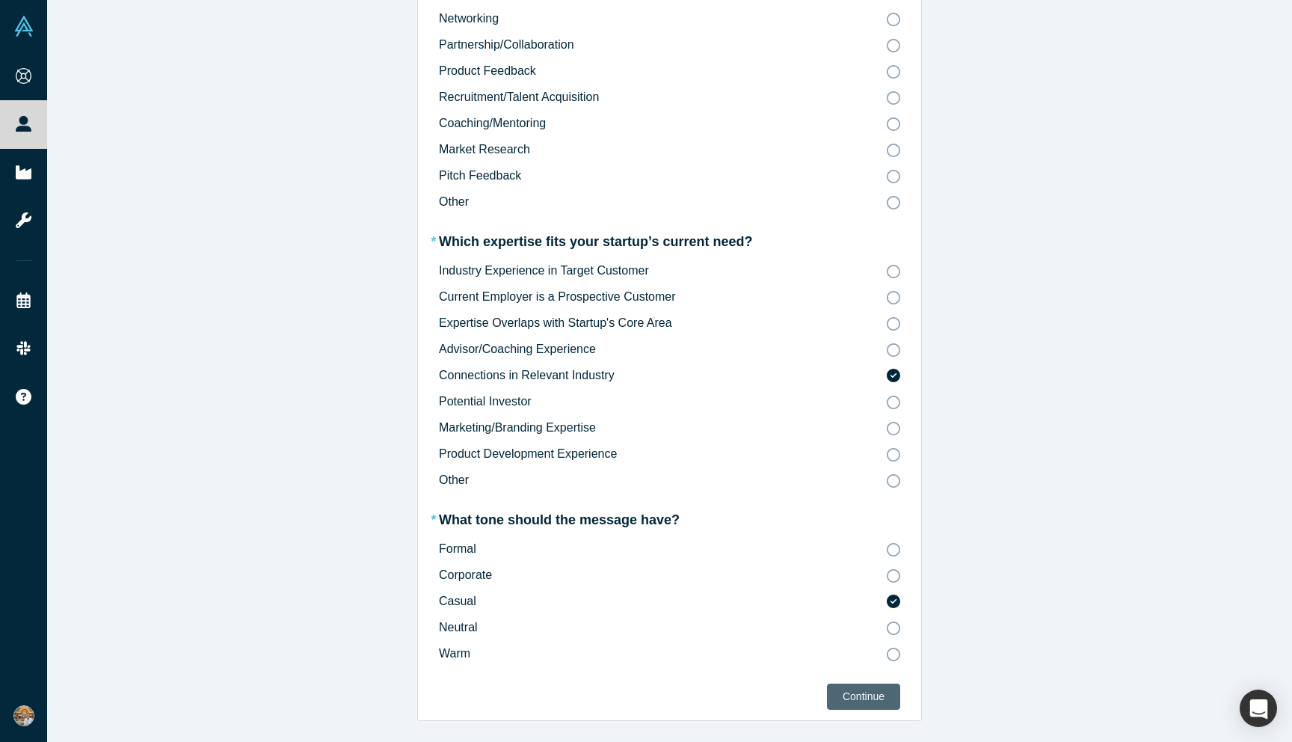
click at [876, 690] on div "Continue" at bounding box center [864, 697] width 42 height 16
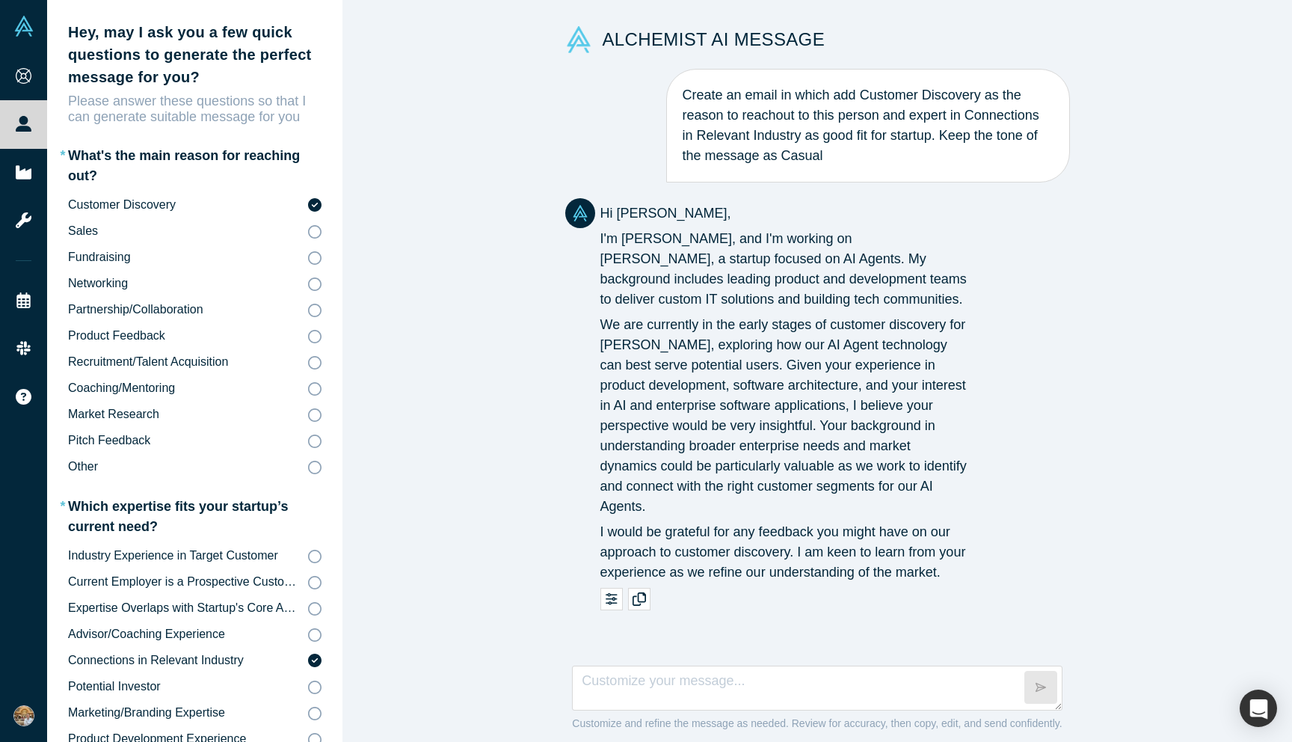
scroll to position [0, 0]
click at [604, 212] on p "Hi Chin-Chai," at bounding box center [785, 213] width 369 height 20
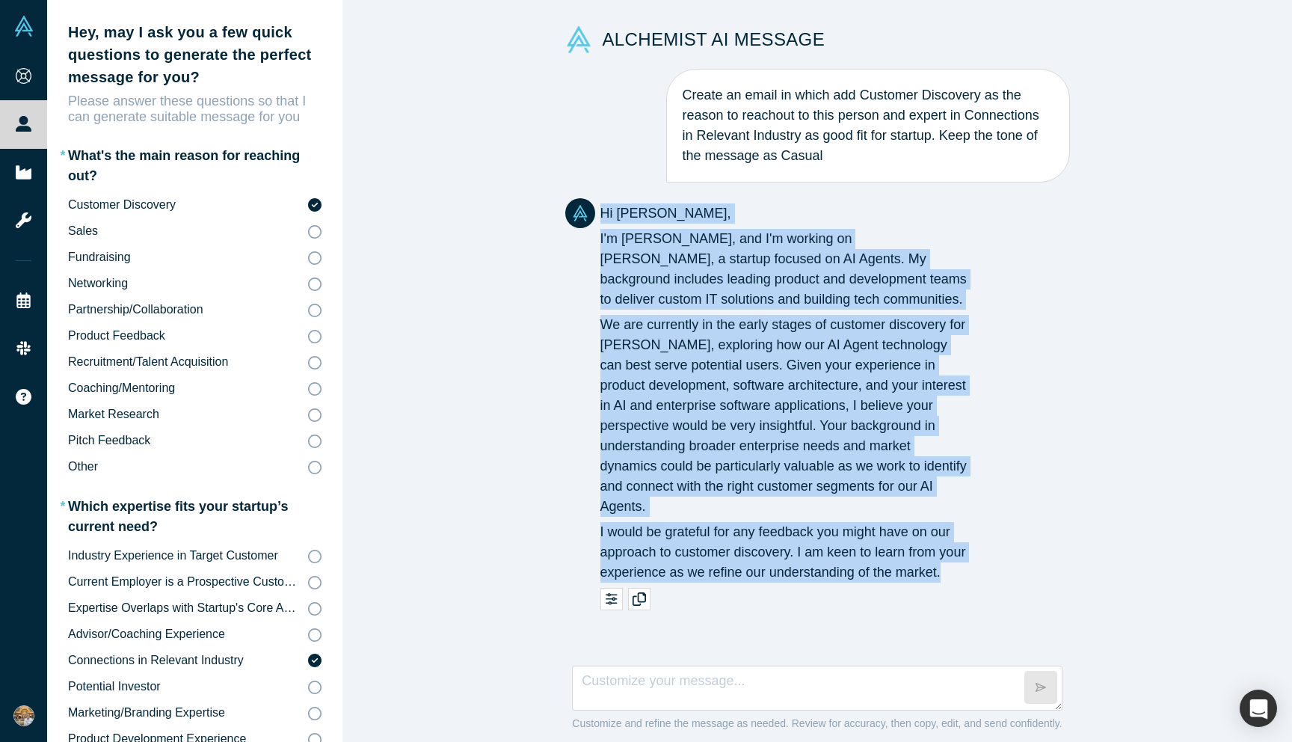
drag, startPoint x: 601, startPoint y: 210, endPoint x: 725, endPoint y: 593, distance: 402.3
click at [725, 583] on div "Hi Chin-Chai, I'm Nuruddin Iminokhunov, and I'm working on Lydya, a startup foc…" at bounding box center [785, 392] width 369 height 379
copy div "Hi Chin-Chai, I'm Nuruddin Iminokhunov, and I'm working on Lydya, a startup foc…"
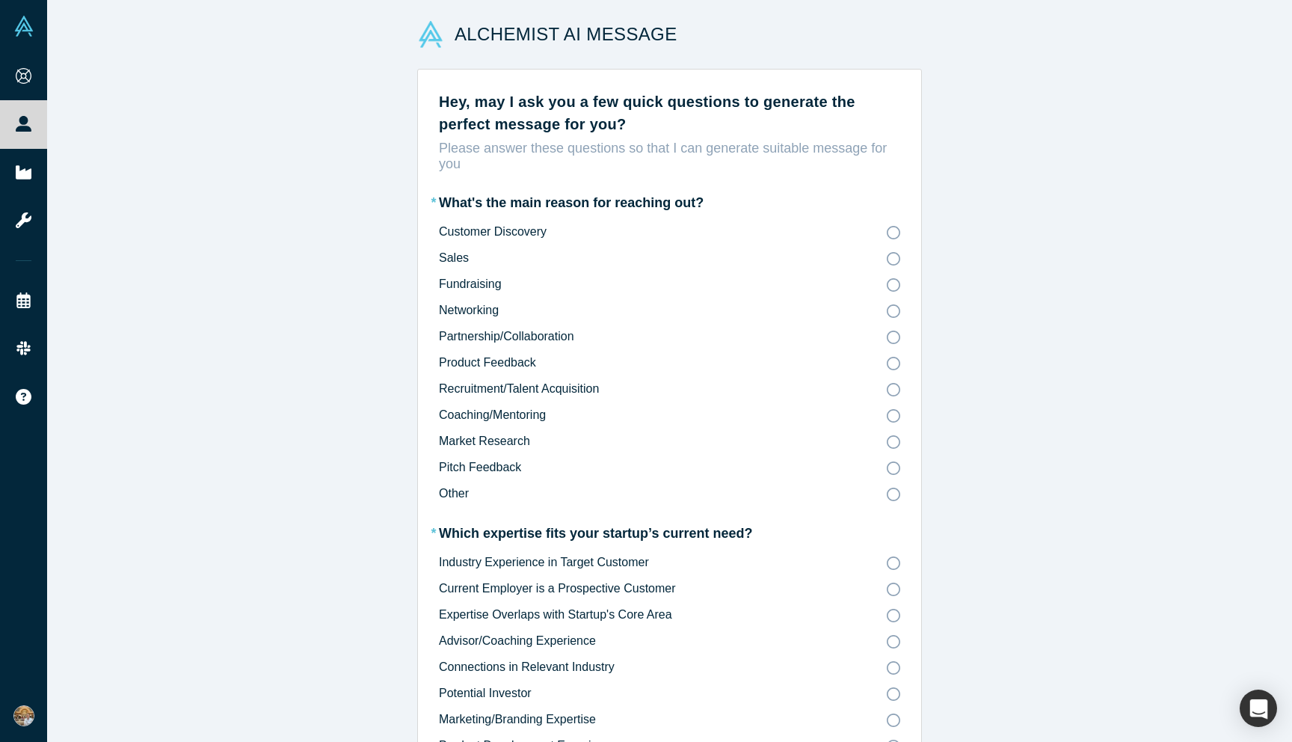
click at [613, 220] on div "* What's the main reason for reaching out? Customer Discovery Sales Fundraising…" at bounding box center [669, 358] width 461 height 331
click at [613, 223] on div "* What's the main reason for reaching out? Customer Discovery Sales Fundraising…" at bounding box center [669, 358] width 461 height 331
click at [613, 228] on label "Customer Discovery" at bounding box center [669, 232] width 461 height 17
click at [0, 0] on input "Customer Discovery" at bounding box center [0, 0] width 0 height 0
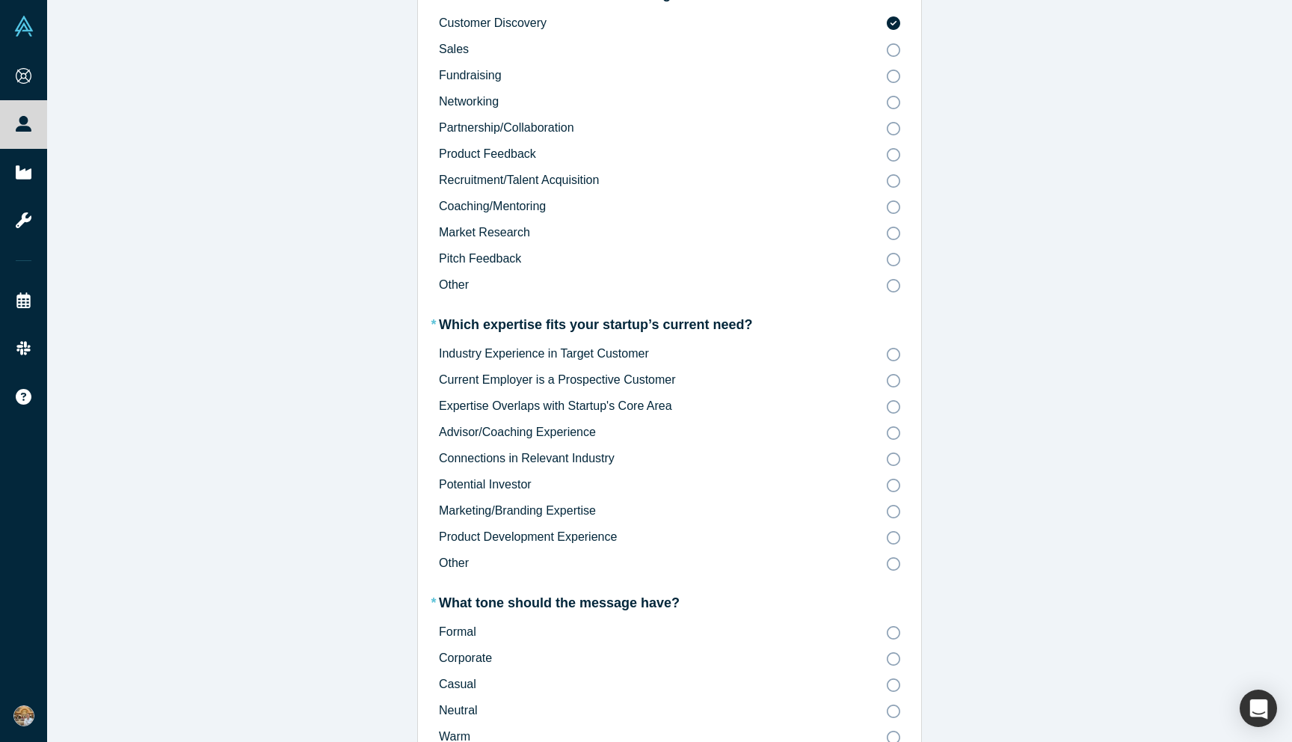
scroll to position [211, 0]
click at [613, 355] on span "Industry Experience in Target Customer" at bounding box center [544, 351] width 210 height 13
click at [0, 0] on input "Industry Experience in Target Customer" at bounding box center [0, 0] width 0 height 0
click at [605, 379] on span "Current Employer is a Prospective Customer" at bounding box center [557, 377] width 237 height 13
click at [0, 0] on input "Current Employer is a Prospective Customer" at bounding box center [0, 0] width 0 height 0
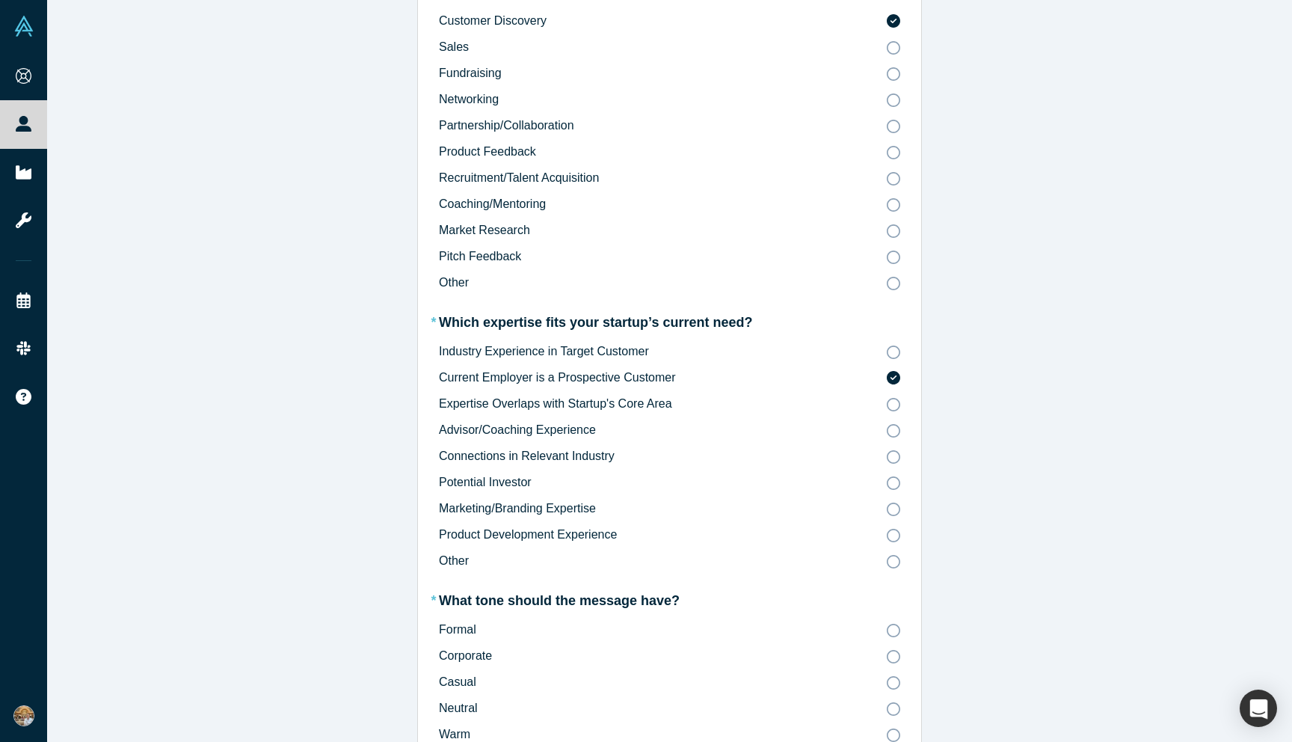
click at [608, 361] on div "Industry Experience in Target Customer Current Employer is a Prospective Custom…" at bounding box center [669, 456] width 461 height 227
click at [608, 346] on span "Industry Experience in Target Customer" at bounding box center [544, 351] width 210 height 13
click at [0, 0] on input "Industry Experience in Target Customer" at bounding box center [0, 0] width 0 height 0
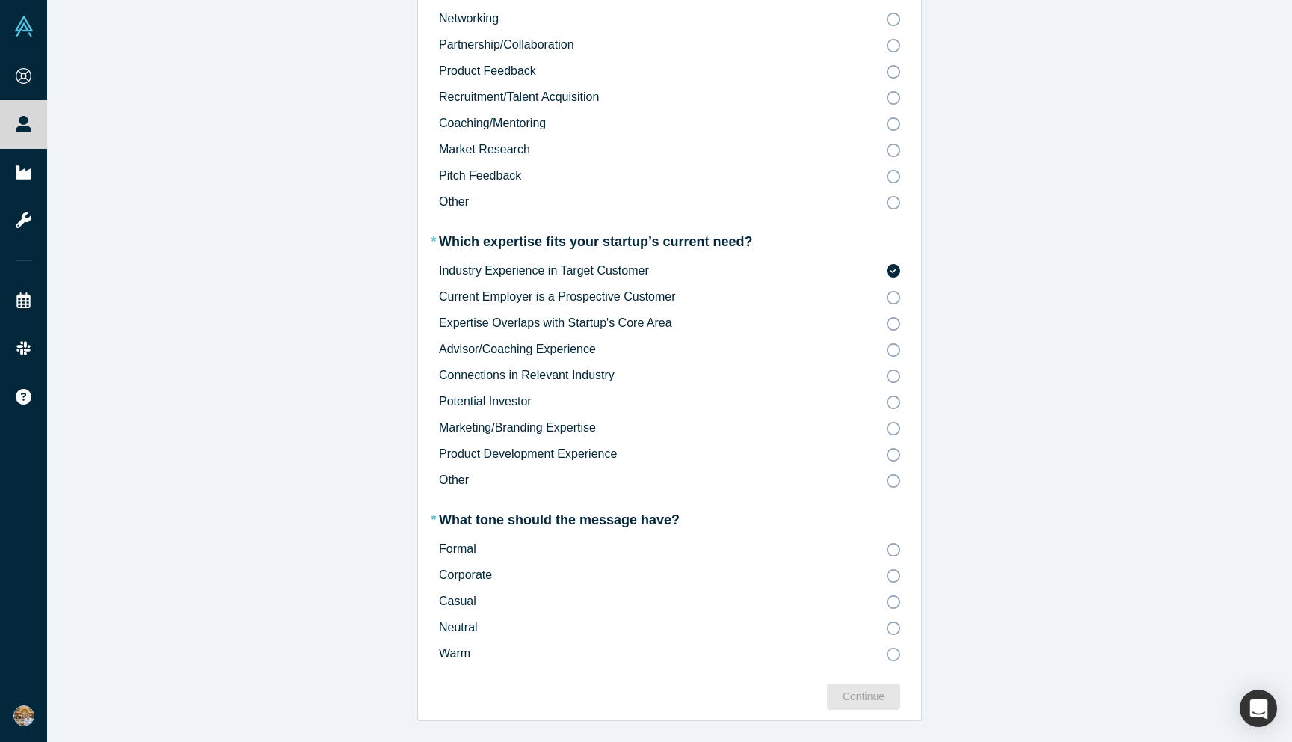
click at [515, 573] on label "Corporate" at bounding box center [669, 575] width 461 height 17
click at [0, 0] on input "Corporate" at bounding box center [0, 0] width 0 height 0
click at [866, 691] on div "Continue" at bounding box center [864, 697] width 42 height 16
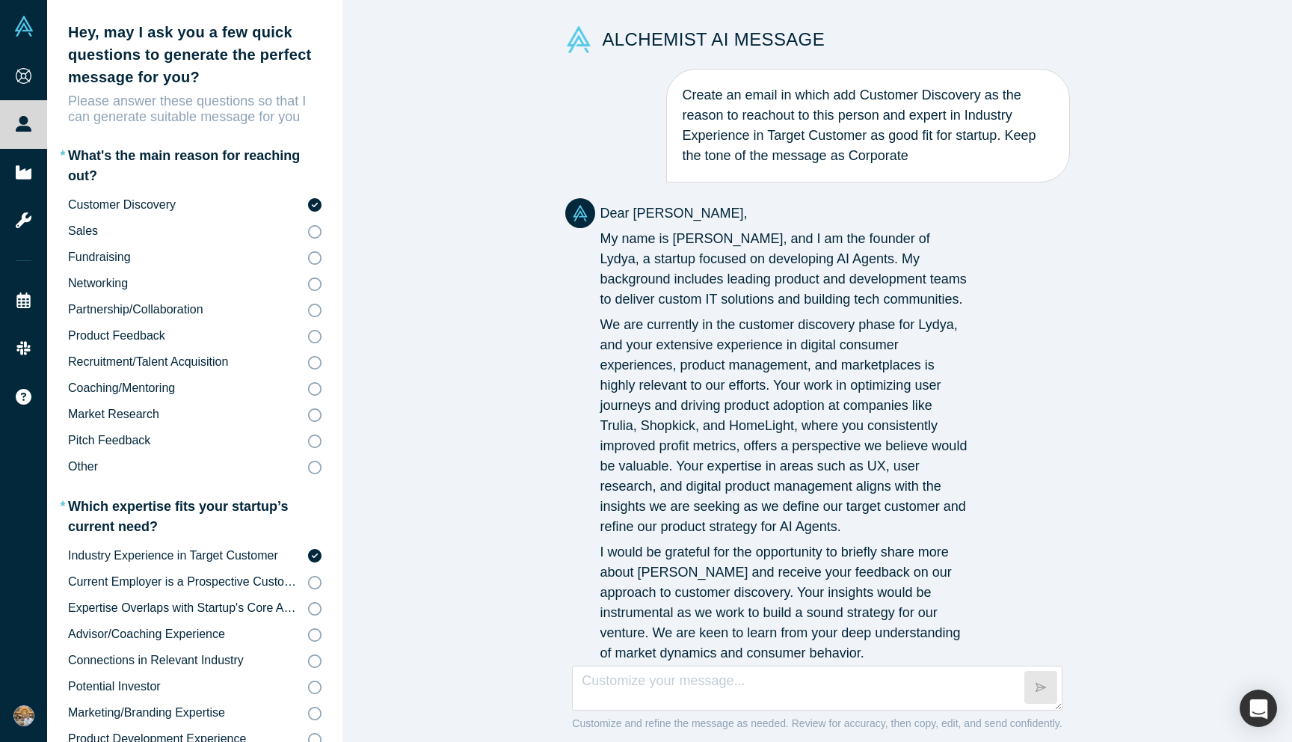
scroll to position [67, 0]
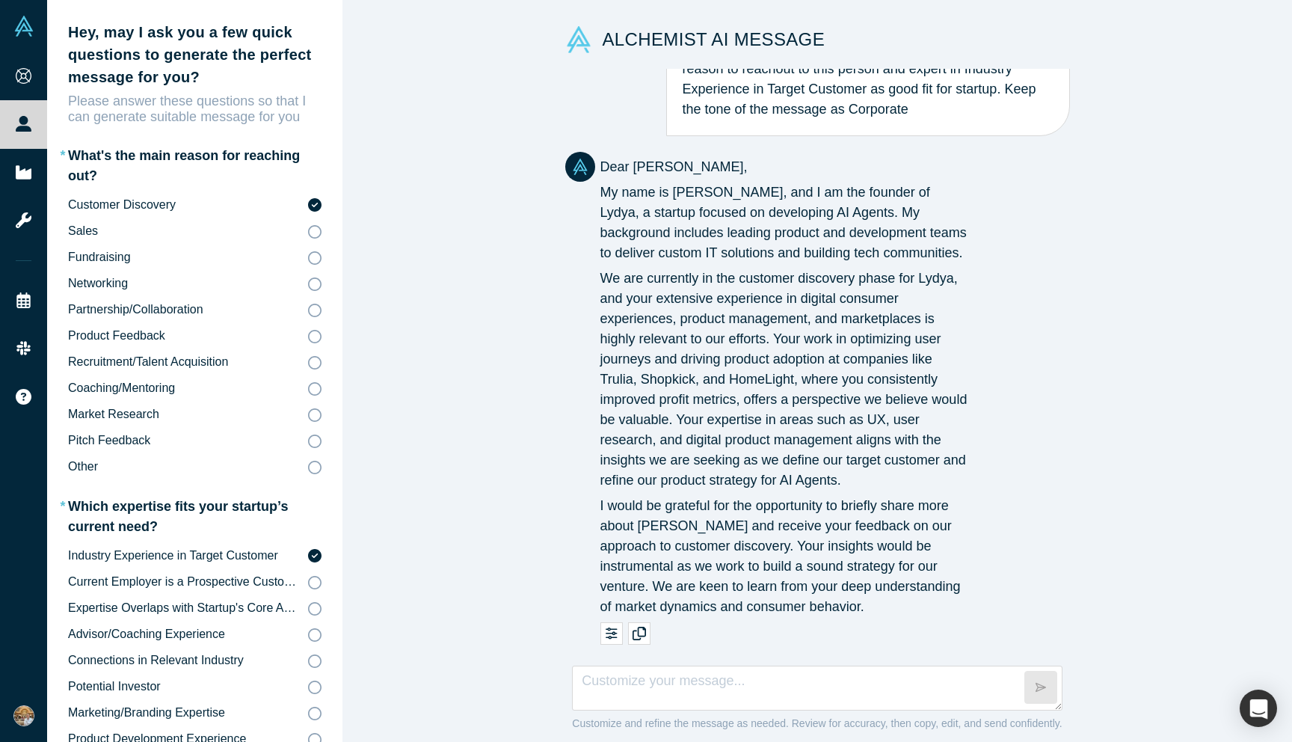
click at [603, 157] on p "Dear Gaurav," at bounding box center [785, 167] width 369 height 20
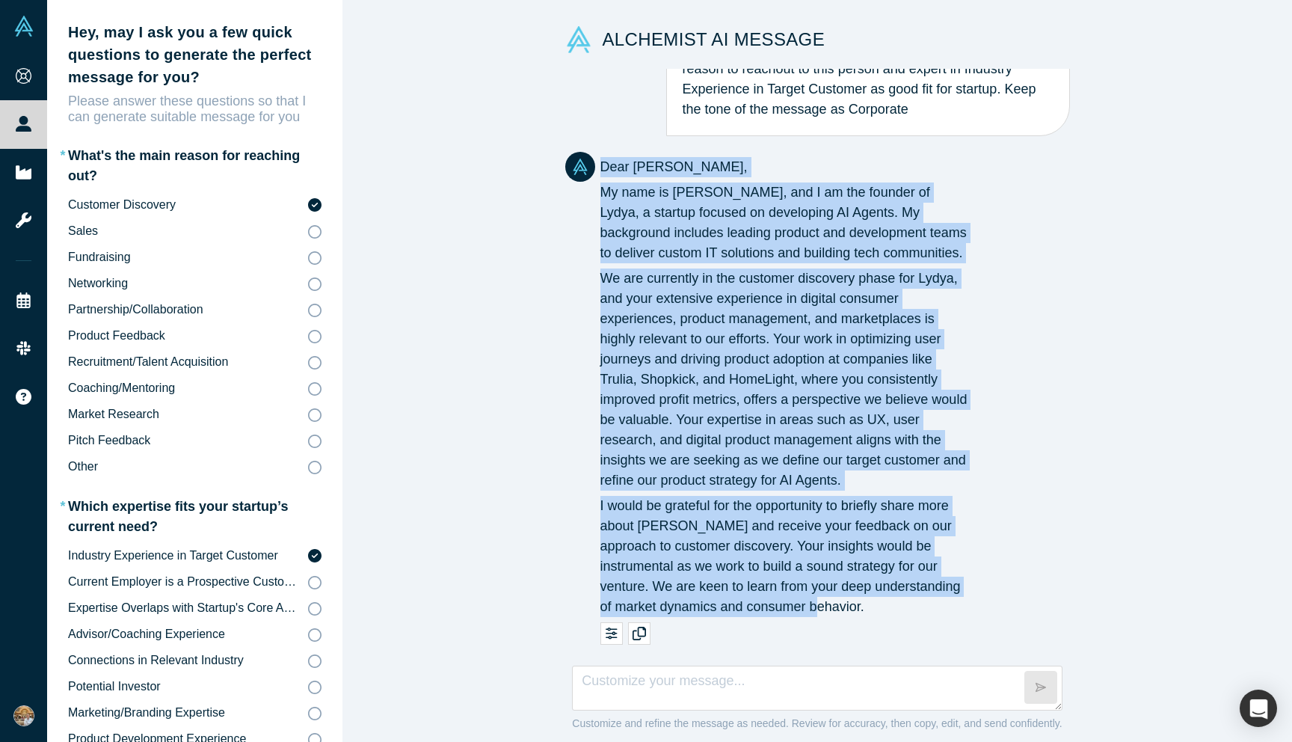
drag, startPoint x: 601, startPoint y: 145, endPoint x: 815, endPoint y: 617, distance: 518.5
click at [815, 617] on p "Dear Gaurav, My name is Nuruddin Iminokhunov, and I am the founder of Lydya, a …" at bounding box center [785, 389] width 369 height 465
copy div "Dear Gaurav, My name is Nuruddin Iminokhunov, and I am the founder of Lydya, a …"
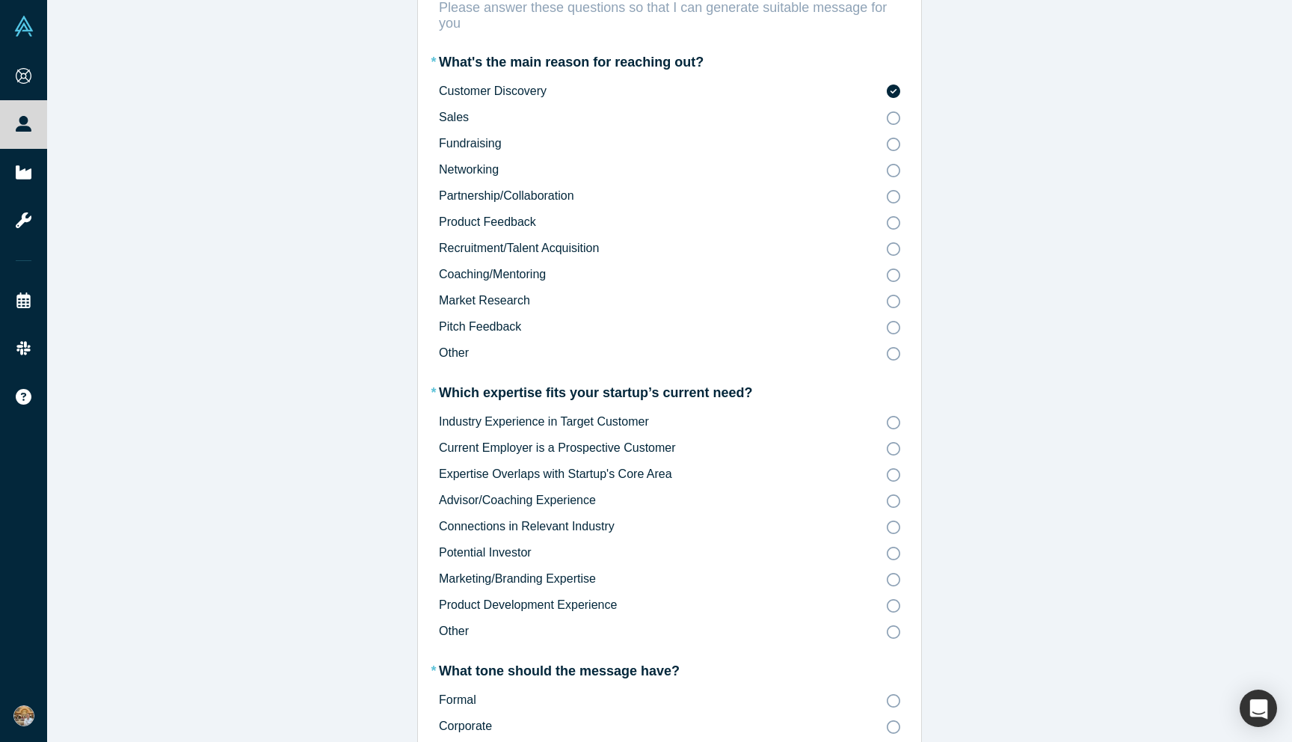
scroll to position [292, 0]
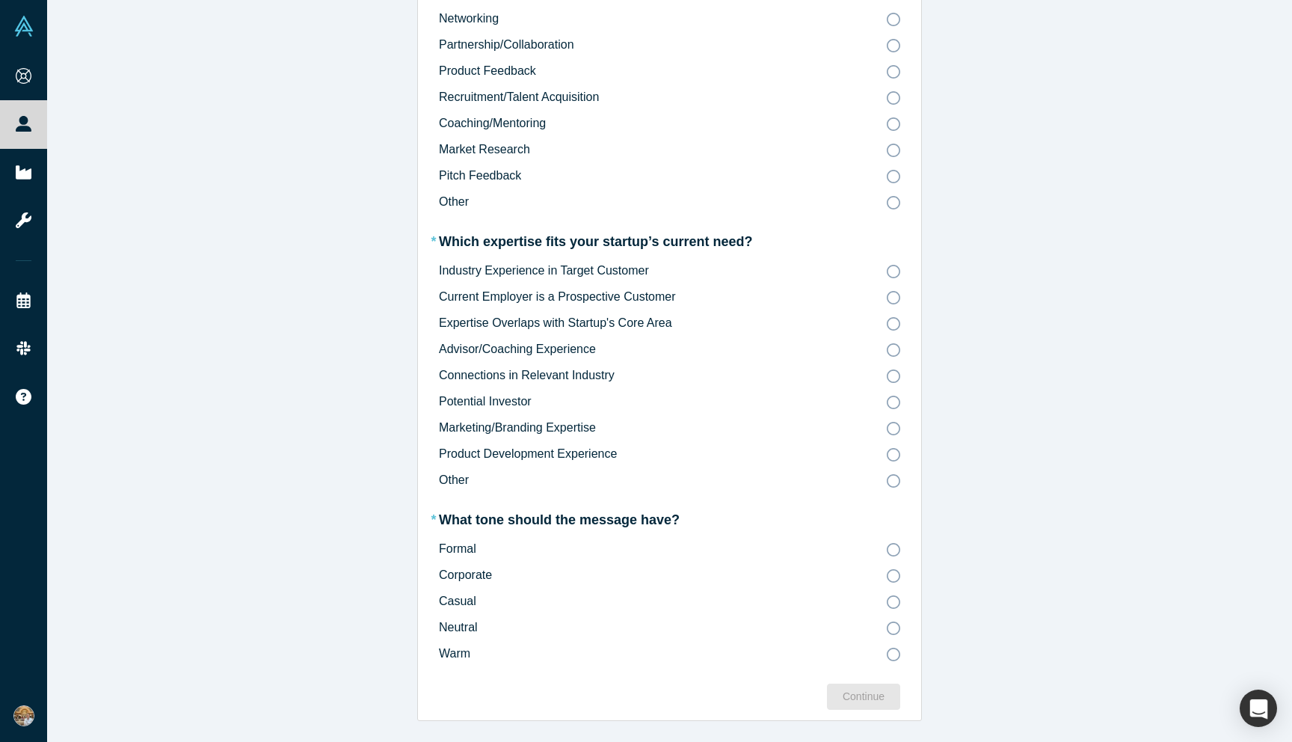
click at [598, 274] on span "Industry Experience in Target Customer" at bounding box center [544, 270] width 210 height 13
click at [0, 0] on input "Industry Experience in Target Customer" at bounding box center [0, 0] width 0 height 0
click at [458, 583] on div "Corporate" at bounding box center [465, 575] width 53 height 18
click at [0, 0] on input "Corporate" at bounding box center [0, 0] width 0 height 0
click at [457, 595] on span "Casual" at bounding box center [457, 601] width 37 height 13
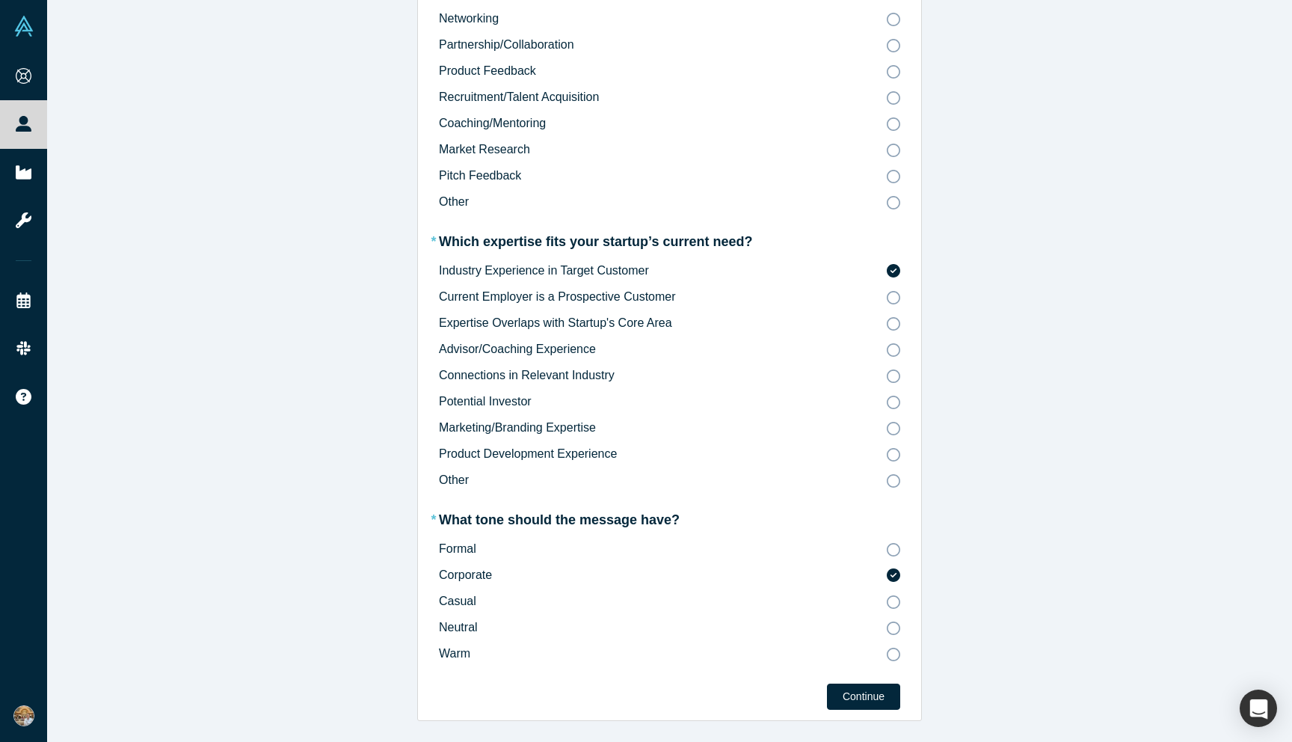
click at [0, 0] on input "Casual" at bounding box center [0, 0] width 0 height 0
click at [895, 696] on button "Continue" at bounding box center [863, 697] width 73 height 26
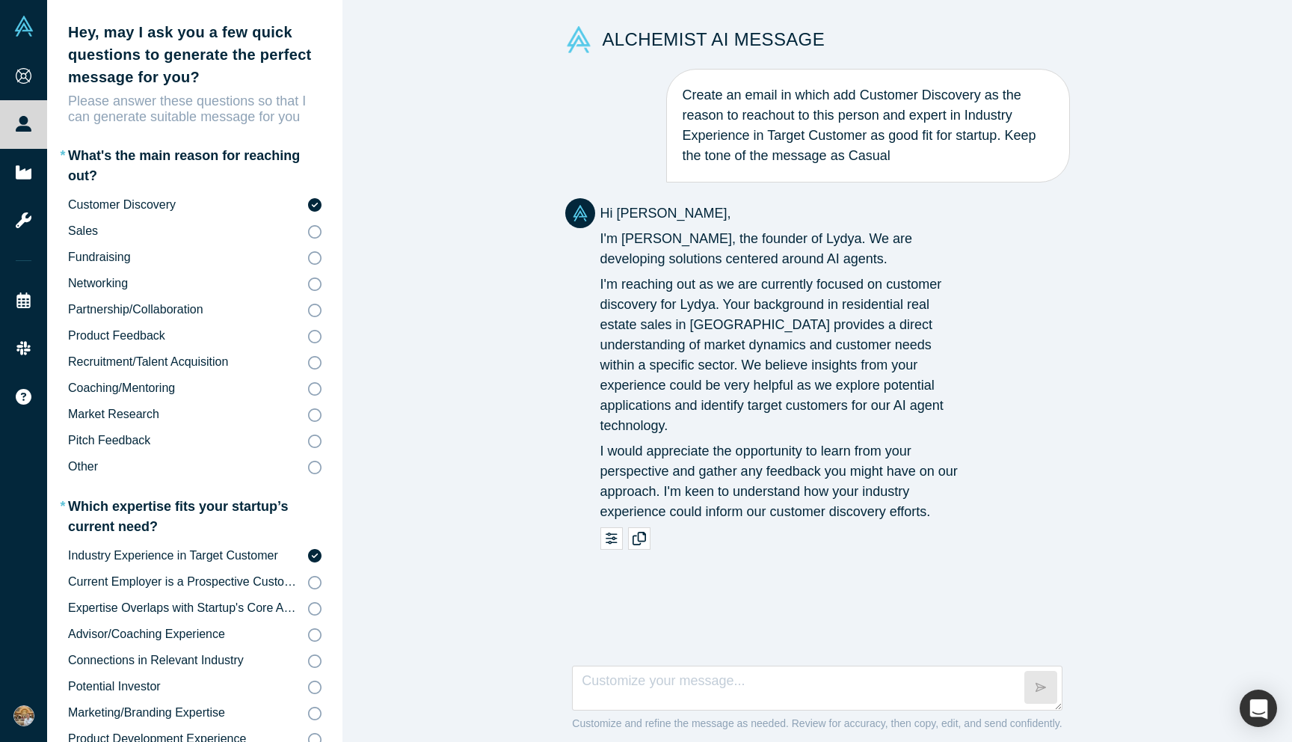
click at [602, 217] on p "Hi [PERSON_NAME]," at bounding box center [785, 213] width 369 height 20
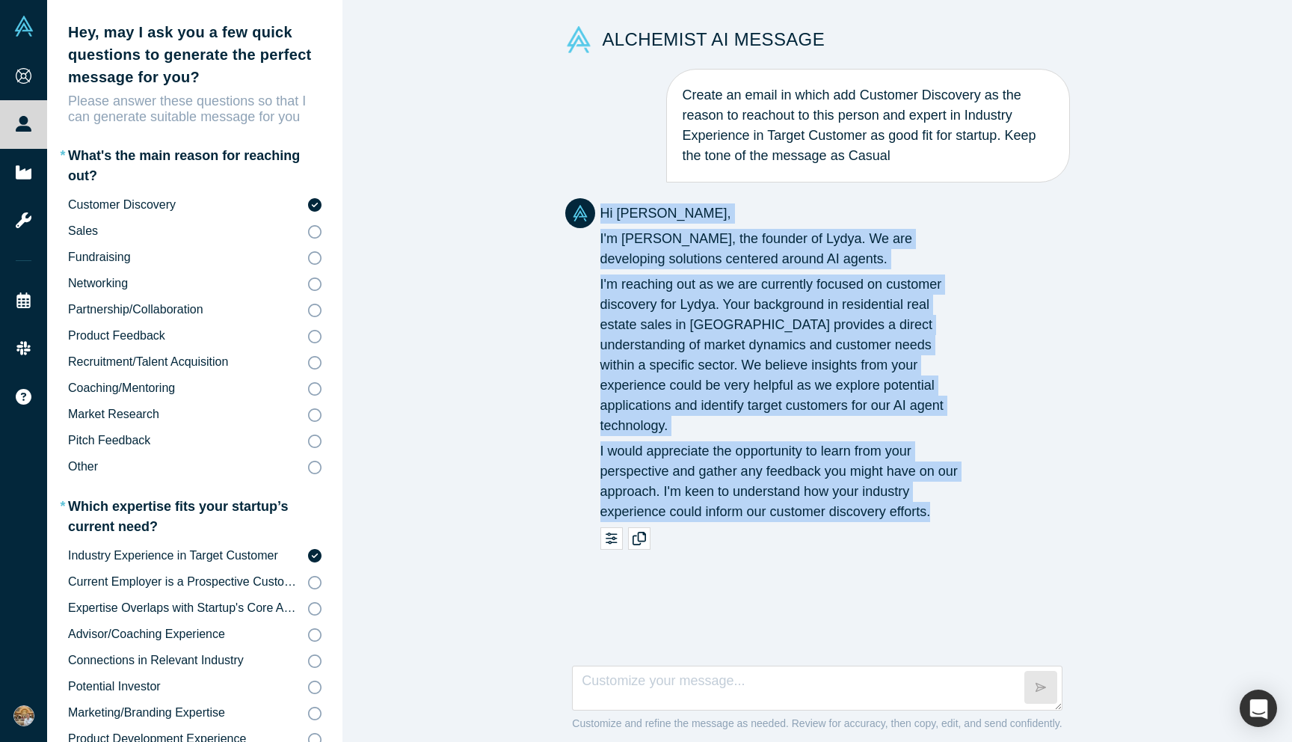
drag, startPoint x: 601, startPoint y: 215, endPoint x: 953, endPoint y: 485, distance: 443.2
click at [953, 485] on div "Hi [PERSON_NAME], I'm [PERSON_NAME], the founder of Lydya. We are developing so…" at bounding box center [785, 362] width 369 height 319
copy div "Hi [PERSON_NAME], I'm [PERSON_NAME], the founder of Lydya. We are developing so…"
